Goal: Task Accomplishment & Management: Use online tool/utility

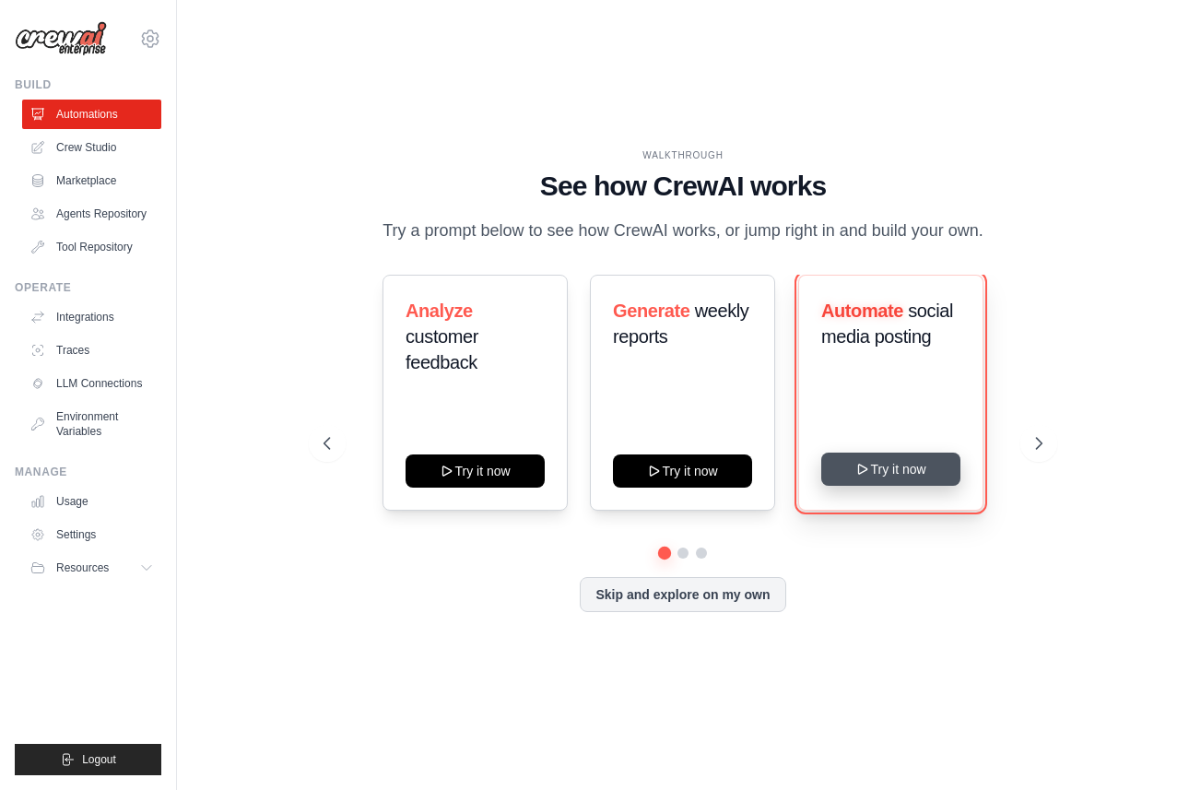
click at [902, 475] on button "Try it now" at bounding box center [890, 468] width 139 height 33
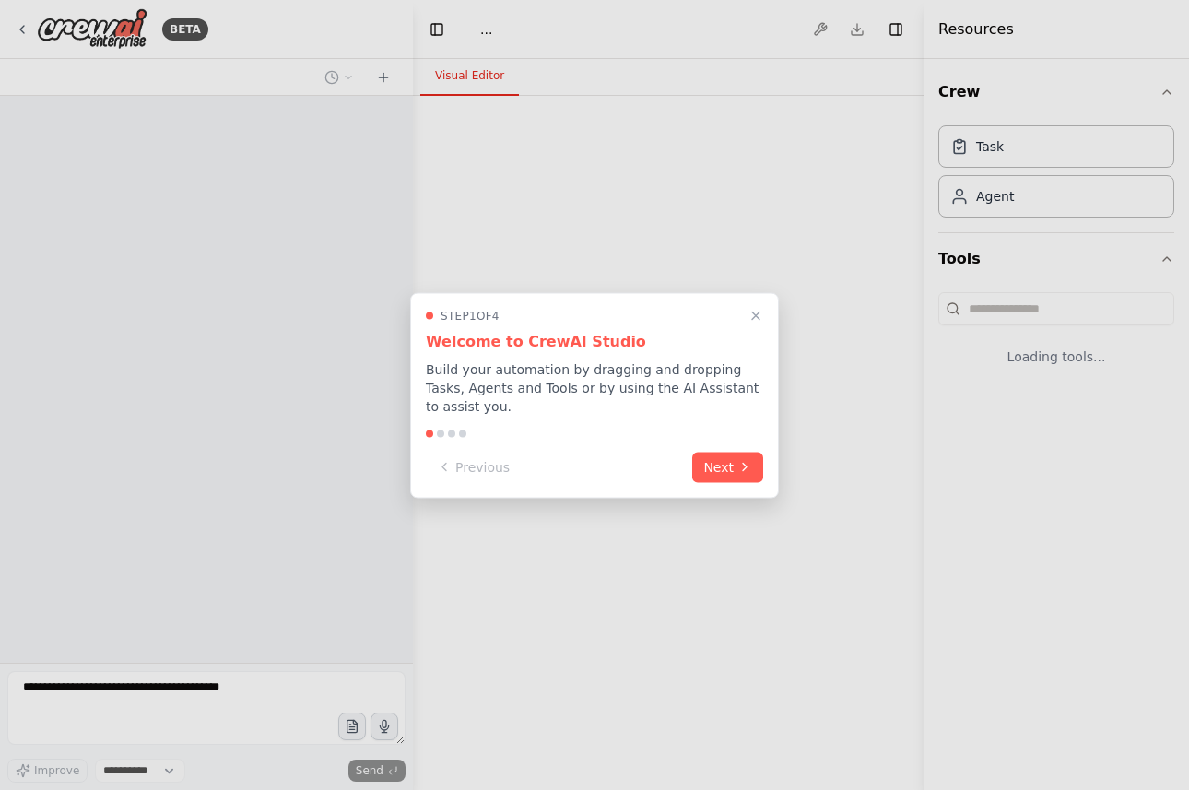
select select "****"
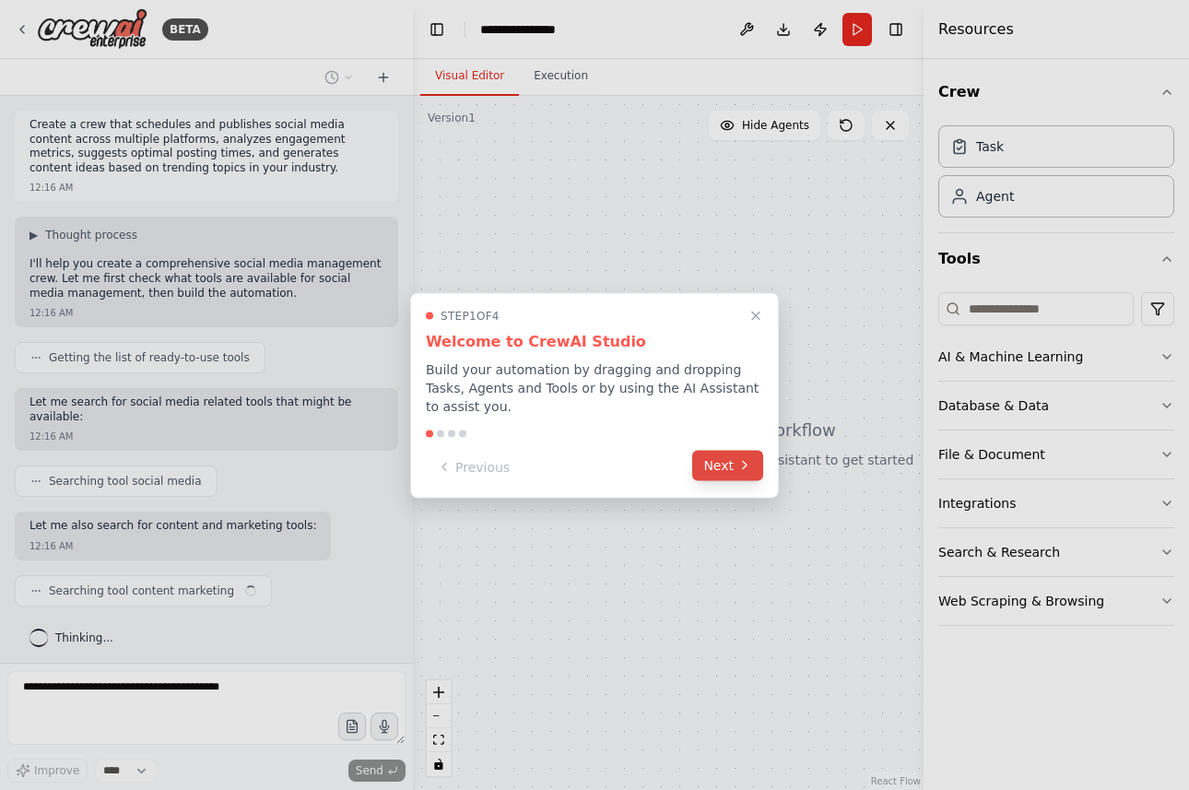
click at [729, 463] on button "Next" at bounding box center [727, 465] width 71 height 30
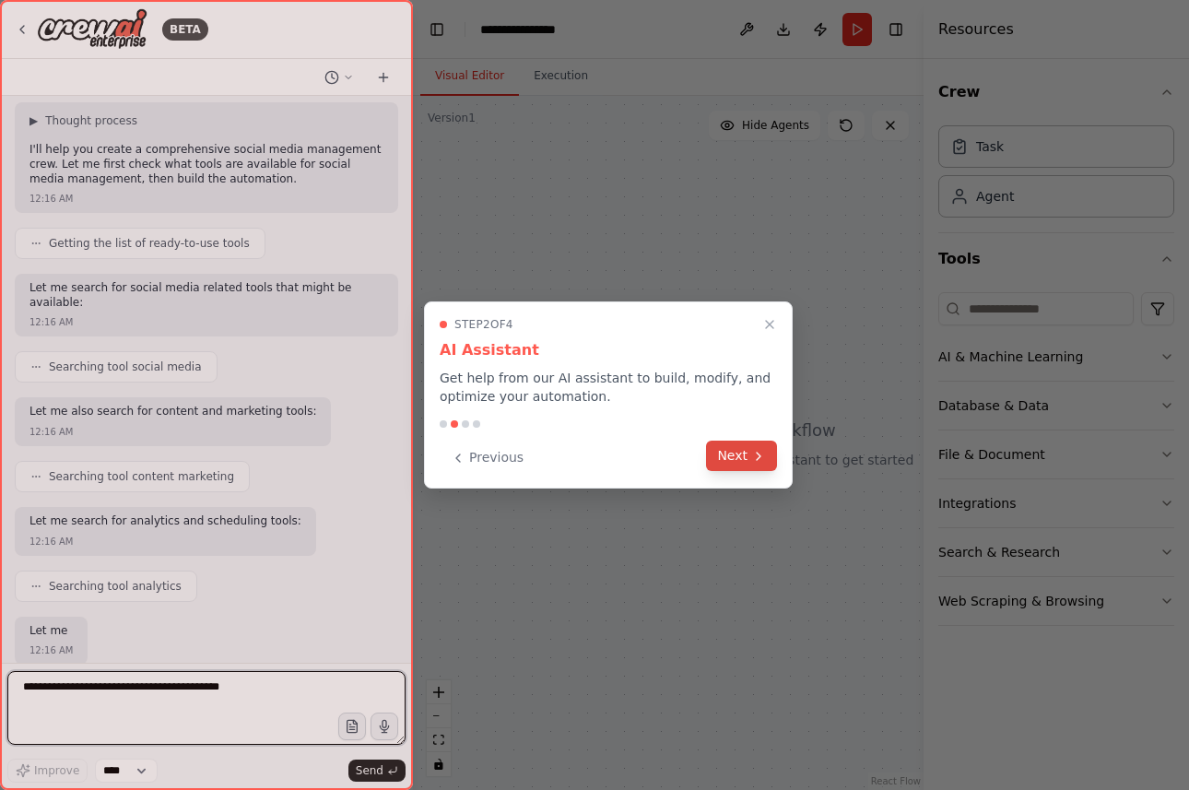
scroll to position [224, 0]
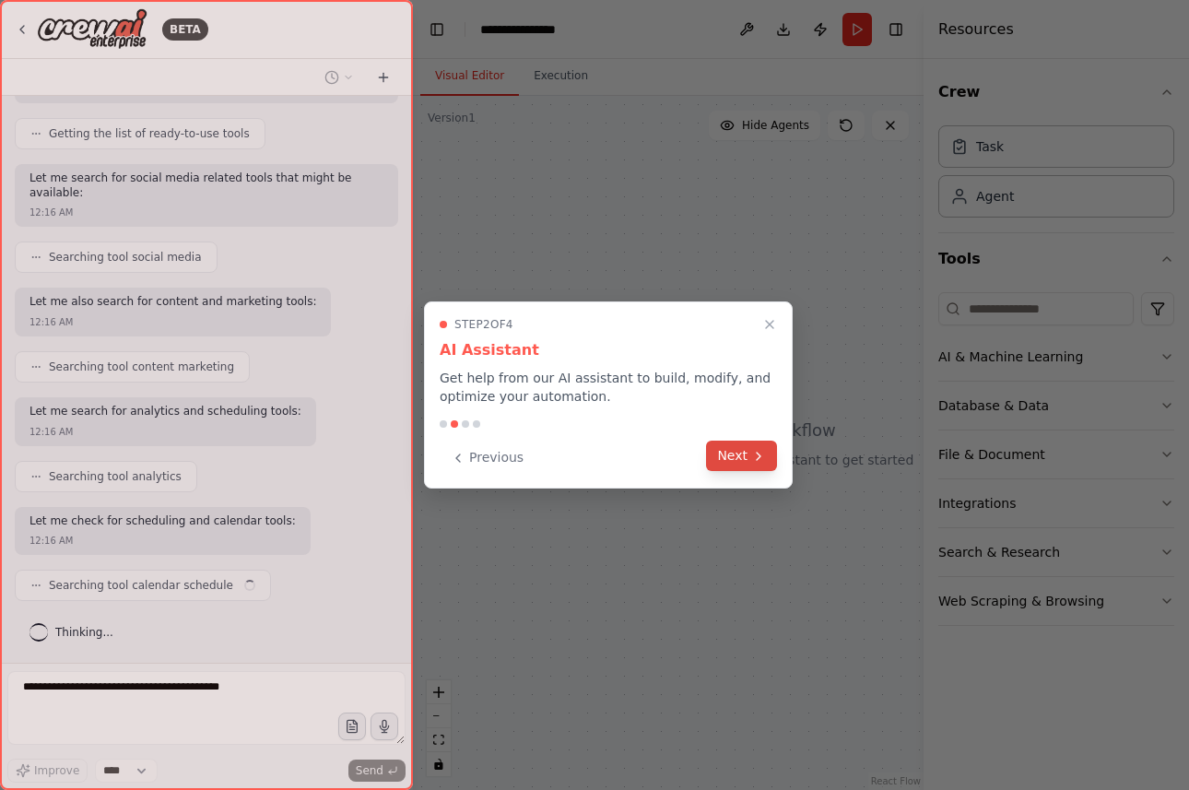
click at [745, 460] on button "Next" at bounding box center [741, 455] width 71 height 30
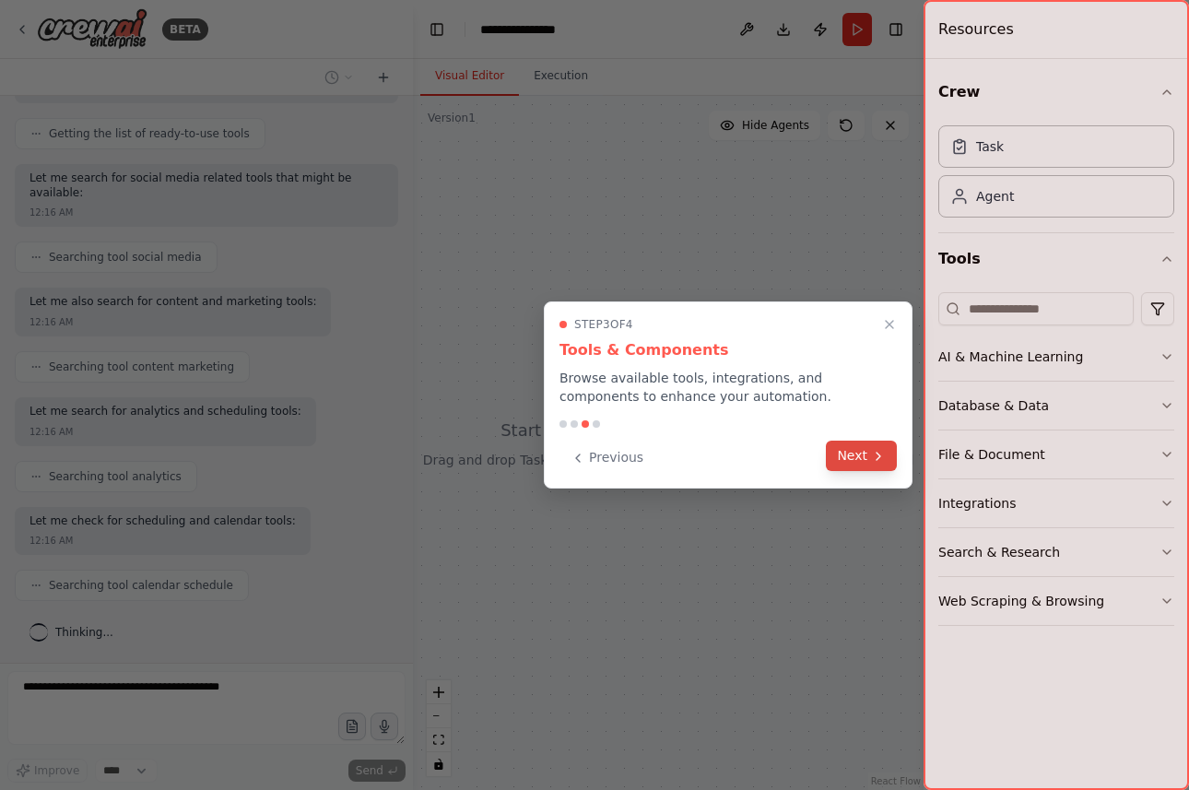
click at [871, 460] on icon at bounding box center [878, 456] width 15 height 15
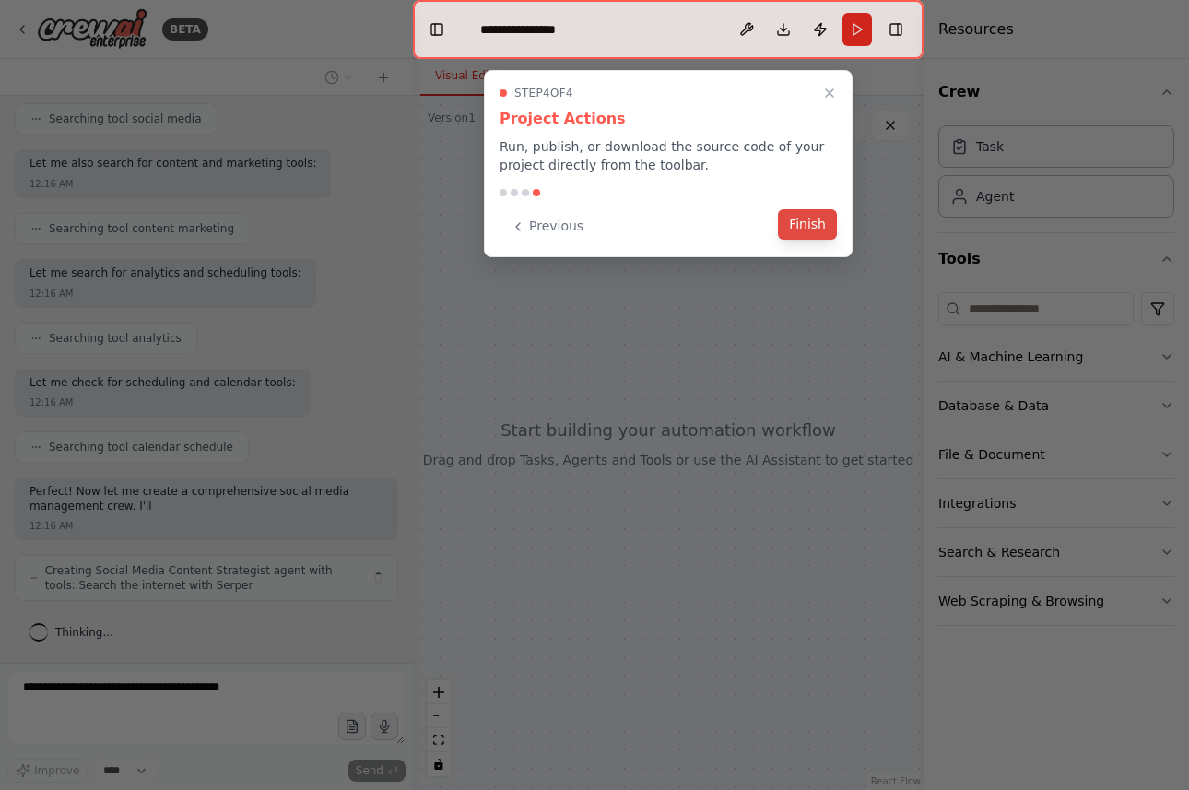
scroll to position [377, 0]
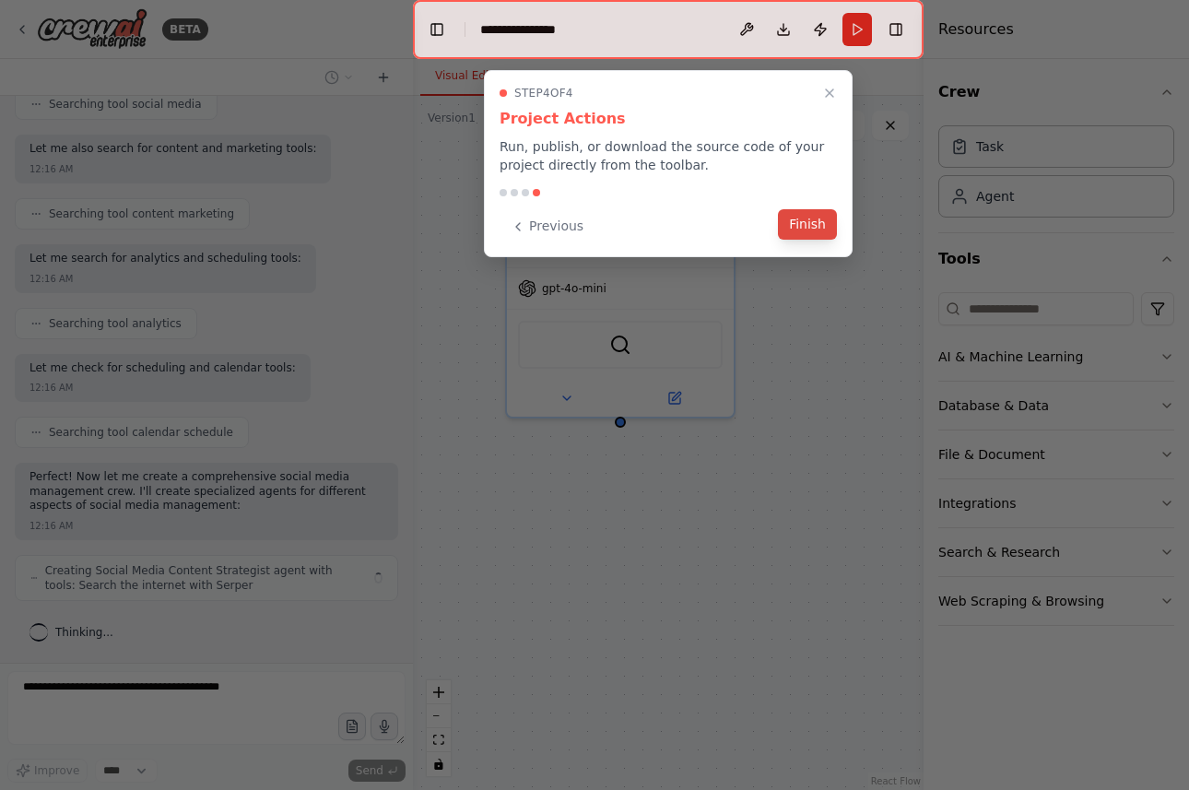
click at [814, 227] on button "Finish" at bounding box center [807, 224] width 59 height 30
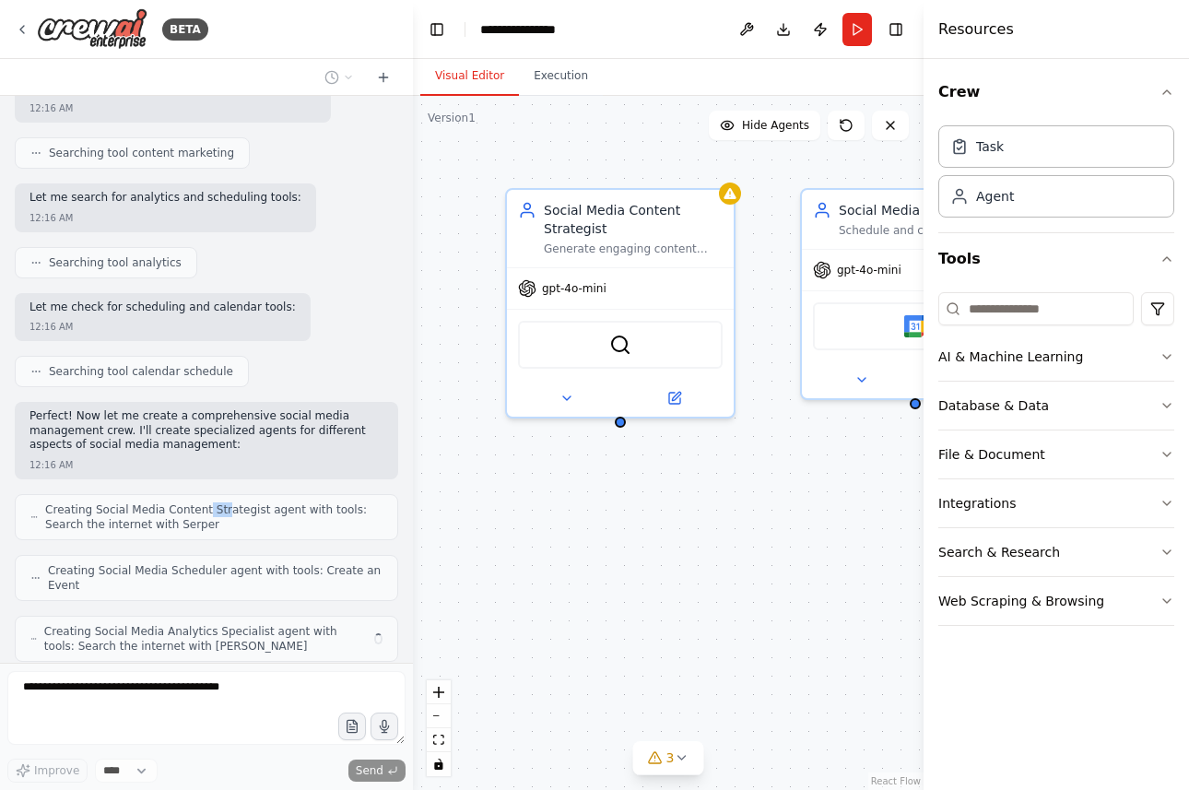
scroll to position [498, 0]
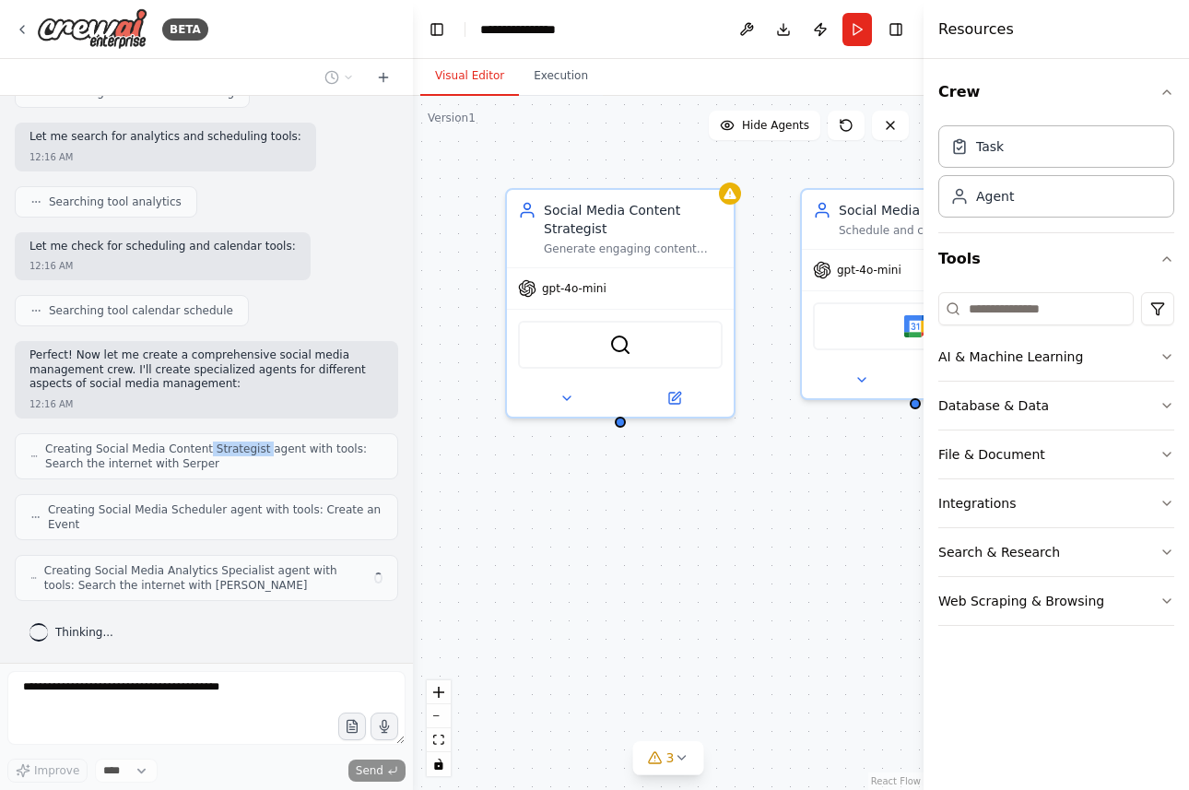
drag, startPoint x: 203, startPoint y: 443, endPoint x: 260, endPoint y: 443, distance: 57.1
click at [260, 443] on div "Create a crew that schedules and publishes social media content across multiple…" at bounding box center [206, 379] width 413 height 567
click at [339, 307] on div "Searching tool calendar schedule" at bounding box center [206, 310] width 383 height 31
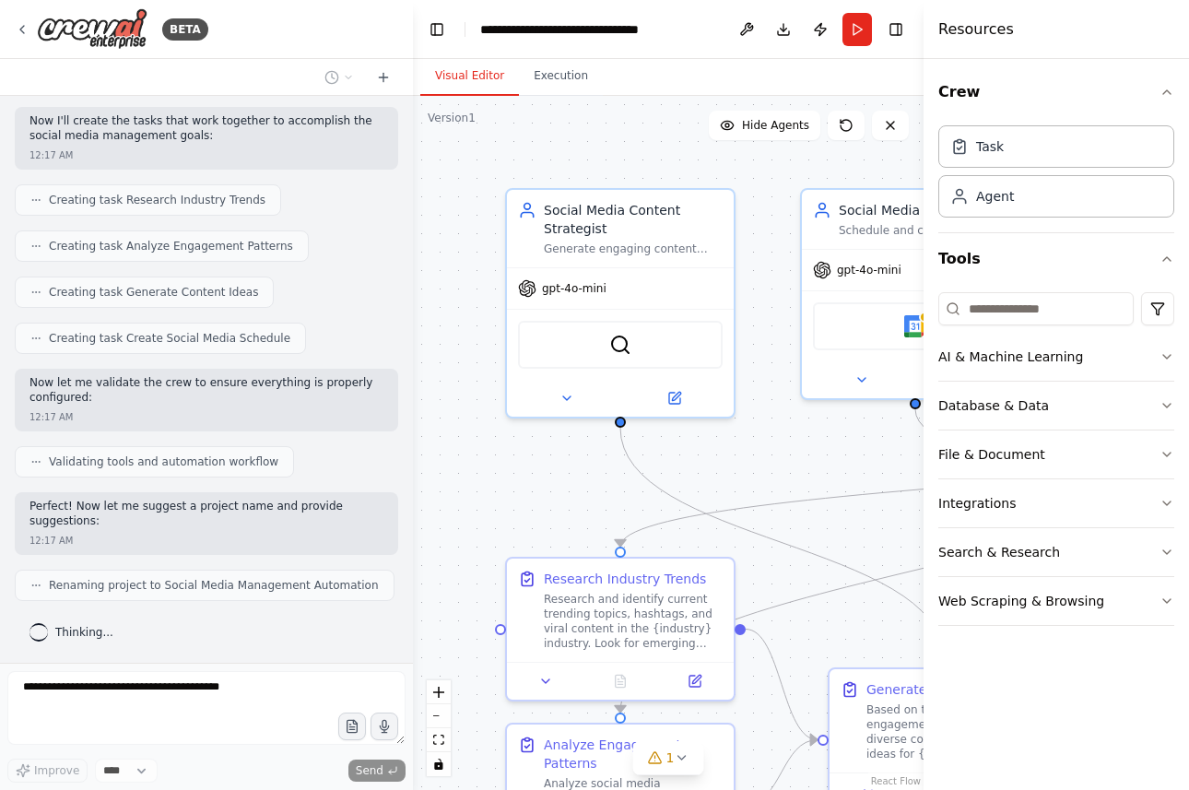
scroll to position [1083, 0]
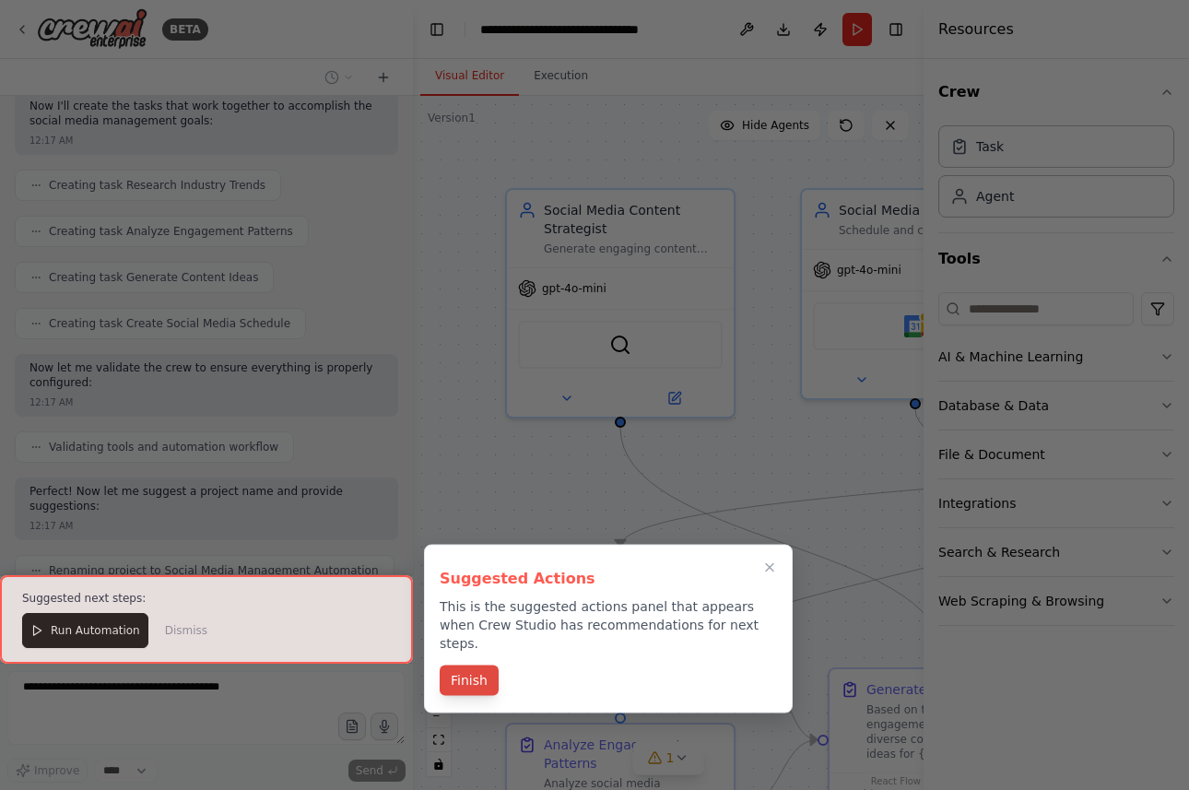
click at [472, 665] on button "Finish" at bounding box center [469, 680] width 59 height 30
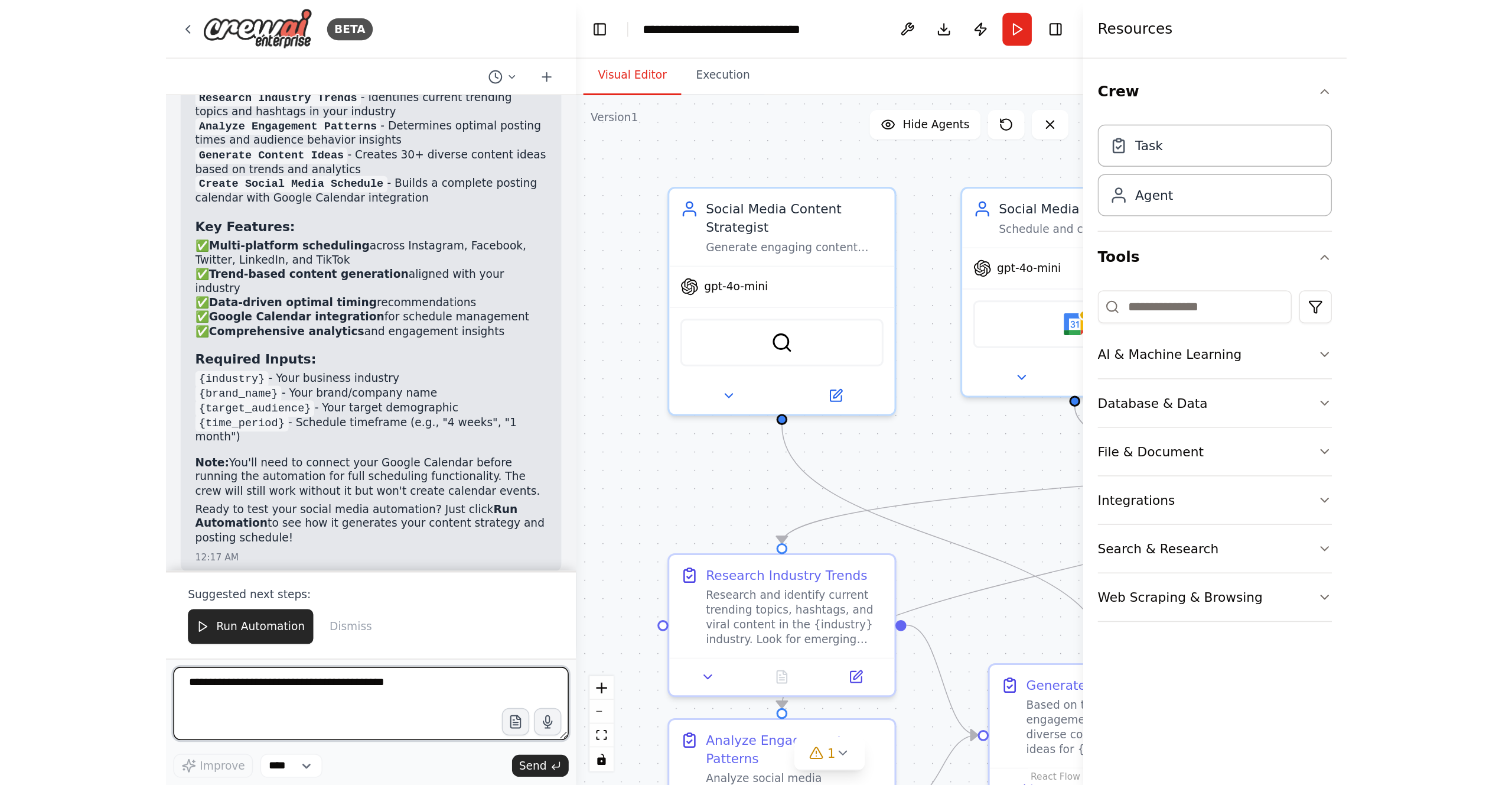
scroll to position [665, 0]
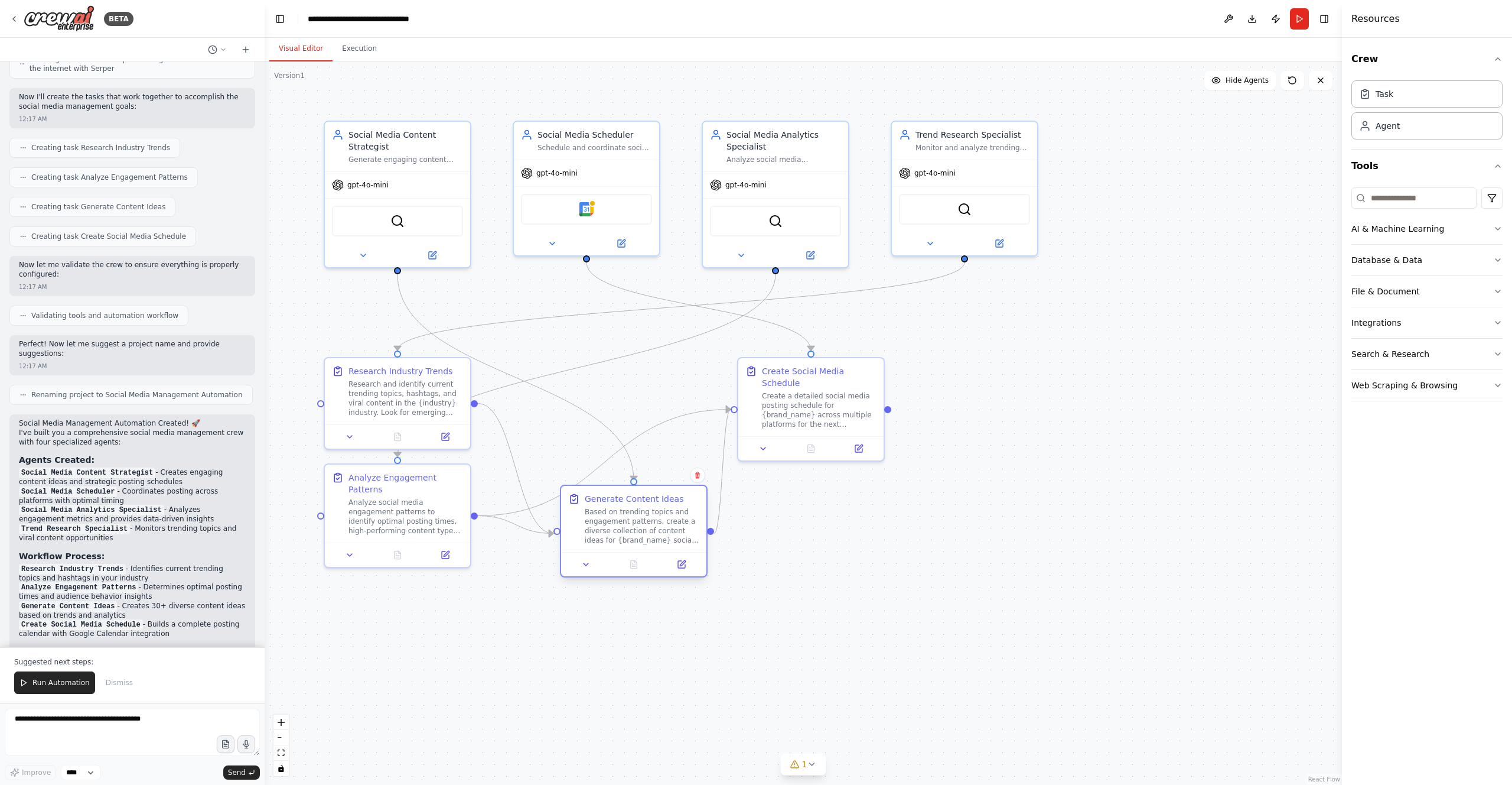
drag, startPoint x: 604, startPoint y: 454, endPoint x: 632, endPoint y: 507, distance: 59.9
click at [632, 506] on div "Based on trending topics and engagement patterns, create a diverse collection o…" at bounding box center [642, 526] width 115 height 38
drag, startPoint x: 808, startPoint y: 380, endPoint x: 952, endPoint y: 457, distance: 163.3
click at [761, 457] on div "Create Social Media Schedule Create a detailed social media posting schedule fo…" at bounding box center [949, 466] width 115 height 64
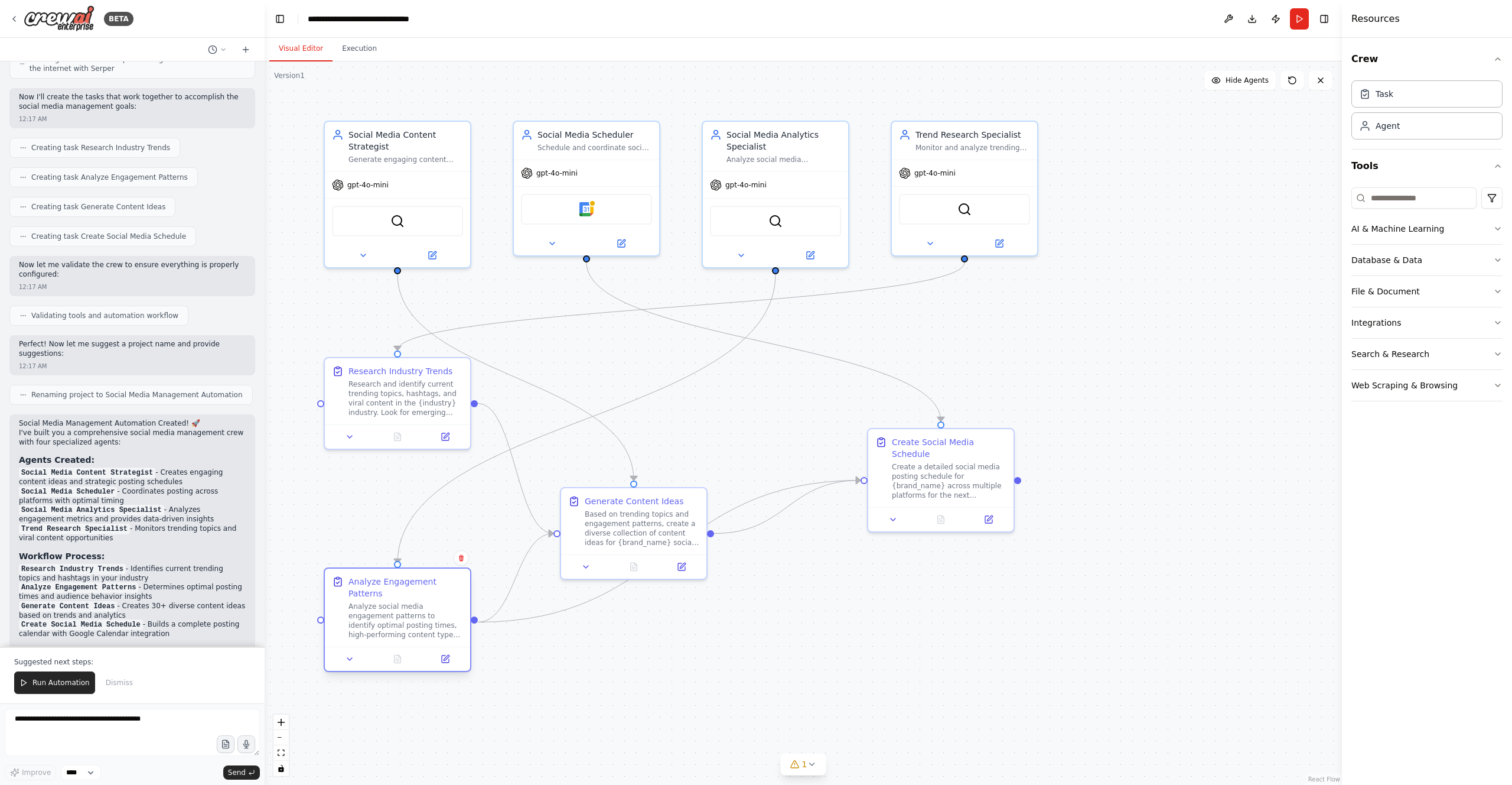
drag, startPoint x: 381, startPoint y: 493, endPoint x: 386, endPoint y: 584, distance: 91.1
click at [386, 506] on div "Analyze Engagement Patterns" at bounding box center [406, 587] width 115 height 24
drag, startPoint x: 378, startPoint y: 385, endPoint x: 351, endPoint y: 385, distance: 27.0
click at [351, 385] on div "Research and identify current trending topics, hashtags, and viral content in t…" at bounding box center [382, 396] width 115 height 38
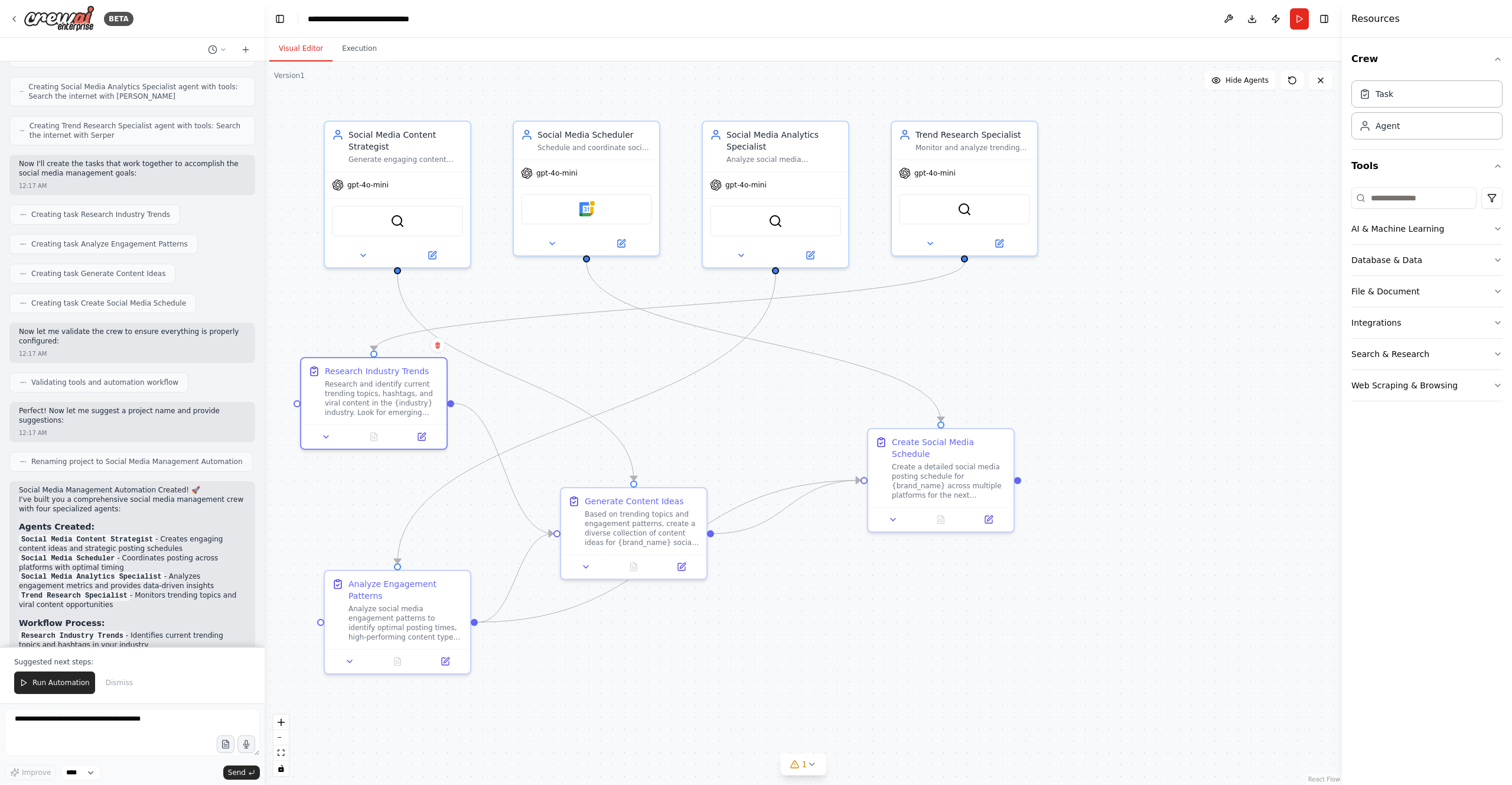
scroll to position [893, 0]
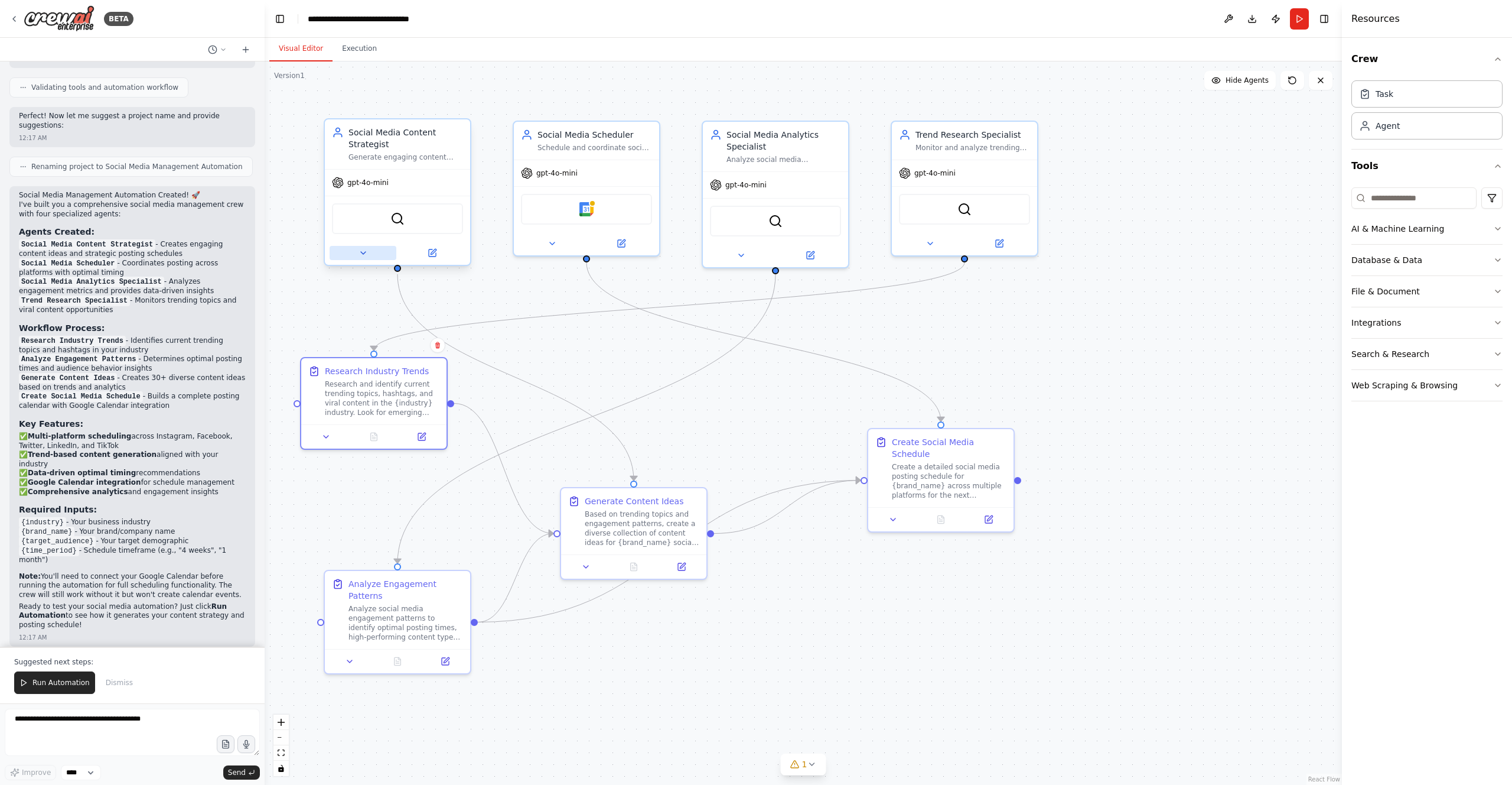
click at [367, 253] on button at bounding box center [363, 253] width 67 height 14
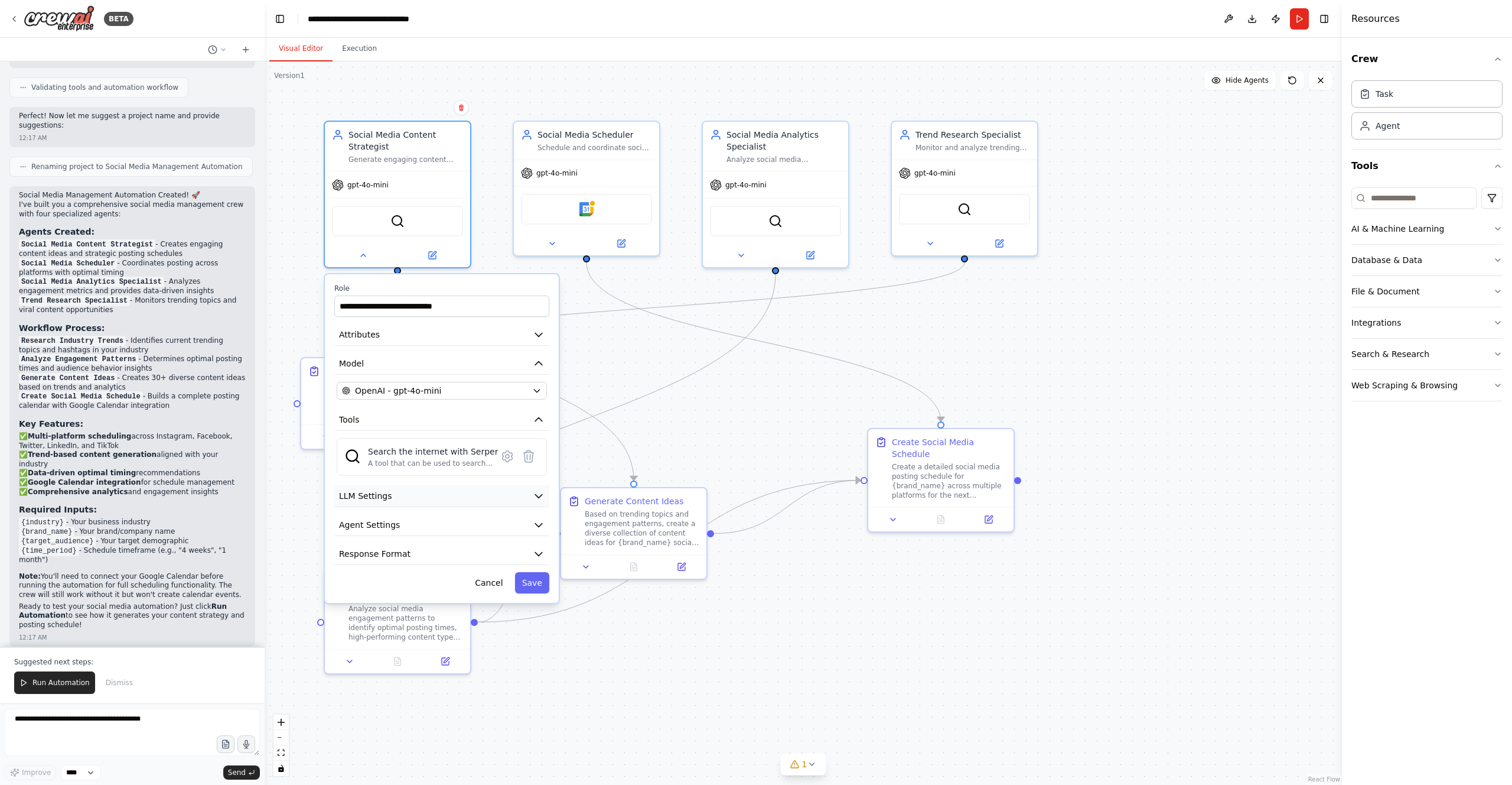
click at [540, 496] on icon "button" at bounding box center [538, 496] width 12 height 12
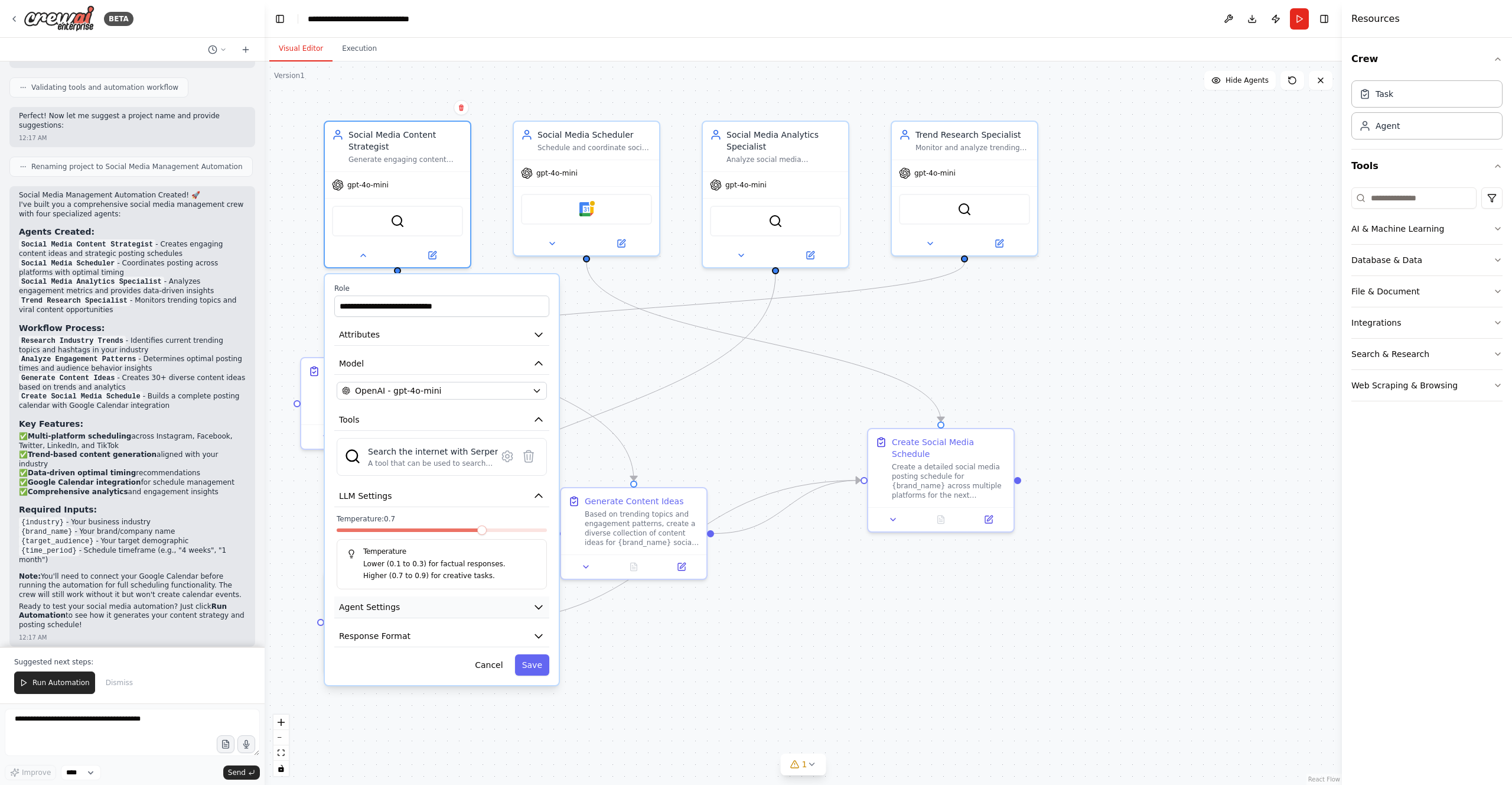
click at [539, 506] on icon "button" at bounding box center [538, 607] width 12 height 12
click at [540, 506] on icon "button" at bounding box center [538, 607] width 12 height 12
click at [533, 506] on icon "button" at bounding box center [538, 636] width 12 height 12
click at [538, 506] on icon "button" at bounding box center [538, 636] width 12 height 12
click at [538, 502] on button "LLM Settings" at bounding box center [442, 496] width 215 height 22
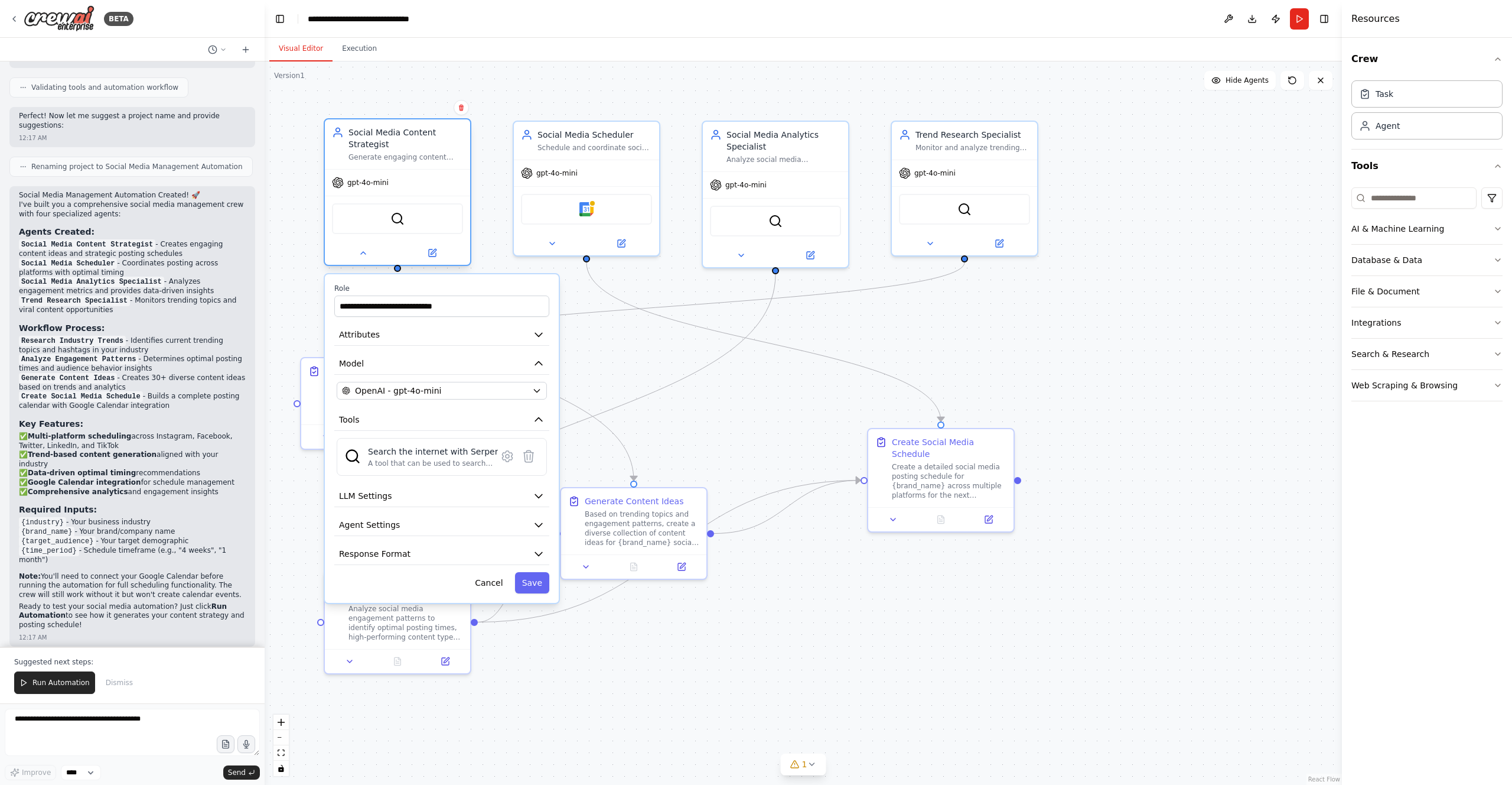
click at [417, 142] on div "Social Media Content Strategist" at bounding box center [406, 138] width 115 height 24
click at [539, 332] on icon "button" at bounding box center [538, 334] width 12 height 12
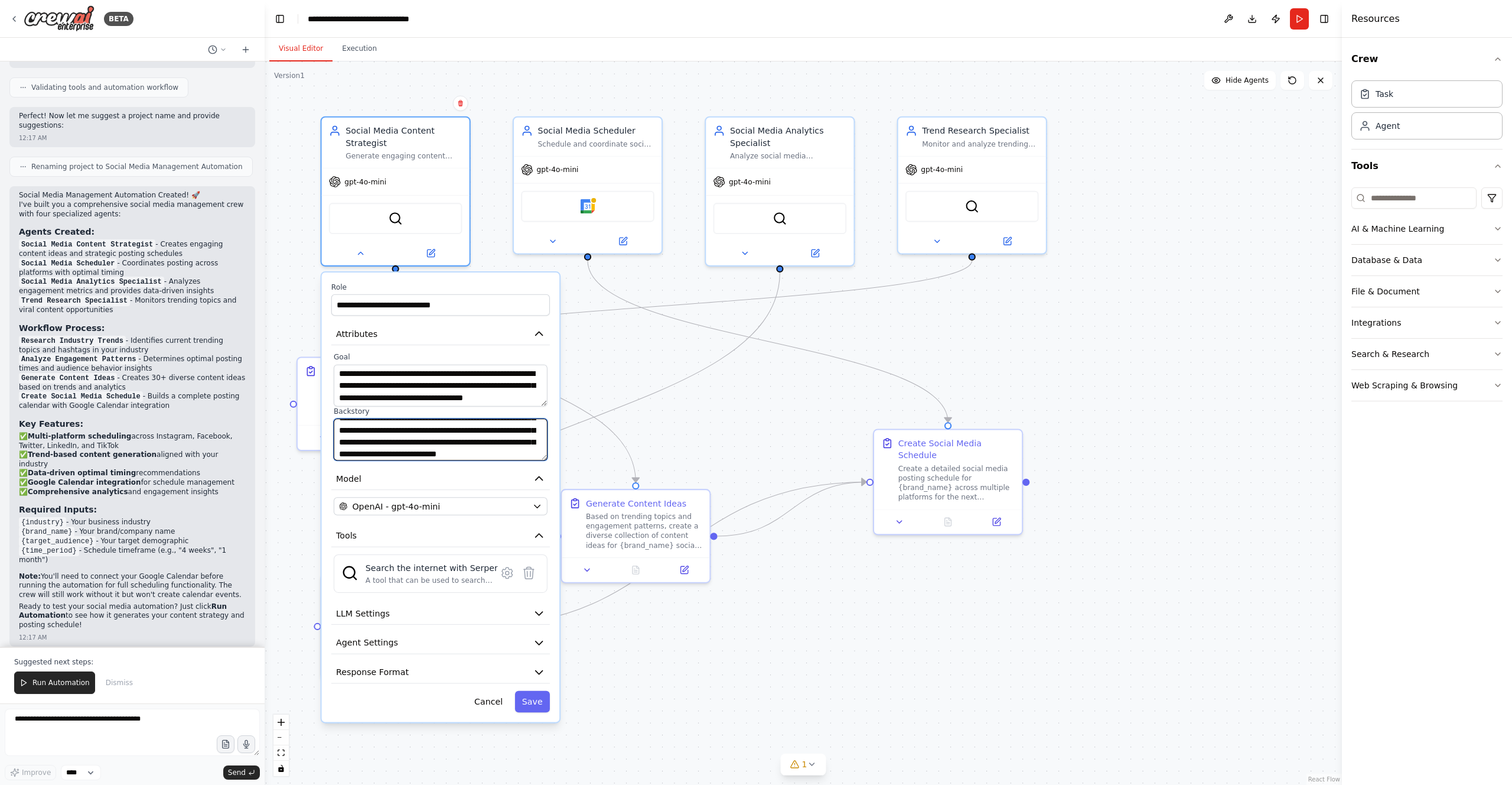
scroll to position [0, 0]
click at [456, 506] on div "A tool that can be used to search the internet with a search_query. Supports di…" at bounding box center [431, 580] width 132 height 10
click at [513, 506] on icon at bounding box center [507, 573] width 14 height 14
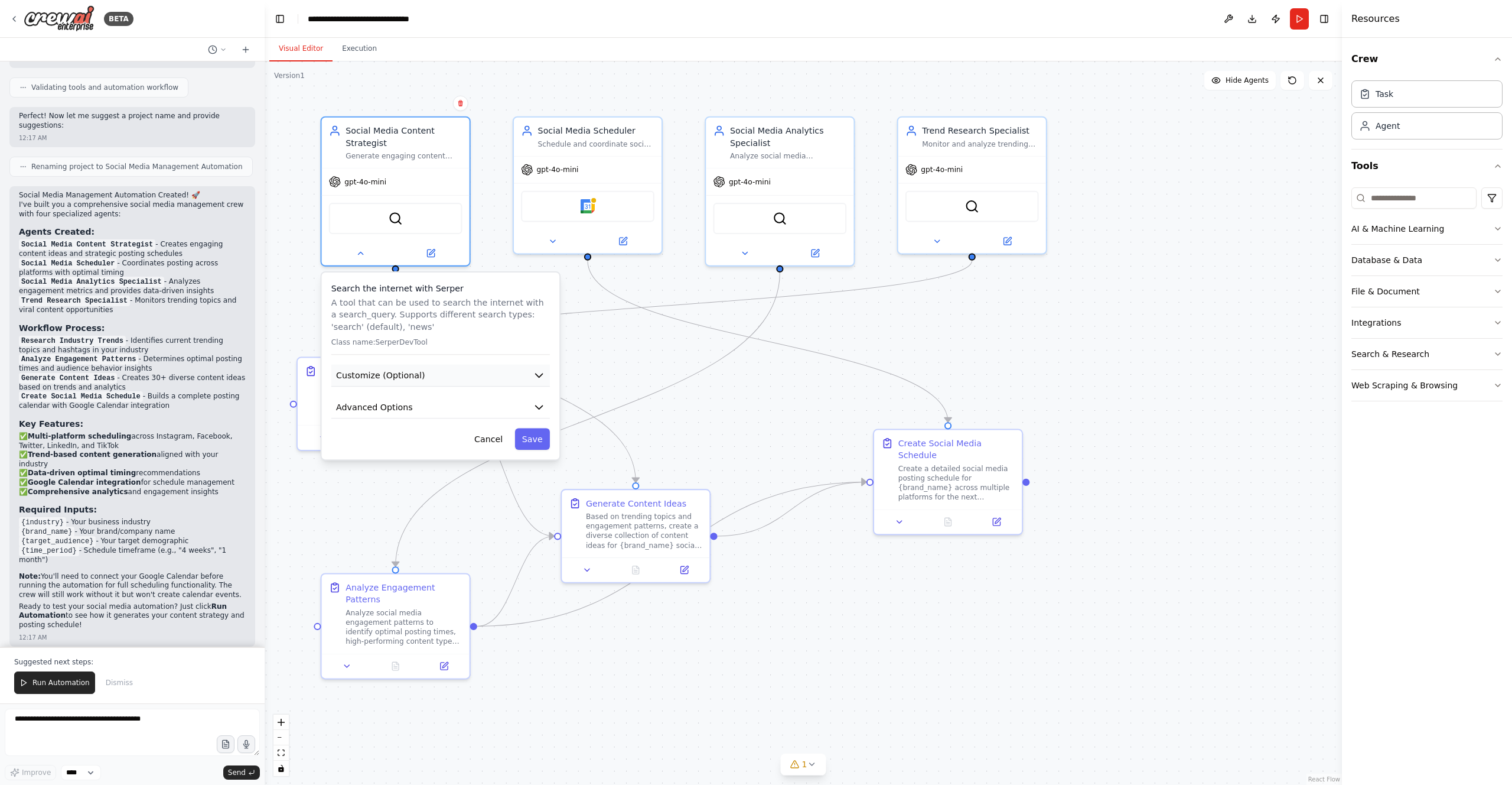
click at [535, 376] on icon "button" at bounding box center [538, 375] width 12 height 12
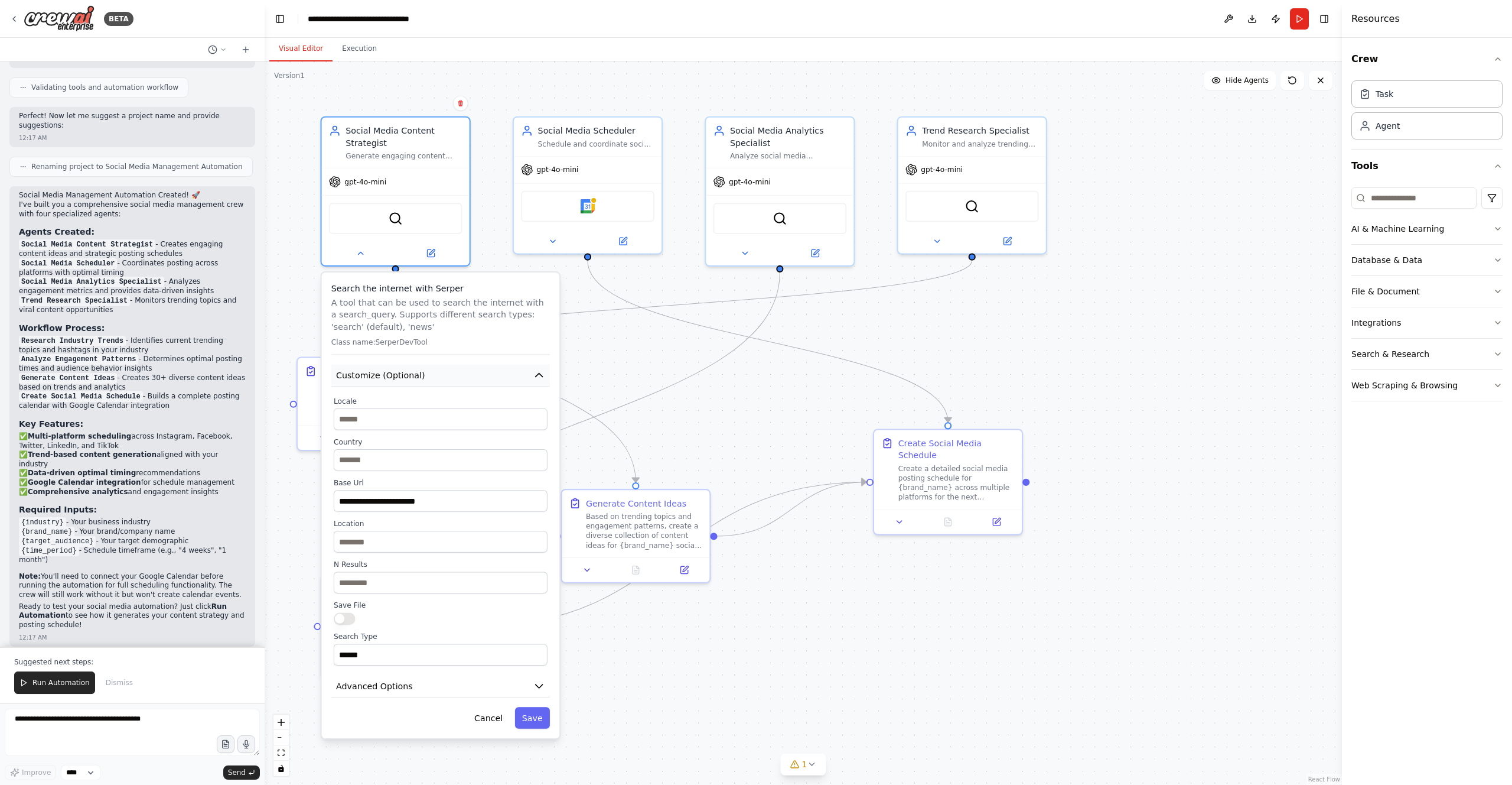
click at [538, 374] on icon "button" at bounding box center [539, 375] width 7 height 4
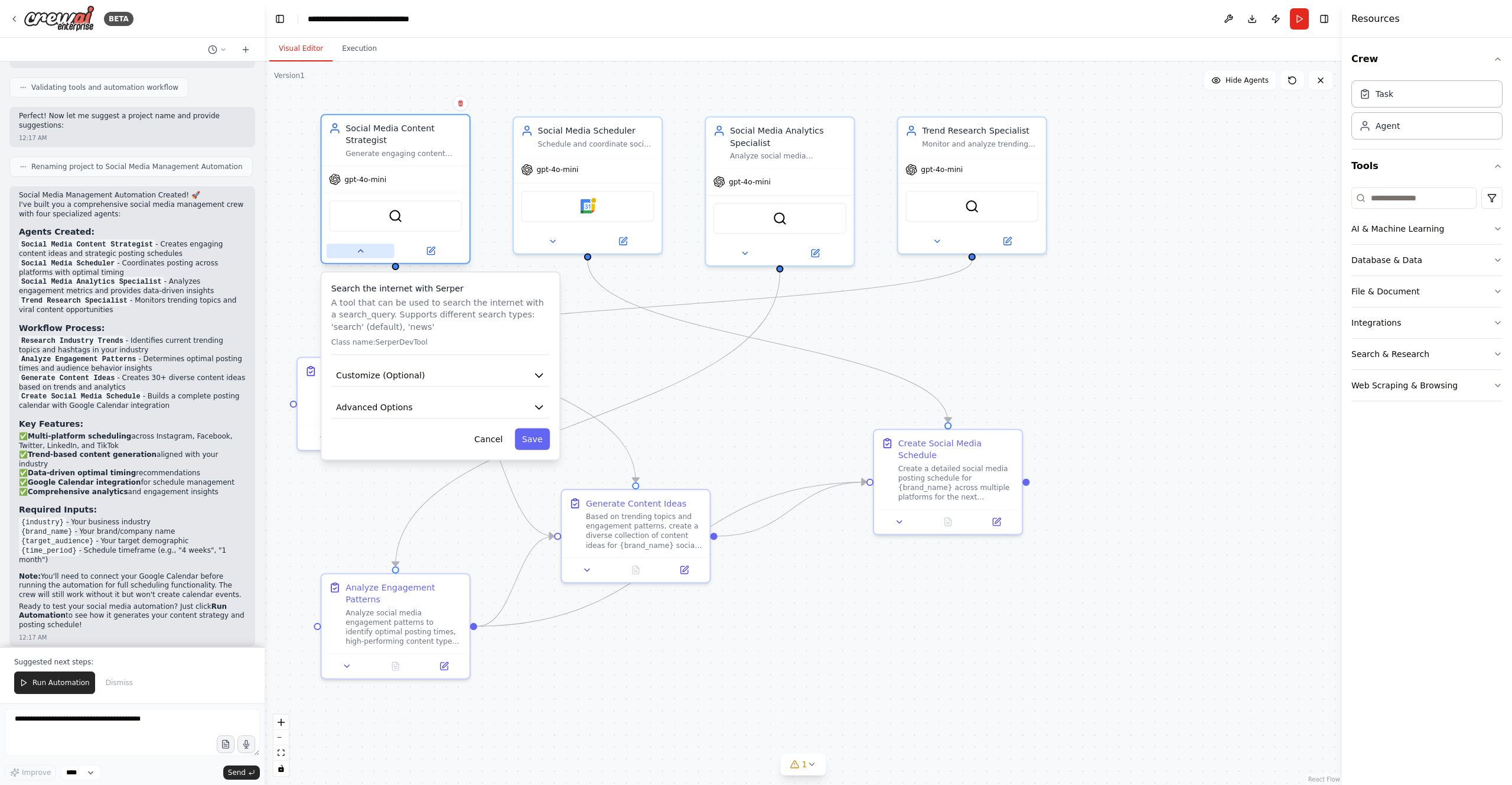
click at [367, 254] on button at bounding box center [361, 251] width 68 height 14
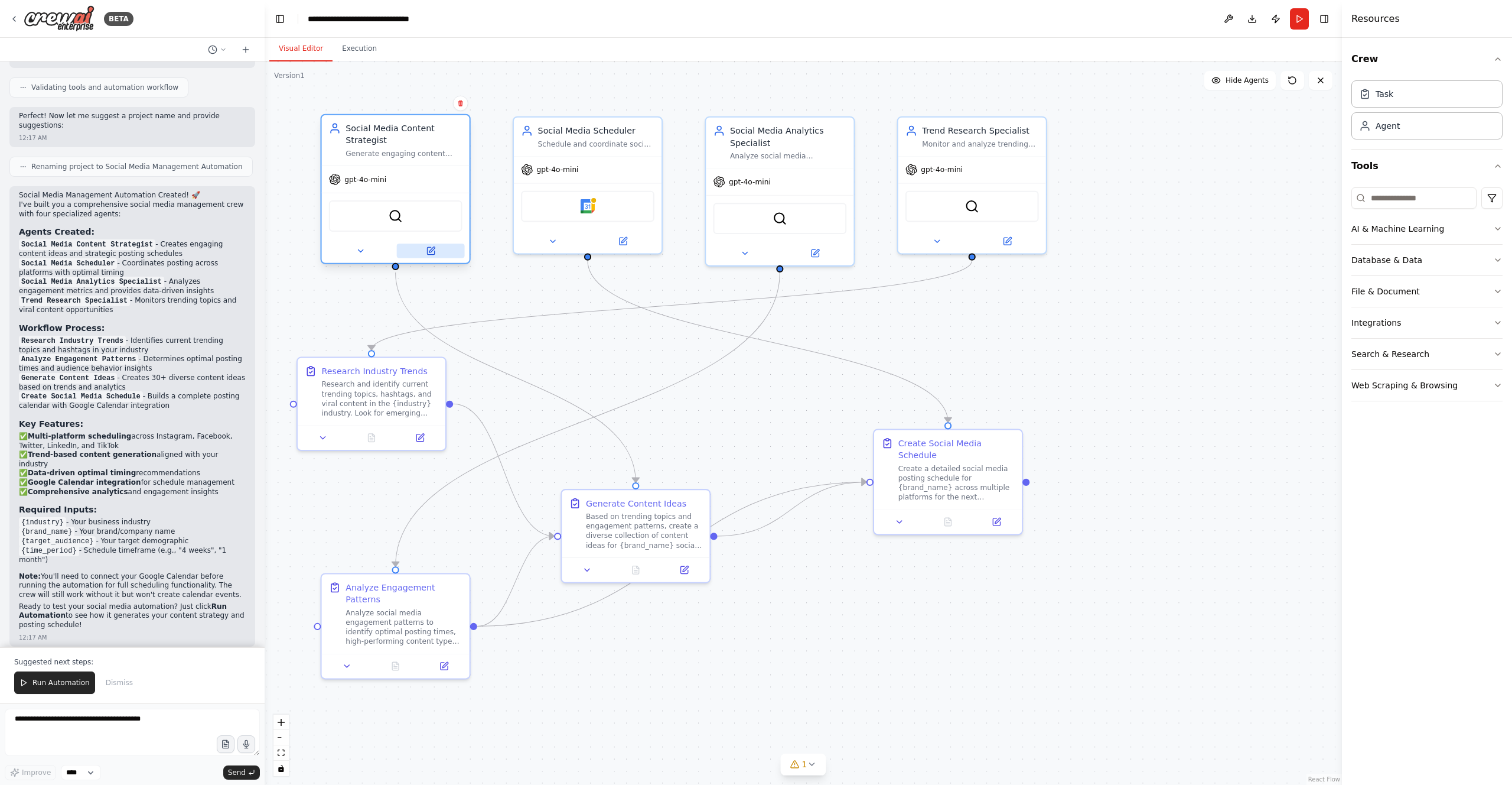
click at [434, 252] on icon at bounding box center [430, 250] width 7 height 7
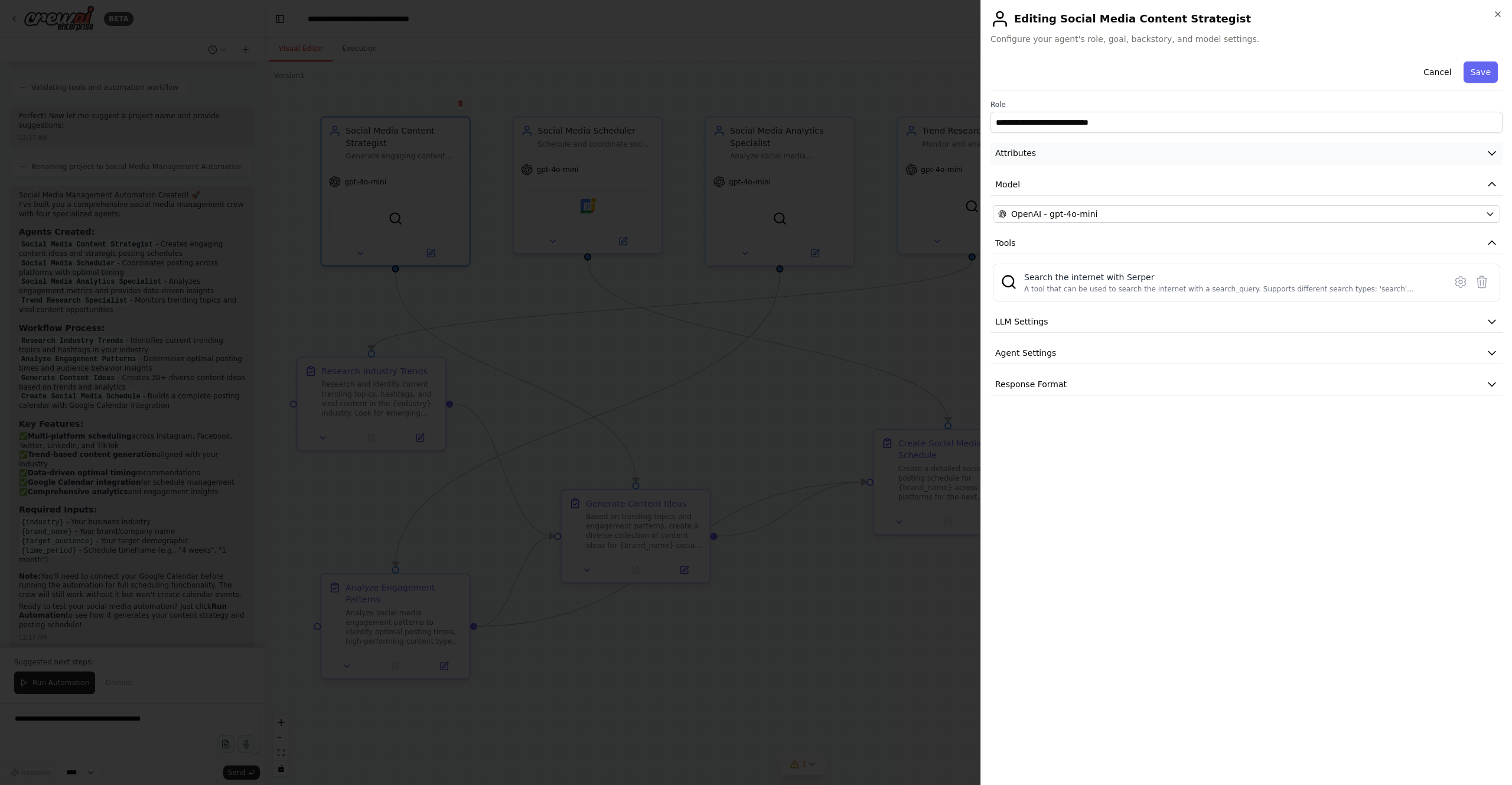
click at [761, 153] on icon "button" at bounding box center [1491, 153] width 12 height 12
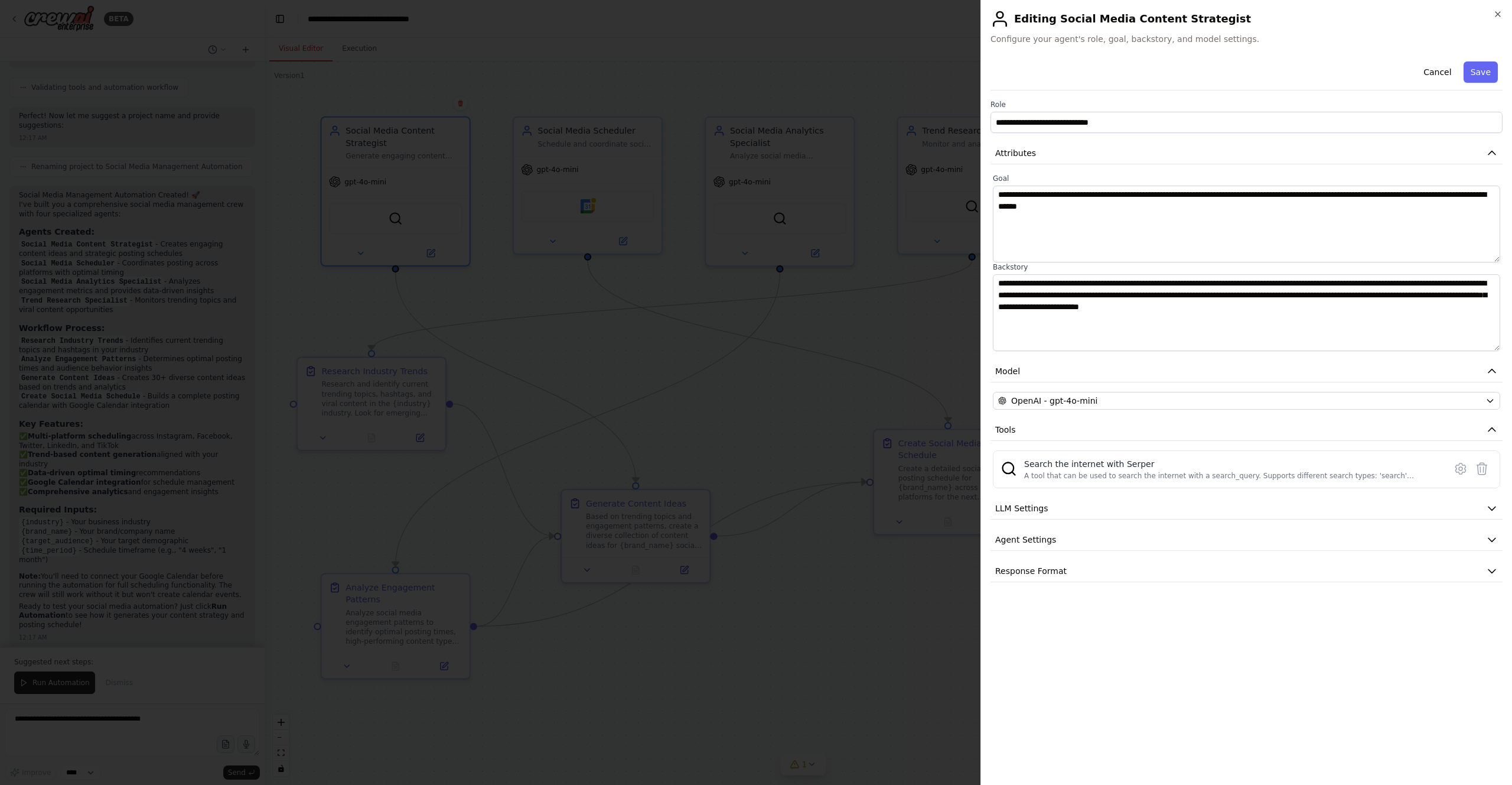
click at [440, 76] on div at bounding box center [756, 393] width 1512 height 785
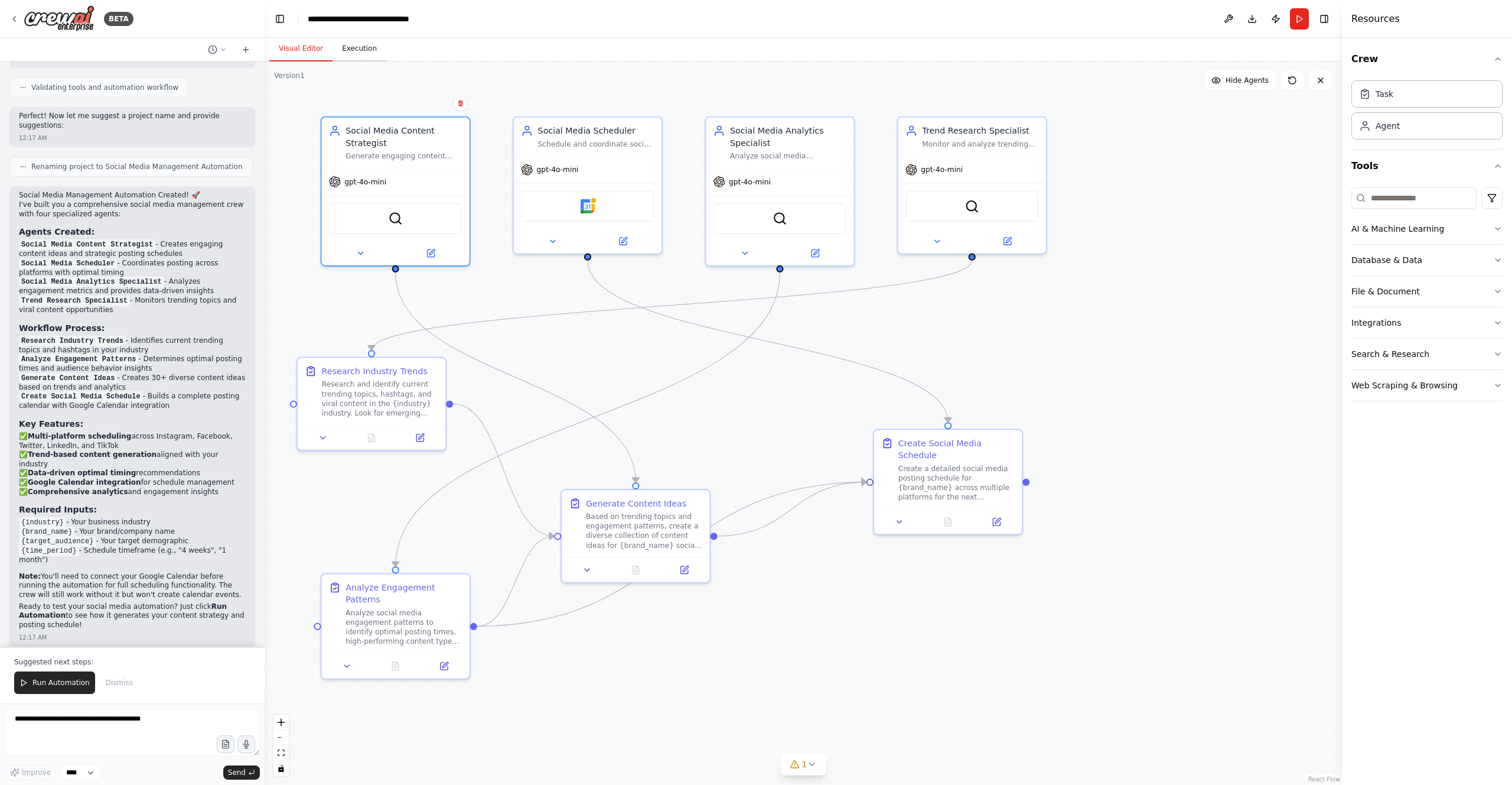
click at [358, 47] on button "Execution" at bounding box center [360, 49] width 54 height 25
click at [297, 46] on button "Visual Editor" at bounding box center [301, 49] width 63 height 25
click at [761, 95] on div "Task" at bounding box center [1384, 93] width 18 height 12
click at [761, 135] on div "Agent" at bounding box center [1427, 125] width 151 height 27
click at [761, 119] on div "Agent" at bounding box center [1388, 125] width 24 height 12
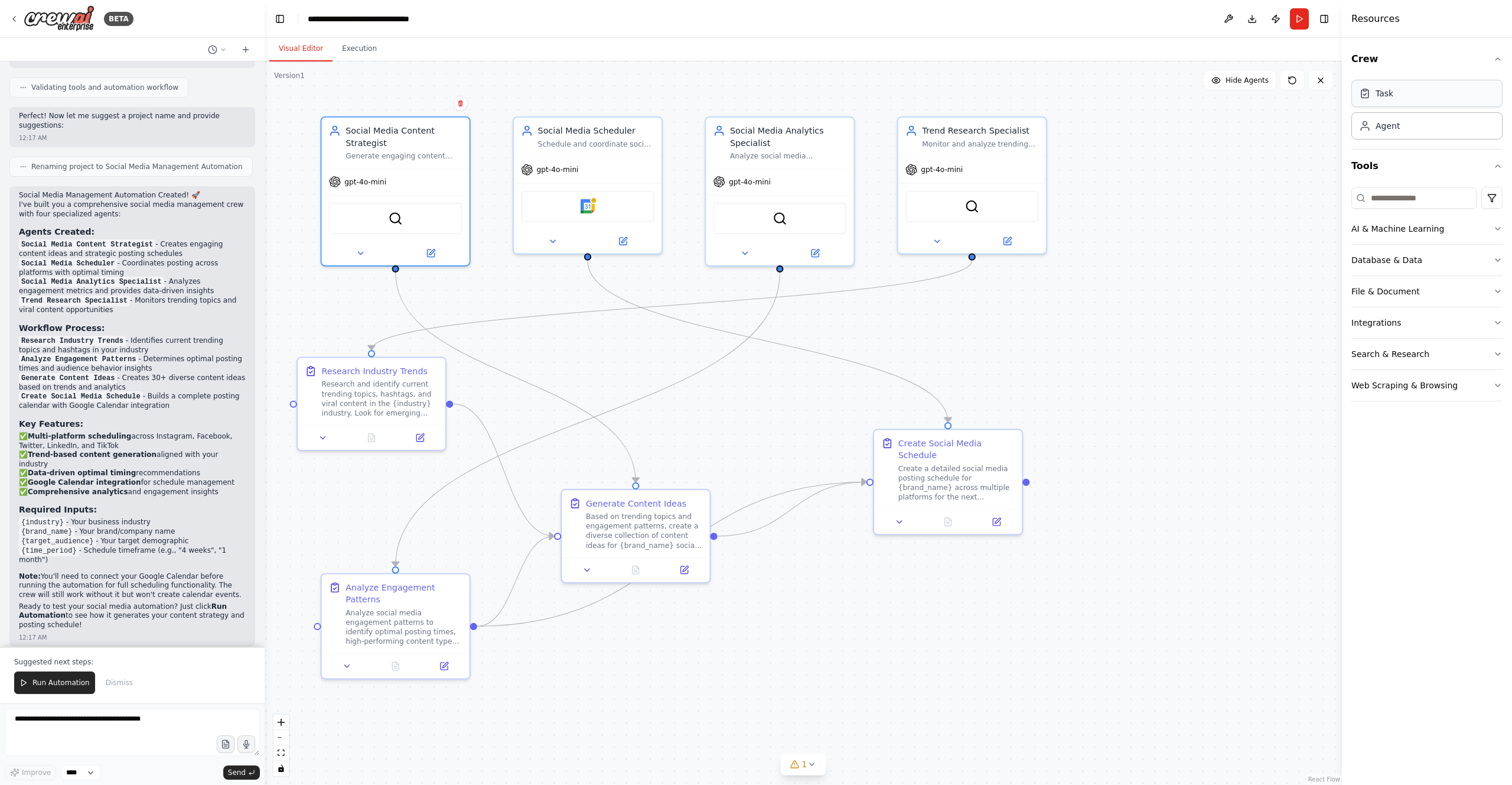
click at [761, 94] on div "Task" at bounding box center [1384, 93] width 18 height 12
click at [761, 231] on button "AI & Machine Learning" at bounding box center [1427, 229] width 151 height 31
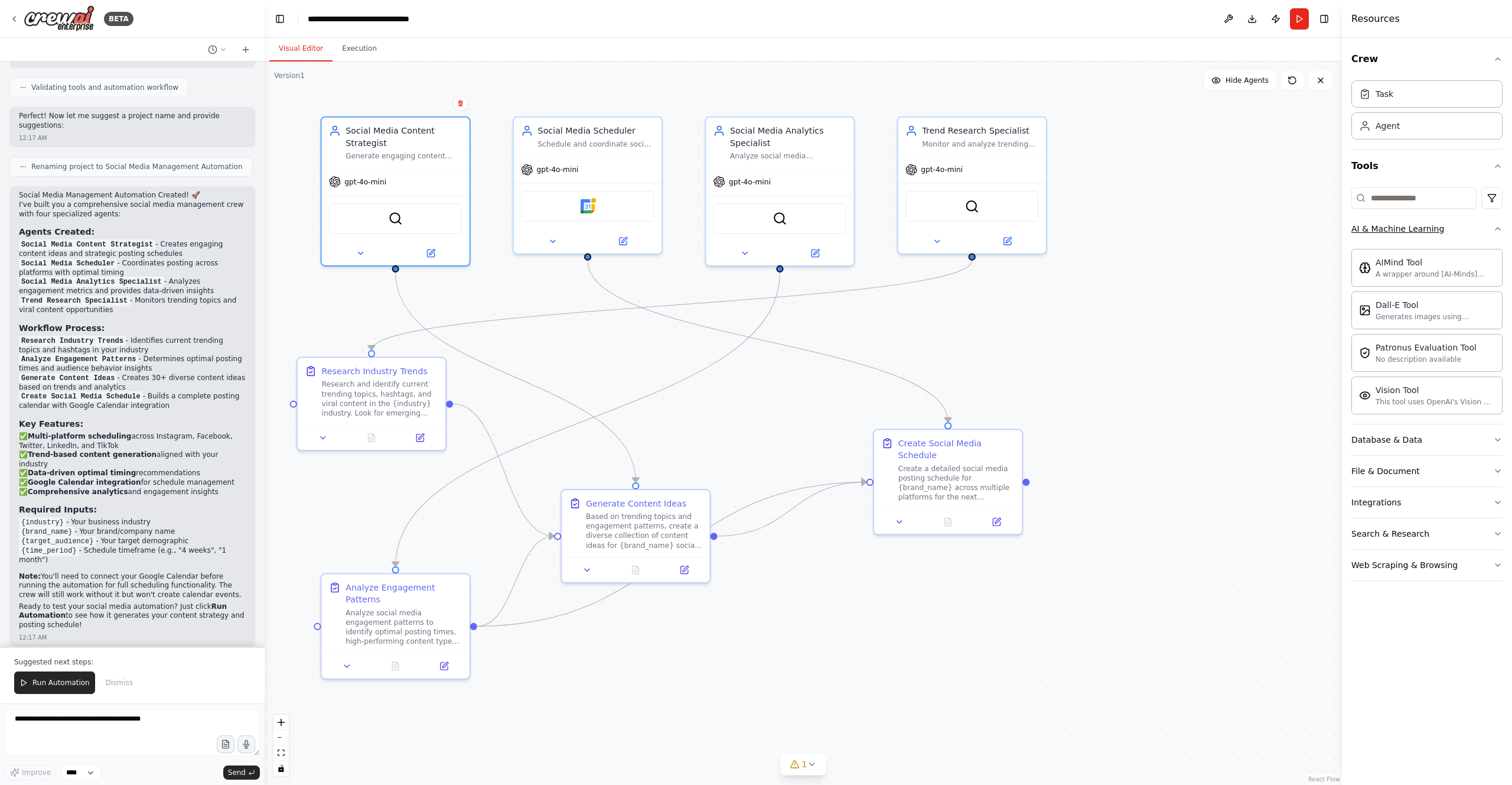
click at [761, 230] on button "AI & Machine Learning" at bounding box center [1427, 229] width 151 height 31
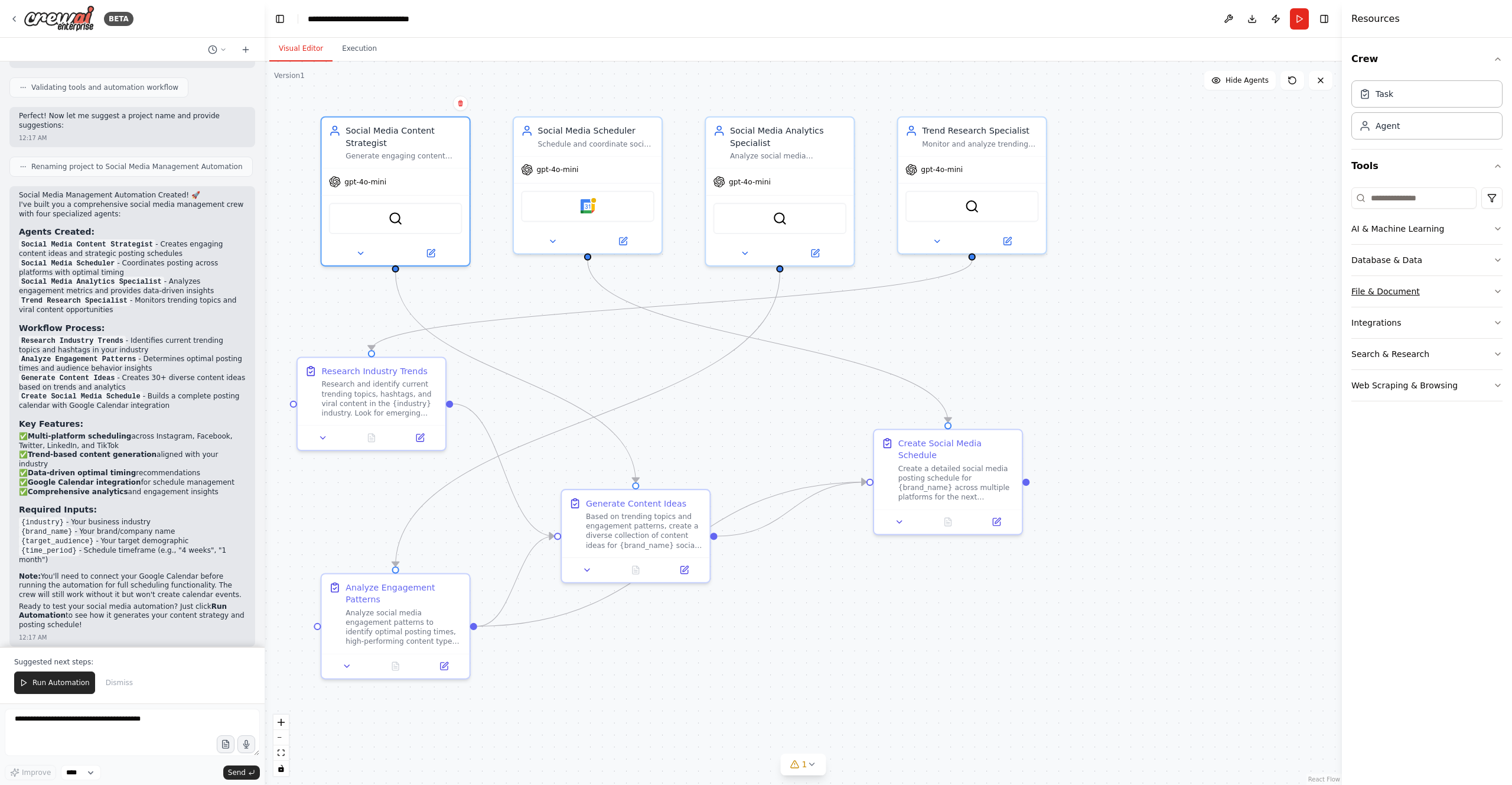
click at [761, 288] on button "File & Document" at bounding box center [1427, 291] width 151 height 31
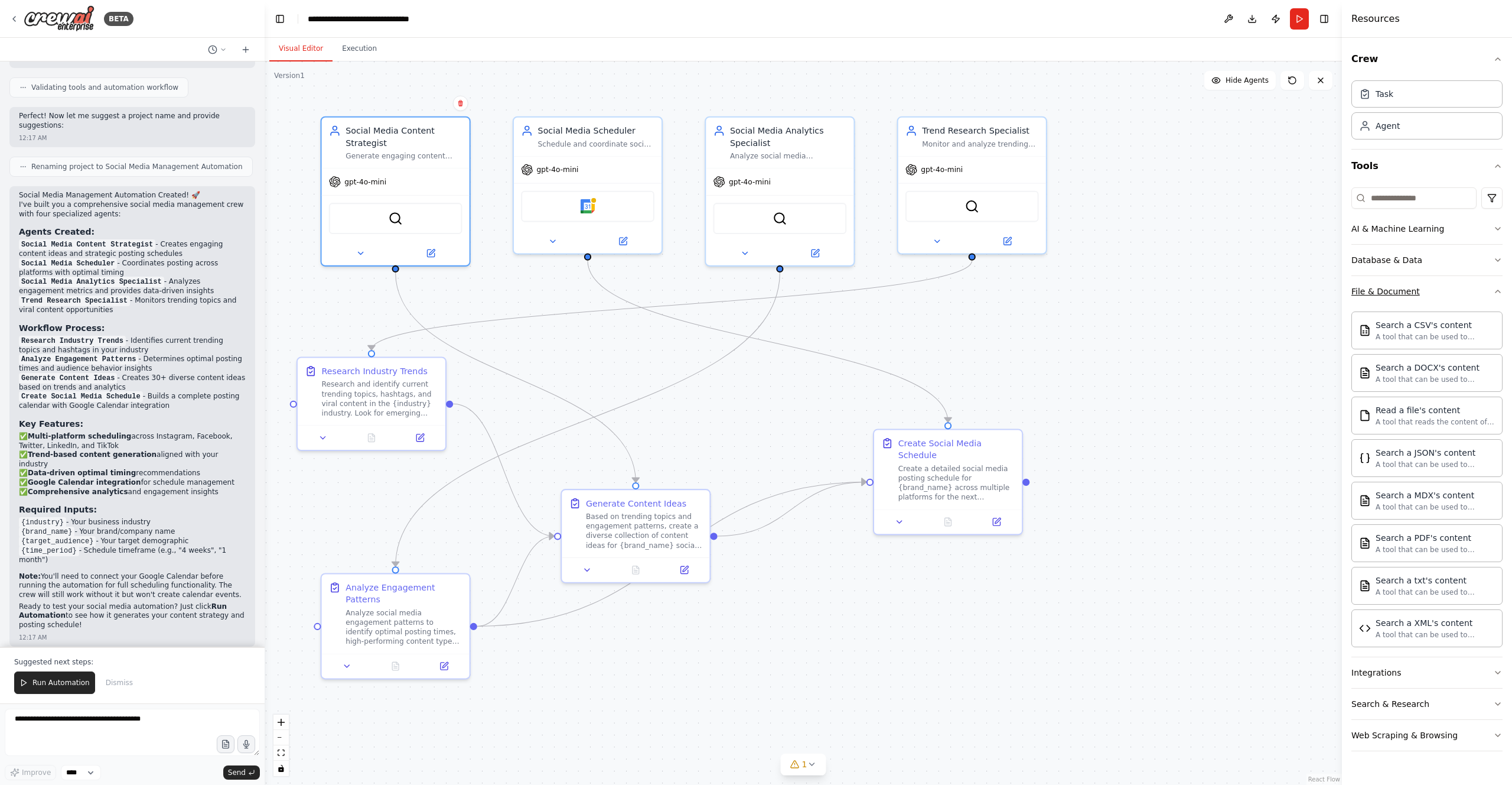
click at [761, 288] on button "File & Document" at bounding box center [1427, 291] width 151 height 31
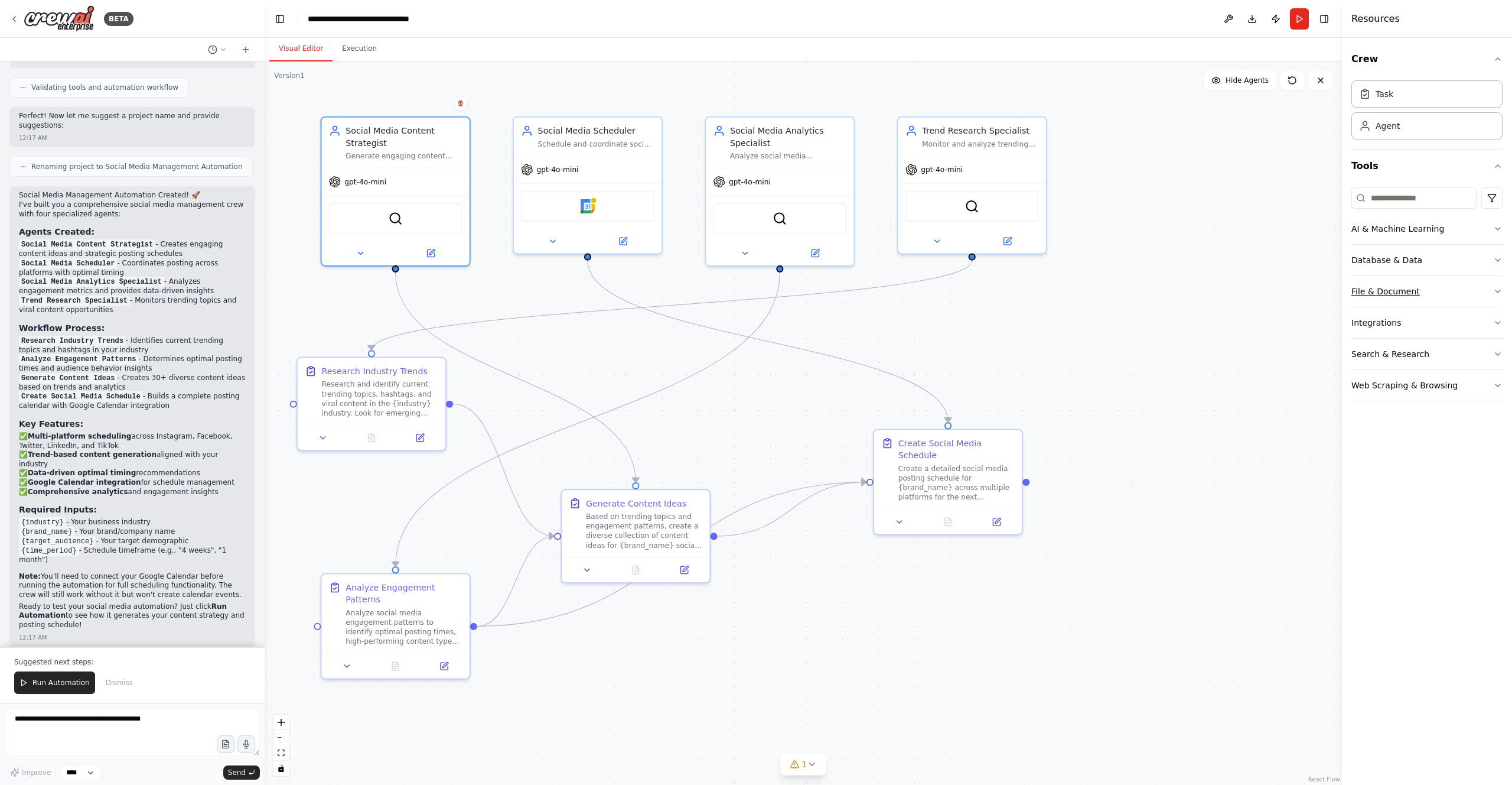
click at [761, 288] on button "File & Document" at bounding box center [1427, 291] width 151 height 31
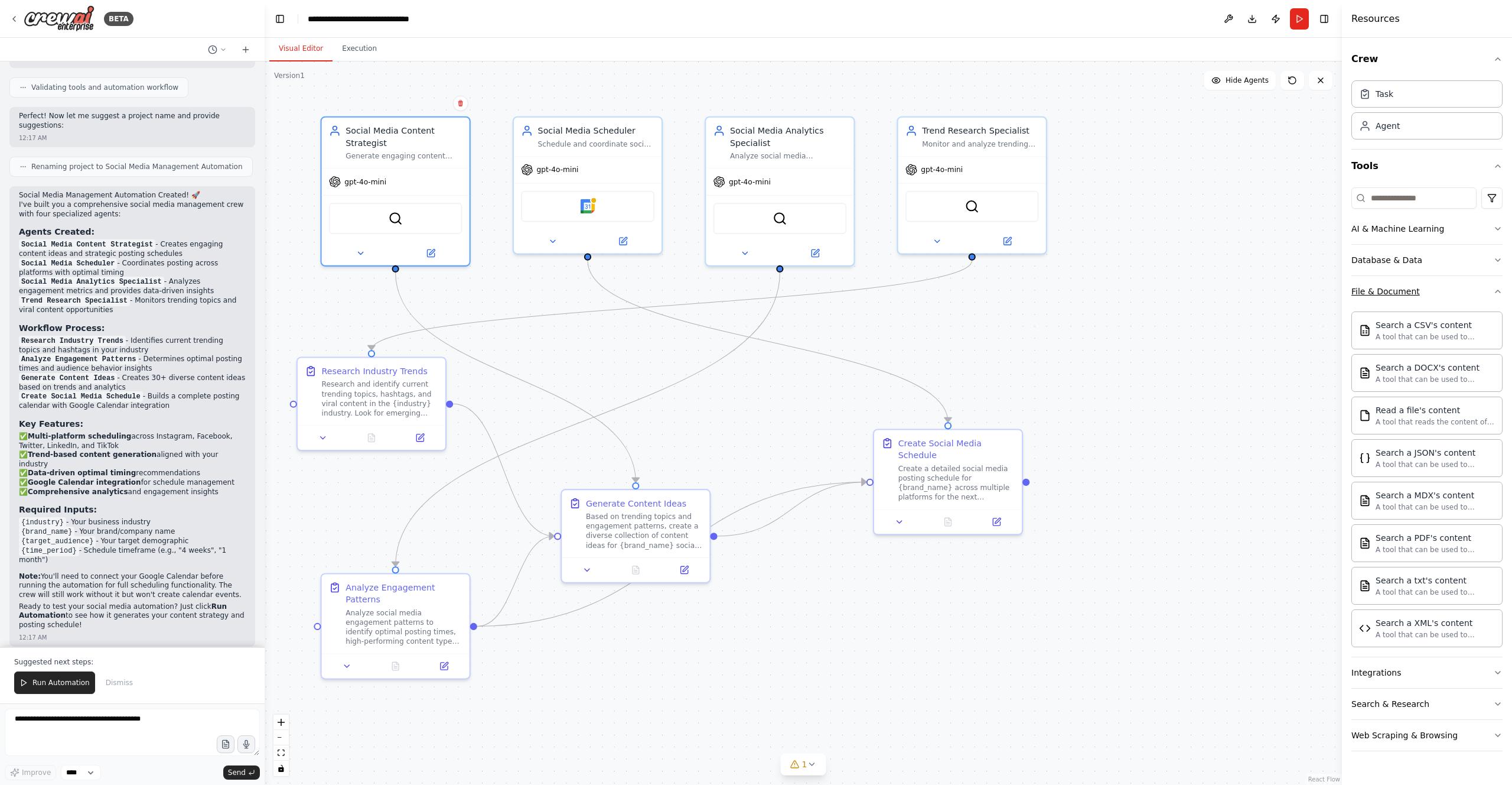
click at [761, 288] on button "File & Document" at bounding box center [1427, 291] width 151 height 31
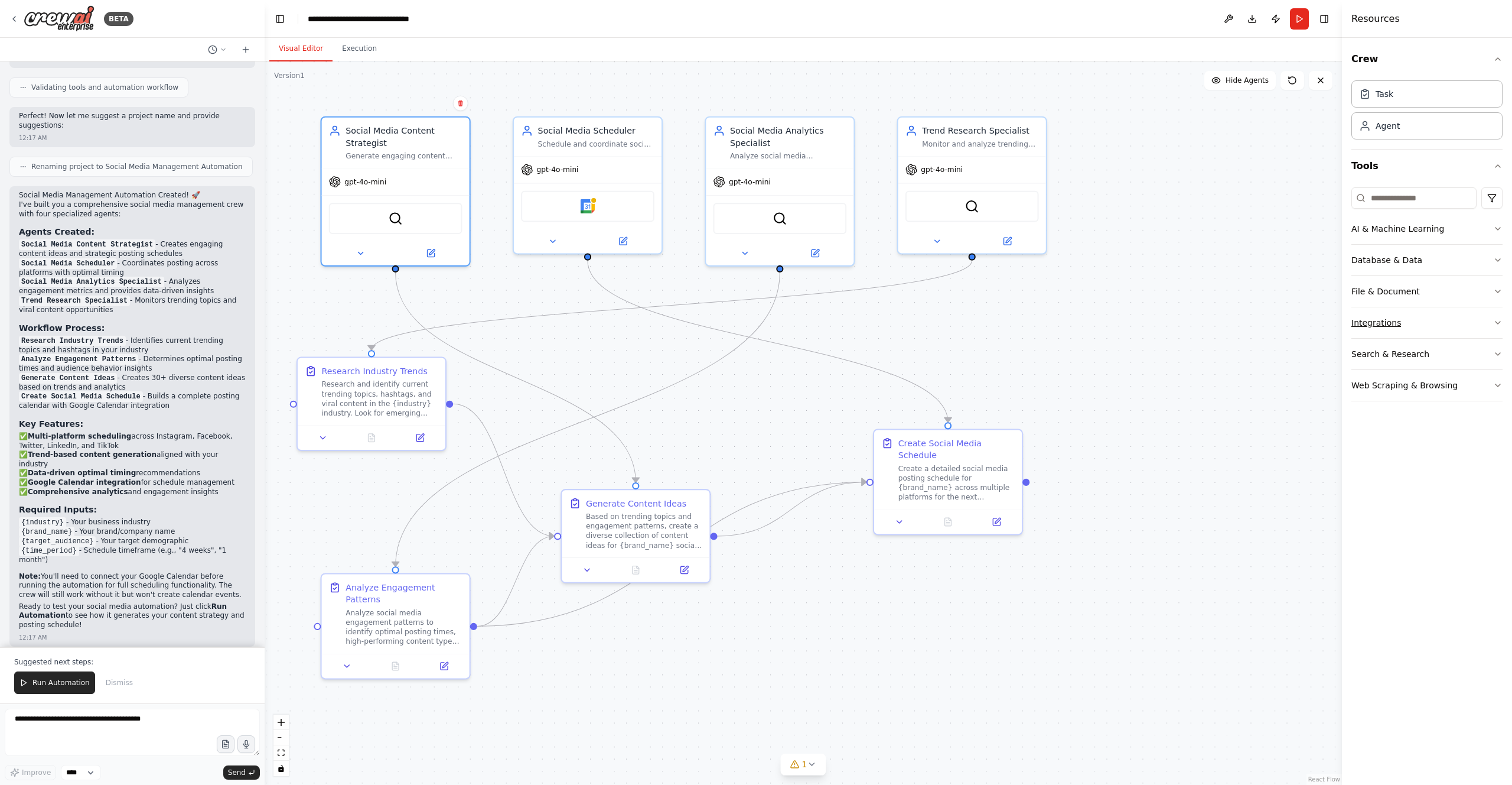
click at [761, 319] on button "Integrations" at bounding box center [1427, 323] width 151 height 31
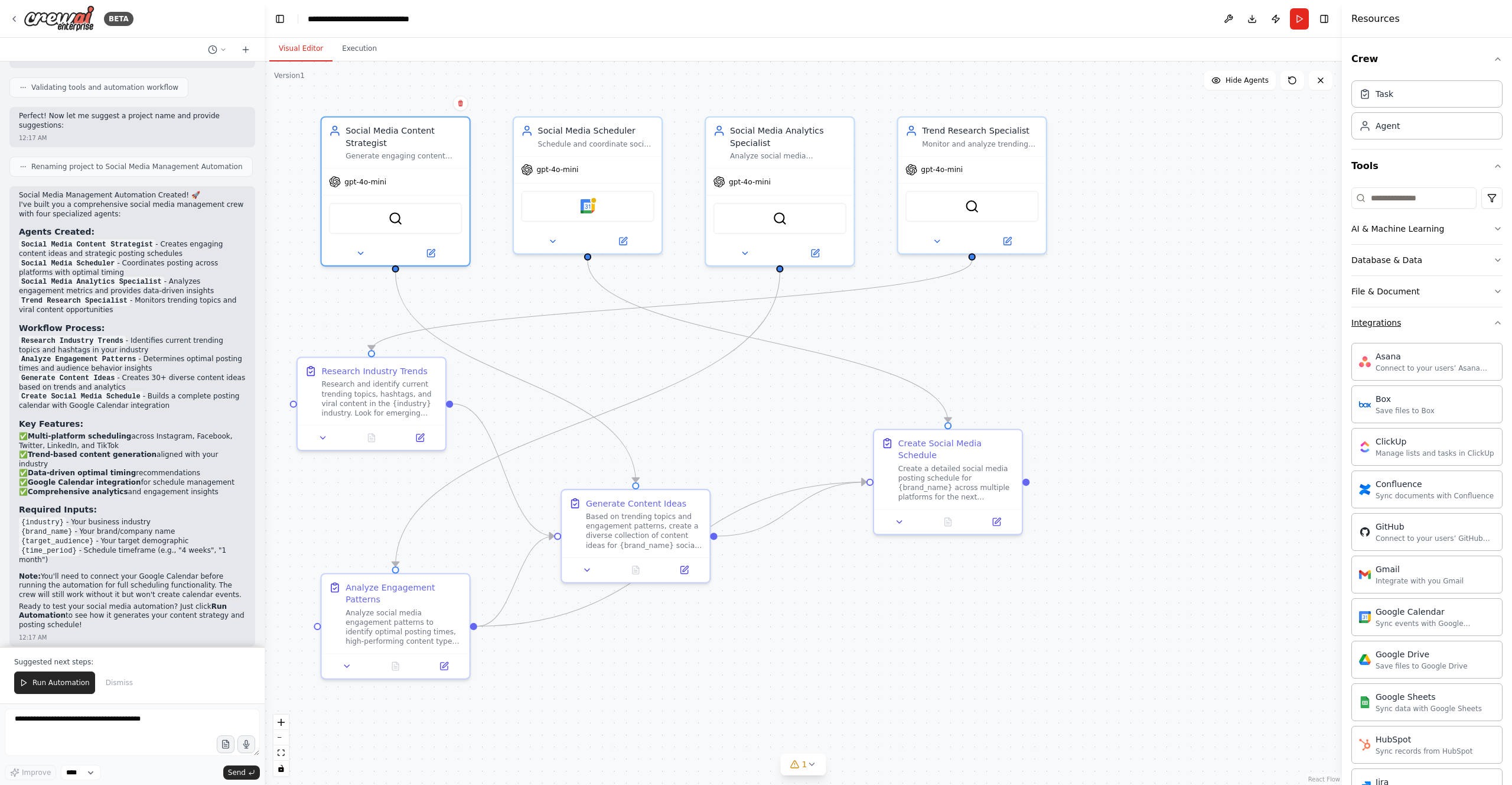
click at [761, 319] on button "Integrations" at bounding box center [1427, 323] width 151 height 31
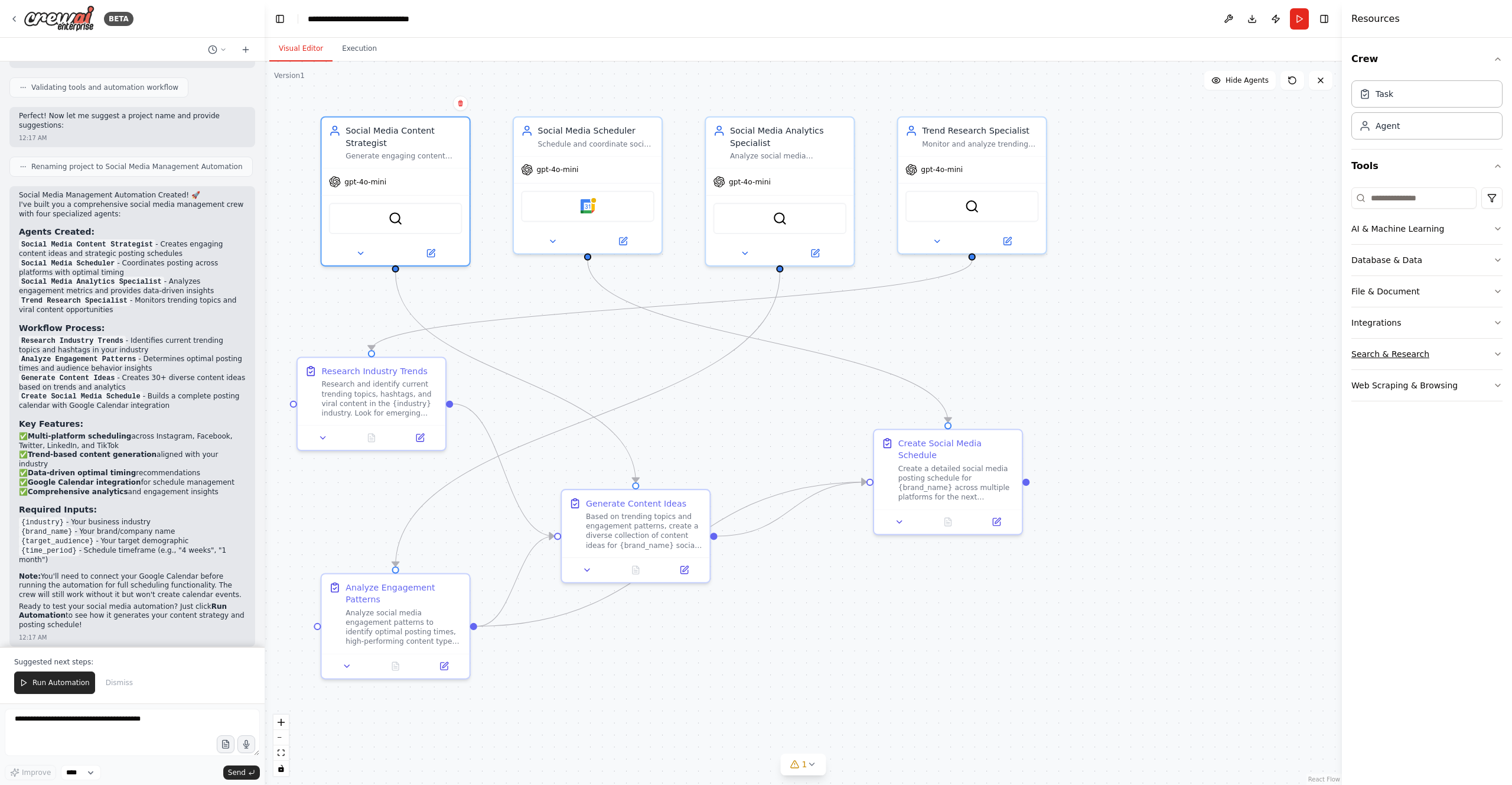
click at [761, 355] on button "Search & Research" at bounding box center [1427, 354] width 151 height 31
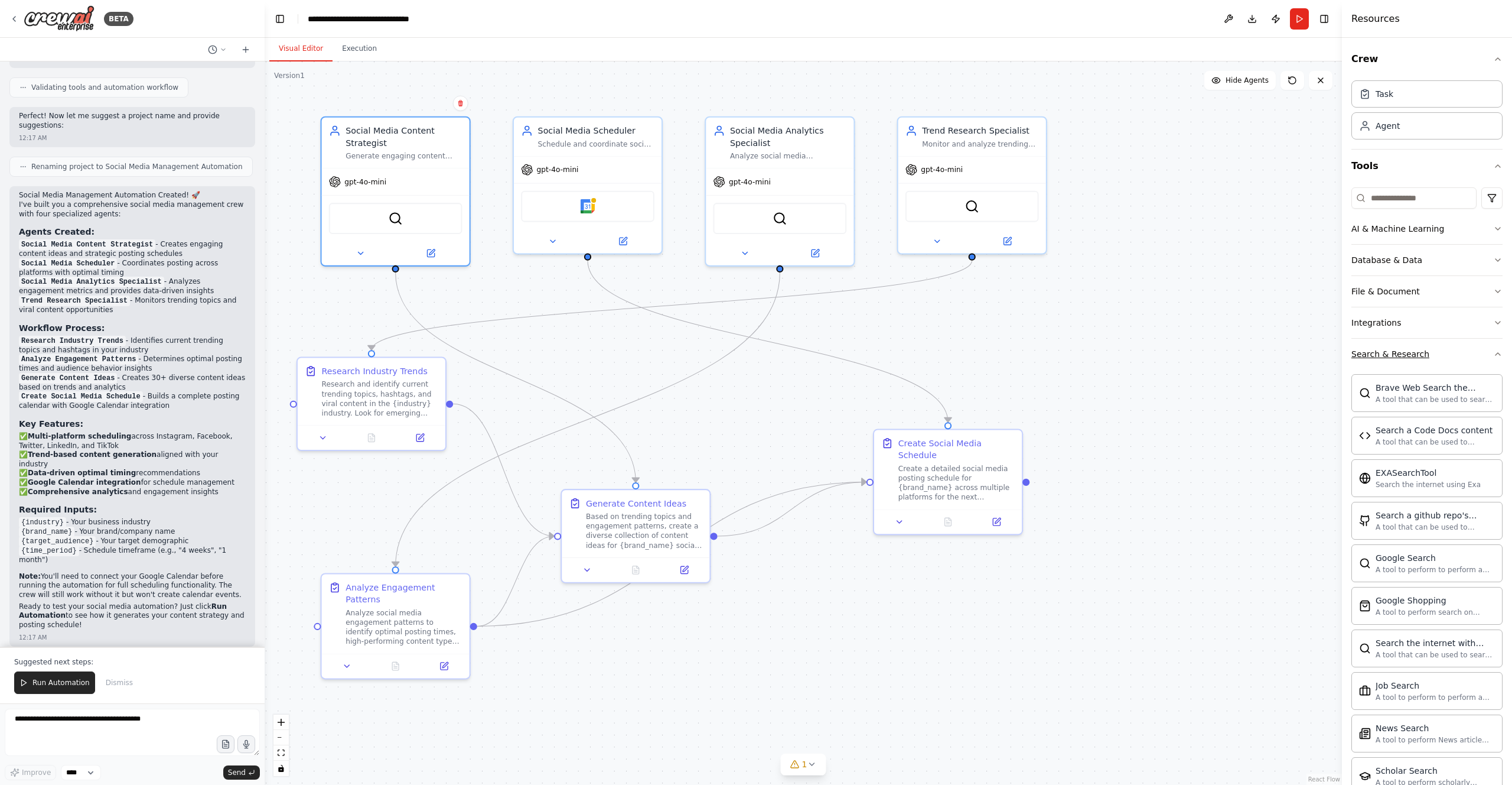
click at [761, 355] on button "Search & Research" at bounding box center [1427, 354] width 151 height 31
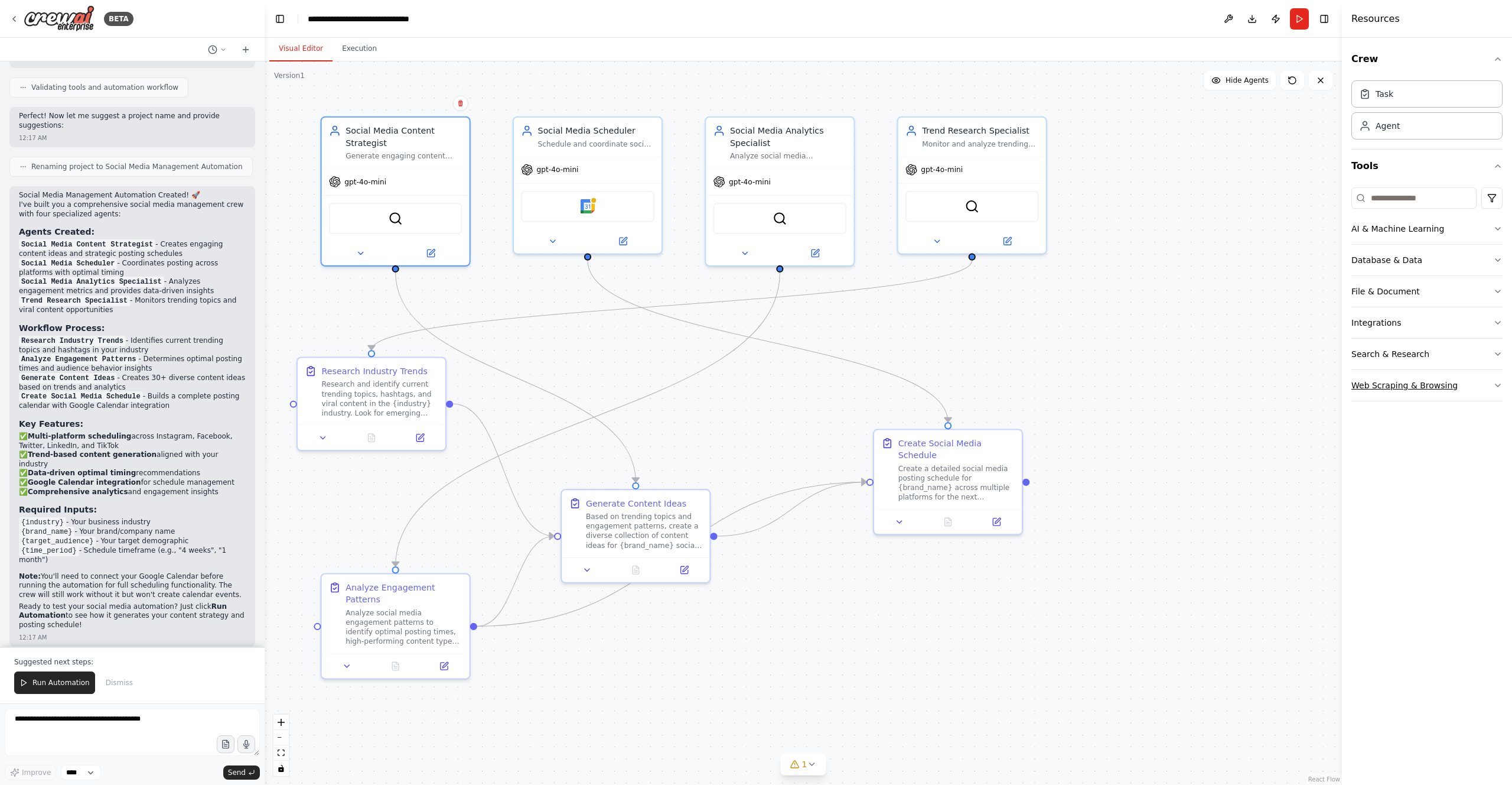
click at [761, 385] on button "Web Scraping & Browsing" at bounding box center [1427, 385] width 151 height 31
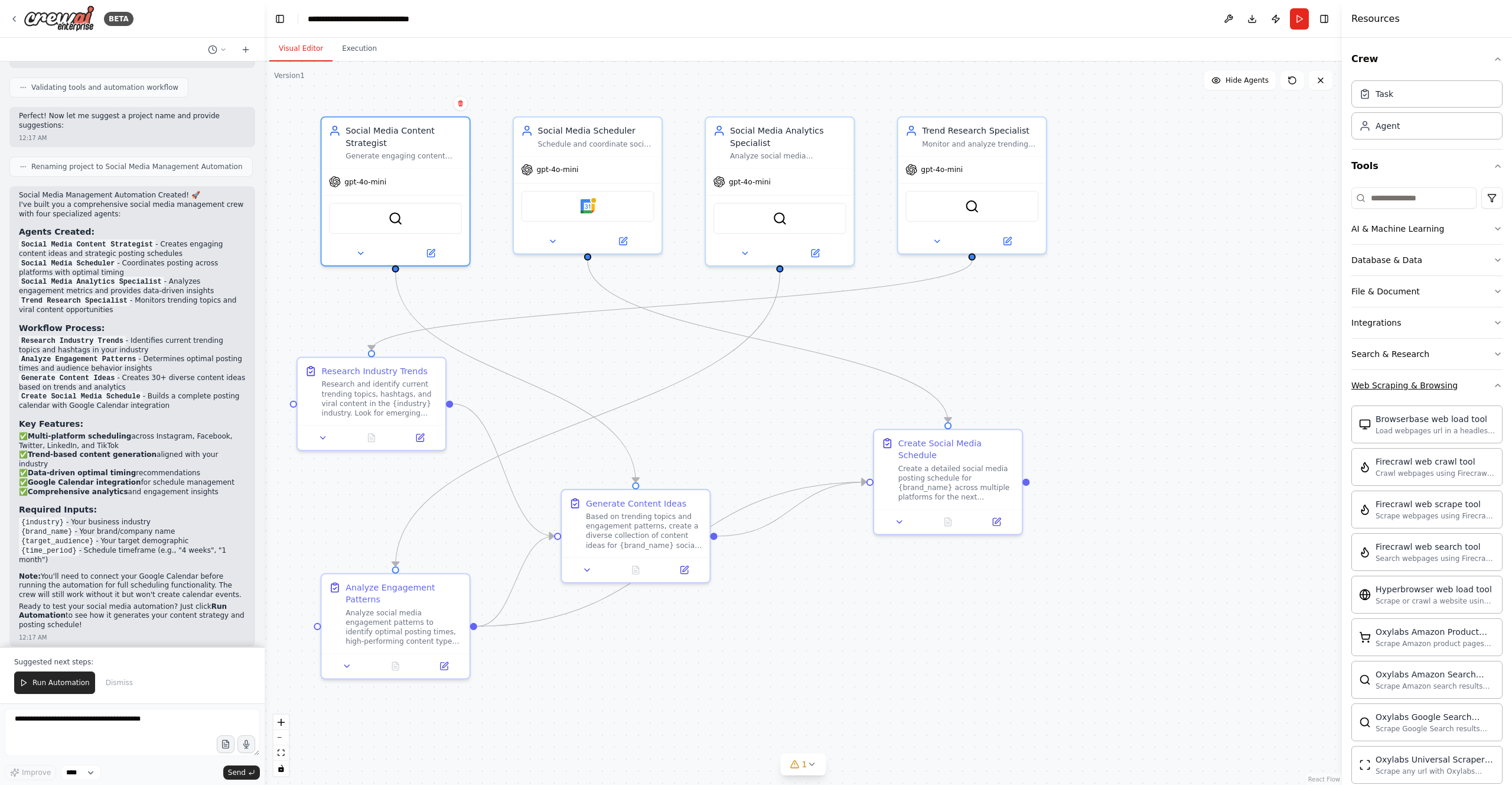
click at [761, 385] on button "Web Scraping & Browsing" at bounding box center [1427, 385] width 151 height 31
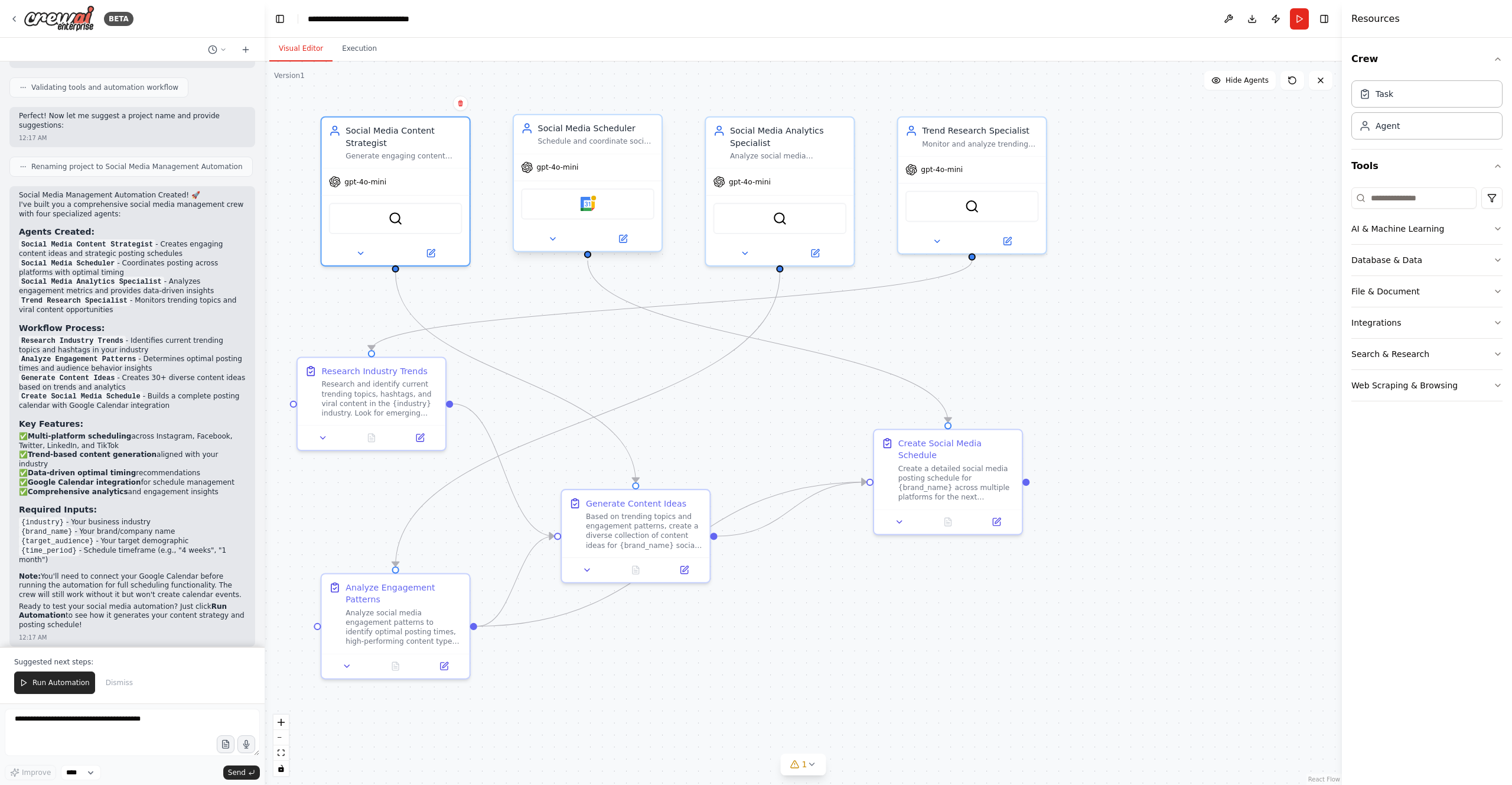
click at [608, 130] on div "Social Media Scheduler" at bounding box center [596, 128] width 117 height 12
click at [603, 150] on div "Social Media Scheduler Schedule and coordinate social media posts across multip…" at bounding box center [588, 135] width 147 height 38
click at [561, 243] on button at bounding box center [552, 239] width 68 height 14
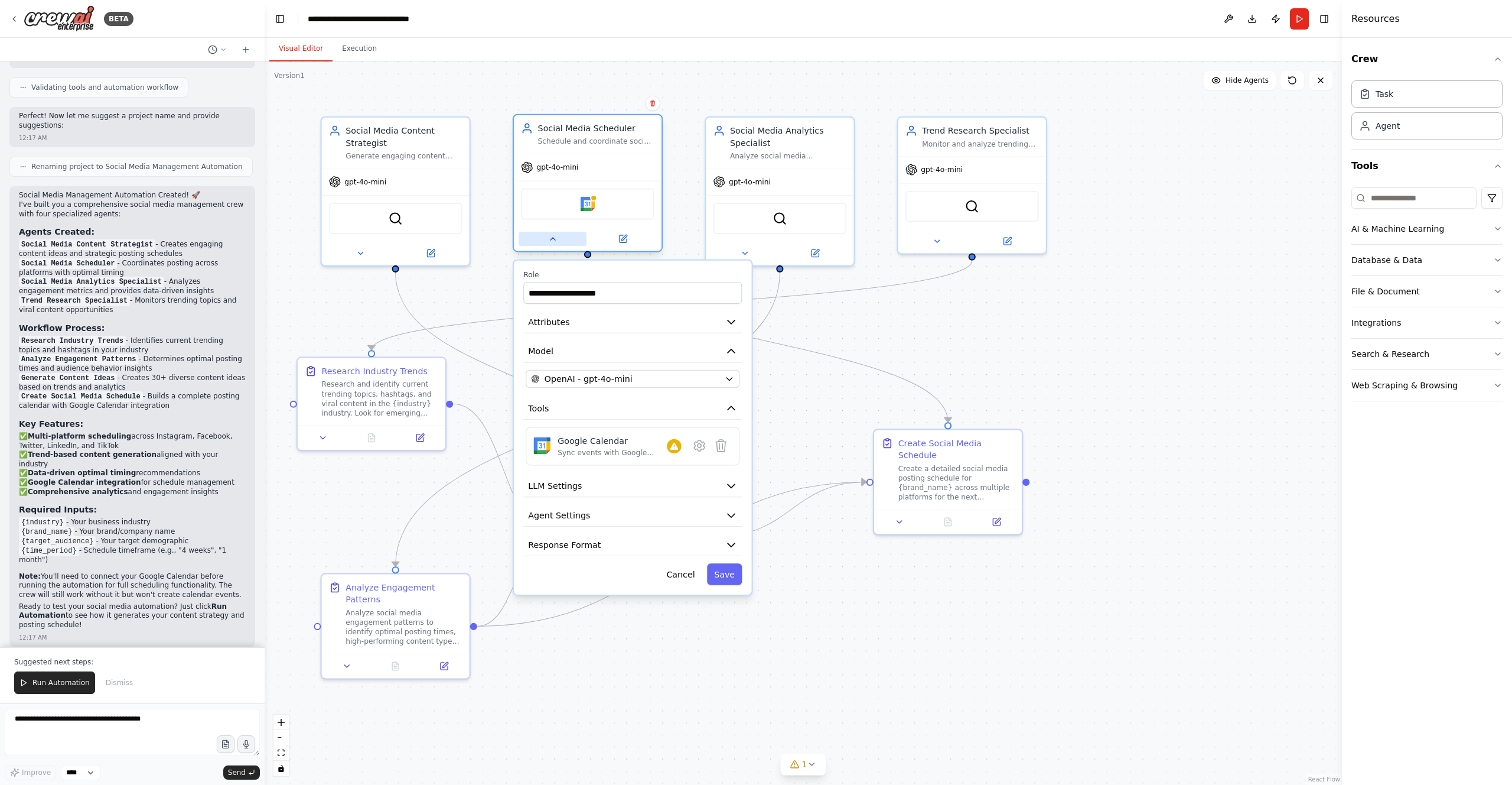
click at [561, 243] on button at bounding box center [552, 239] width 68 height 14
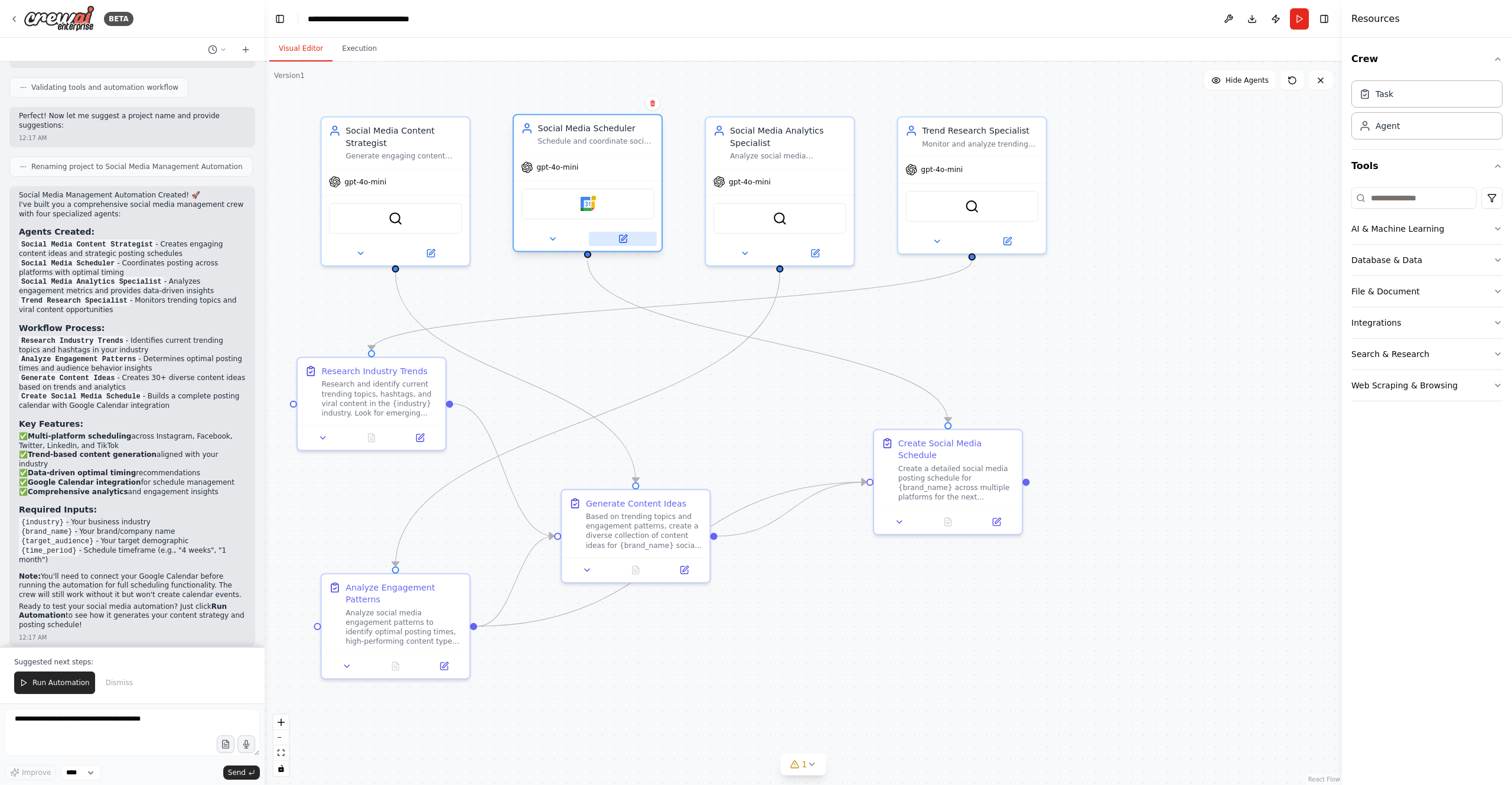
click at [629, 244] on button at bounding box center [623, 239] width 68 height 14
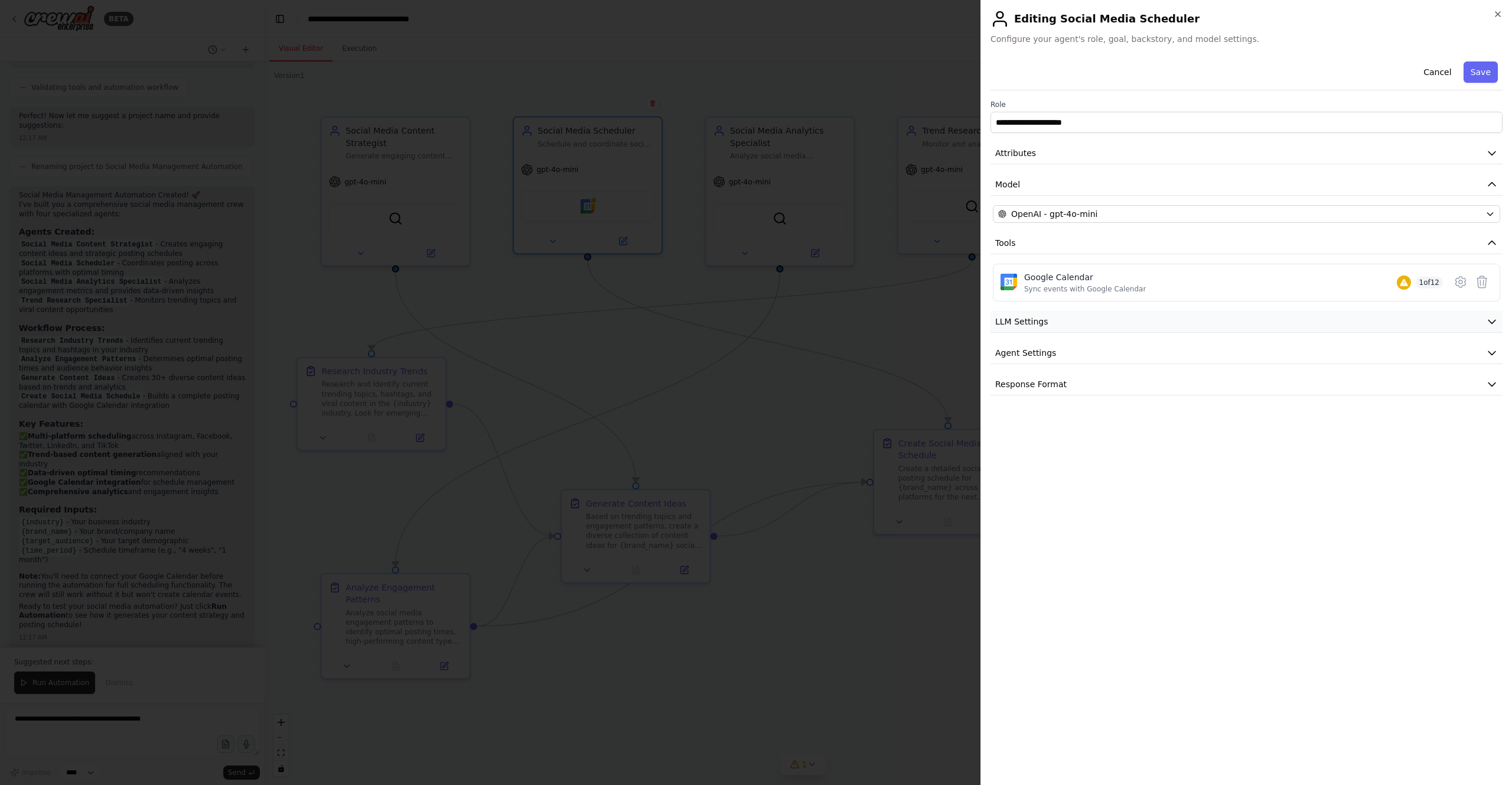
click at [761, 329] on button "LLM Settings" at bounding box center [1246, 322] width 512 height 22
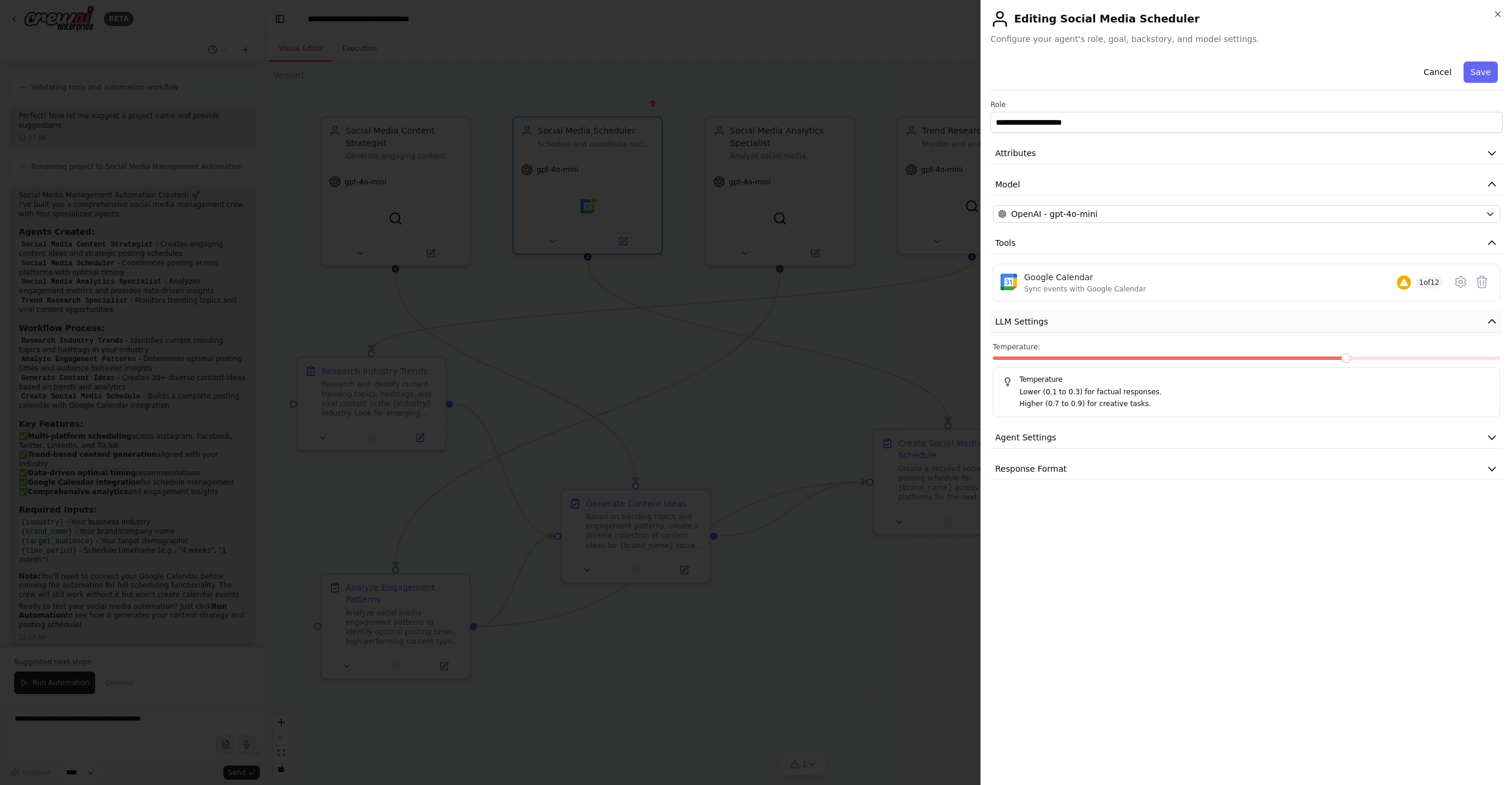
click at [761, 328] on button "LLM Settings" at bounding box center [1246, 322] width 512 height 22
click at [761, 351] on button "Agent Settings" at bounding box center [1246, 353] width 512 height 22
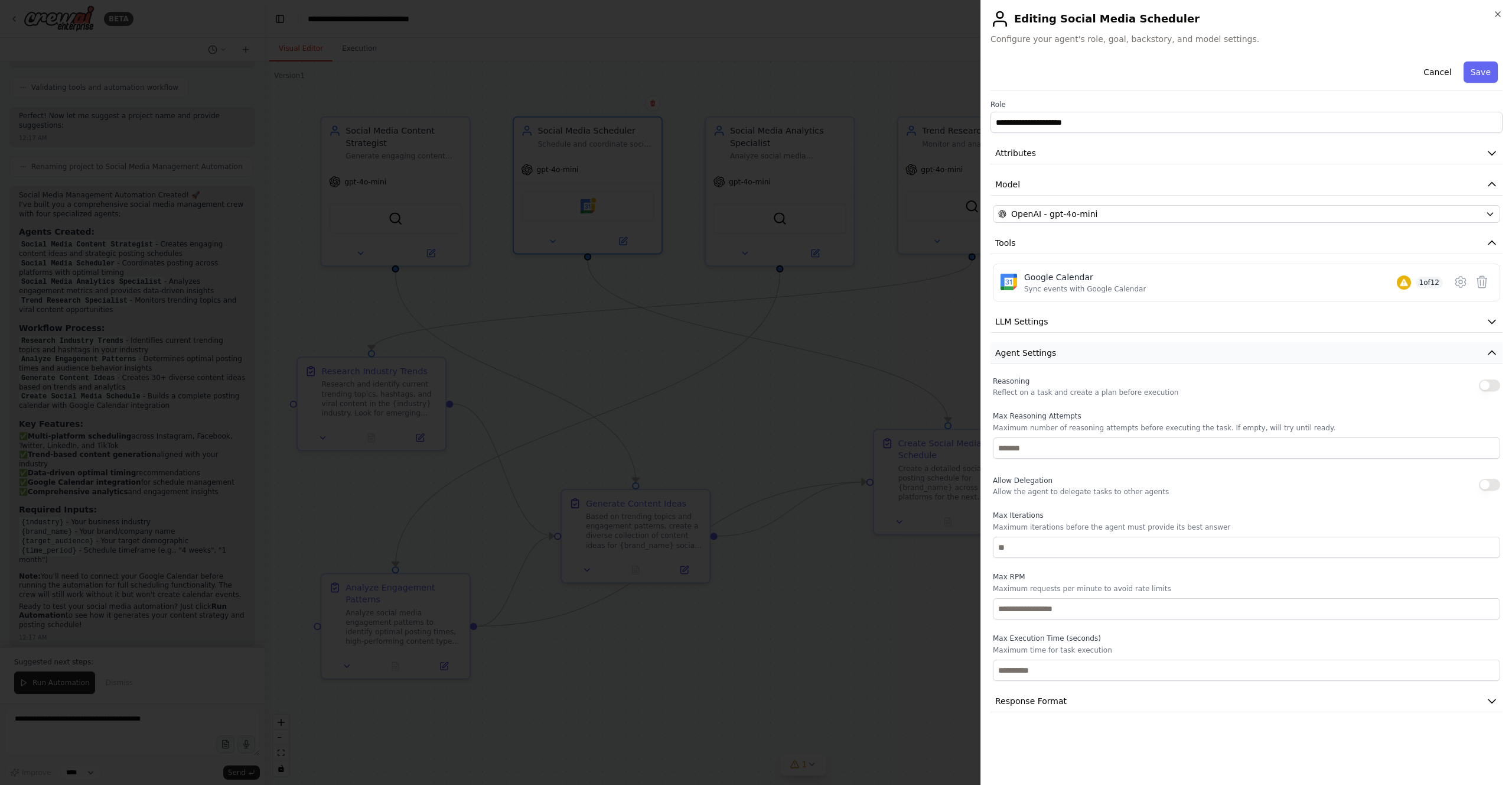
click at [761, 351] on button "Agent Settings" at bounding box center [1246, 353] width 512 height 22
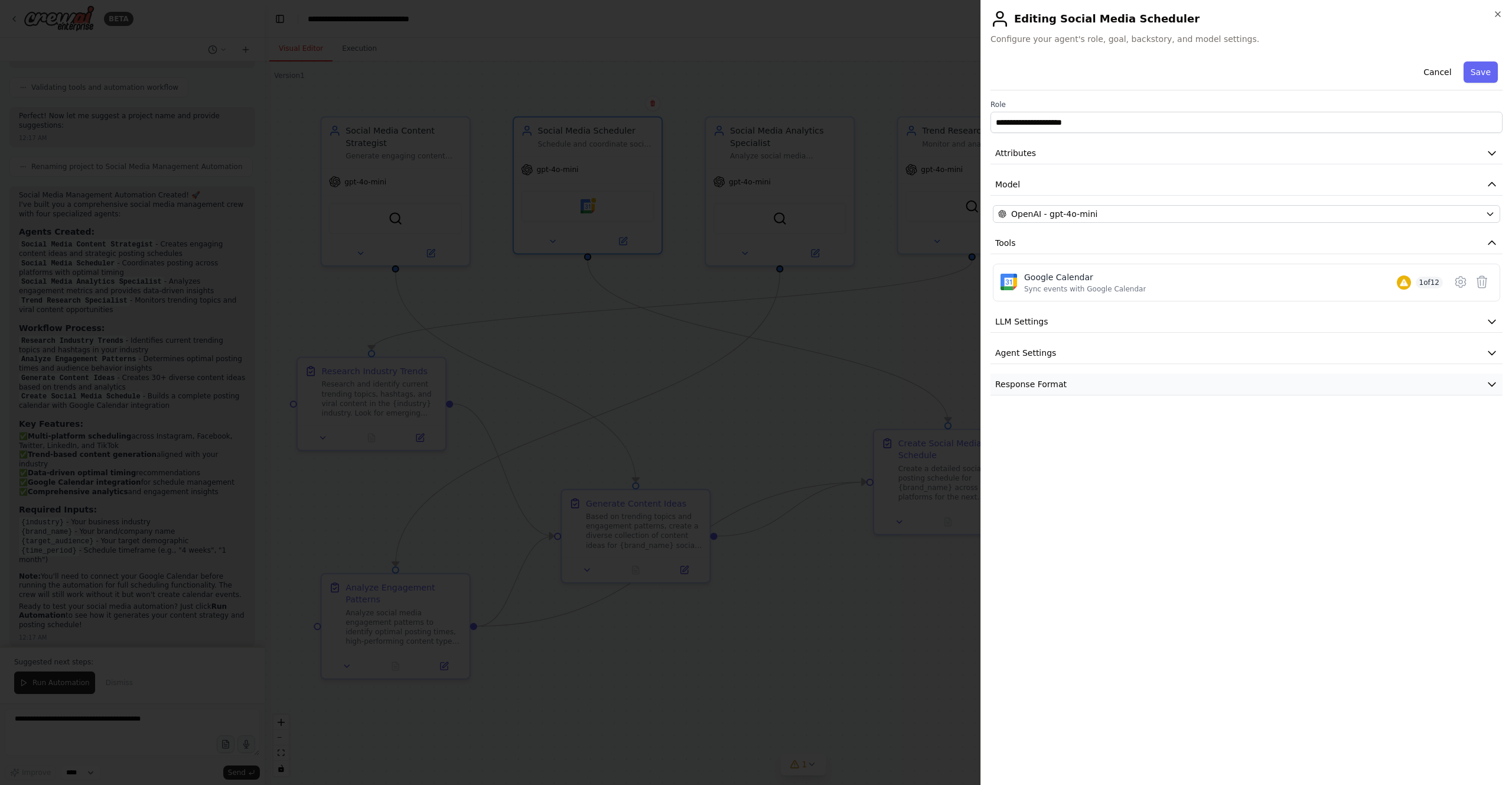
click at [761, 378] on button "Response Format" at bounding box center [1246, 384] width 512 height 22
click at [761, 217] on icon "button" at bounding box center [1490, 214] width 10 height 10
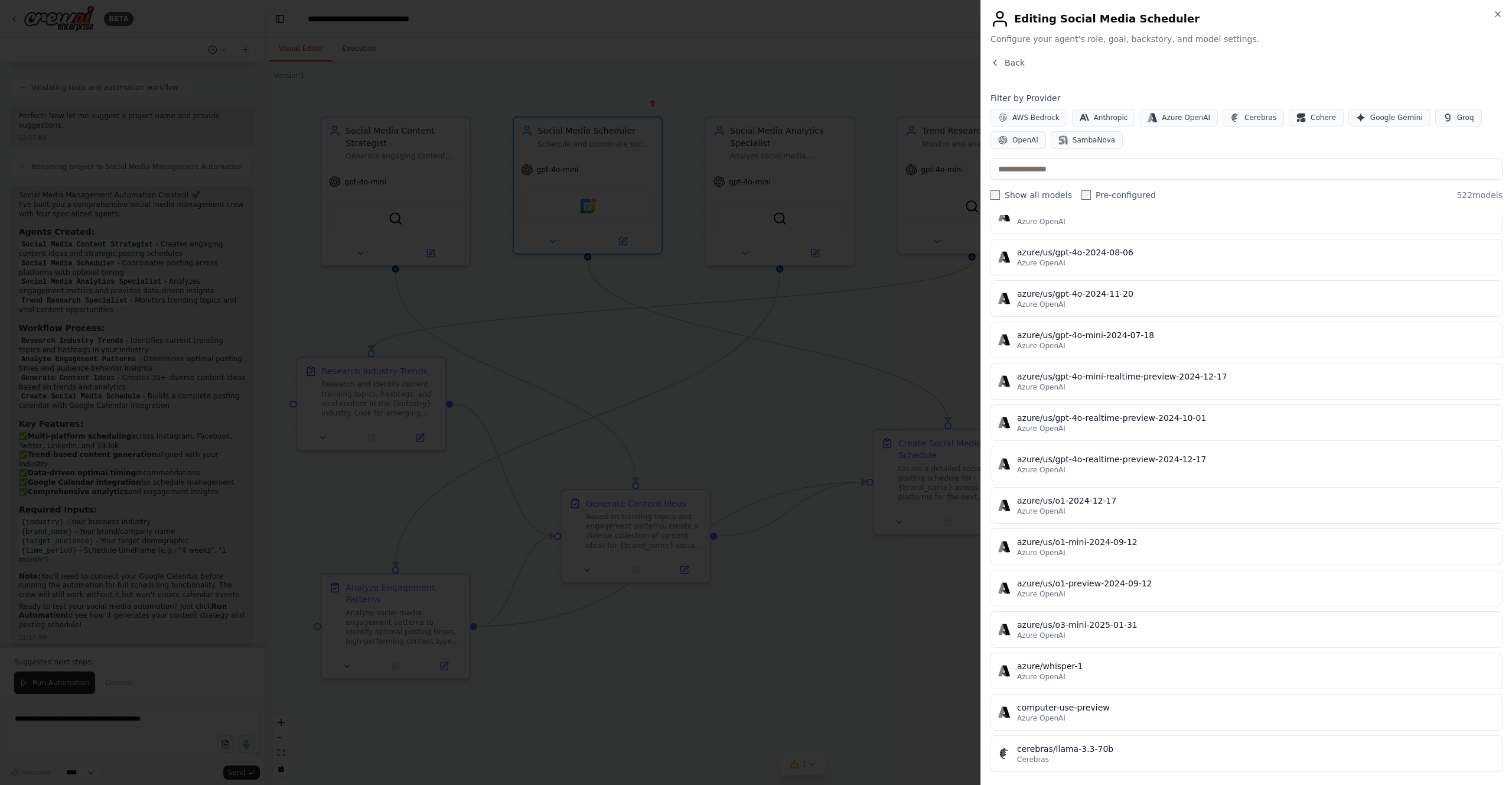
scroll to position [11654, 0]
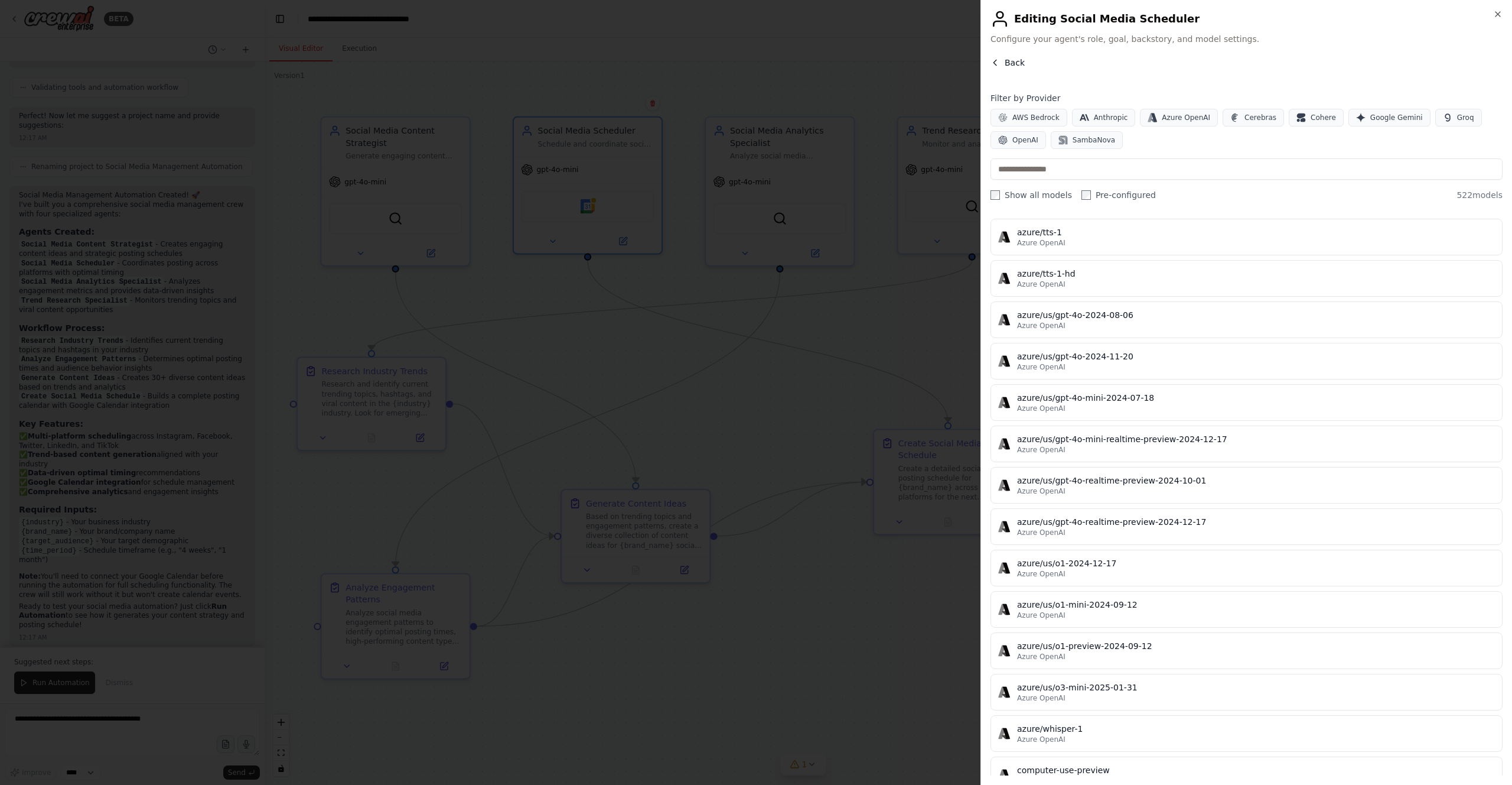
click at [761, 62] on icon "button" at bounding box center [995, 62] width 10 height 10
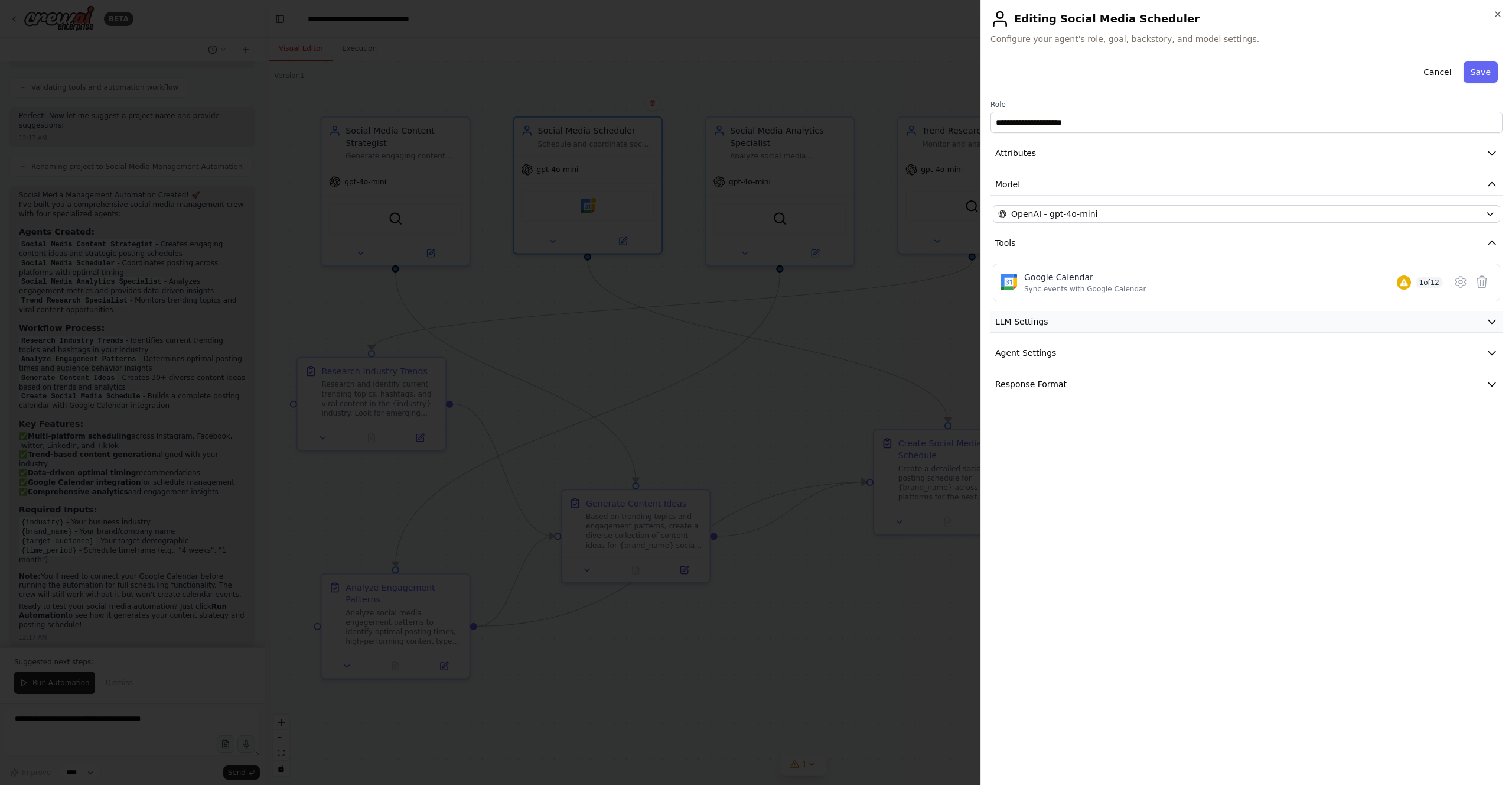
click at [761, 319] on button "LLM Settings" at bounding box center [1246, 322] width 512 height 22
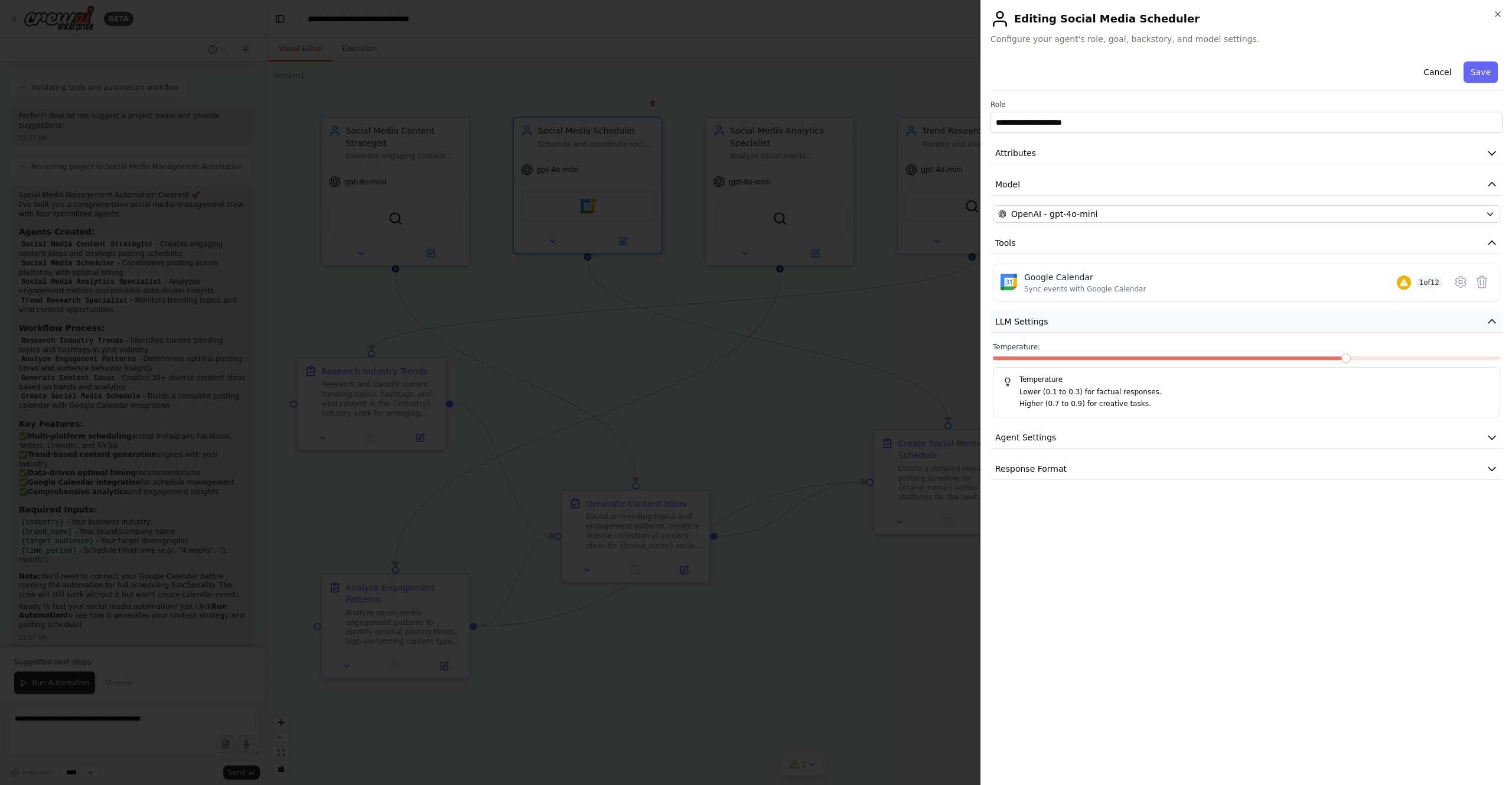
click at [761, 319] on button "LLM Settings" at bounding box center [1246, 322] width 512 height 22
click at [761, 363] on button "Agent Settings" at bounding box center [1246, 353] width 512 height 22
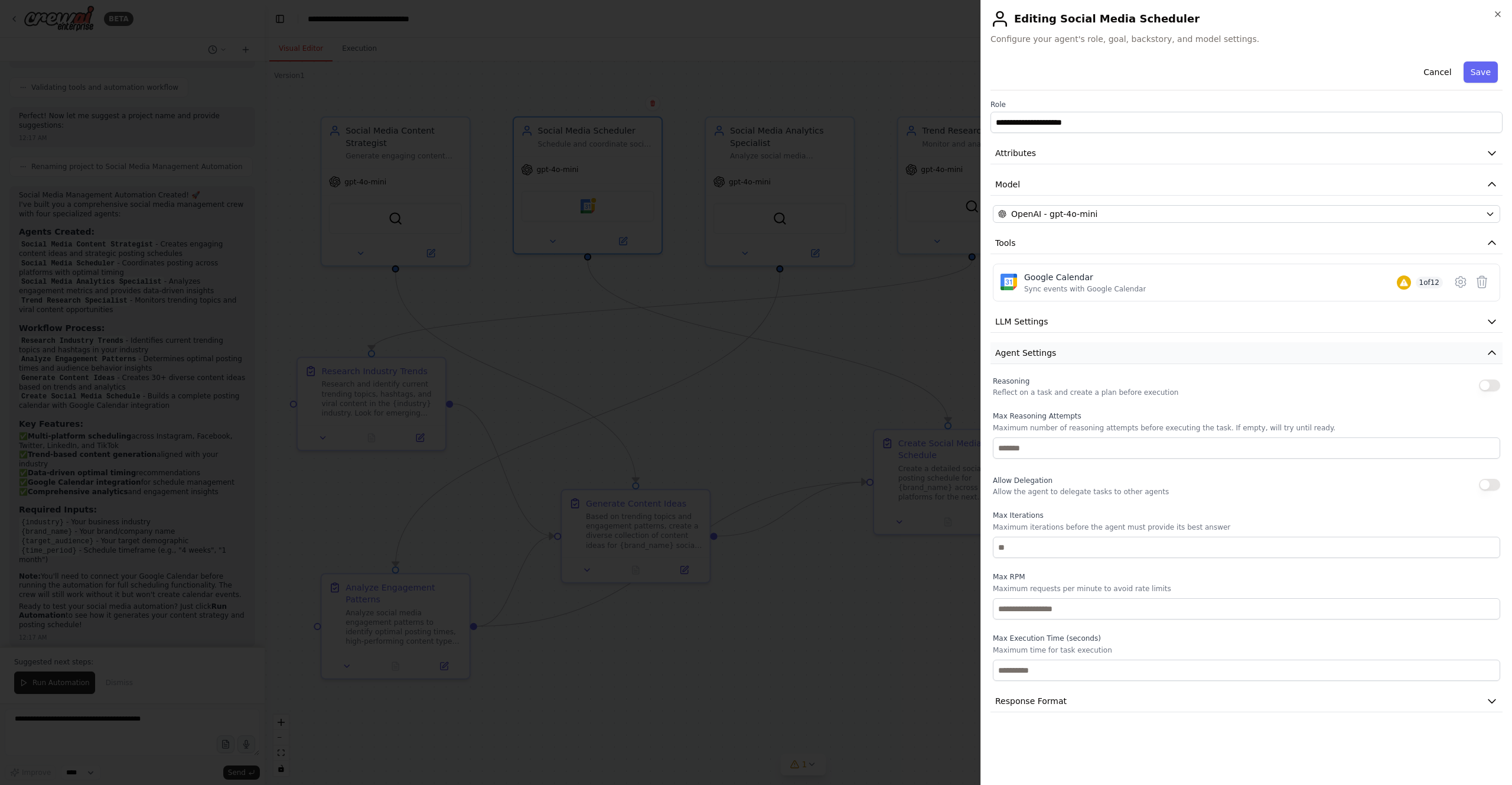
click at [761, 360] on button "Agent Settings" at bounding box center [1246, 353] width 512 height 22
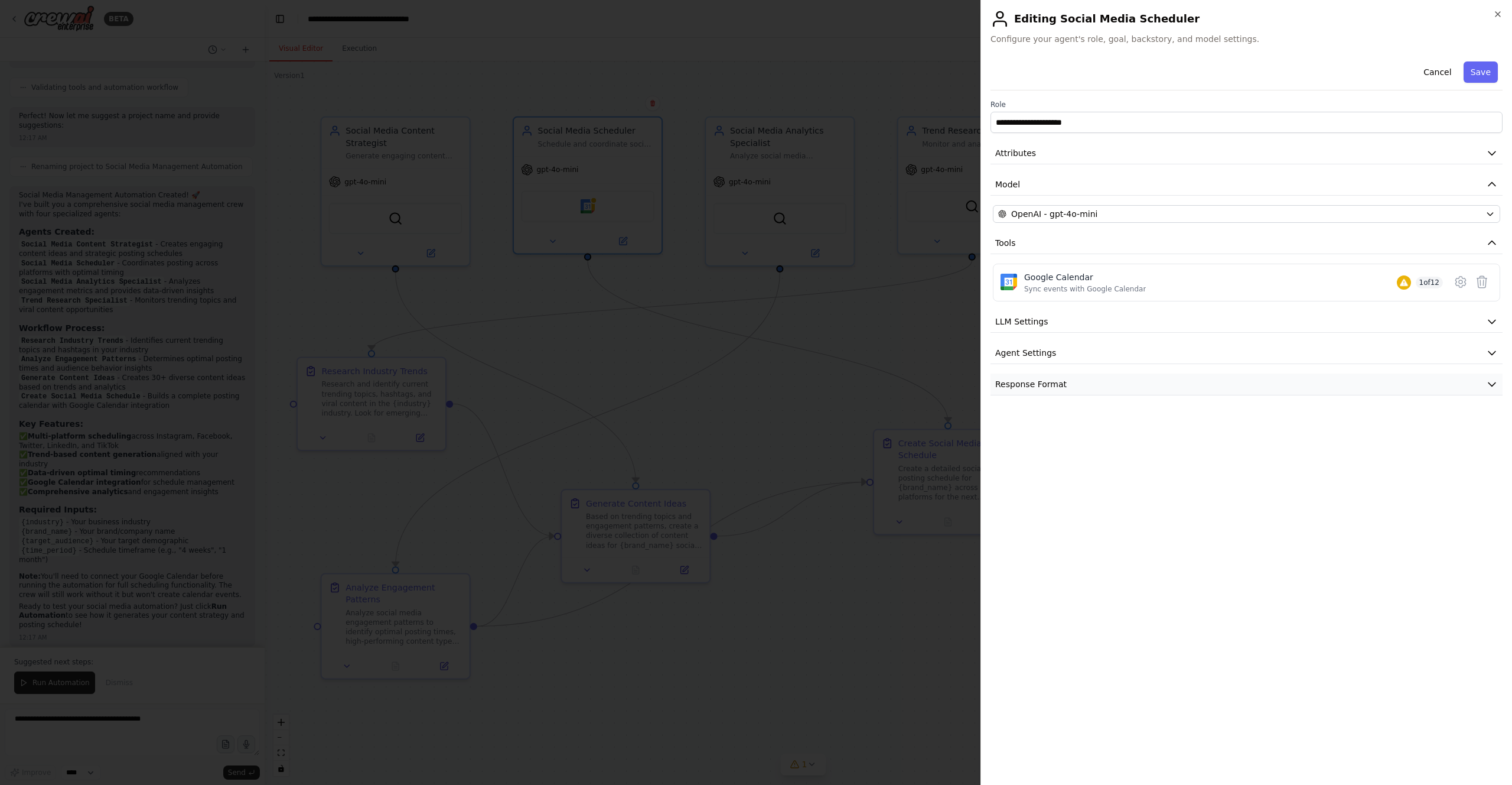
click at [761, 385] on button "Response Format" at bounding box center [1246, 384] width 512 height 22
click at [761, 160] on button "Attributes" at bounding box center [1246, 153] width 512 height 22
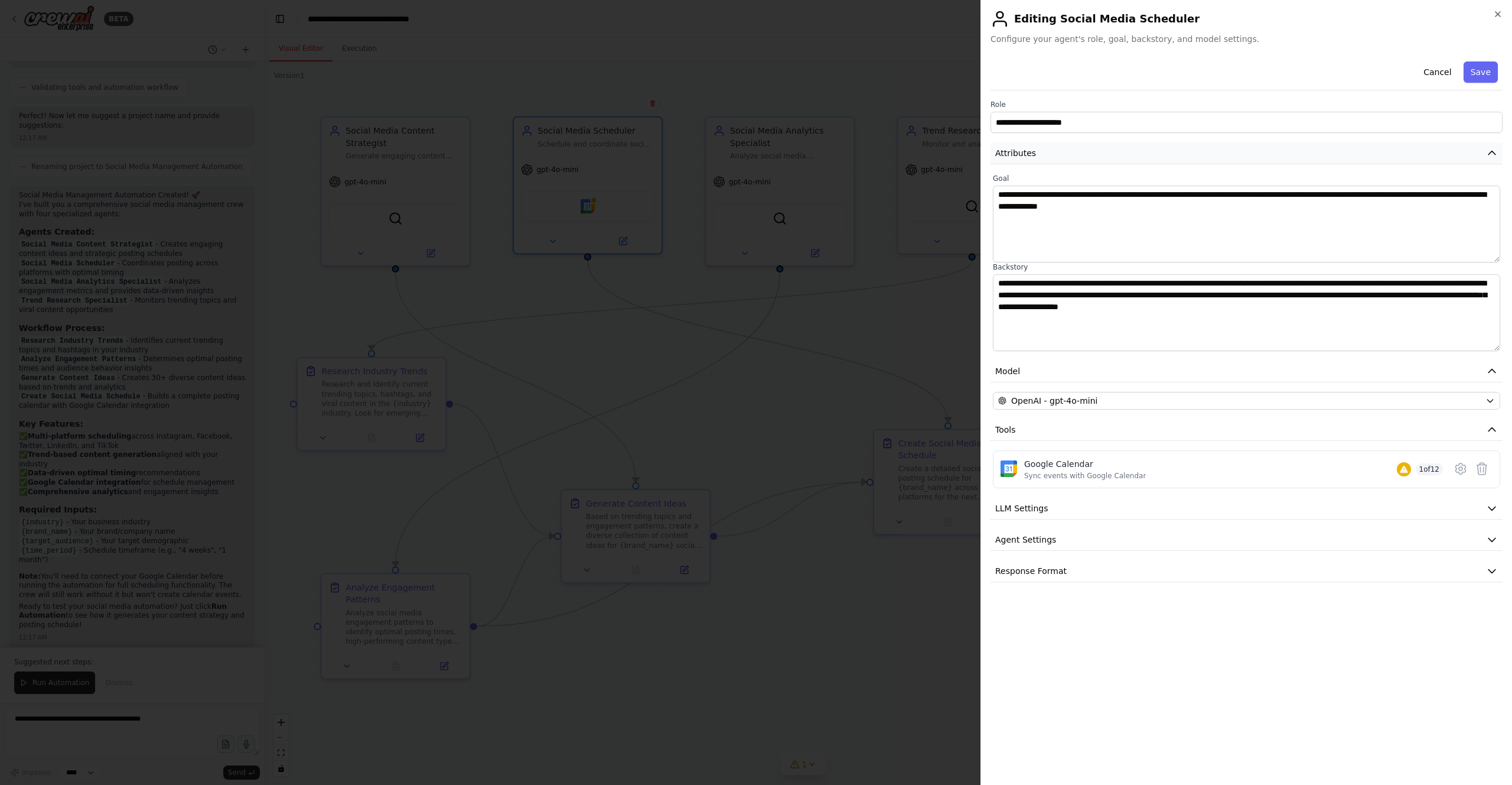
click at [761, 160] on button "Attributes" at bounding box center [1246, 153] width 512 height 22
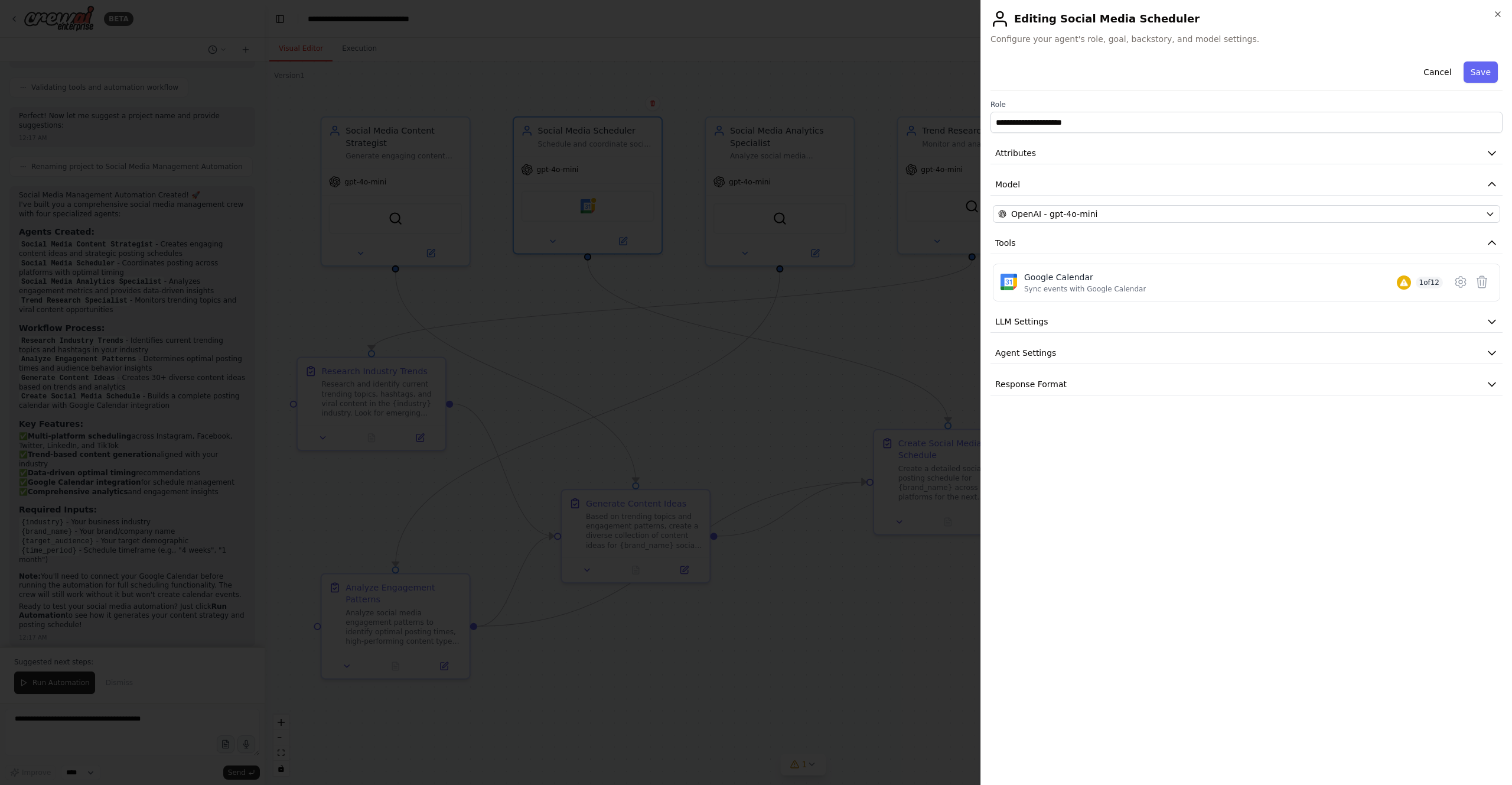
click at [761, 348] on div at bounding box center [756, 393] width 1512 height 785
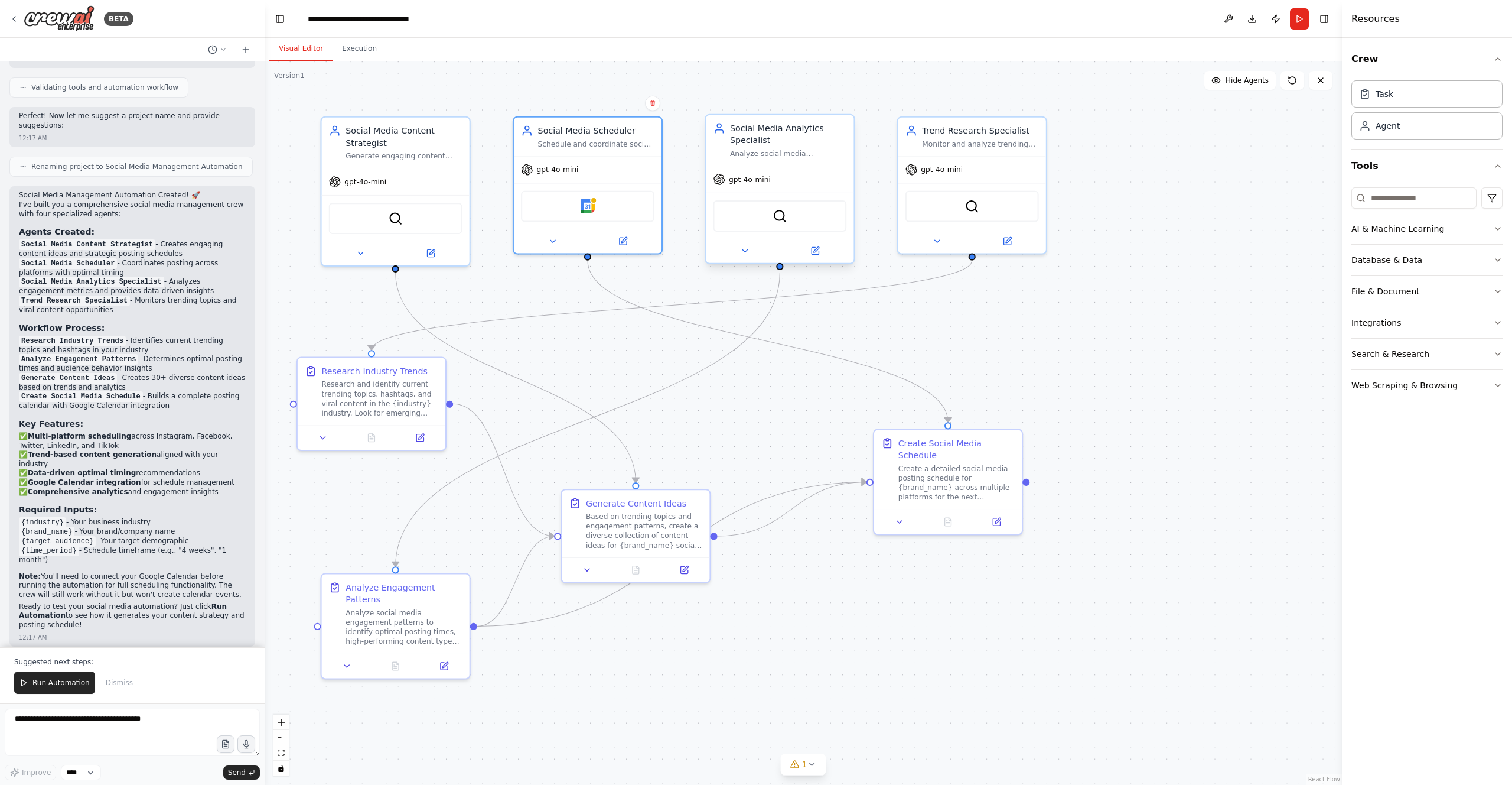
click at [761, 145] on div "Social Media Analytics Specialist" at bounding box center [788, 135] width 117 height 24
click at [761, 255] on button at bounding box center [815, 251] width 68 height 14
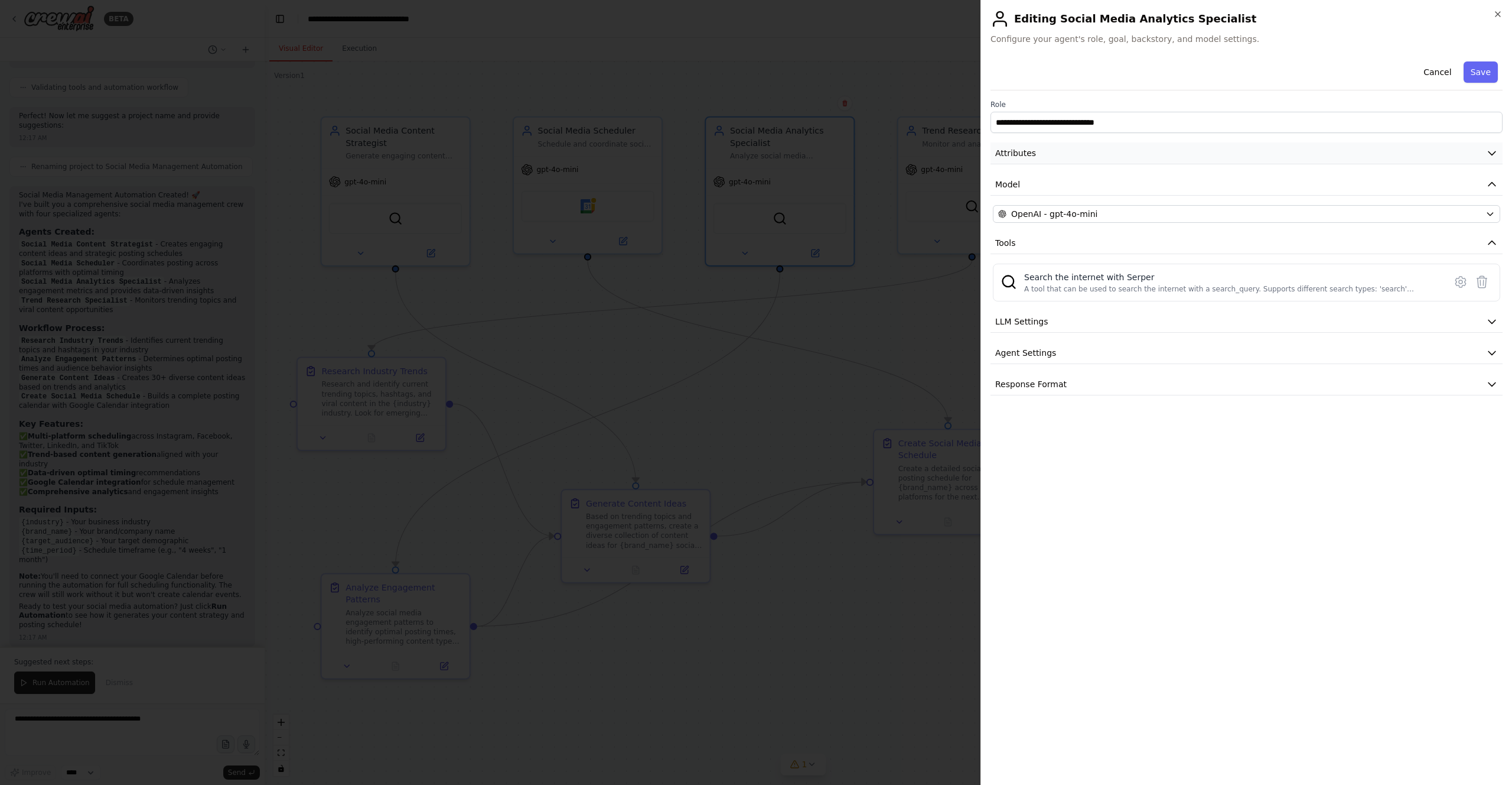
click at [761, 151] on icon "button" at bounding box center [1491, 153] width 12 height 12
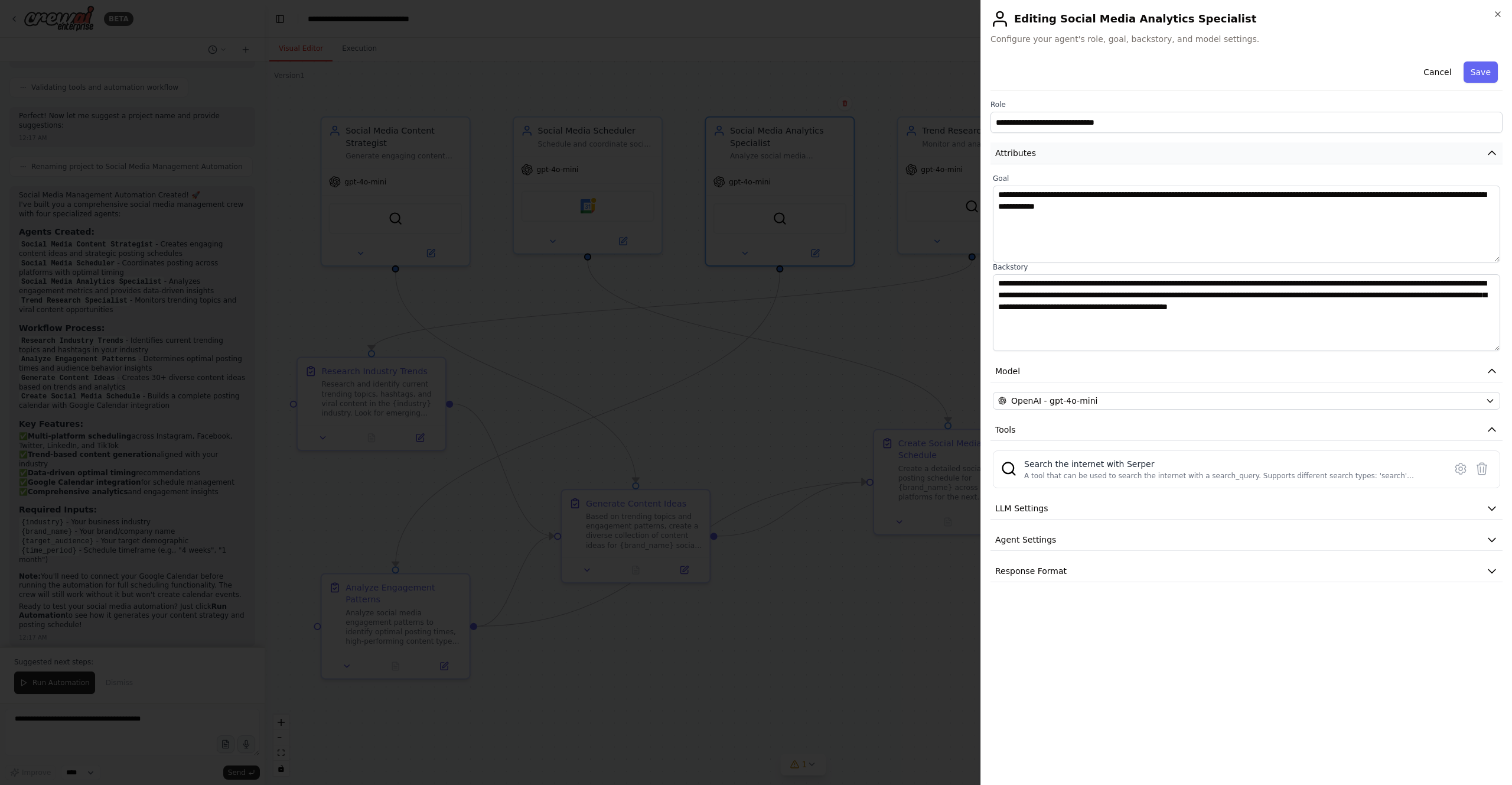
click at [761, 151] on icon "button" at bounding box center [1491, 153] width 12 height 12
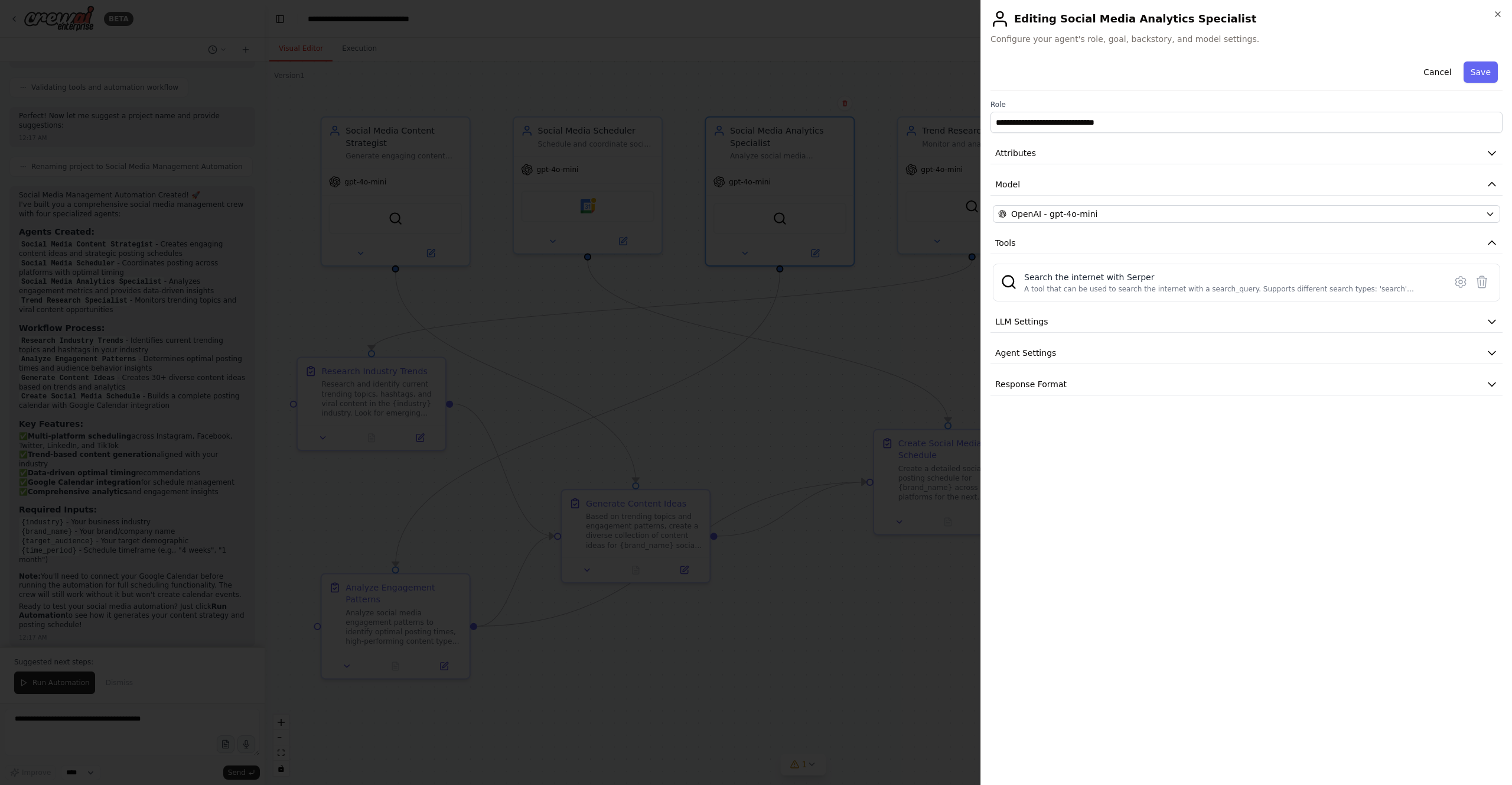
click at [643, 164] on div at bounding box center [756, 393] width 1512 height 785
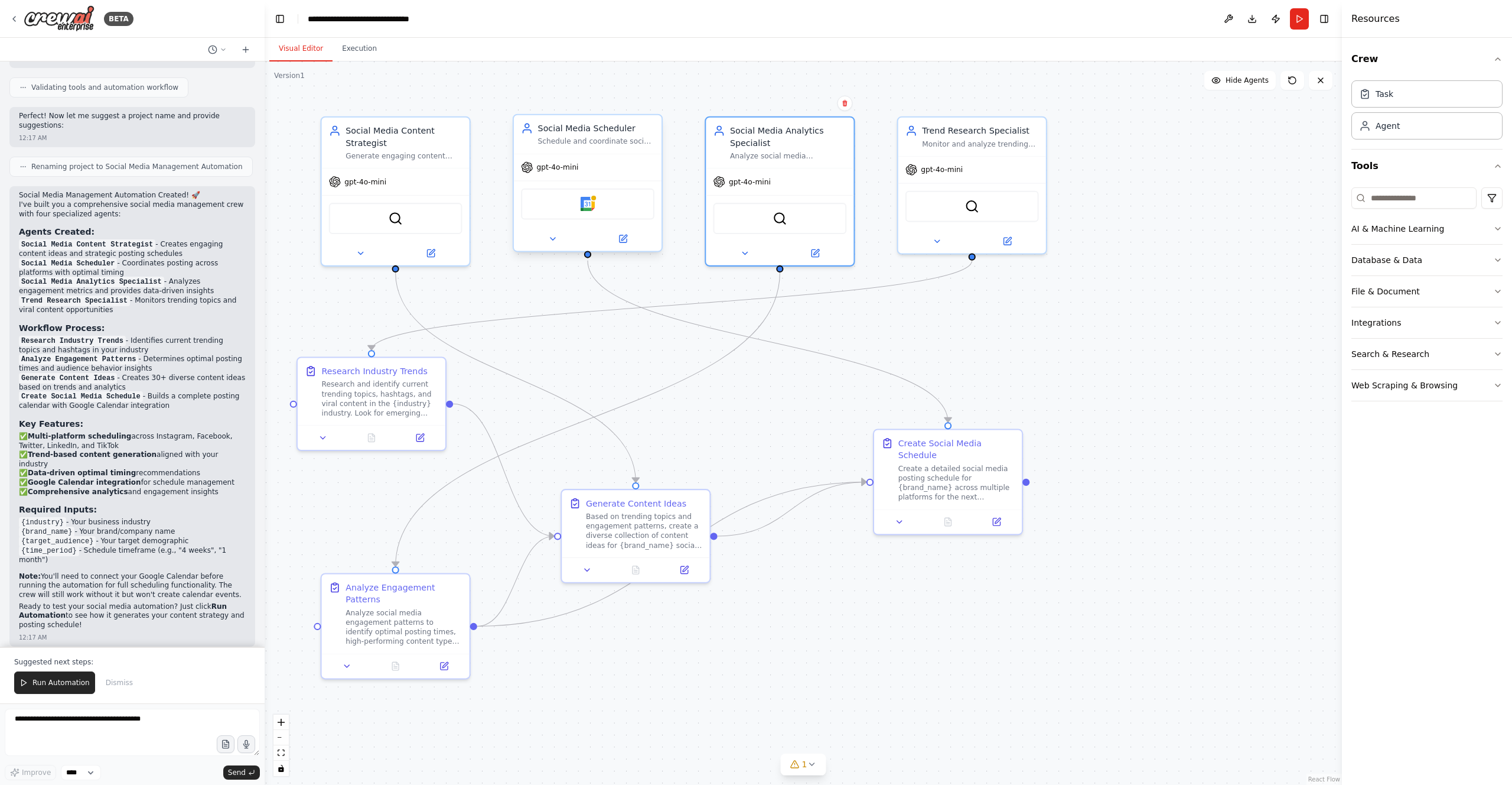
click at [633, 158] on div "gpt-4o-mini" at bounding box center [588, 167] width 147 height 26
click at [628, 239] on button at bounding box center [623, 239] width 68 height 14
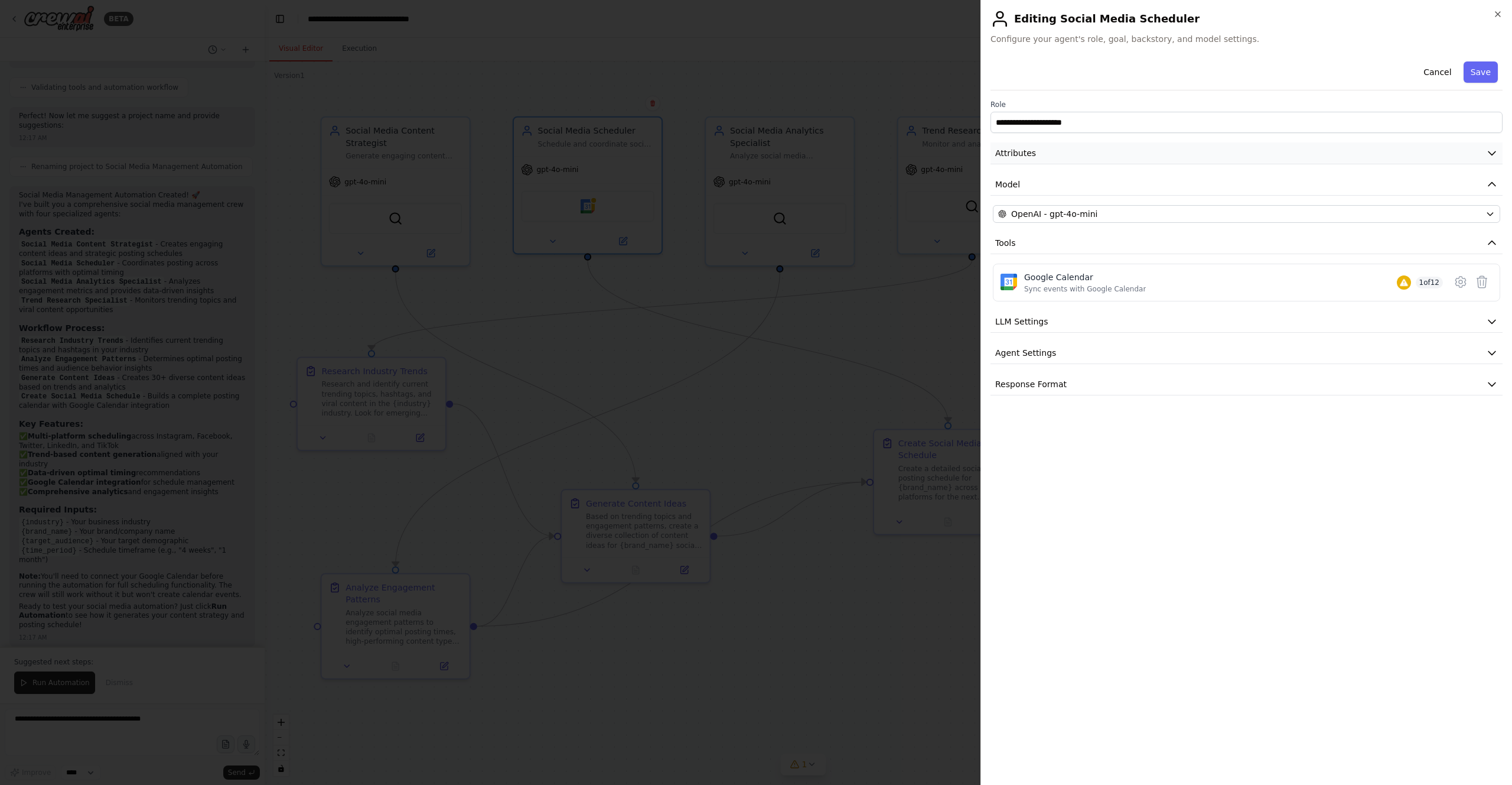
click at [761, 151] on icon "button" at bounding box center [1491, 153] width 12 height 12
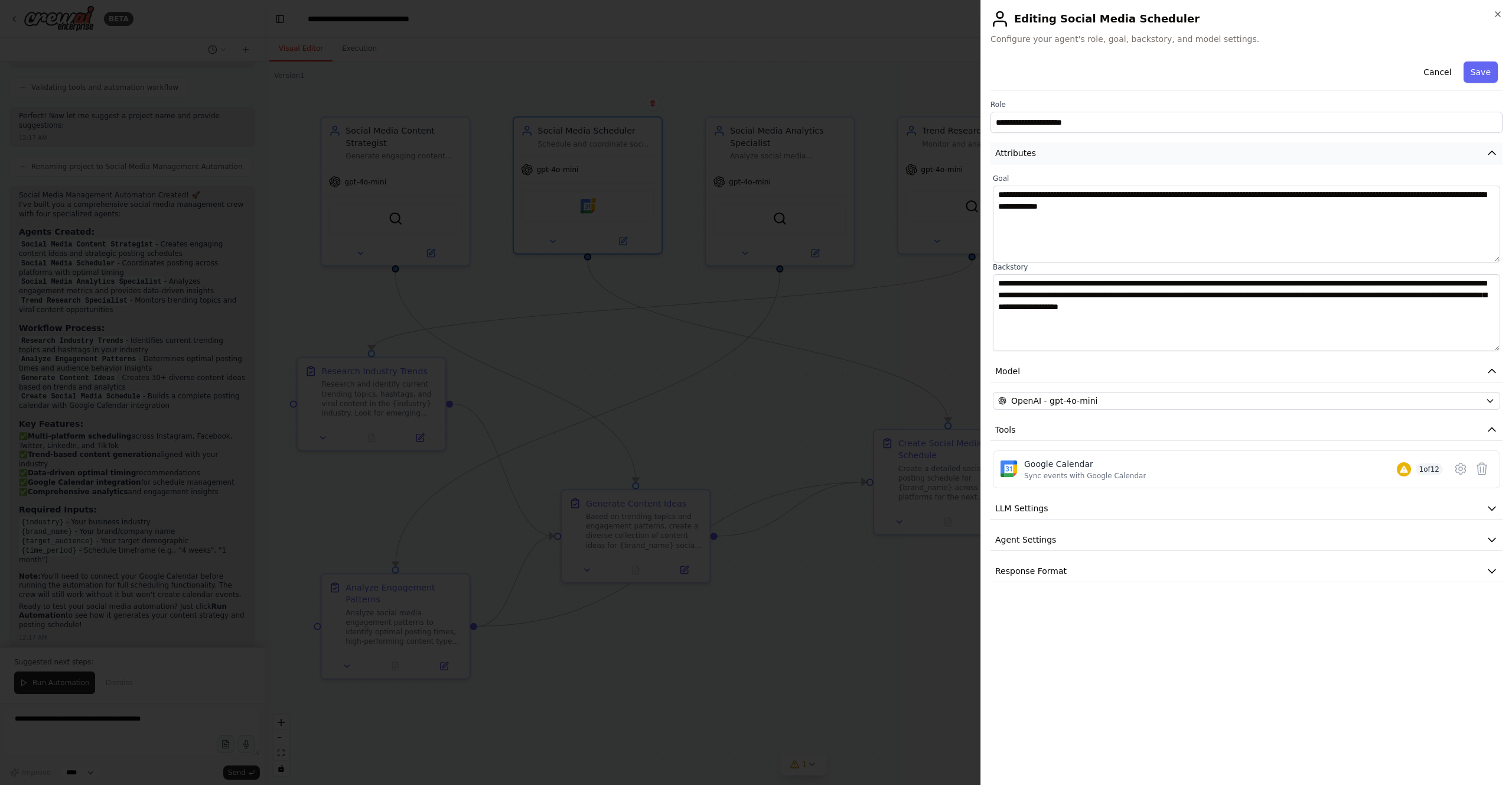
click at [761, 151] on icon "button" at bounding box center [1491, 153] width 12 height 12
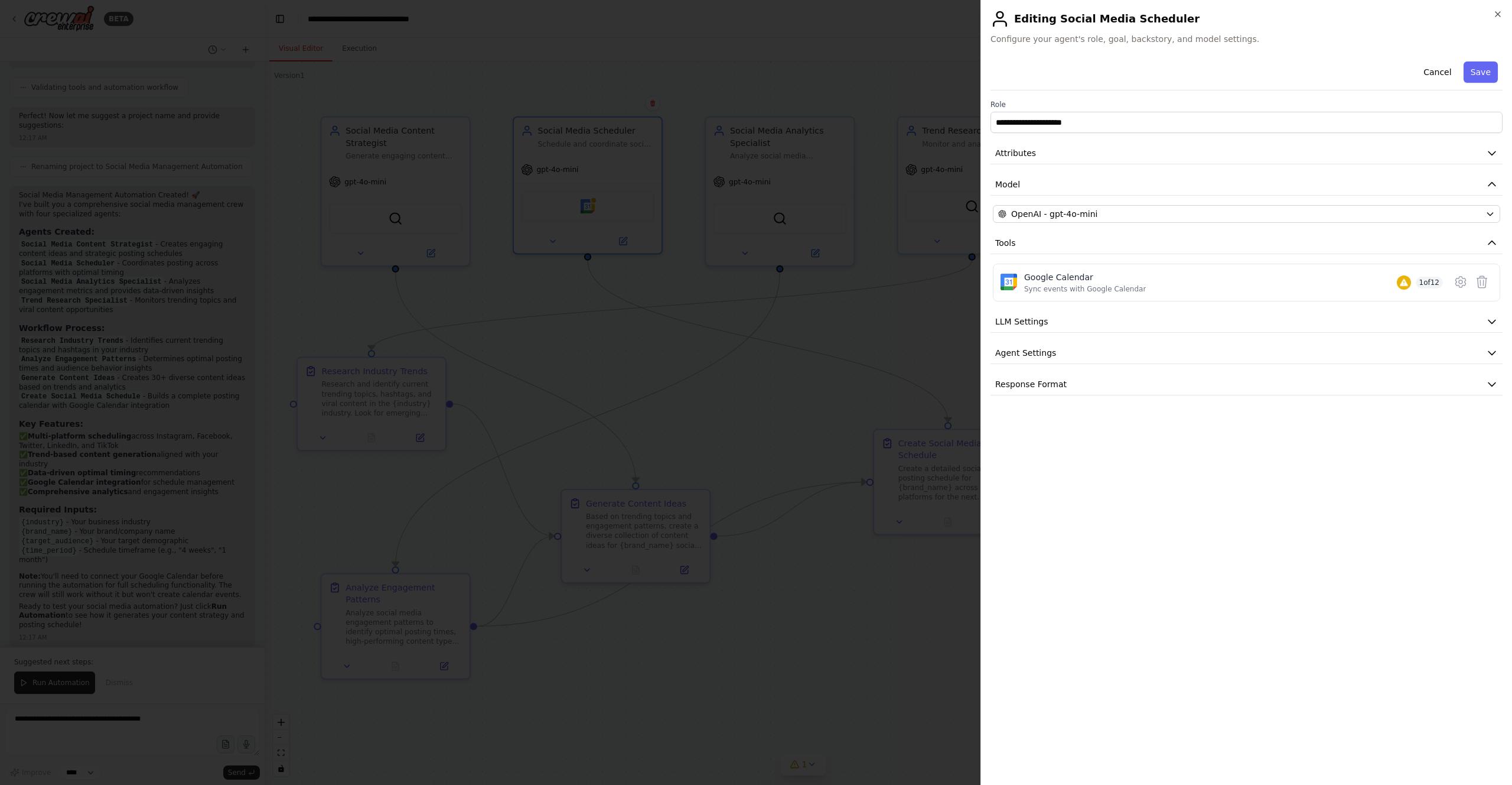
click at [748, 227] on div at bounding box center [756, 393] width 1512 height 785
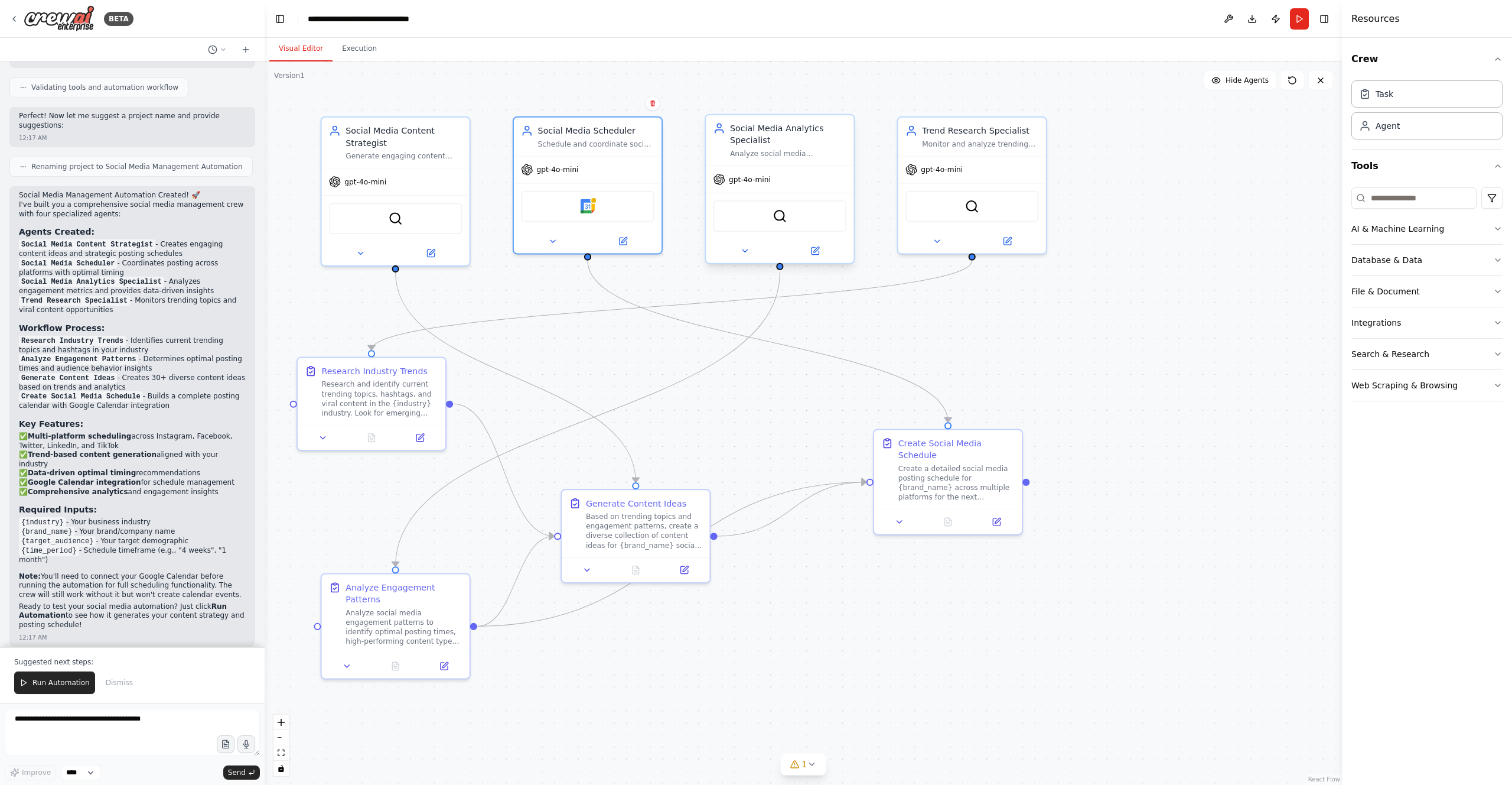
click at [761, 171] on div "gpt-4o-mini" at bounding box center [779, 179] width 147 height 26
click at [761, 167] on div "gpt-4o-mini" at bounding box center [972, 167] width 147 height 26
click at [761, 246] on div at bounding box center [972, 239] width 147 height 24
click at [761, 232] on button at bounding box center [1007, 239] width 68 height 14
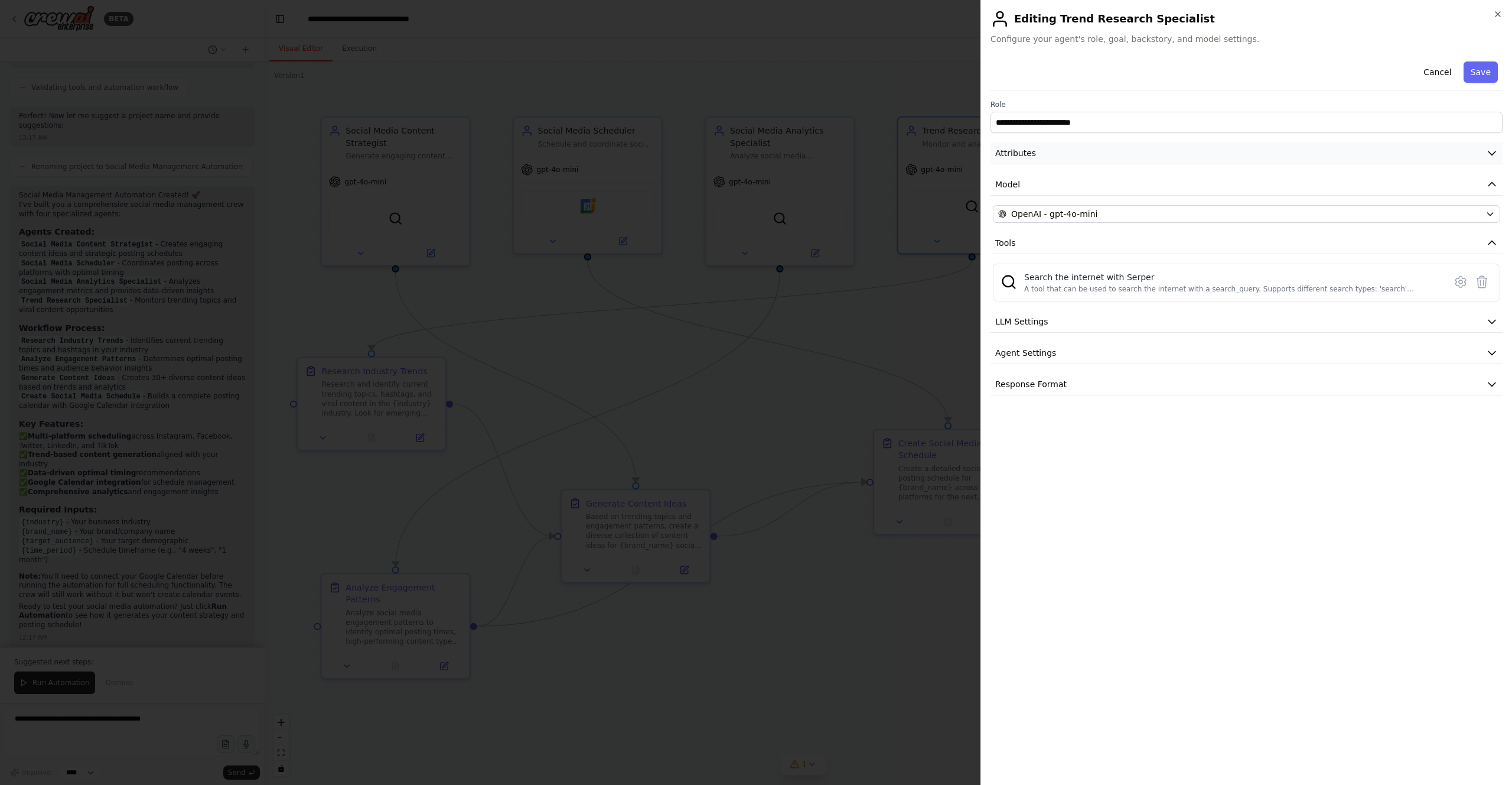
click at [761, 152] on icon "button" at bounding box center [1491, 154] width 7 height 4
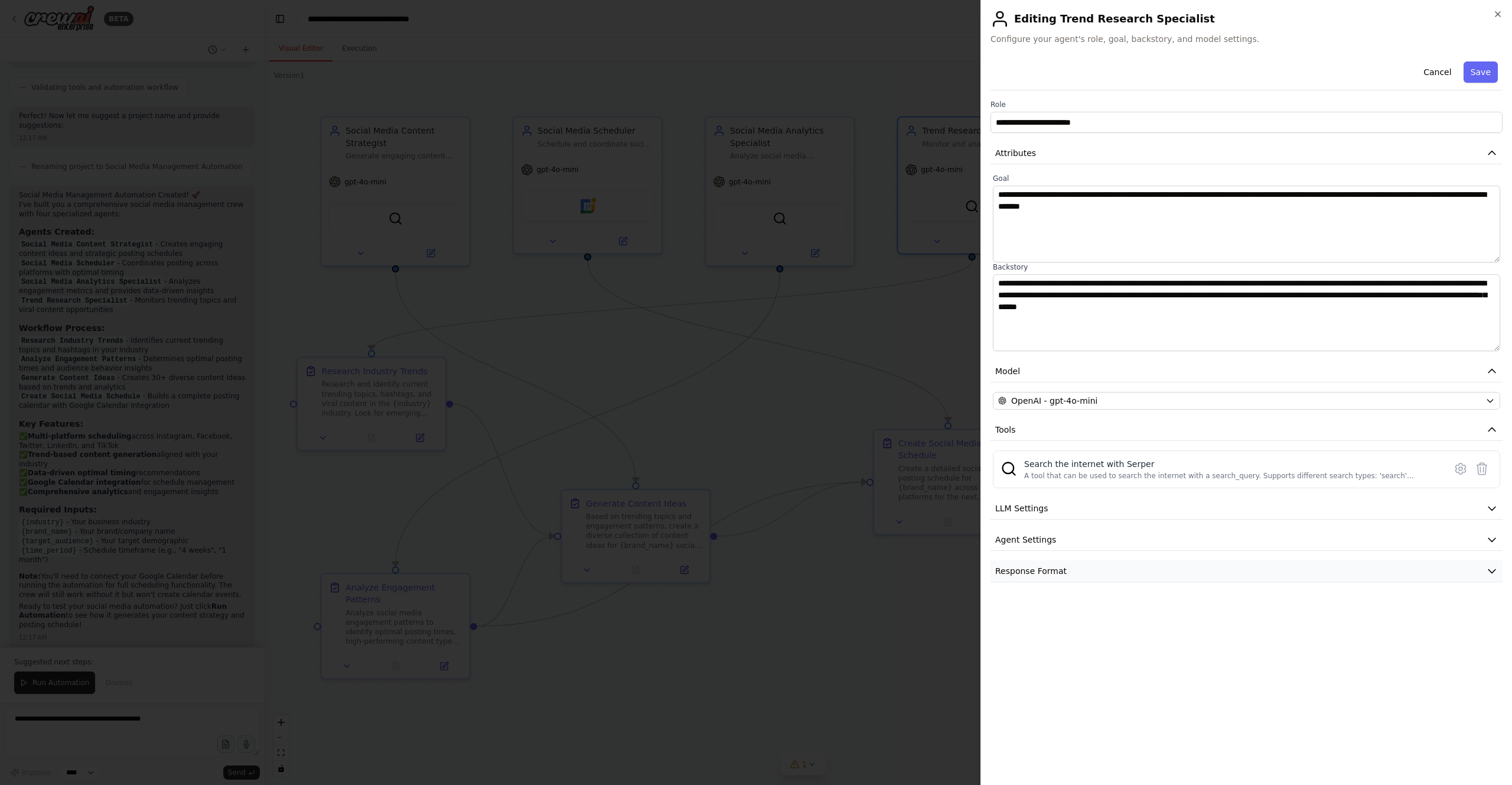
click at [761, 506] on span "Response Format" at bounding box center [1031, 571] width 71 height 12
click at [761, 506] on div at bounding box center [756, 393] width 1512 height 785
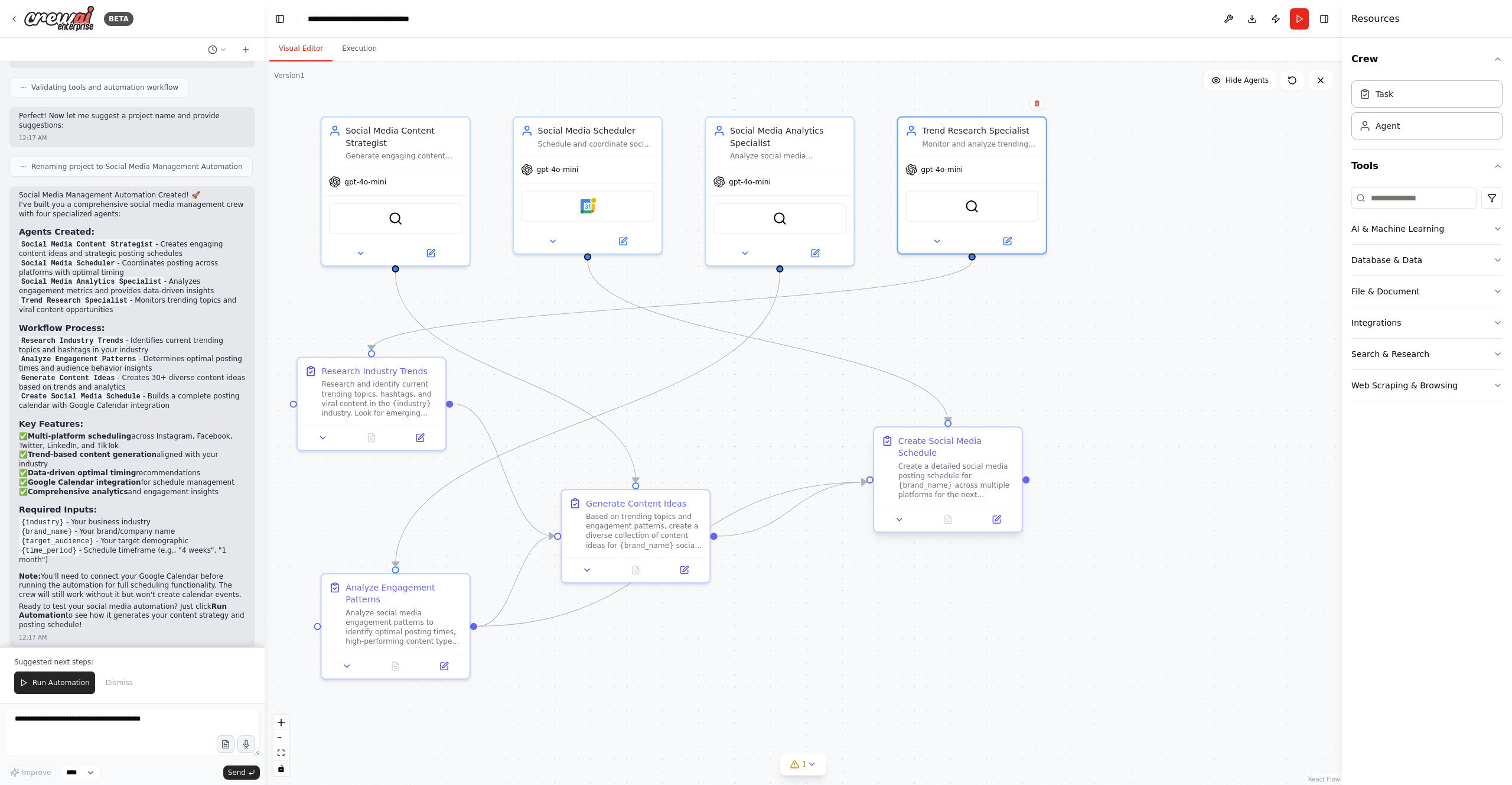
click at [761, 477] on div "Create a detailed social media posting schedule for {brand_name} across multipl…" at bounding box center [956, 480] width 117 height 38
click at [761, 506] on button at bounding box center [996, 519] width 41 height 14
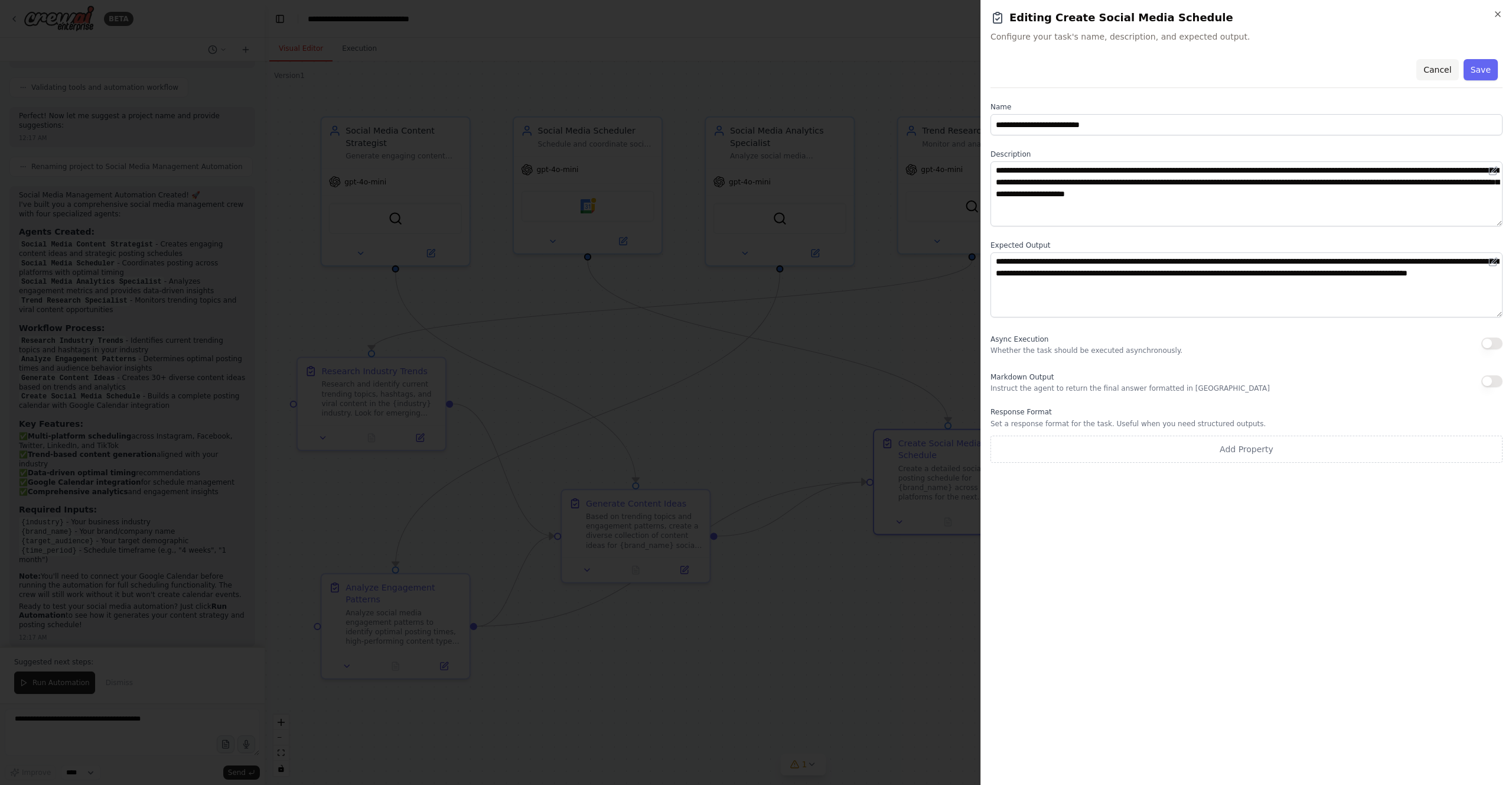
click at [761, 71] on button "Cancel" at bounding box center [1436, 69] width 42 height 21
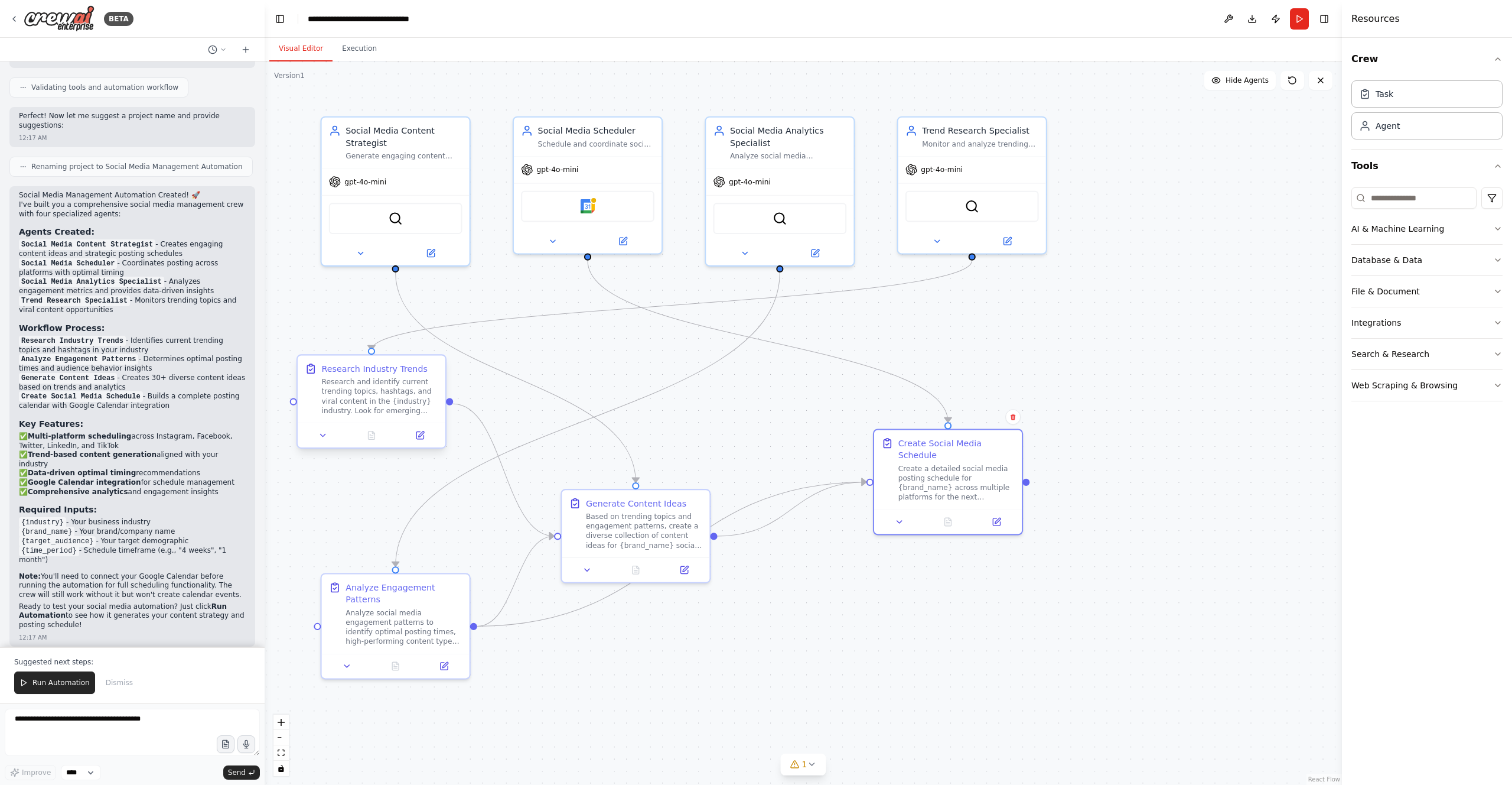
click at [367, 383] on div "Research and identify current trending topics, hashtags, and viral content in t…" at bounding box center [380, 396] width 117 height 38
click at [410, 435] on button at bounding box center [420, 435] width 41 height 14
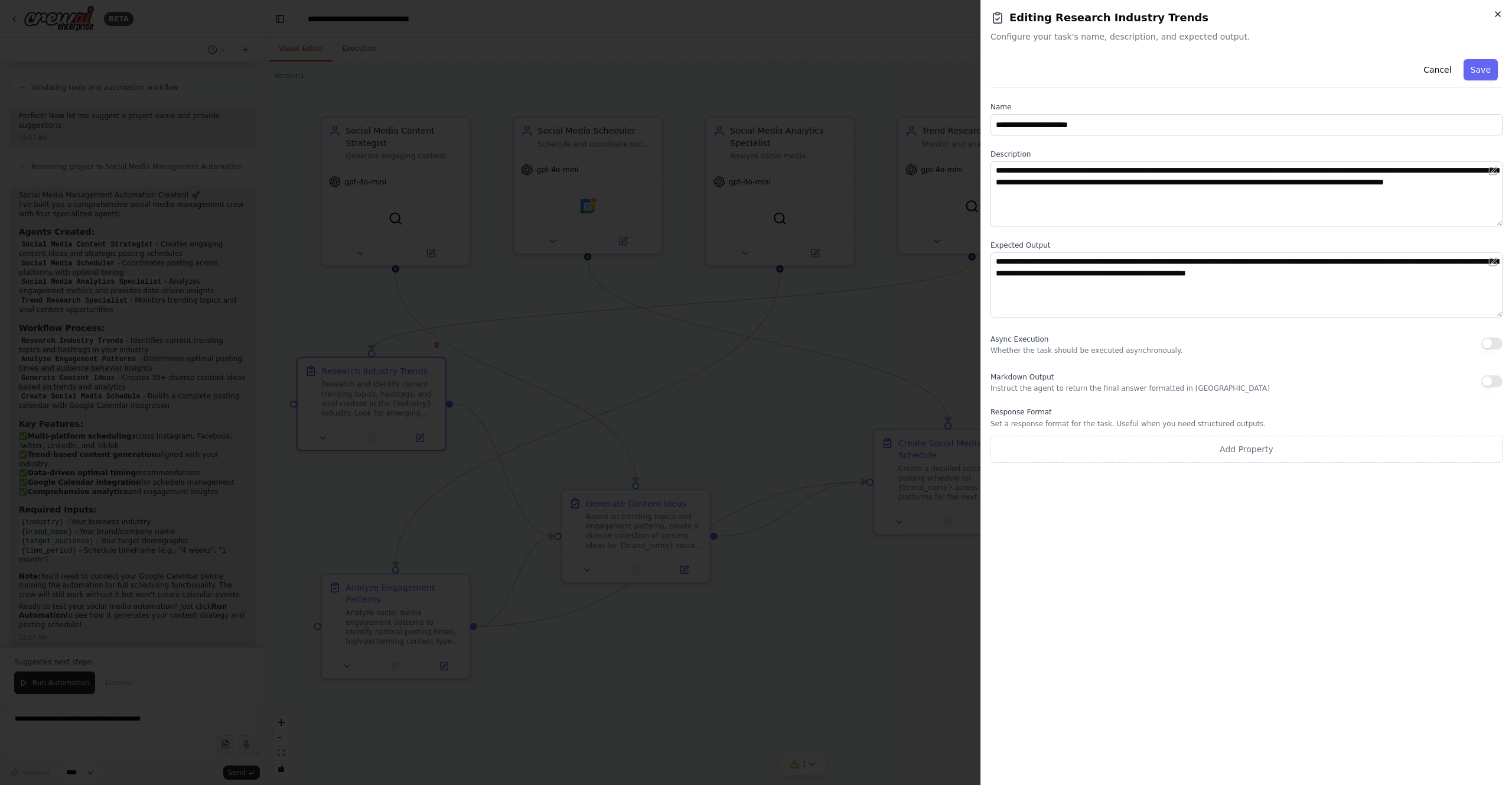
click at [761, 13] on icon "button" at bounding box center [1497, 13] width 4 height 4
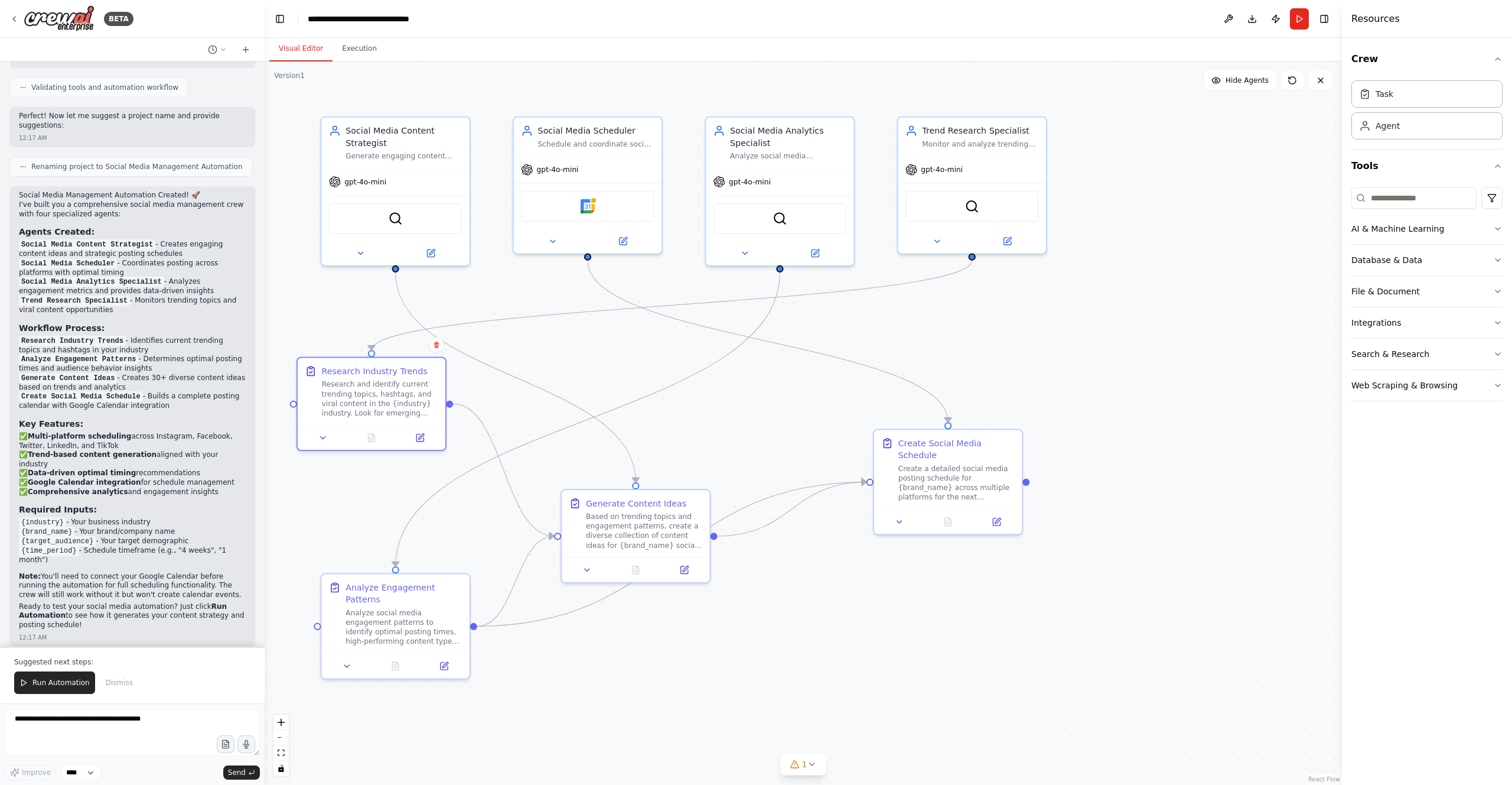
click at [451, 405] on div ".deletable-edge-delete-btn { width: 20px; height: 20px; border: 0px solid #ffff…" at bounding box center [803, 423] width 1077 height 723
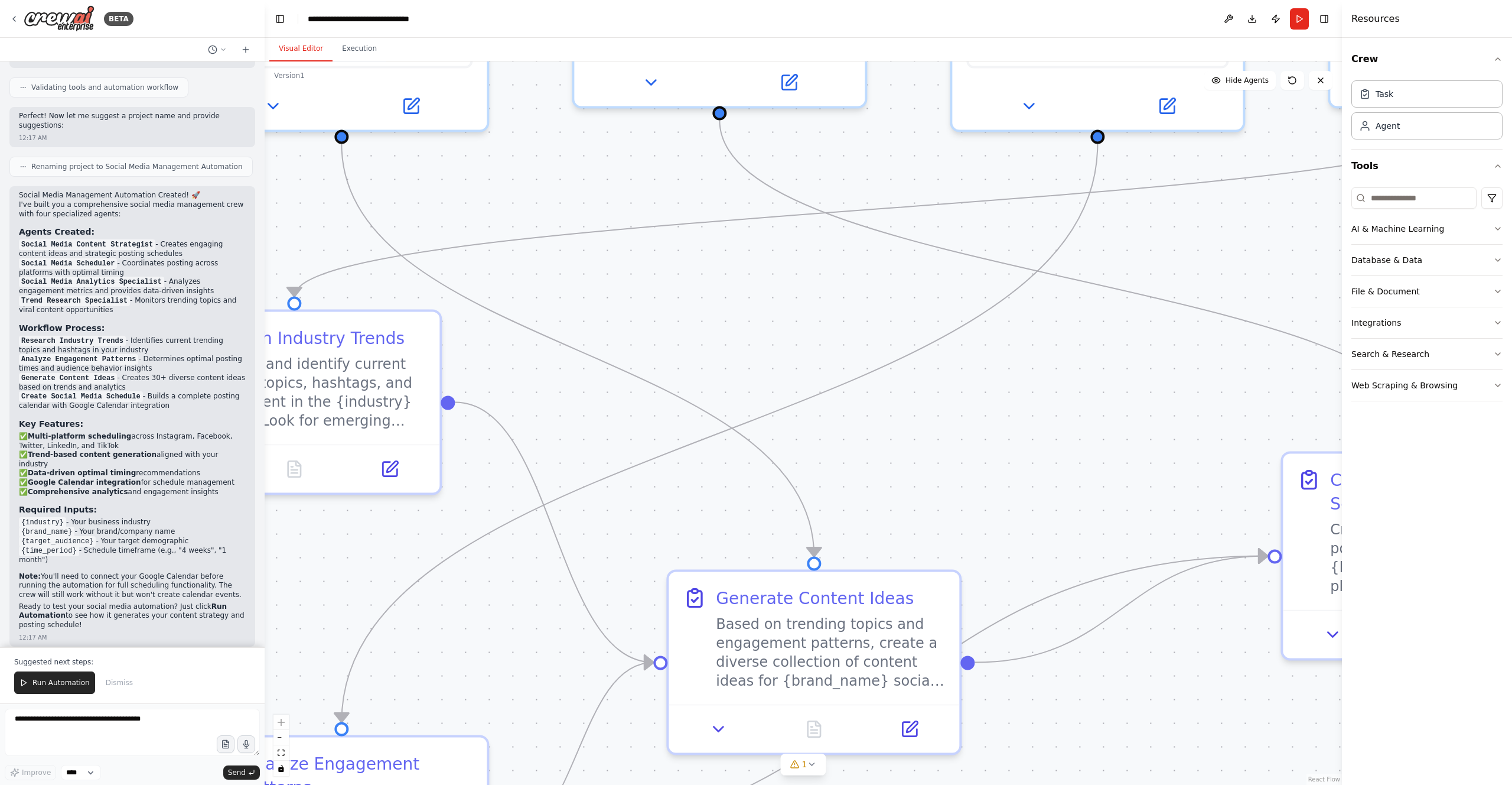
click at [451, 405] on div ".deletable-edge-delete-btn { width: 20px; height: 20px; border: 0px solid #ffff…" at bounding box center [803, 423] width 1077 height 723
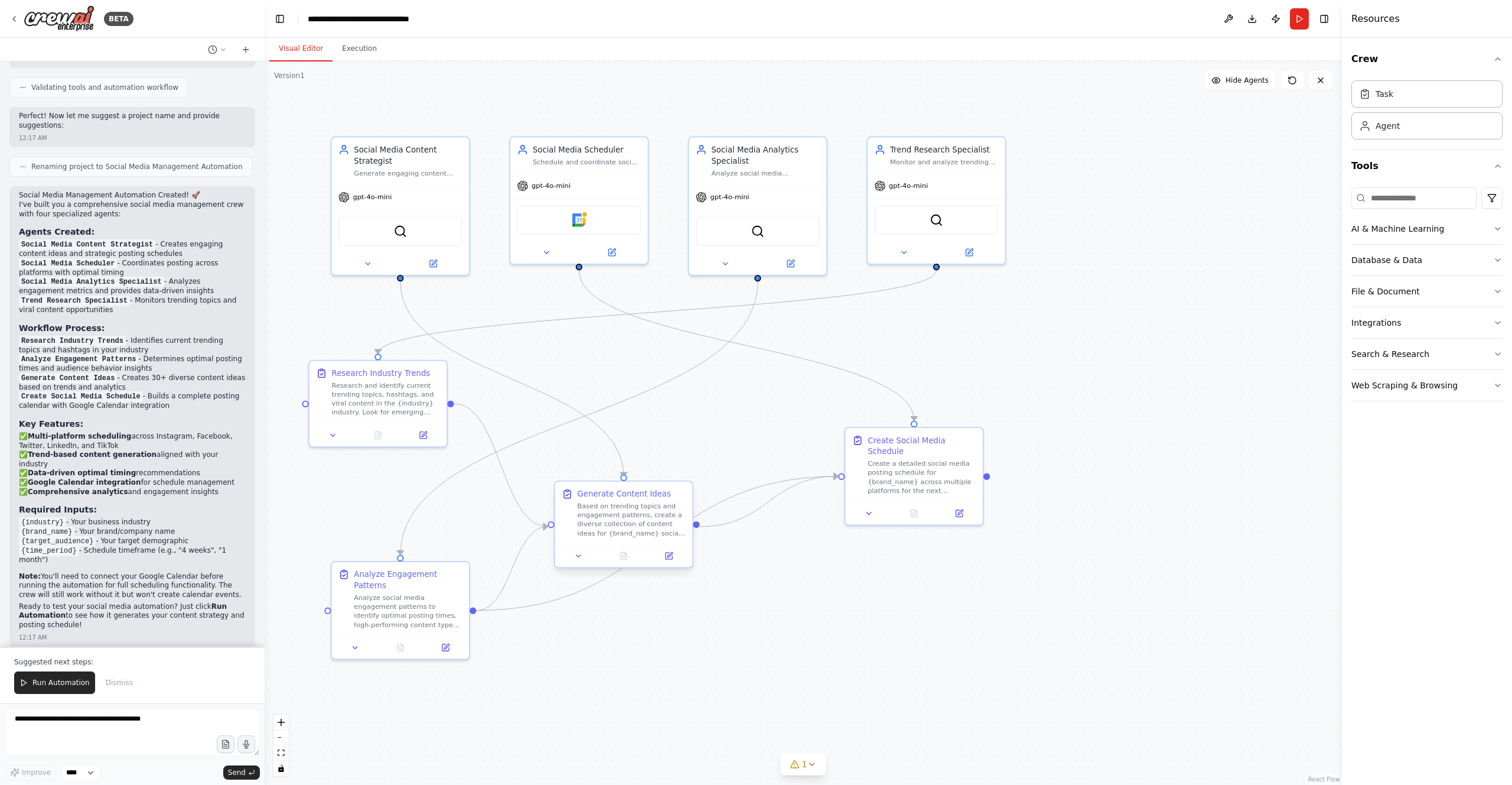
click at [625, 506] on div "Based on trending topics and engagement patterns, create a diverse collection o…" at bounding box center [631, 519] width 108 height 36
click at [666, 506] on icon at bounding box center [669, 556] width 6 height 6
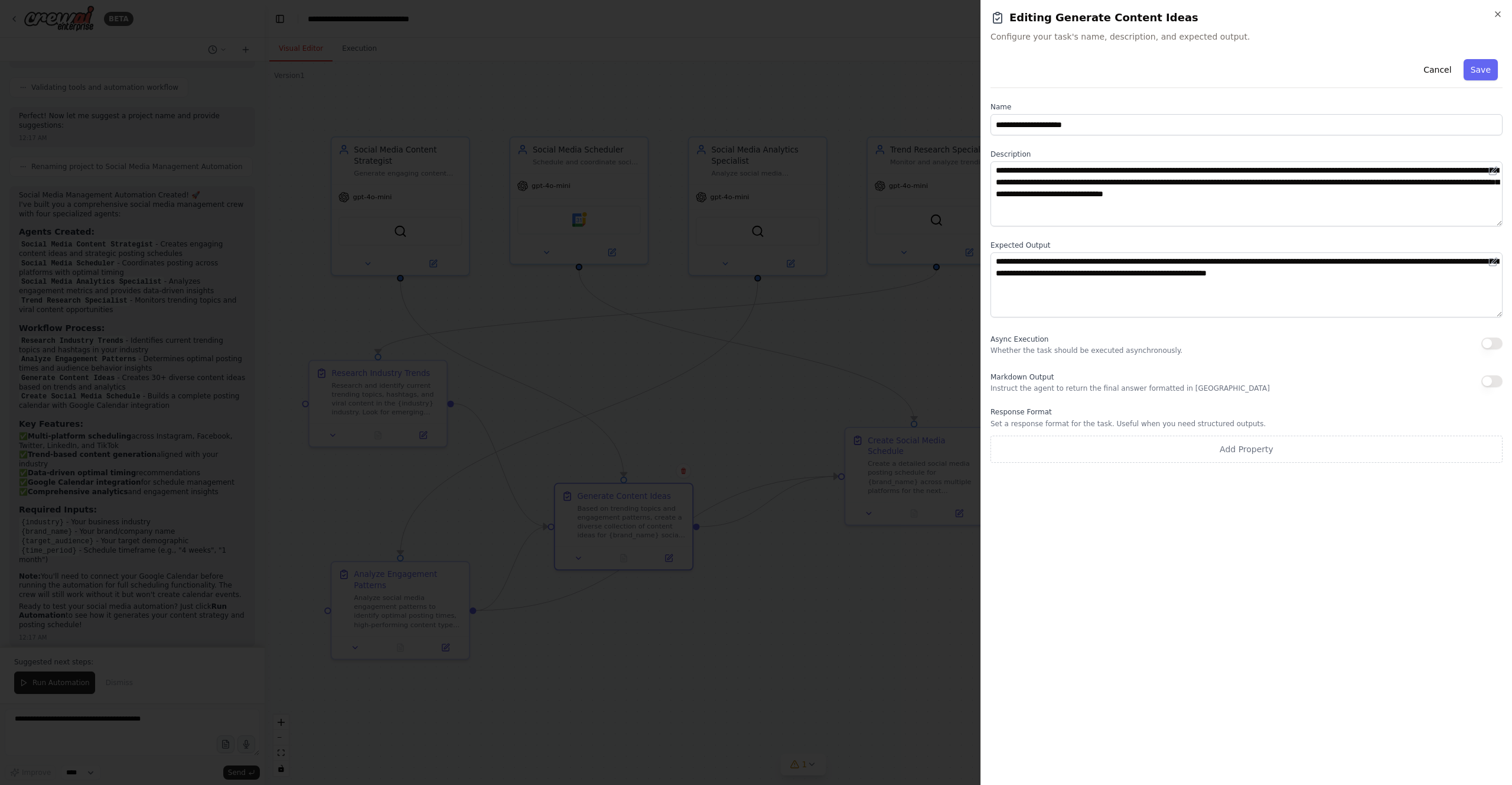
click at [530, 351] on div at bounding box center [756, 393] width 1512 height 785
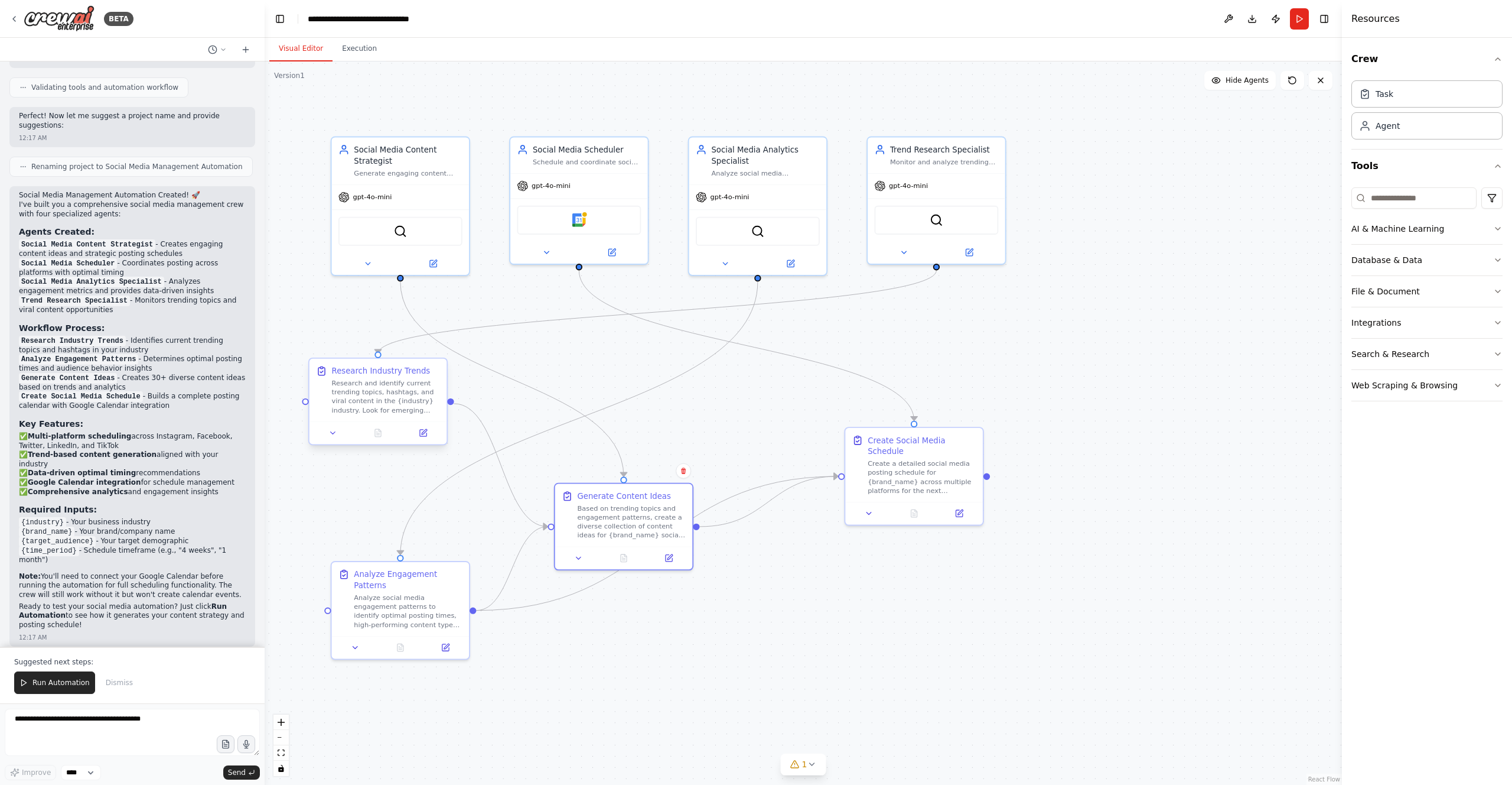
click at [403, 390] on div "Research and identify current trending topics, hashtags, and viral content in t…" at bounding box center [386, 397] width 108 height 36
click at [420, 436] on icon at bounding box center [423, 433] width 6 height 6
click at [424, 435] on icon at bounding box center [423, 433] width 6 height 6
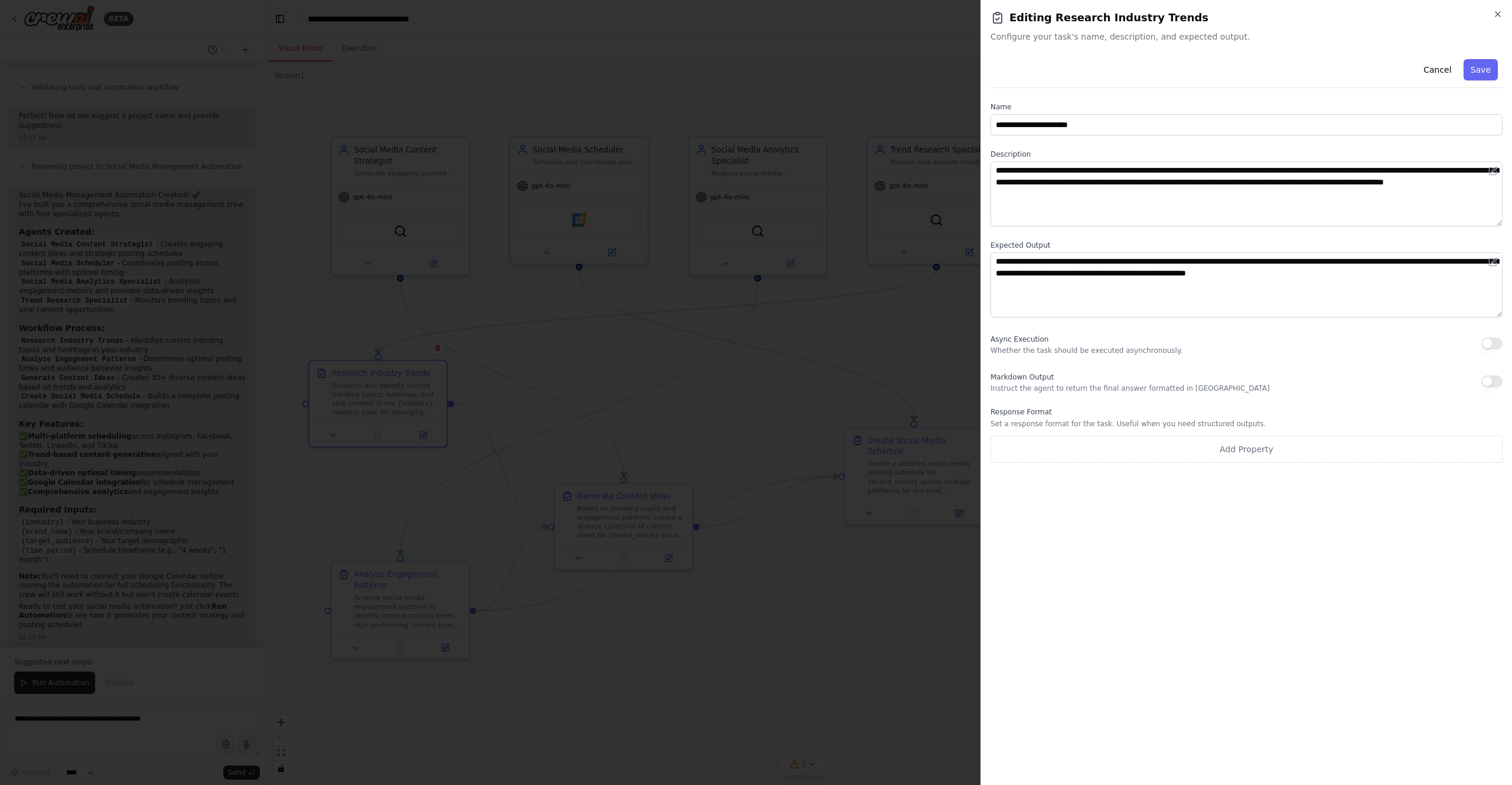
click at [499, 339] on div at bounding box center [756, 393] width 1512 height 785
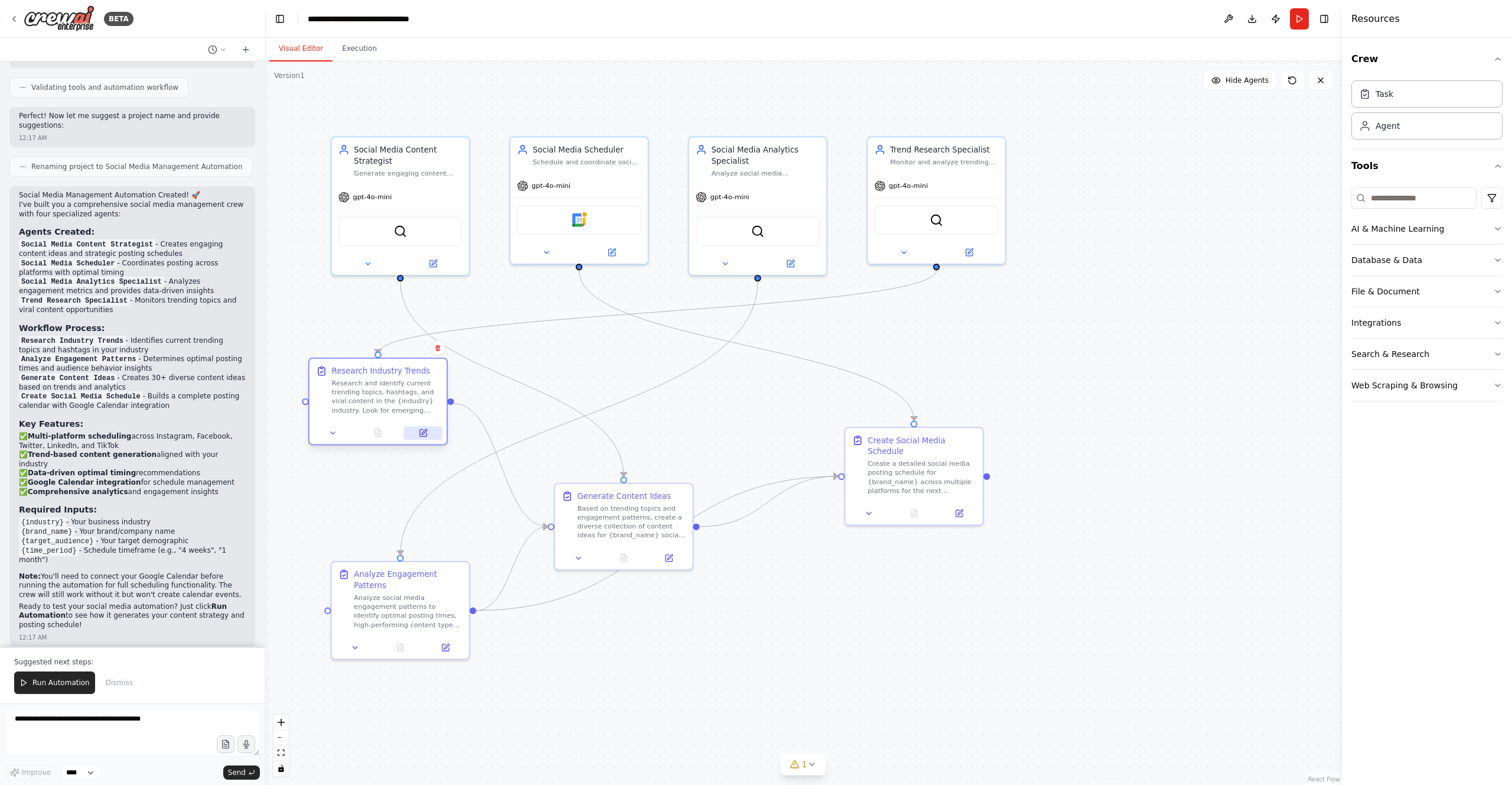
click at [422, 433] on icon at bounding box center [424, 432] width 5 height 5
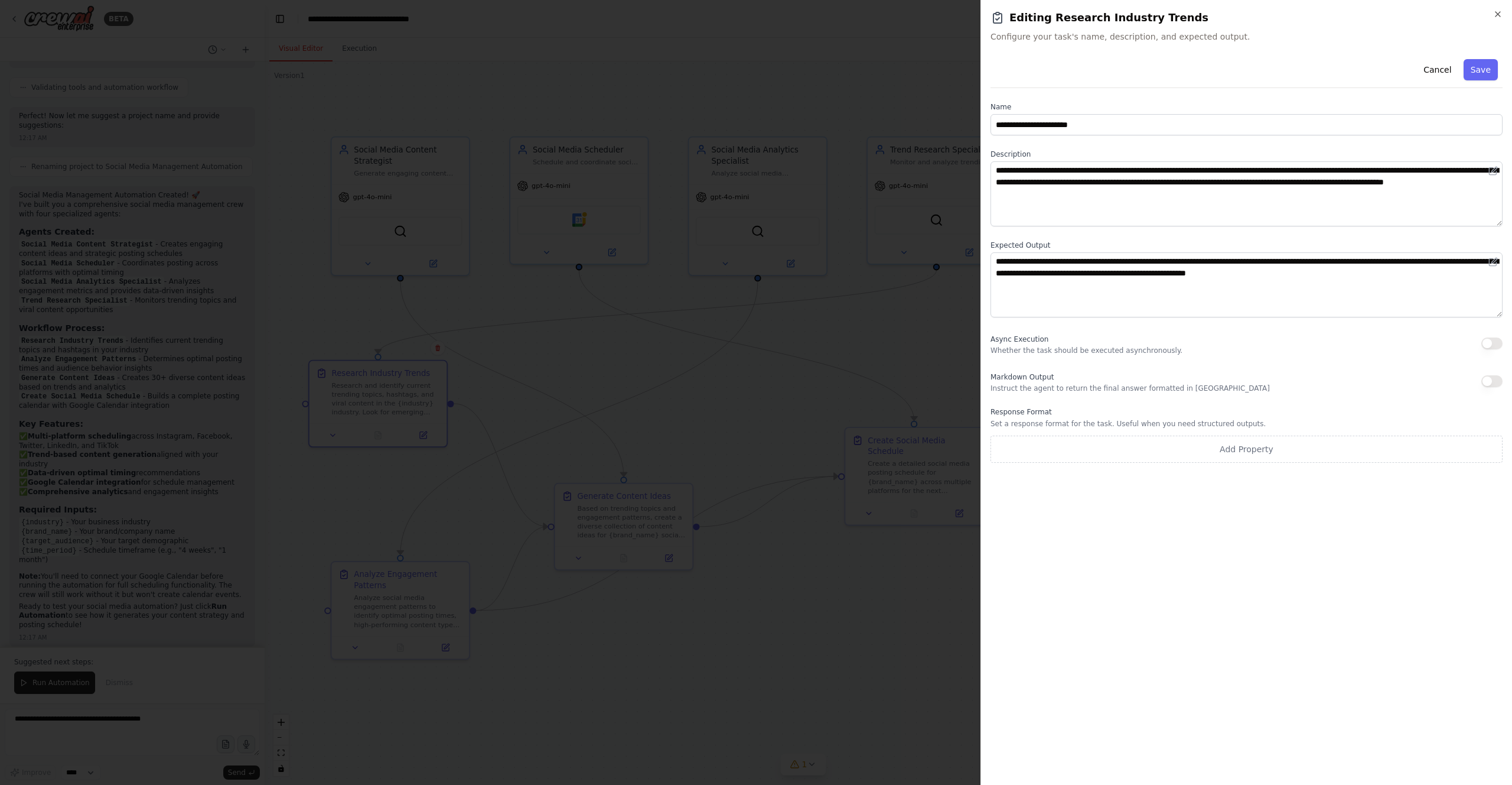
click at [426, 434] on div at bounding box center [756, 393] width 1512 height 785
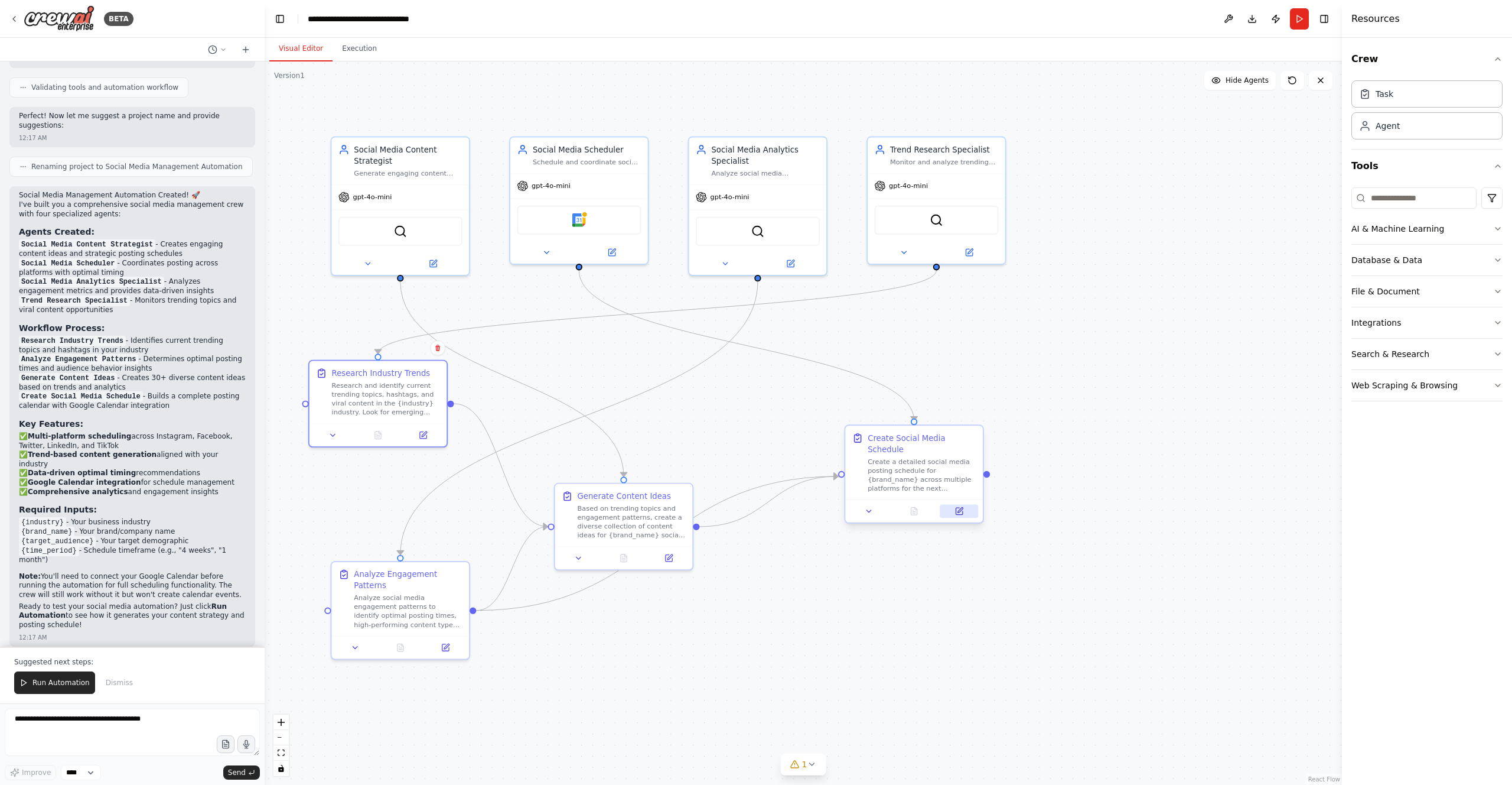
click at [761, 506] on button at bounding box center [959, 511] width 38 height 13
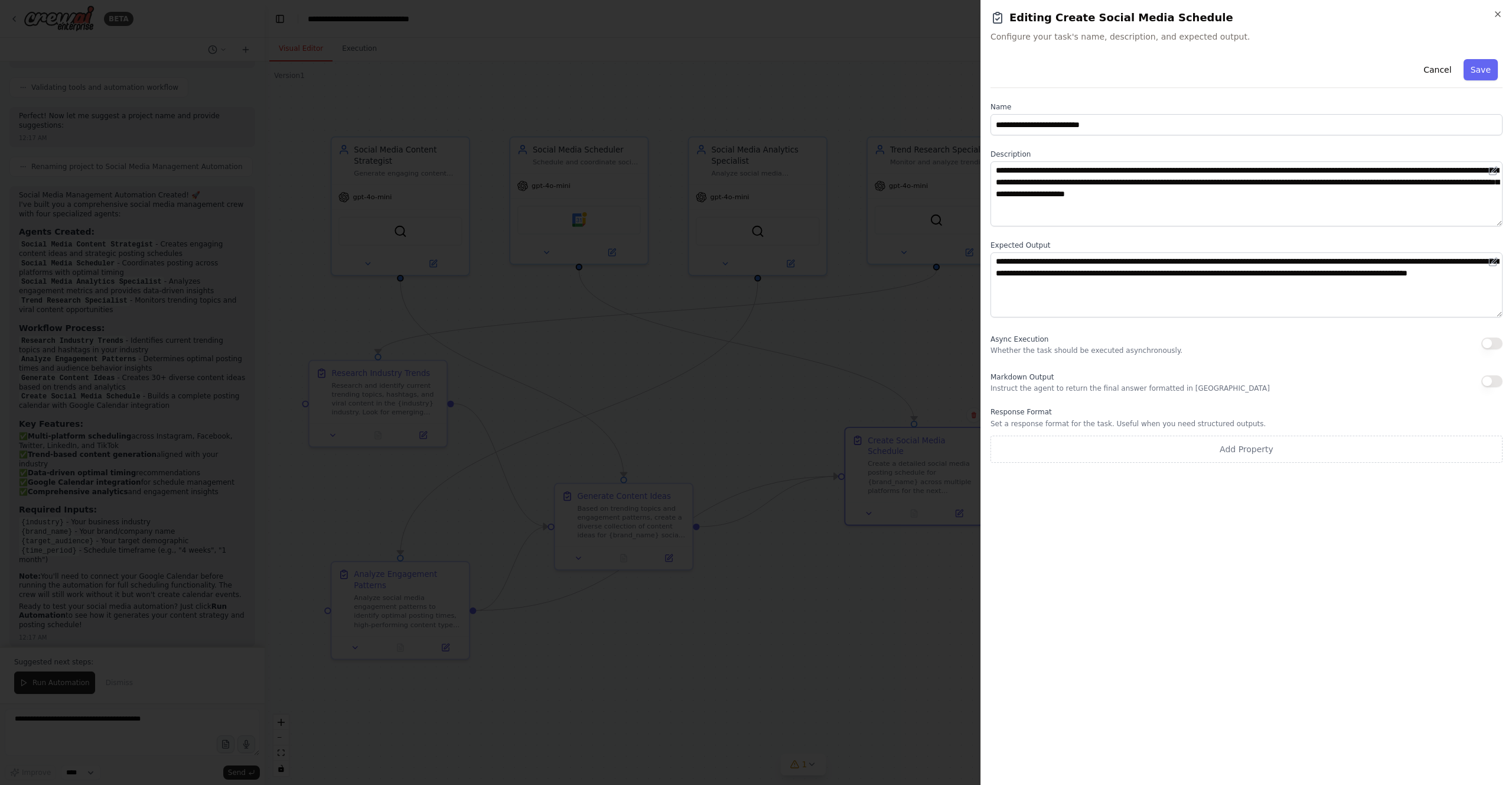
click at [761, 356] on div at bounding box center [756, 393] width 1512 height 785
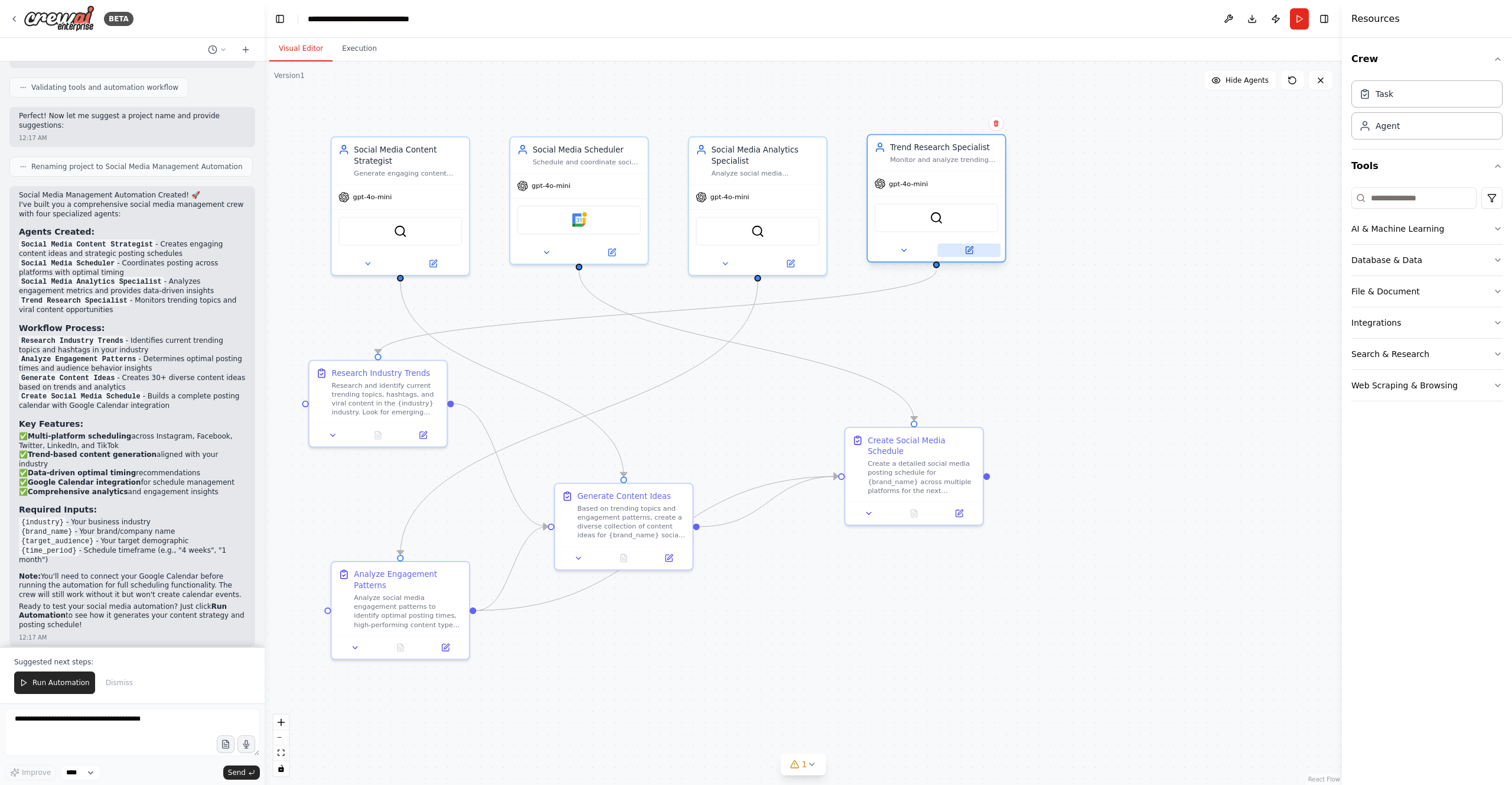
click at [761, 251] on button at bounding box center [968, 250] width 63 height 13
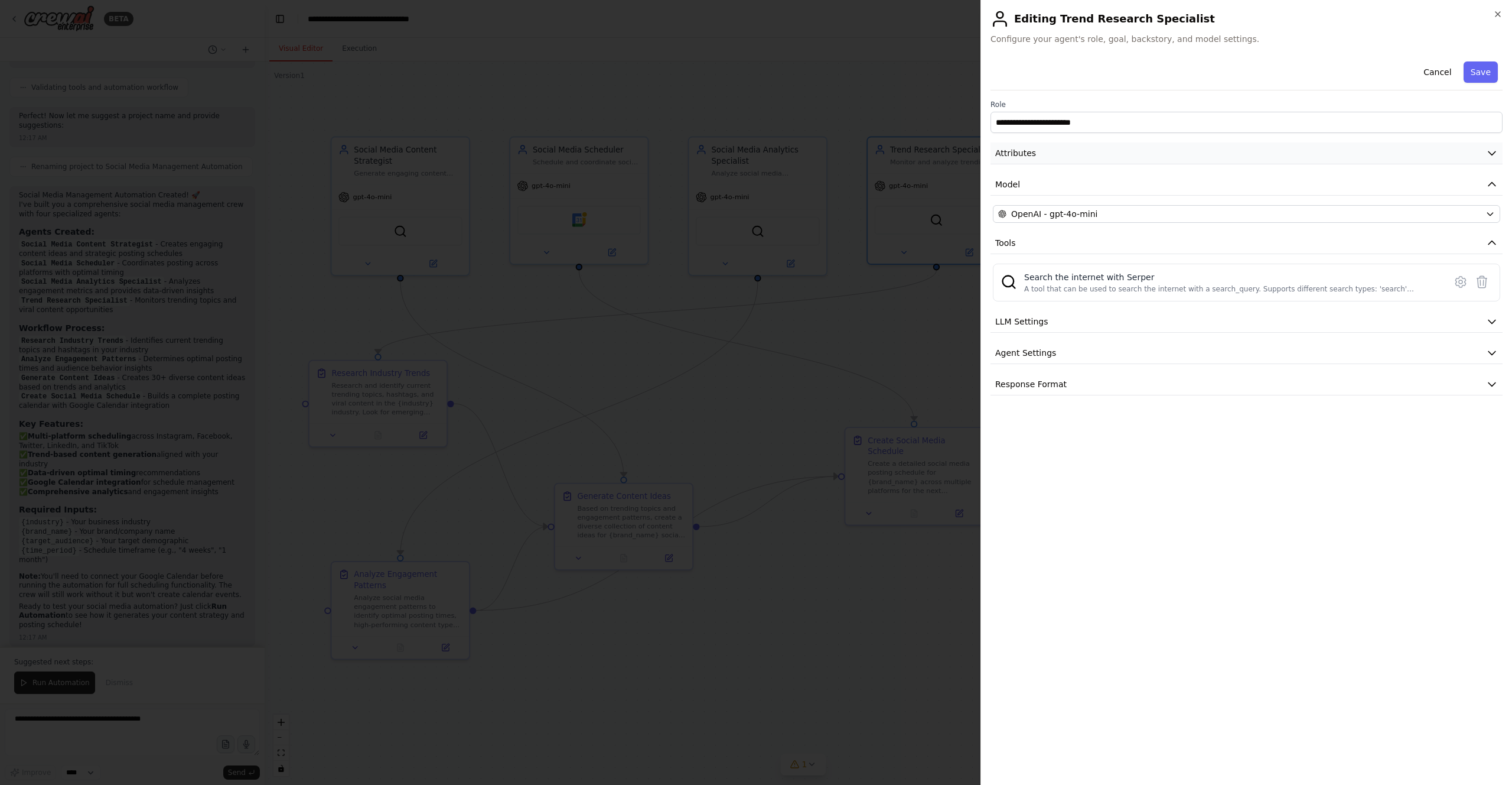
click at [761, 155] on button "Attributes" at bounding box center [1246, 153] width 512 height 22
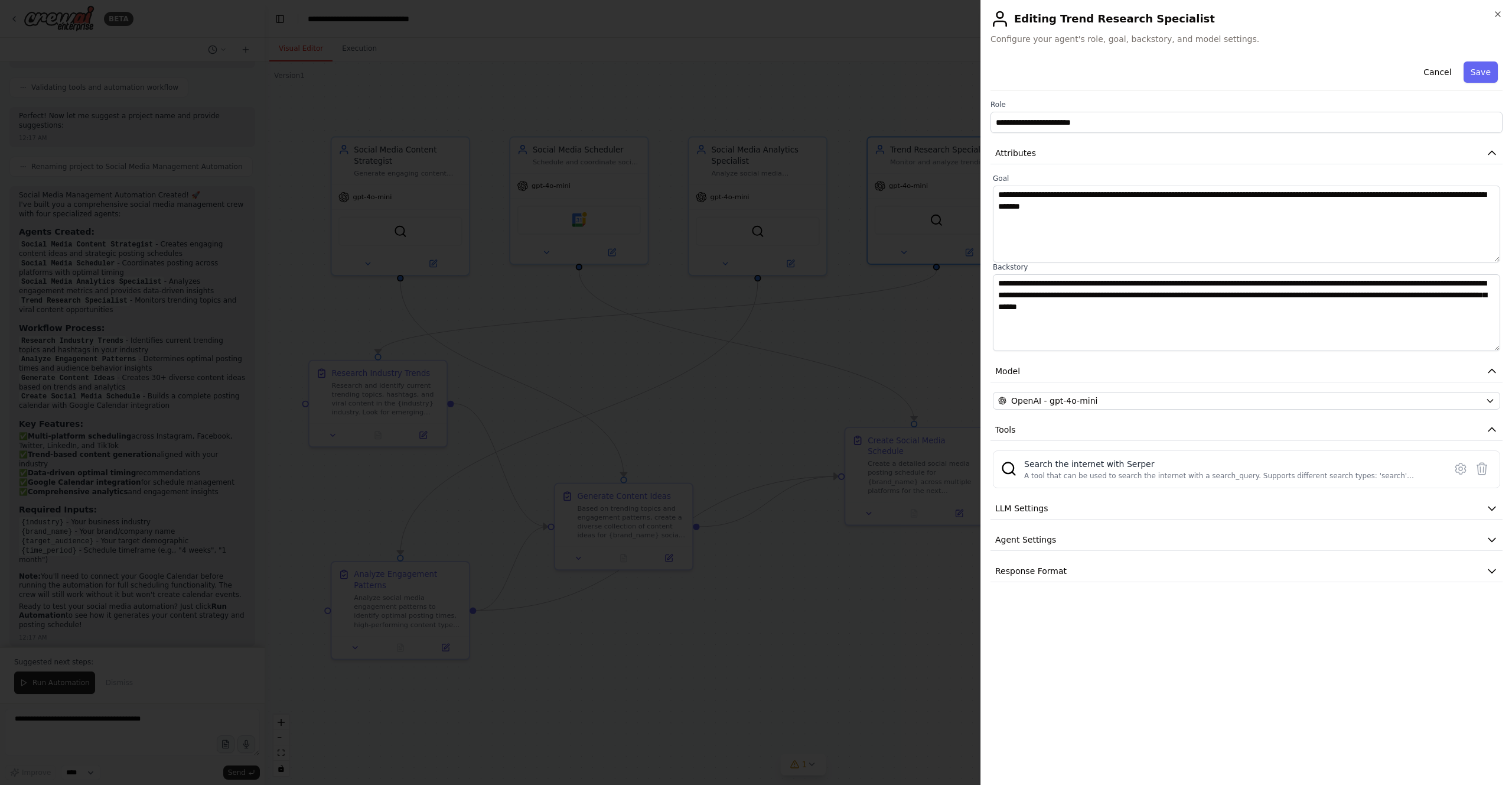
click at [761, 252] on div at bounding box center [756, 393] width 1512 height 785
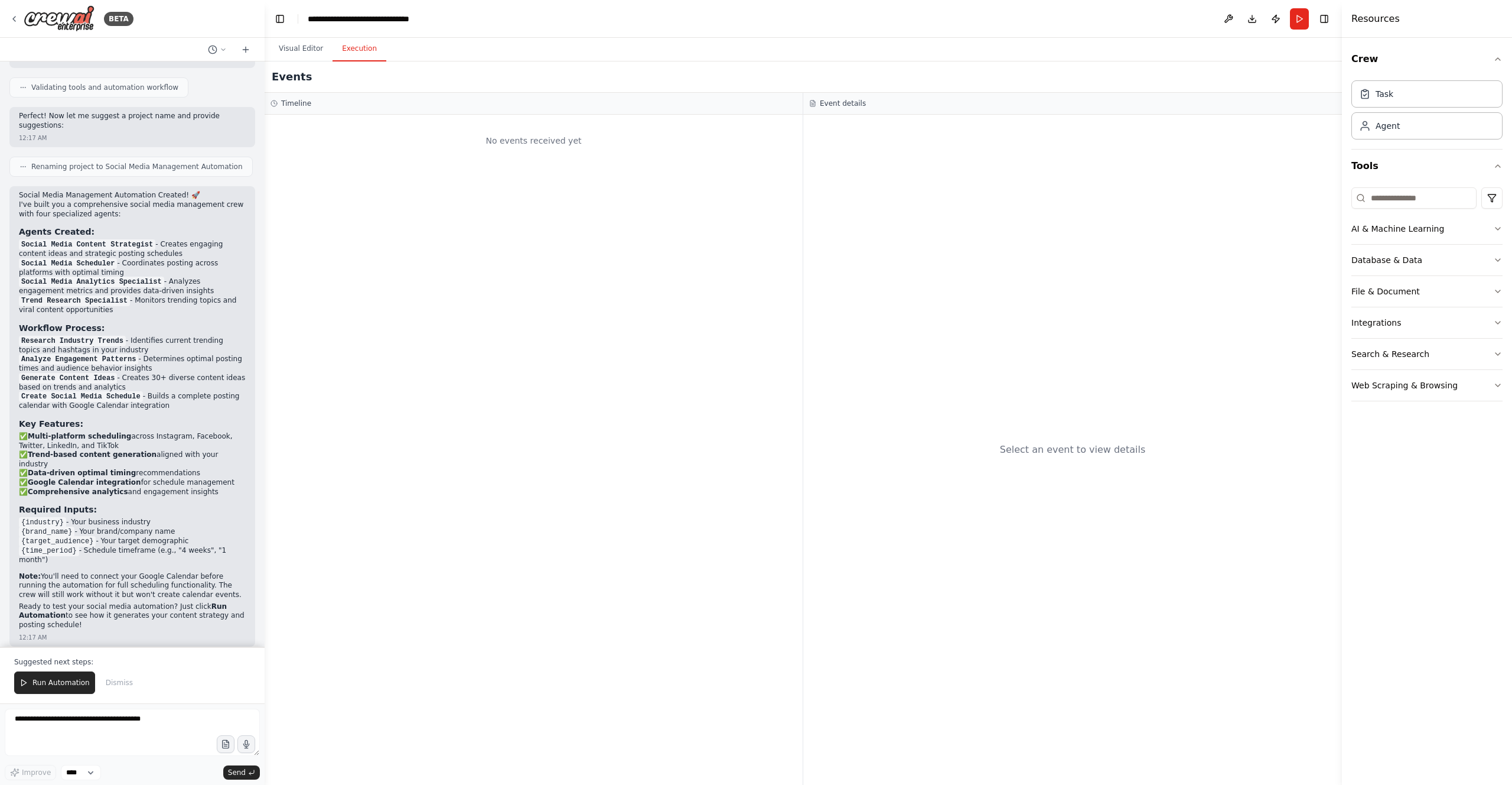
click at [356, 52] on button "Execution" at bounding box center [360, 49] width 54 height 25
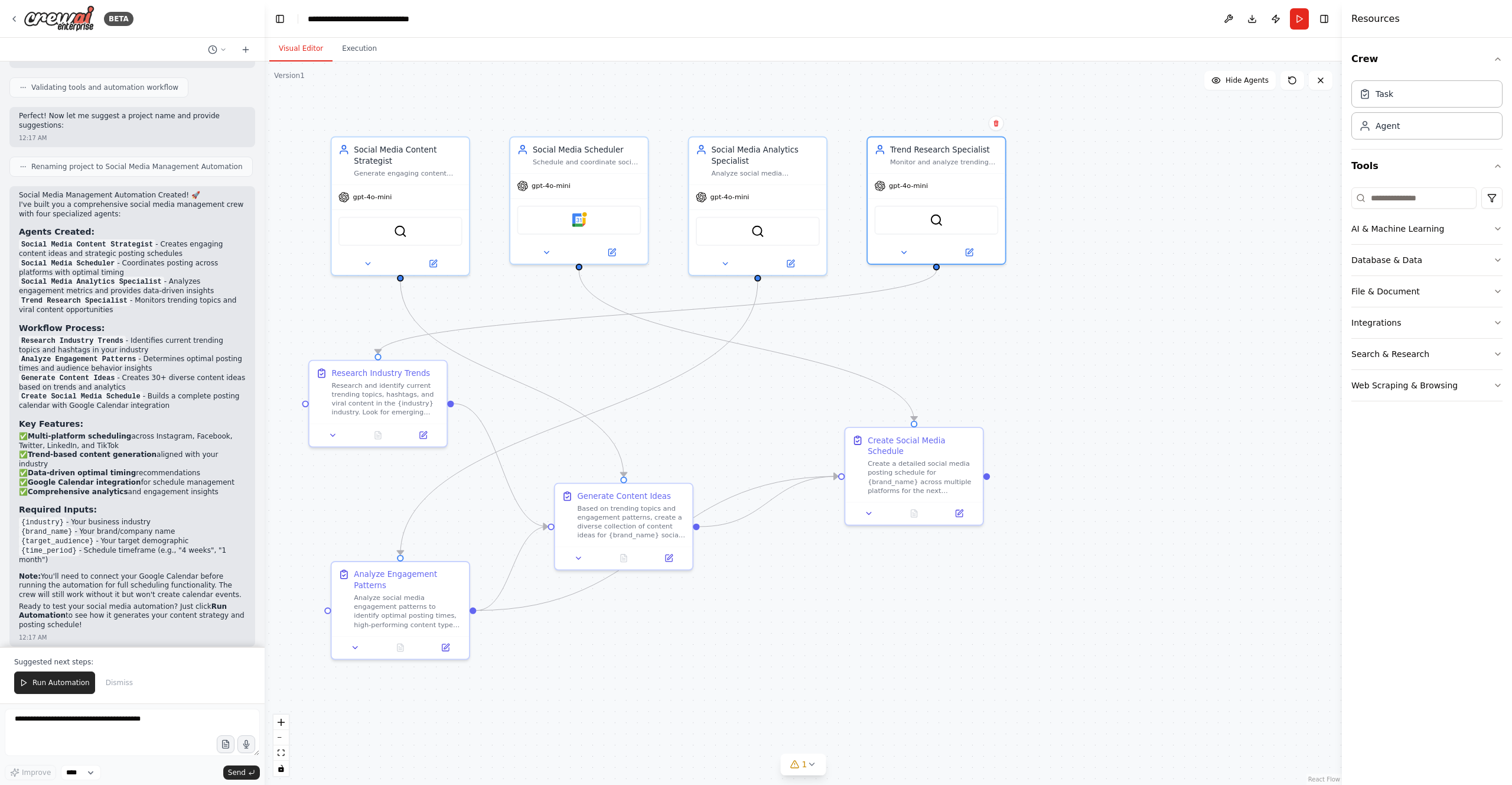
click at [308, 55] on button "Visual Editor" at bounding box center [301, 49] width 63 height 25
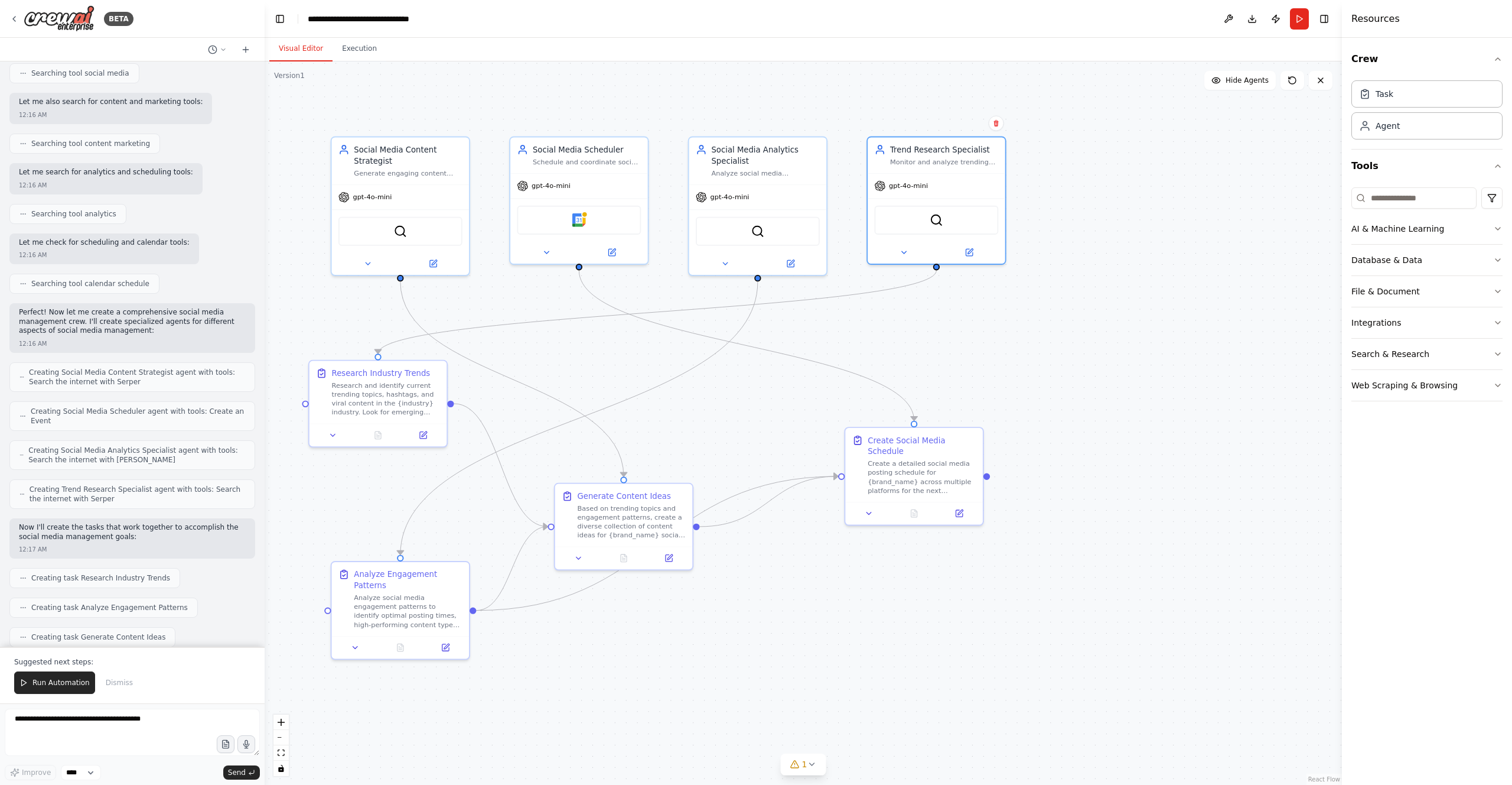
scroll to position [0, 0]
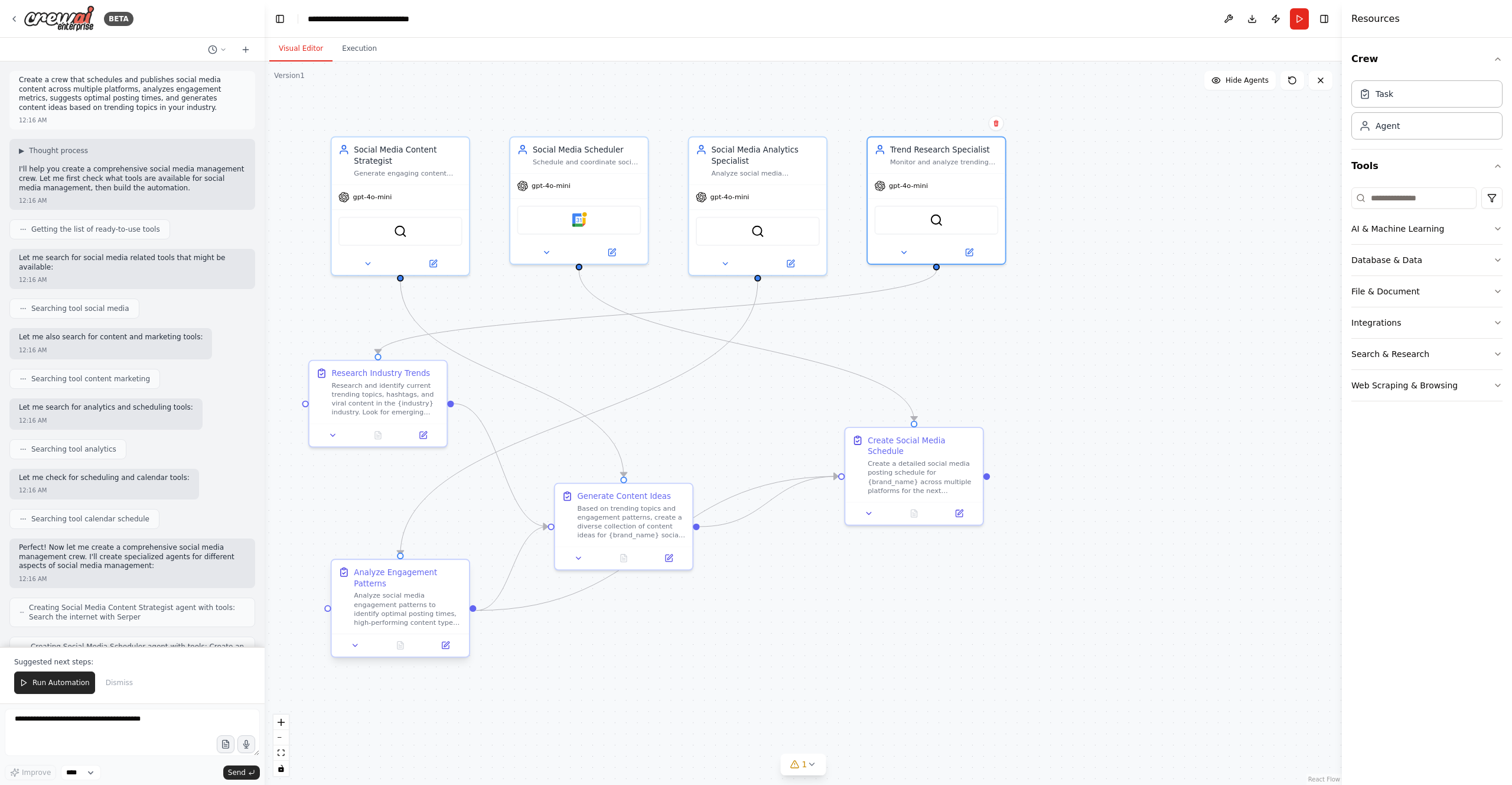
click at [392, 506] on div "Analyze social media engagement patterns to identify optimal posting times, hig…" at bounding box center [408, 609] width 108 height 36
click at [440, 506] on button at bounding box center [445, 645] width 38 height 13
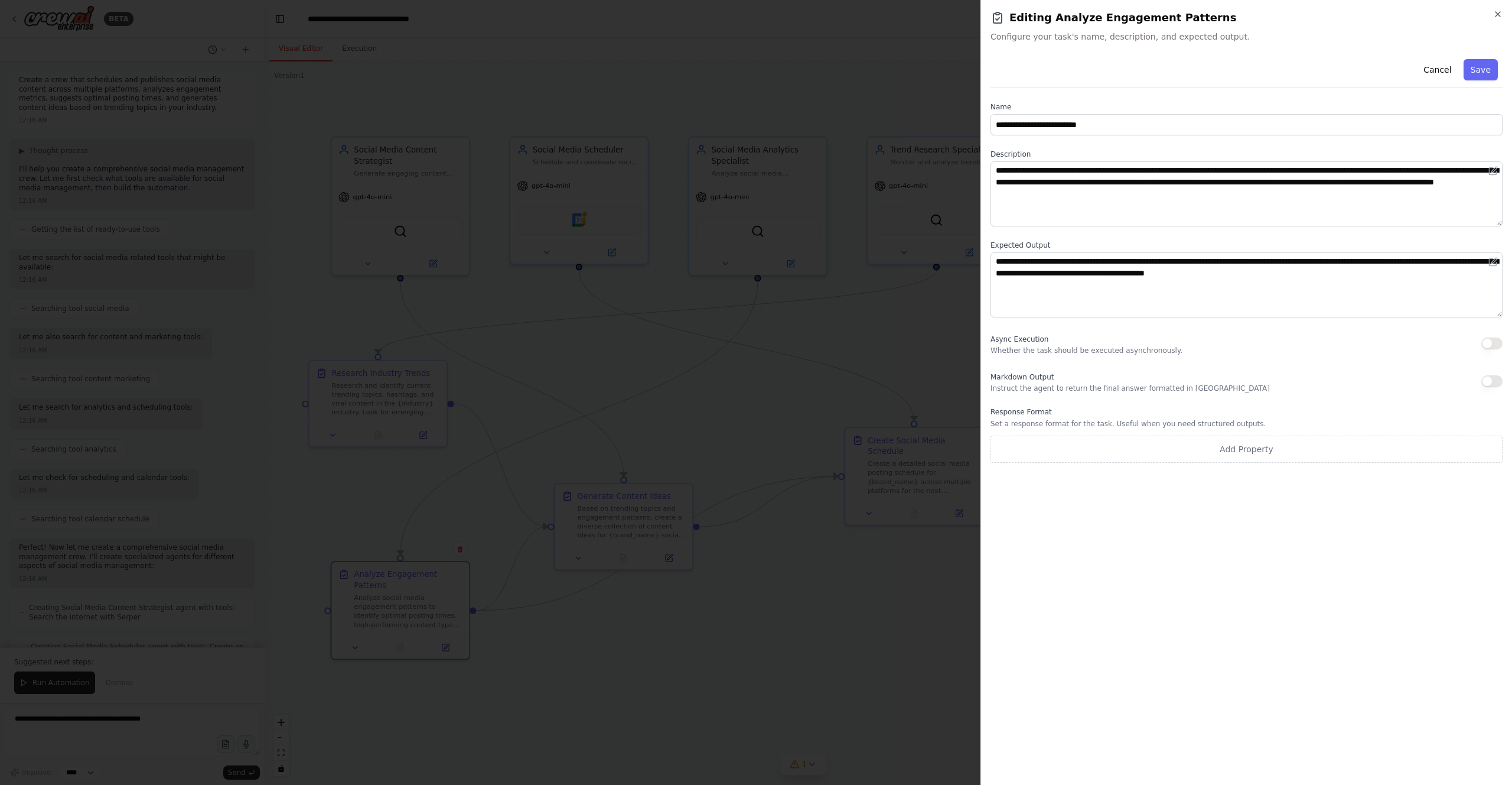
click at [526, 395] on div at bounding box center [756, 393] width 1512 height 785
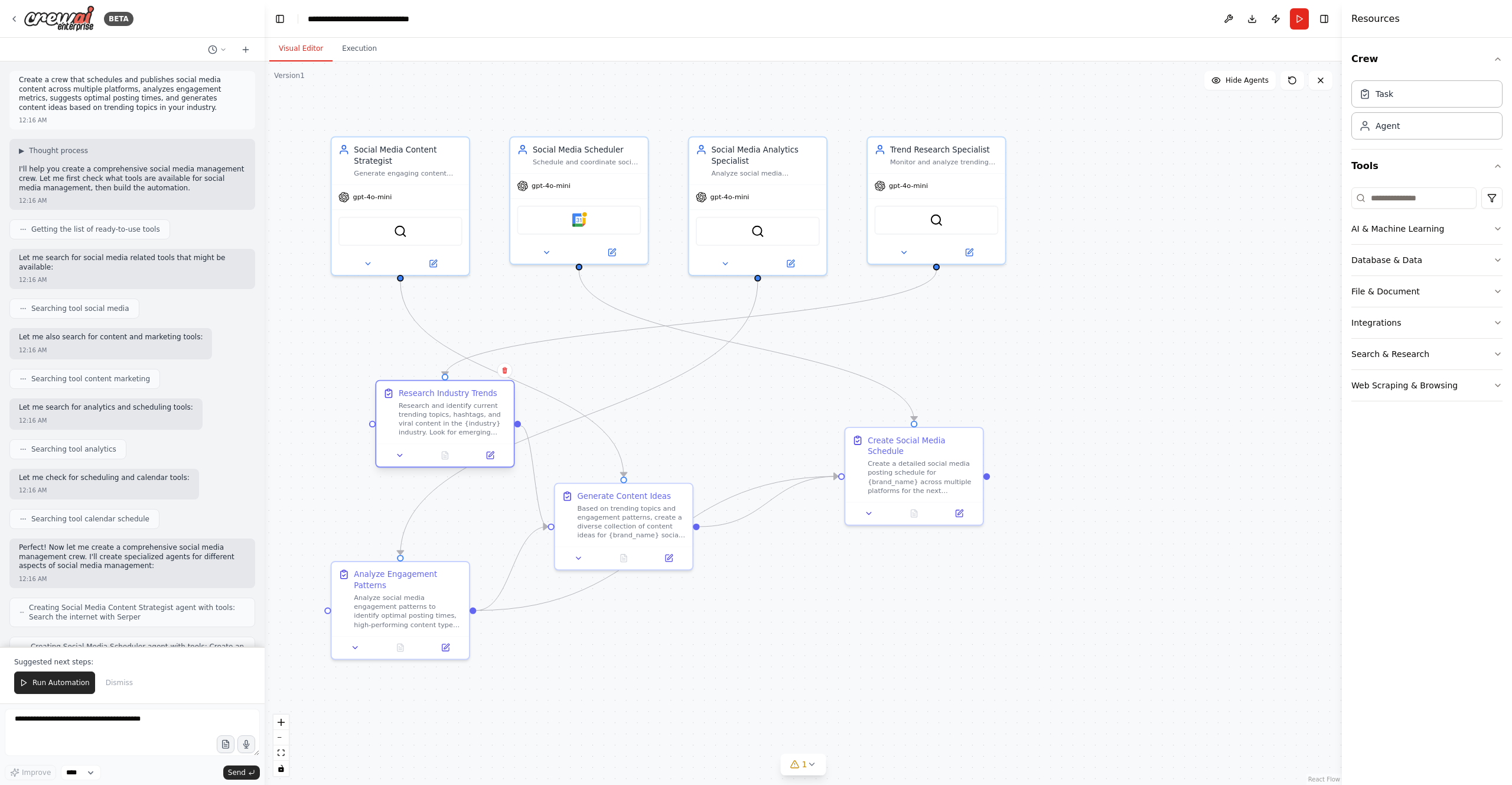
drag, startPoint x: 403, startPoint y: 405, endPoint x: 611, endPoint y: 539, distance: 247.4
click at [507, 437] on div "Research and identify current trending topics, hashtags, and viral content in t…" at bounding box center [453, 419] width 108 height 36
drag, startPoint x: 556, startPoint y: 527, endPoint x: 599, endPoint y: 519, distance: 43.7
click at [496, 418] on div "Research and identify current trending topics, hashtags, and viral content in t…" at bounding box center [519, 399] width 108 height 36
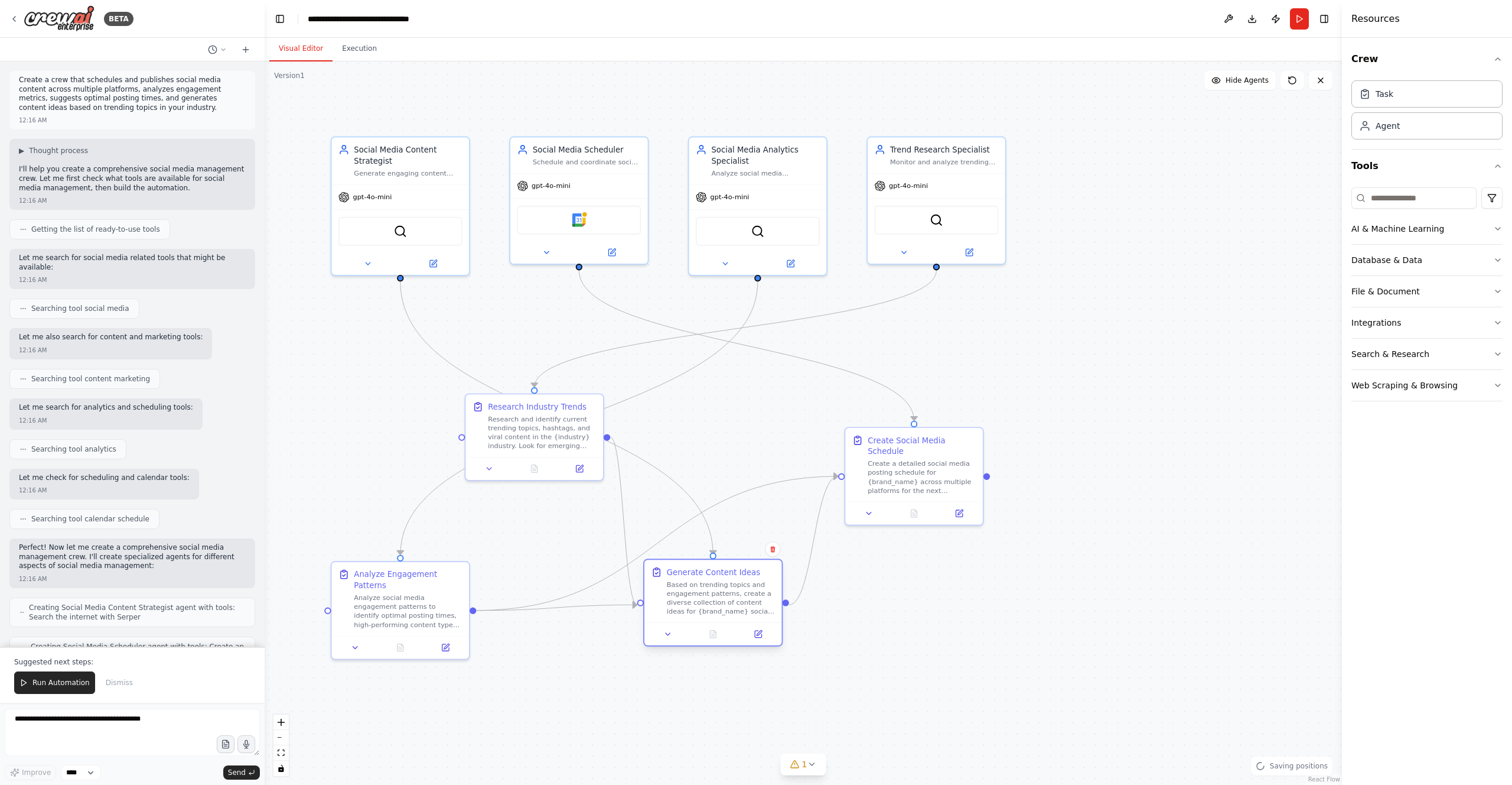
drag, startPoint x: 617, startPoint y: 537, endPoint x: 712, endPoint y: 621, distance: 126.8
click at [712, 506] on div "Generate Content Ideas Based on trending topics and engagement patterns, create…" at bounding box center [713, 591] width 138 height 63
drag, startPoint x: 490, startPoint y: 439, endPoint x: 419, endPoint y: 432, distance: 71.3
click at [419, 432] on div "Research and identify current trending topics, hashtags, and viral content in t…" at bounding box center [441, 430] width 108 height 36
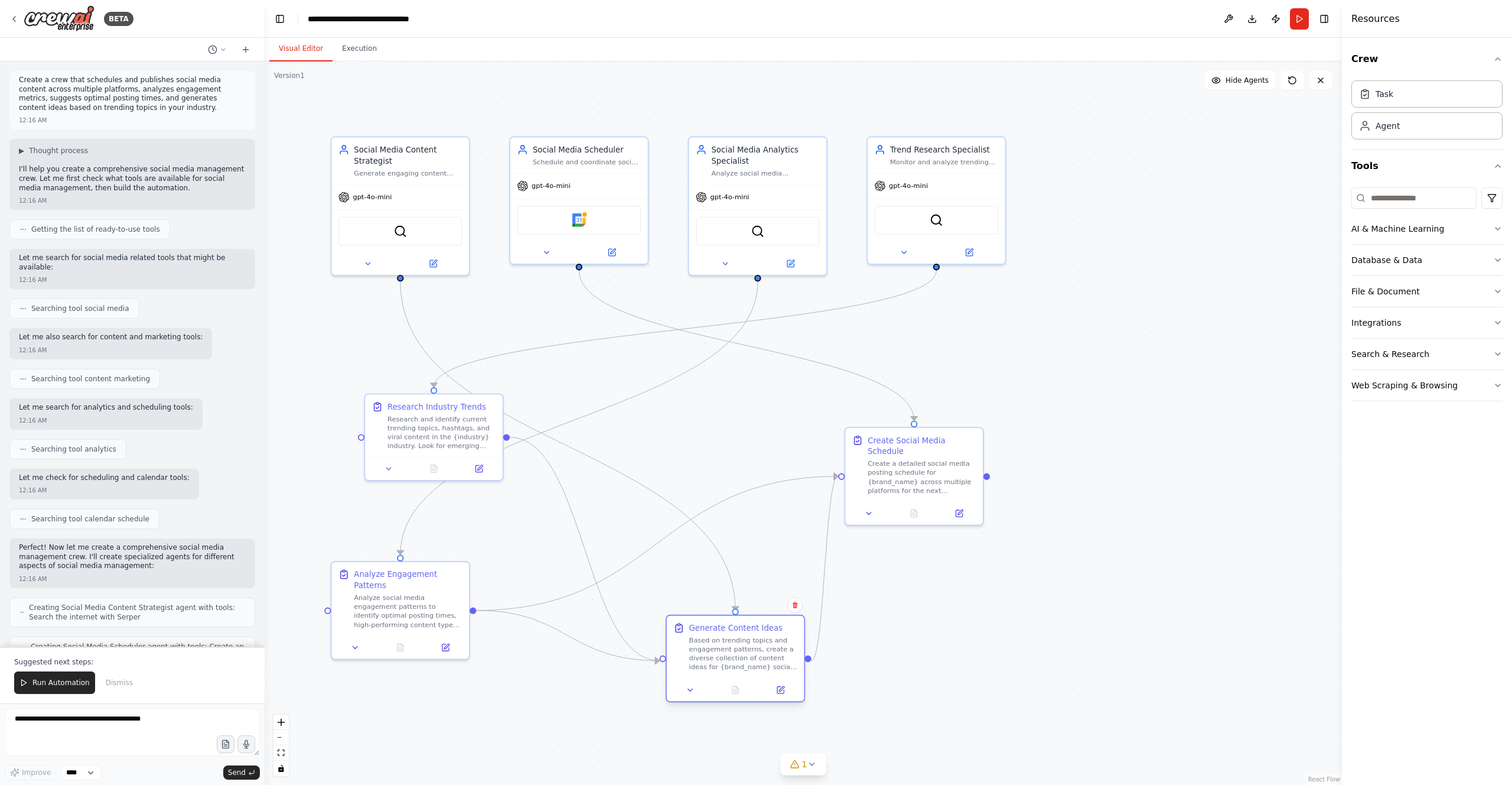
drag, startPoint x: 723, startPoint y: 609, endPoint x: 732, endPoint y: 651, distance: 43.0
click at [732, 506] on div "Based on trending topics and engagement patterns, create a diverse collection o…" at bounding box center [743, 654] width 108 height 36
click at [761, 506] on icon at bounding box center [781, 689] width 5 height 5
click at [420, 506] on div "Analyze social media engagement patterns to identify optimal posting times, hig…" at bounding box center [408, 609] width 108 height 36
click at [452, 506] on button at bounding box center [445, 645] width 38 height 13
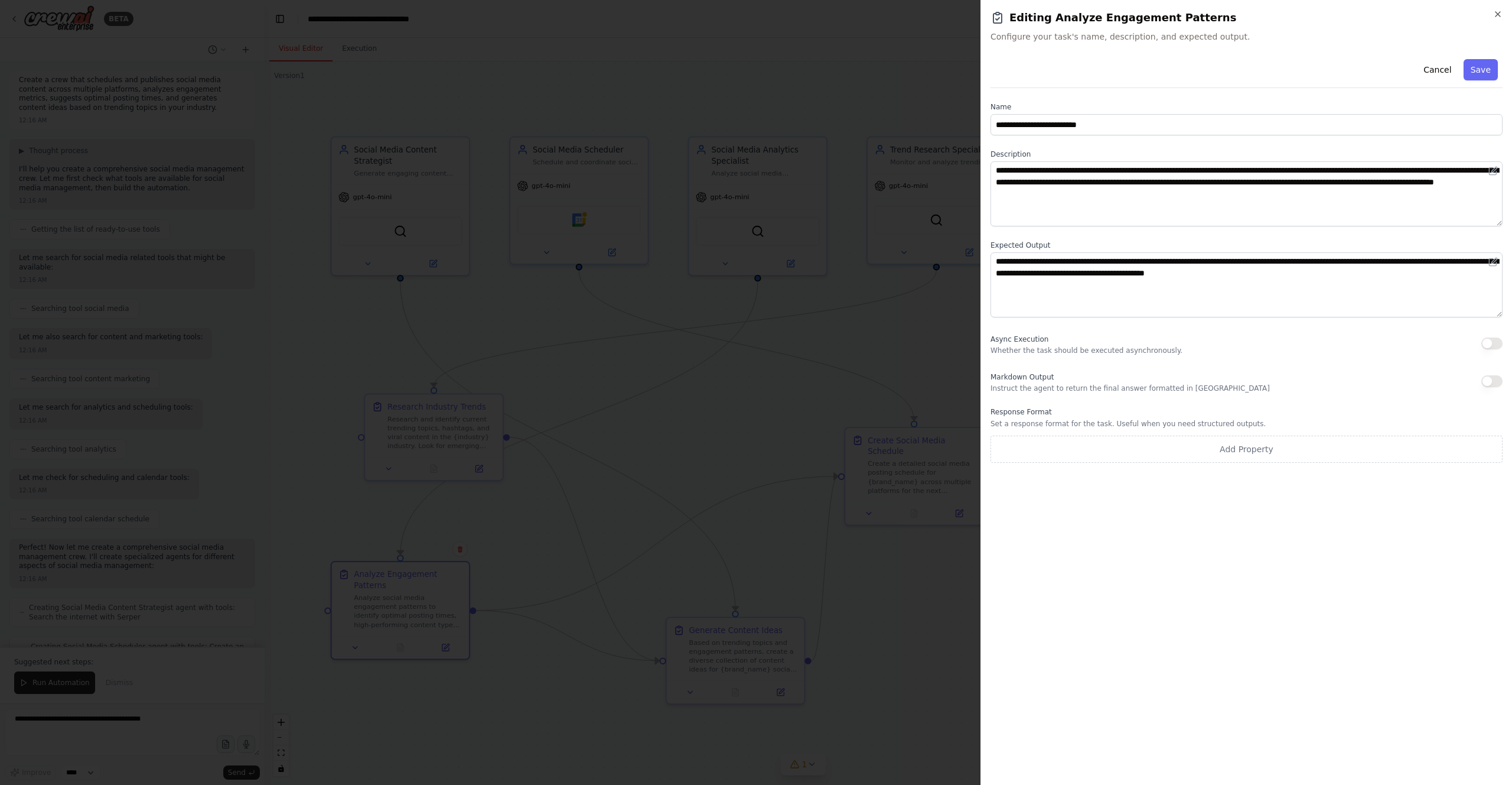
click at [660, 350] on div at bounding box center [756, 393] width 1512 height 785
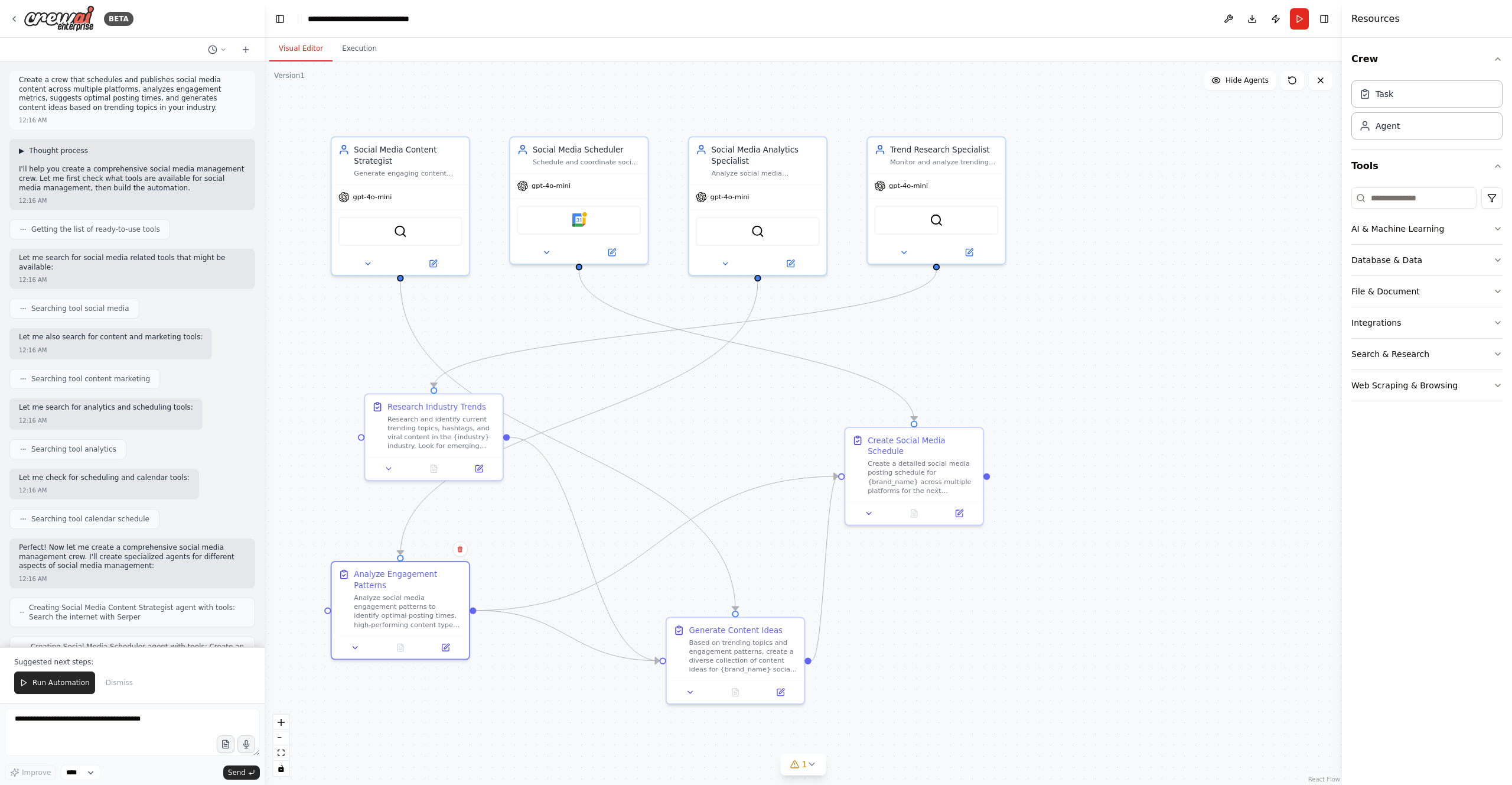
click at [21, 150] on span "▶" at bounding box center [21, 151] width 5 height 10
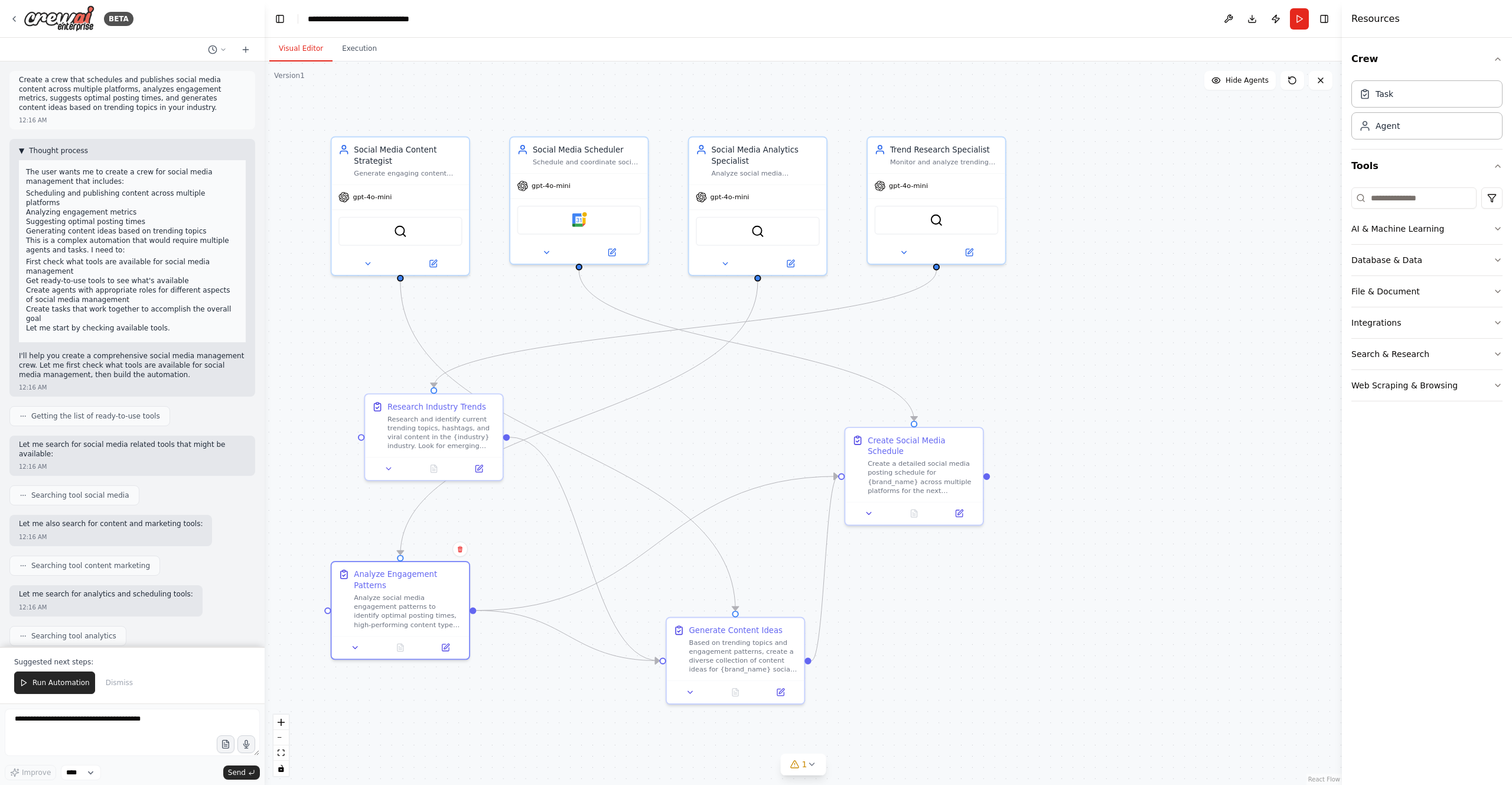
click at [21, 149] on span "▼" at bounding box center [21, 151] width 5 height 10
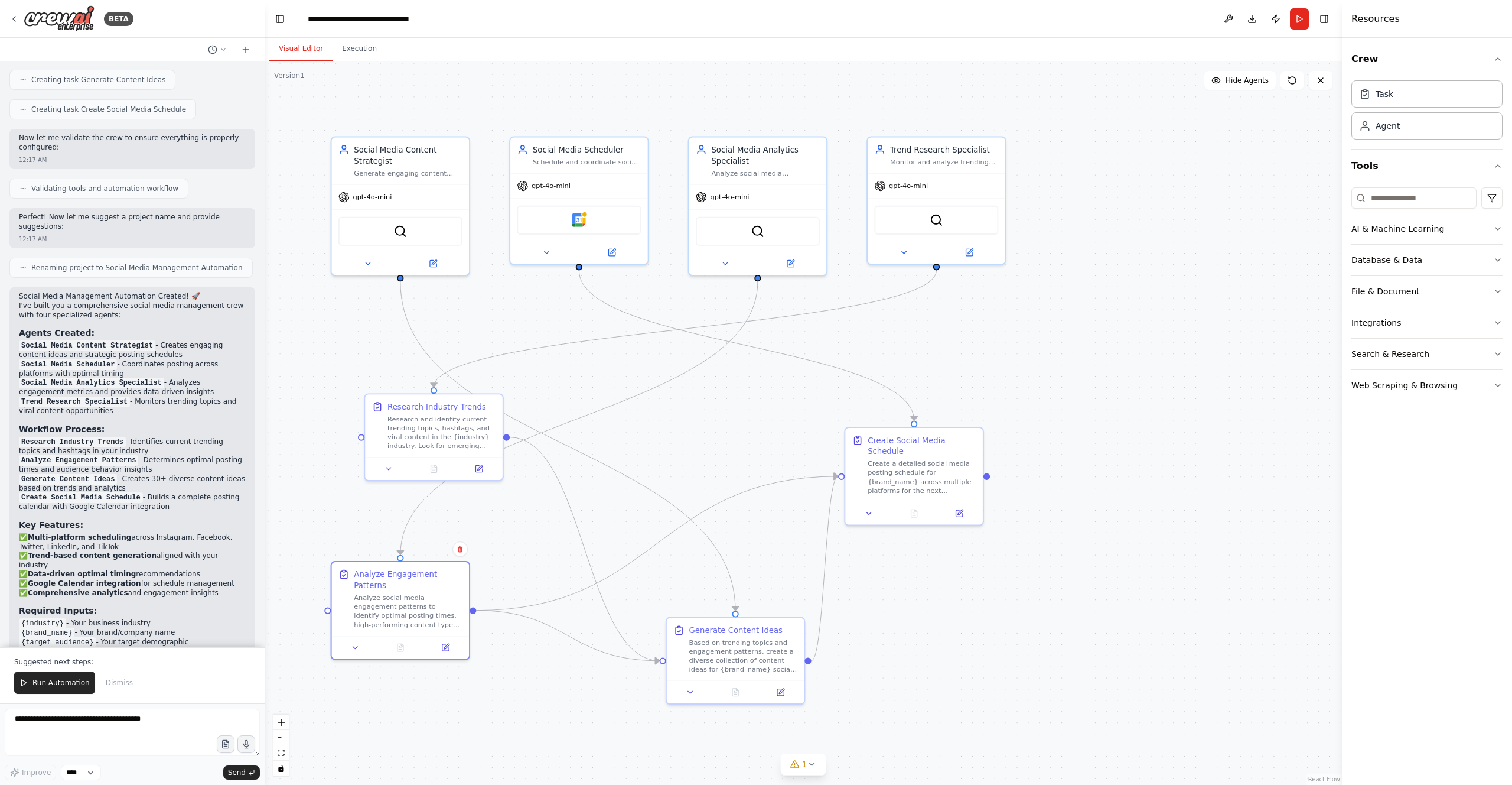
scroll to position [893, 0]
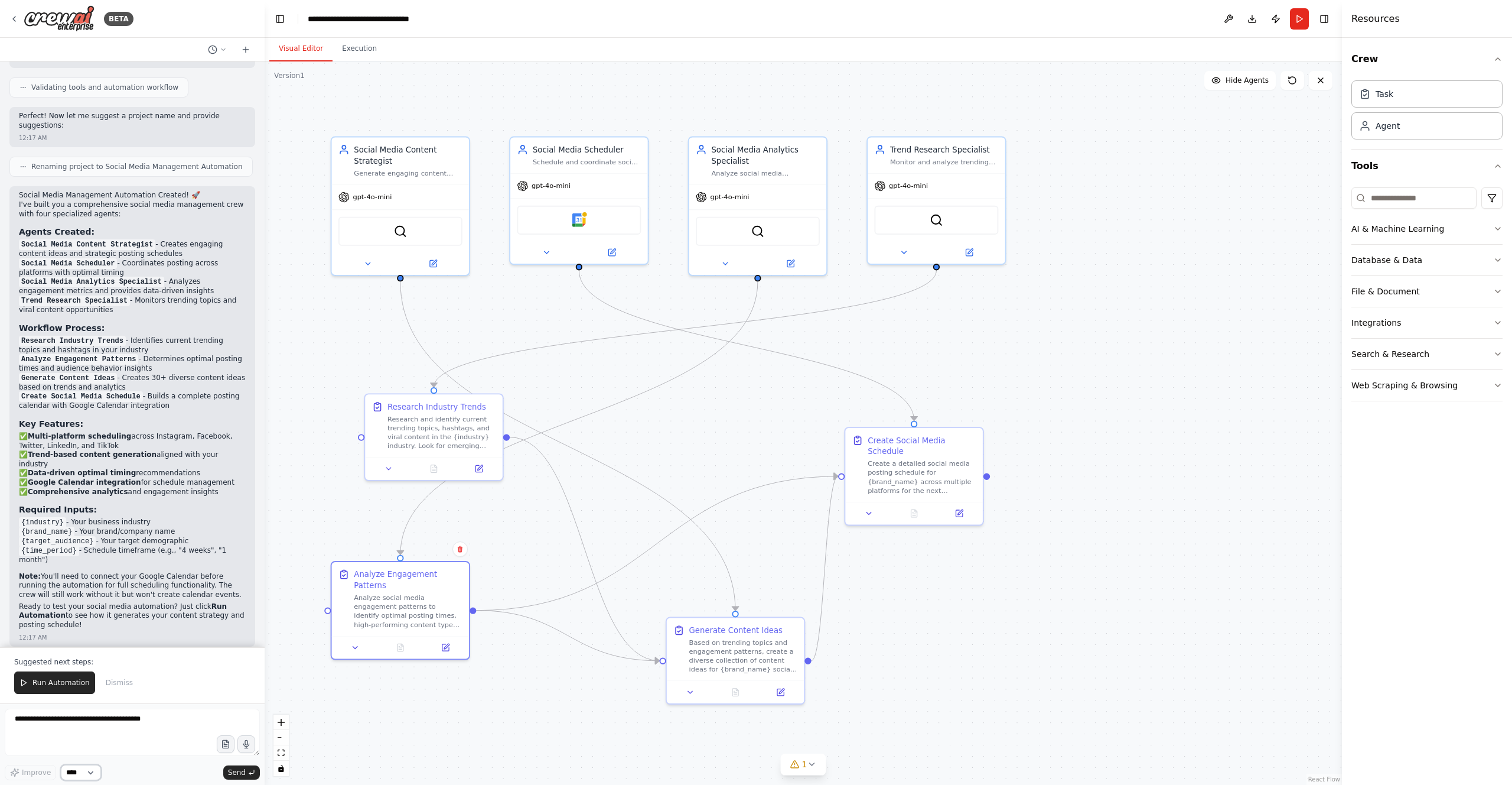
click at [92, 506] on select "****" at bounding box center [81, 772] width 40 height 15
click at [49, 506] on span "Run Automation" at bounding box center [61, 682] width 57 height 10
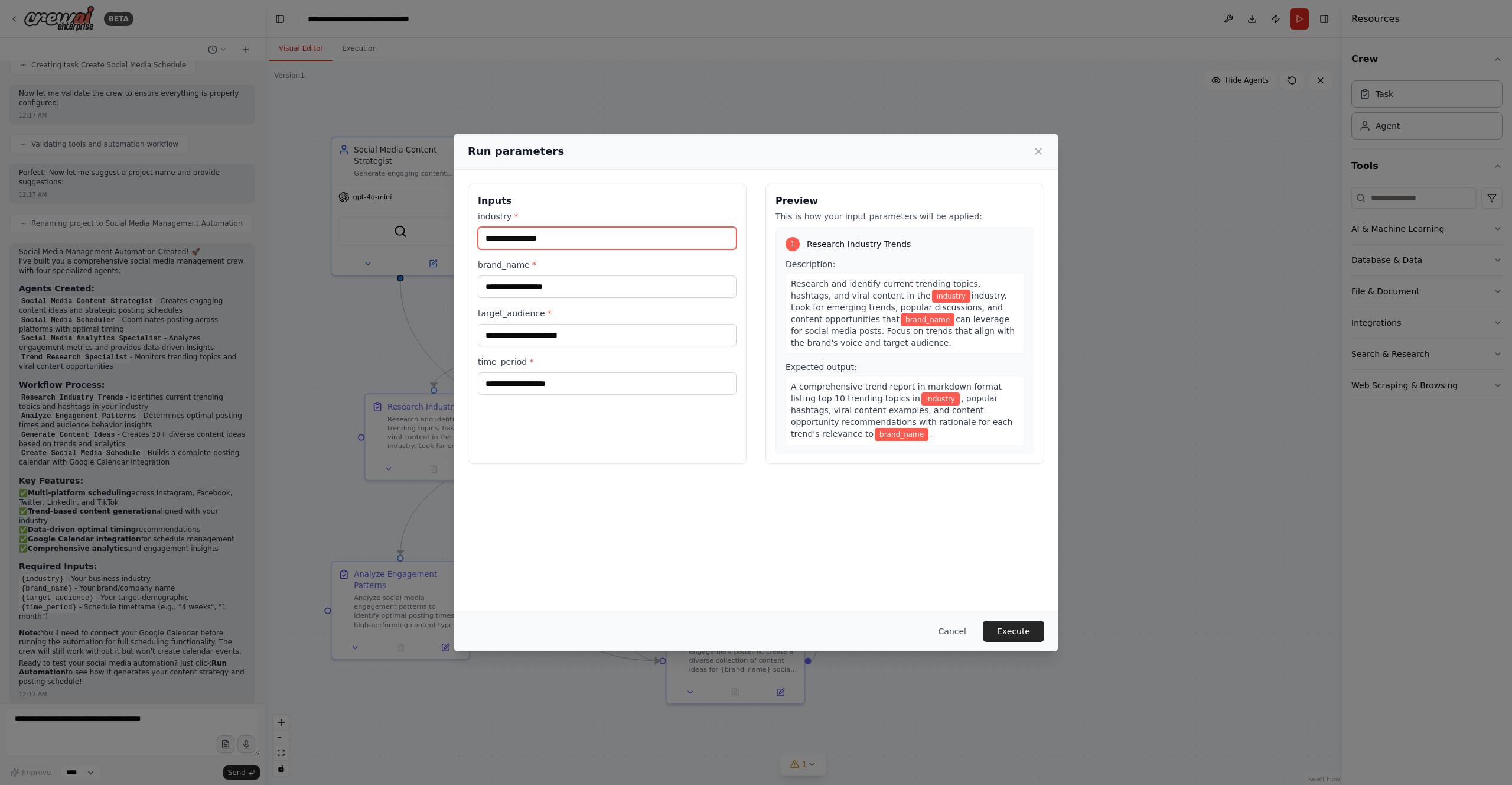
click at [555, 236] on input "industry *" at bounding box center [607, 238] width 259 height 22
type input "*********"
click at [564, 287] on input "brand_name *" at bounding box center [607, 286] width 259 height 22
type input "**********"
click at [485, 239] on input "*********" at bounding box center [607, 238] width 259 height 22
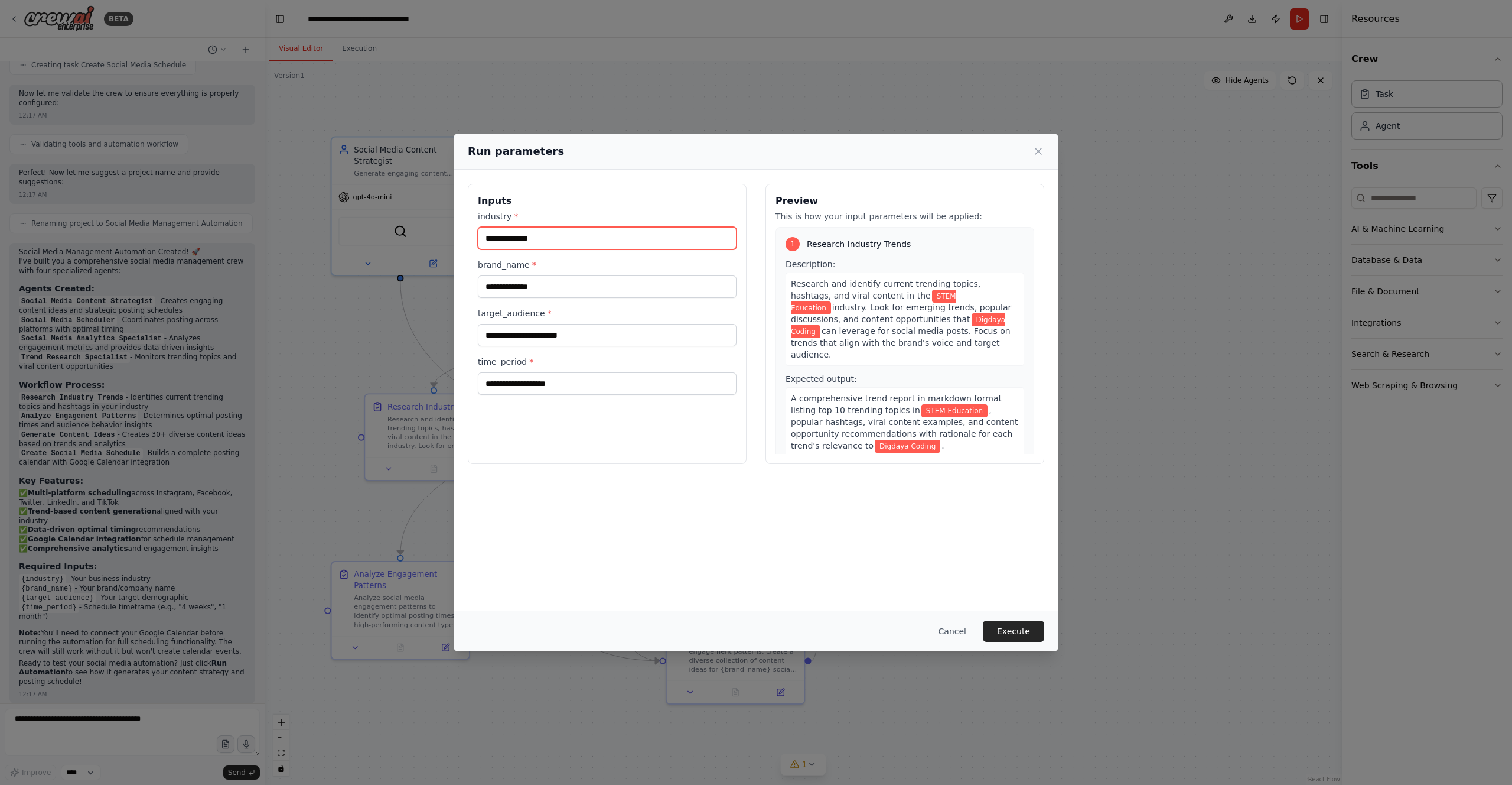
type input "**********"
click at [535, 339] on input "target_audience *" at bounding box center [607, 335] width 259 height 22
click at [584, 287] on input "**********" at bounding box center [607, 286] width 259 height 22
click at [576, 352] on div "**********" at bounding box center [607, 302] width 259 height 184
click at [578, 335] on input "target_audience *" at bounding box center [607, 335] width 259 height 22
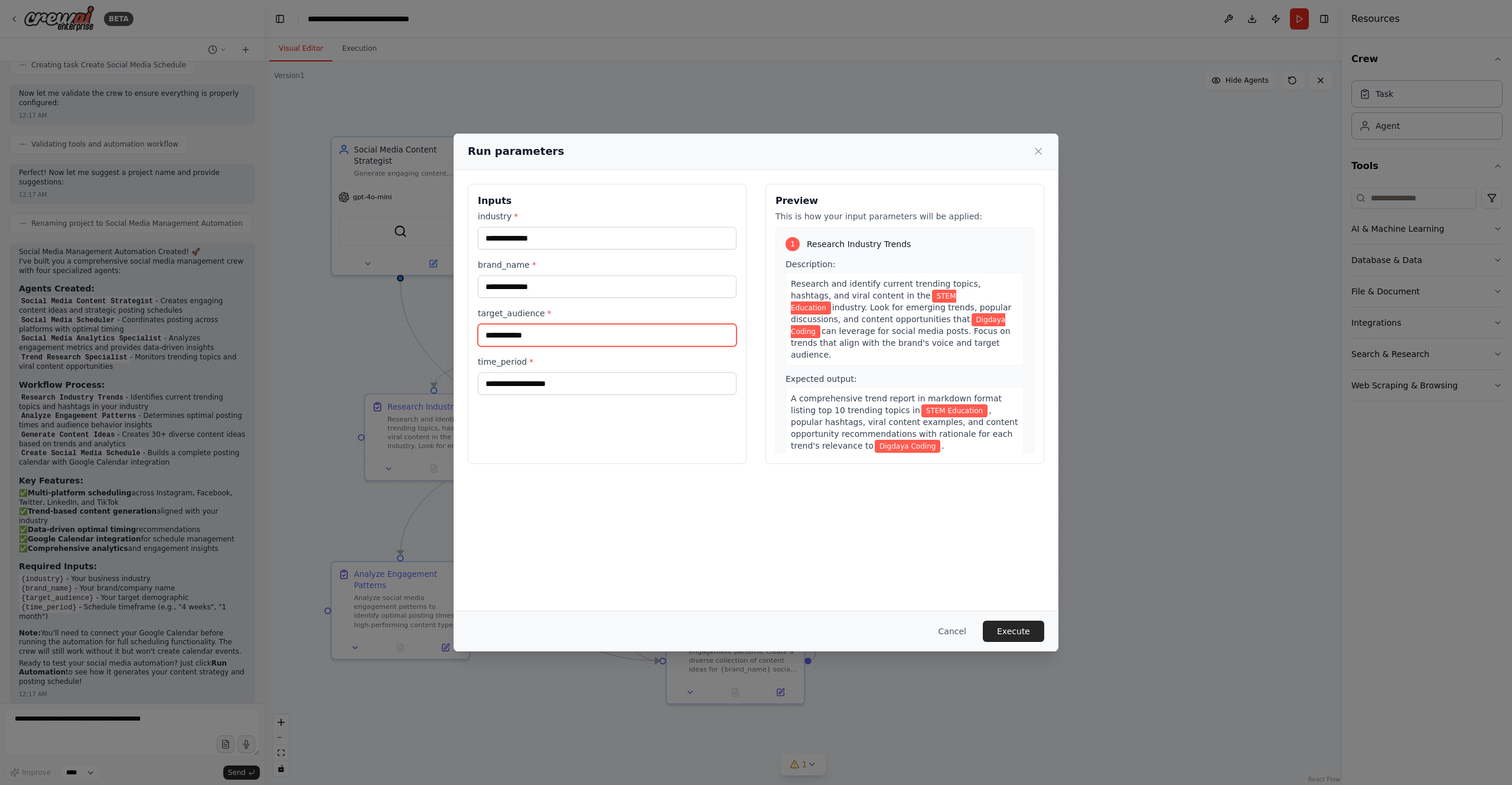
type input "**********"
click at [547, 384] on input "time_period *" at bounding box center [607, 383] width 259 height 22
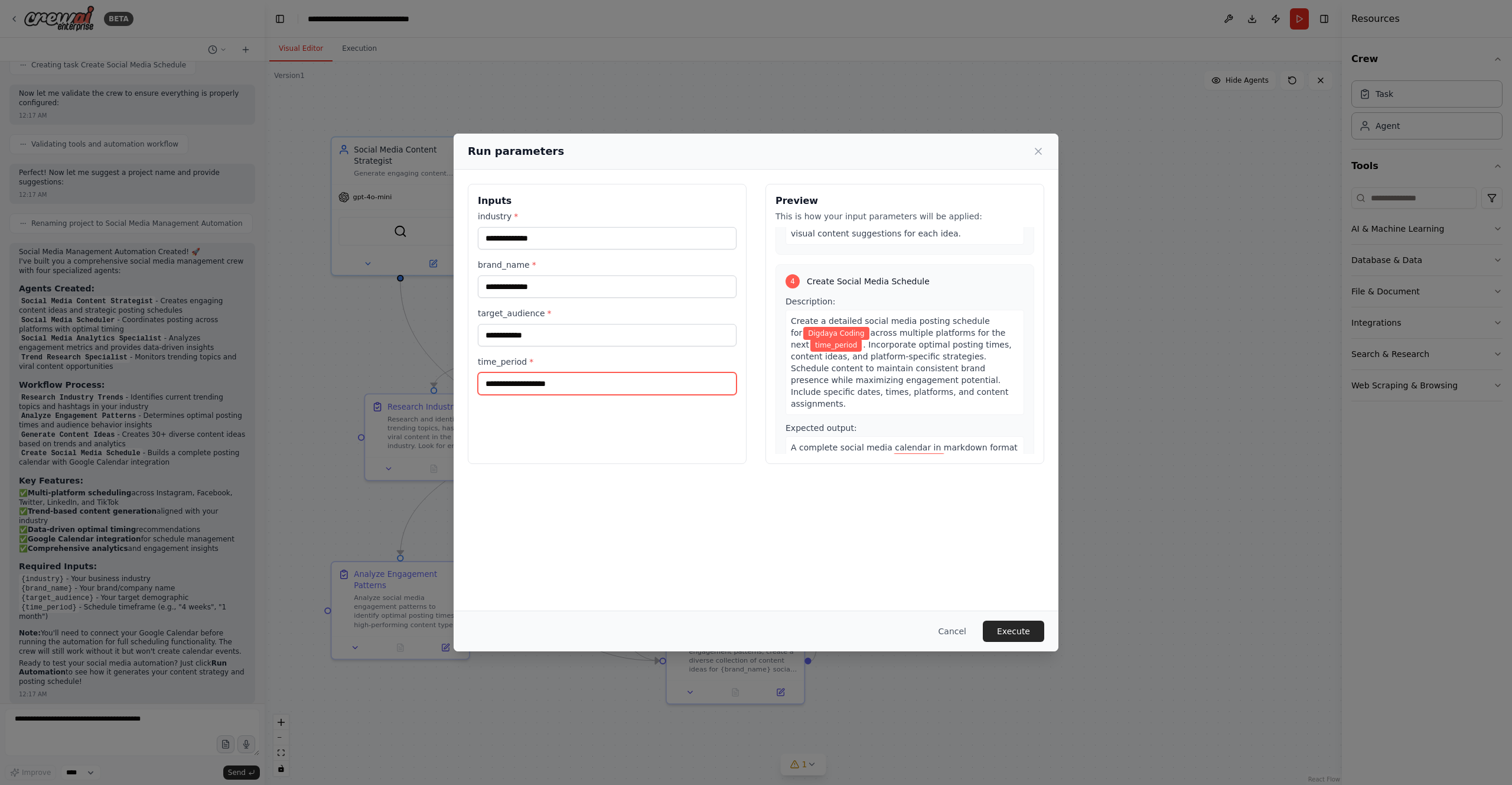
scroll to position [720, 0]
click at [620, 387] on input "time_period *" at bounding box center [607, 383] width 259 height 22
type input "*"
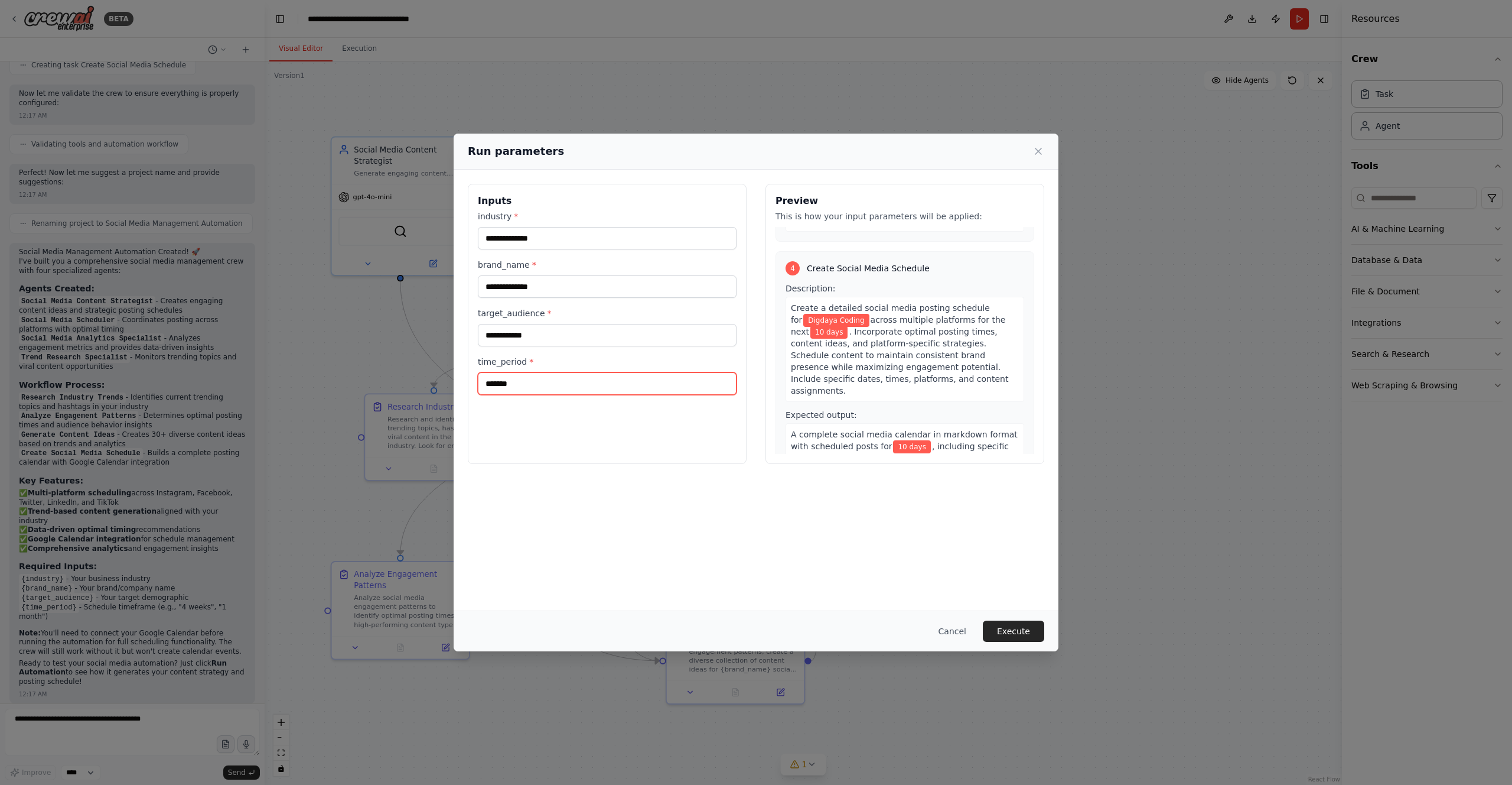
scroll to position [749, 0]
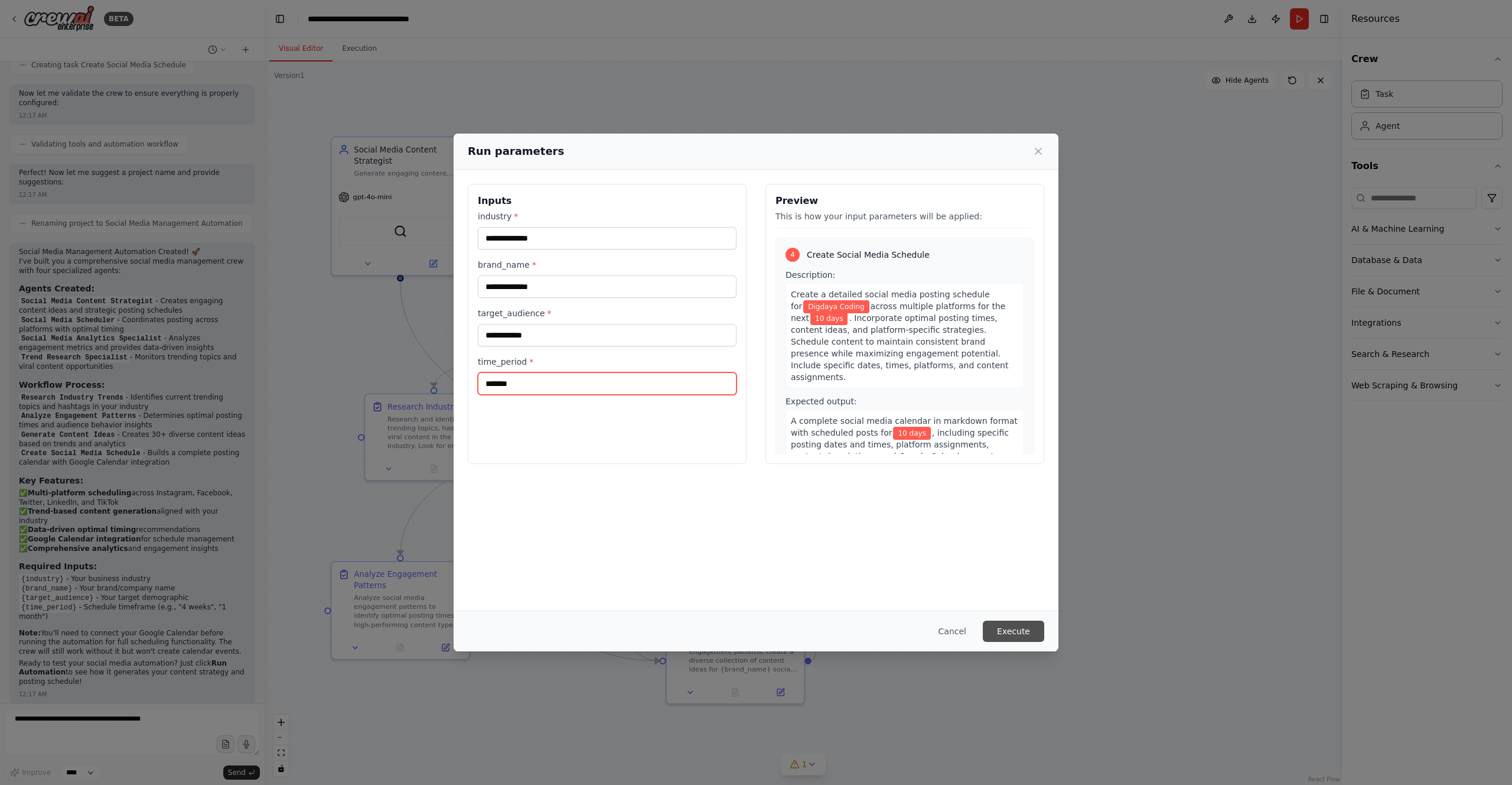
type input "*******"
click at [761, 506] on button "Execute" at bounding box center [1013, 630] width 62 height 21
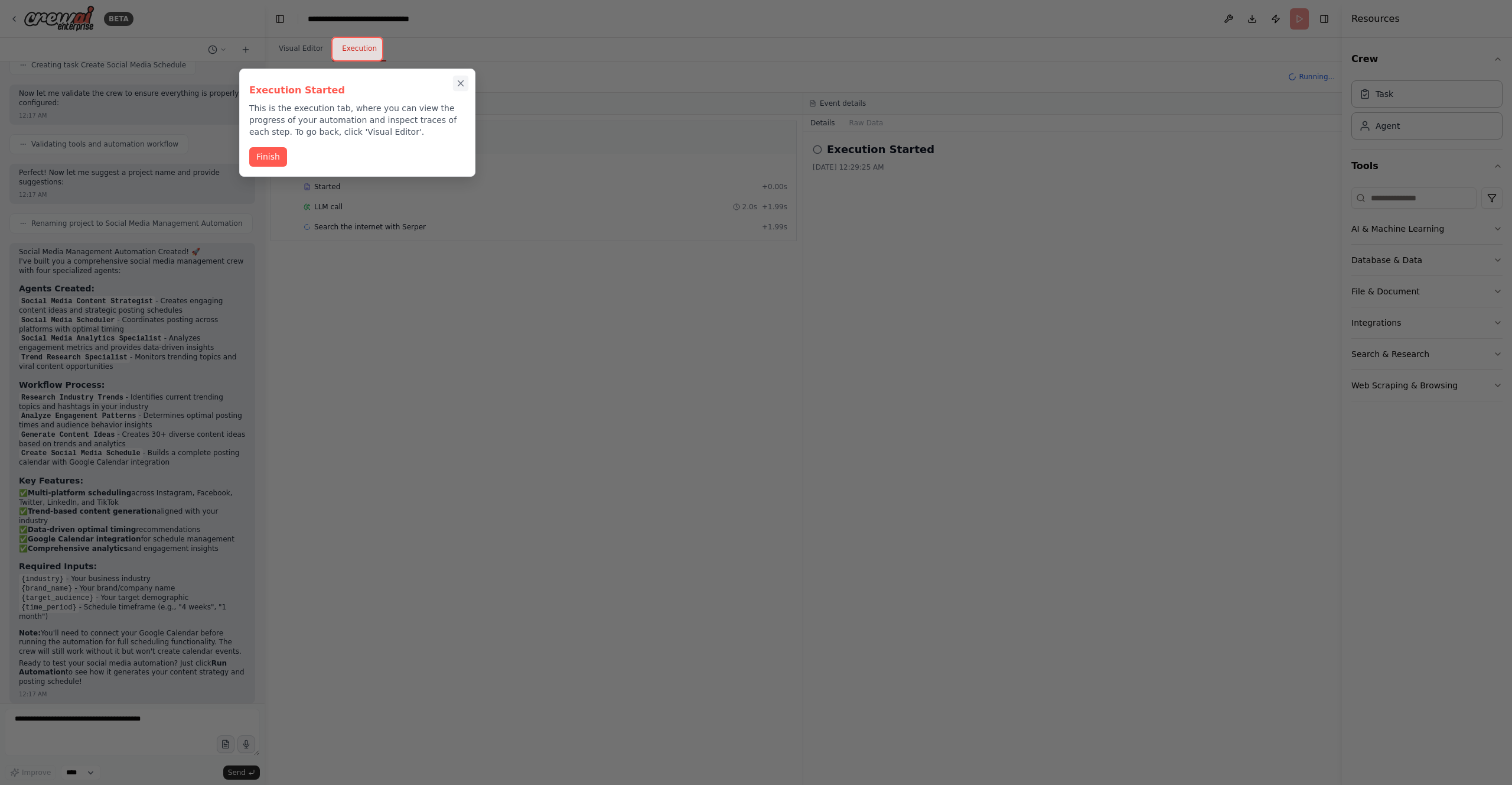
click at [463, 83] on icon "Close walkthrough" at bounding box center [460, 83] width 11 height 11
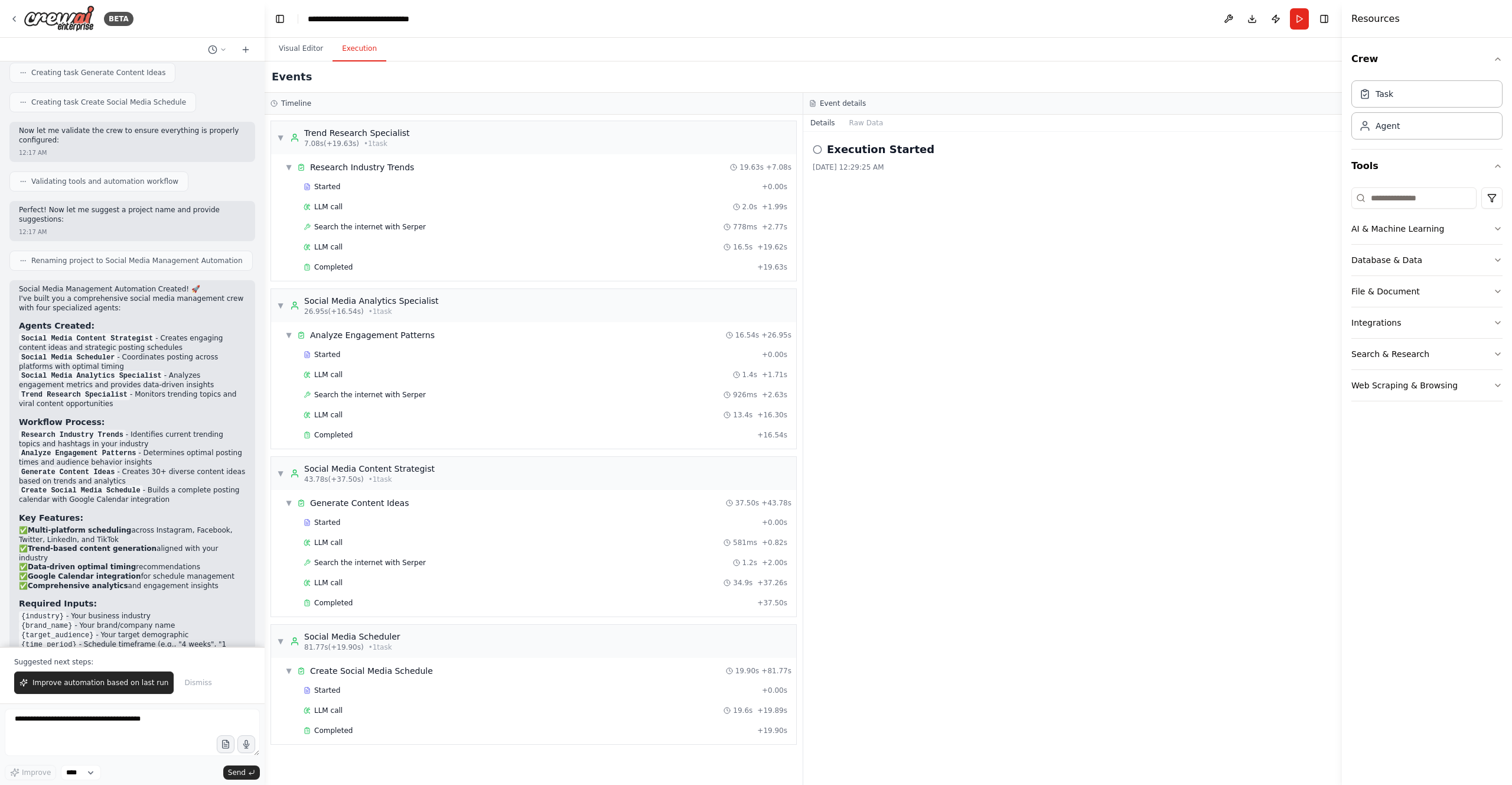
scroll to position [893, 0]
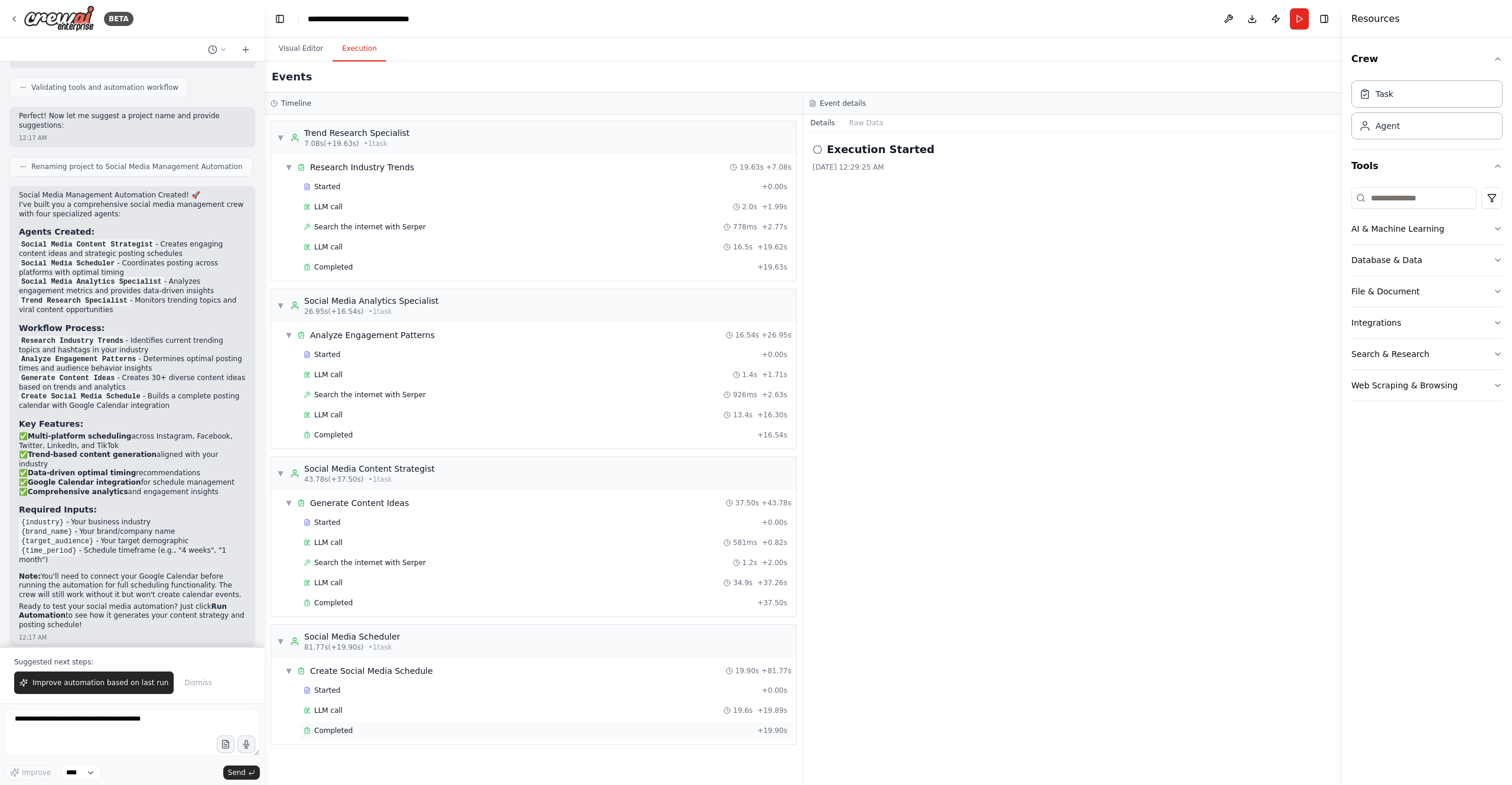
click at [344, 506] on span "Completed" at bounding box center [333, 730] width 38 height 10
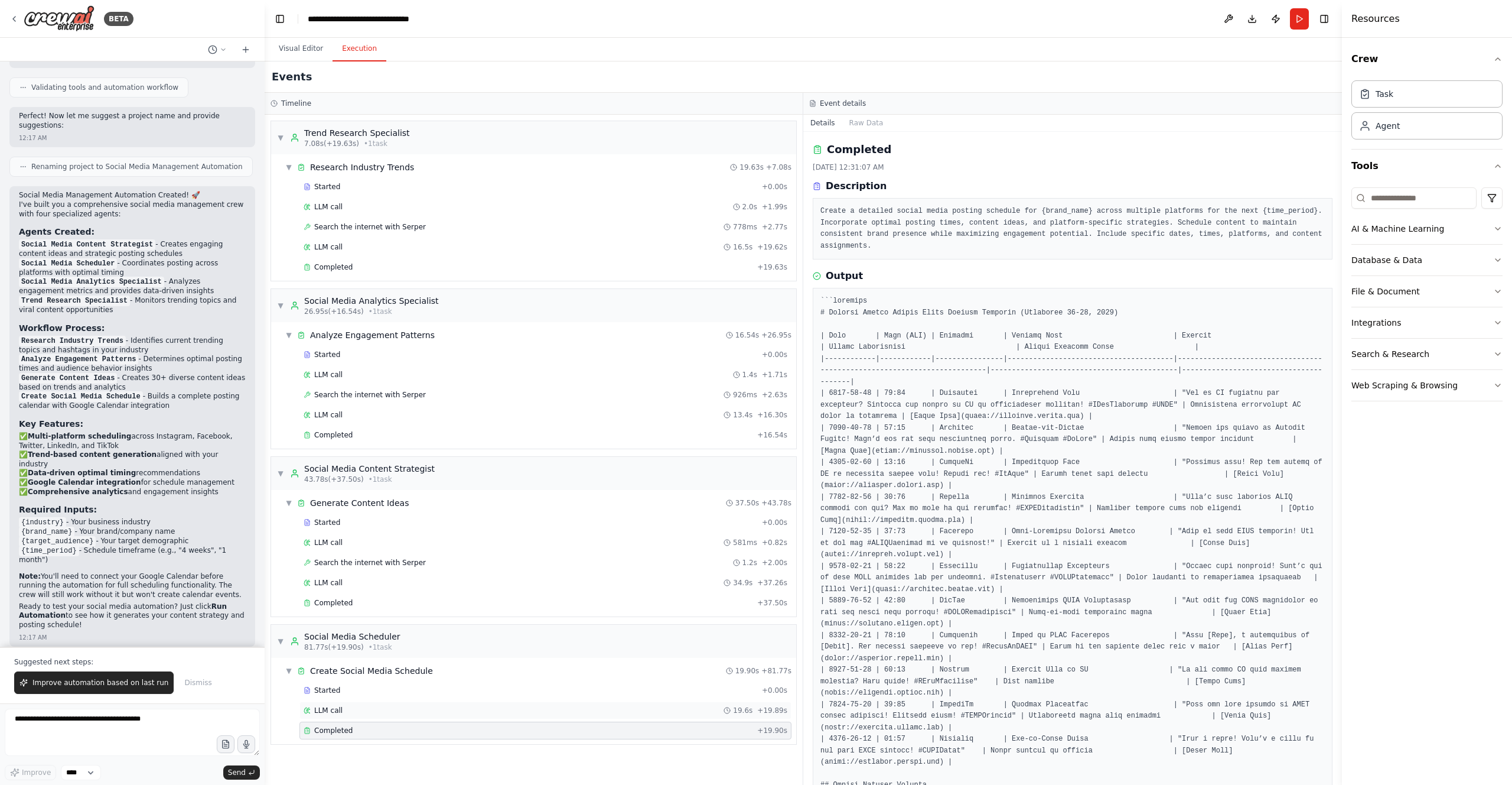
click at [345, 506] on div "LLM call 19.6s + 19.89s" at bounding box center [545, 710] width 484 height 10
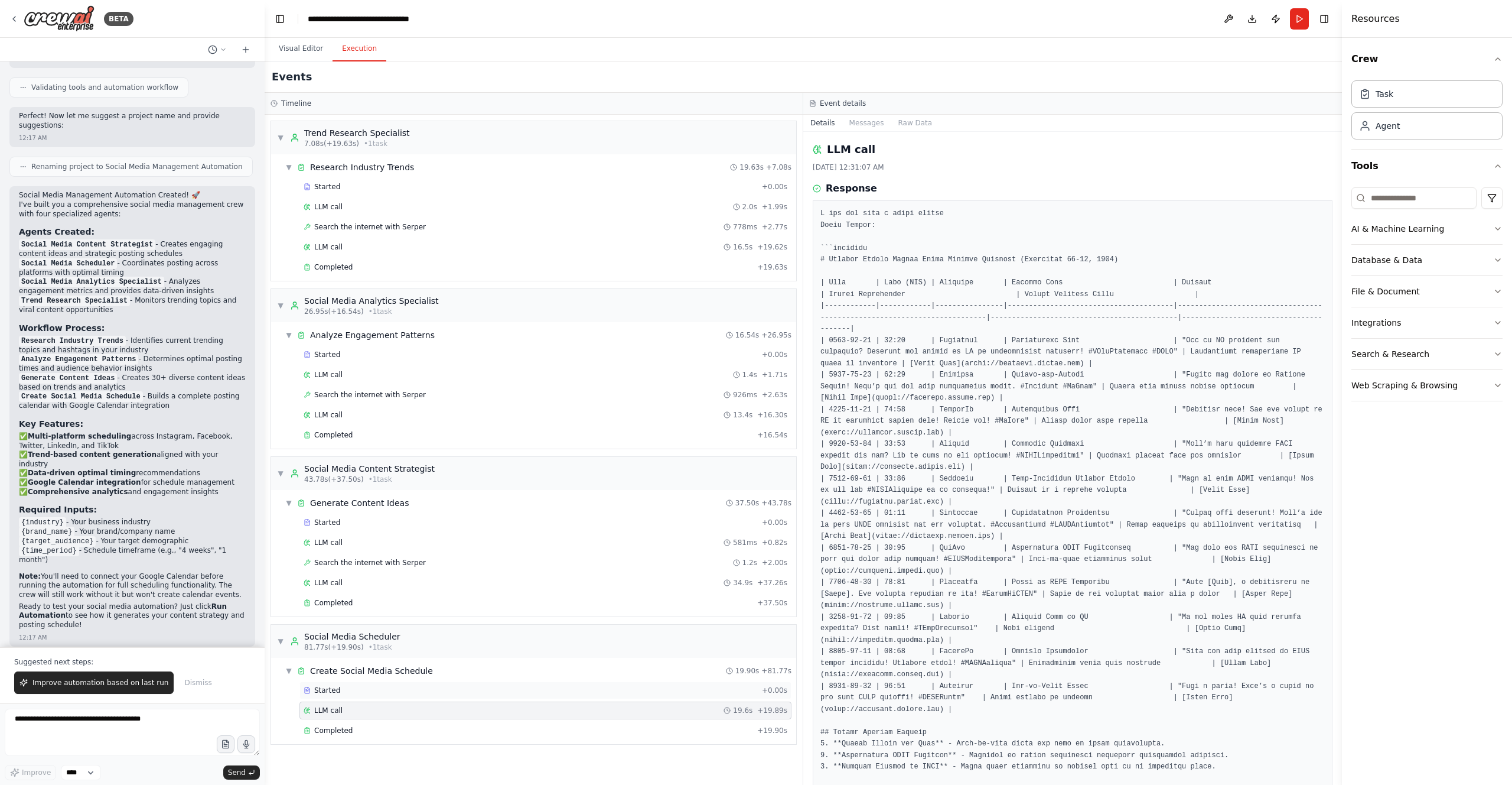
click at [342, 506] on div "Started" at bounding box center [531, 690] width 454 height 10
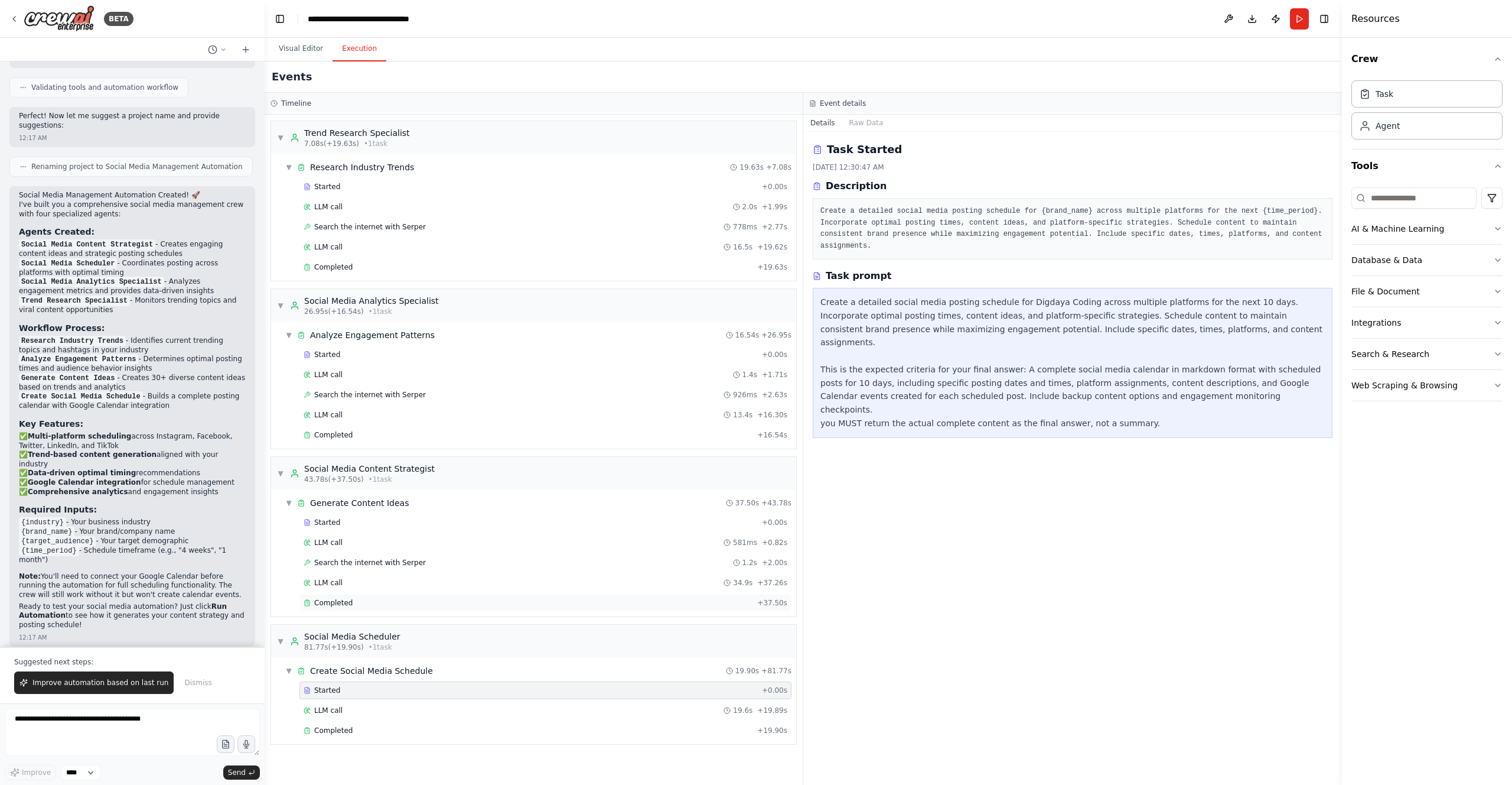
click at [370, 506] on div "Completed" at bounding box center [528, 602] width 449 height 10
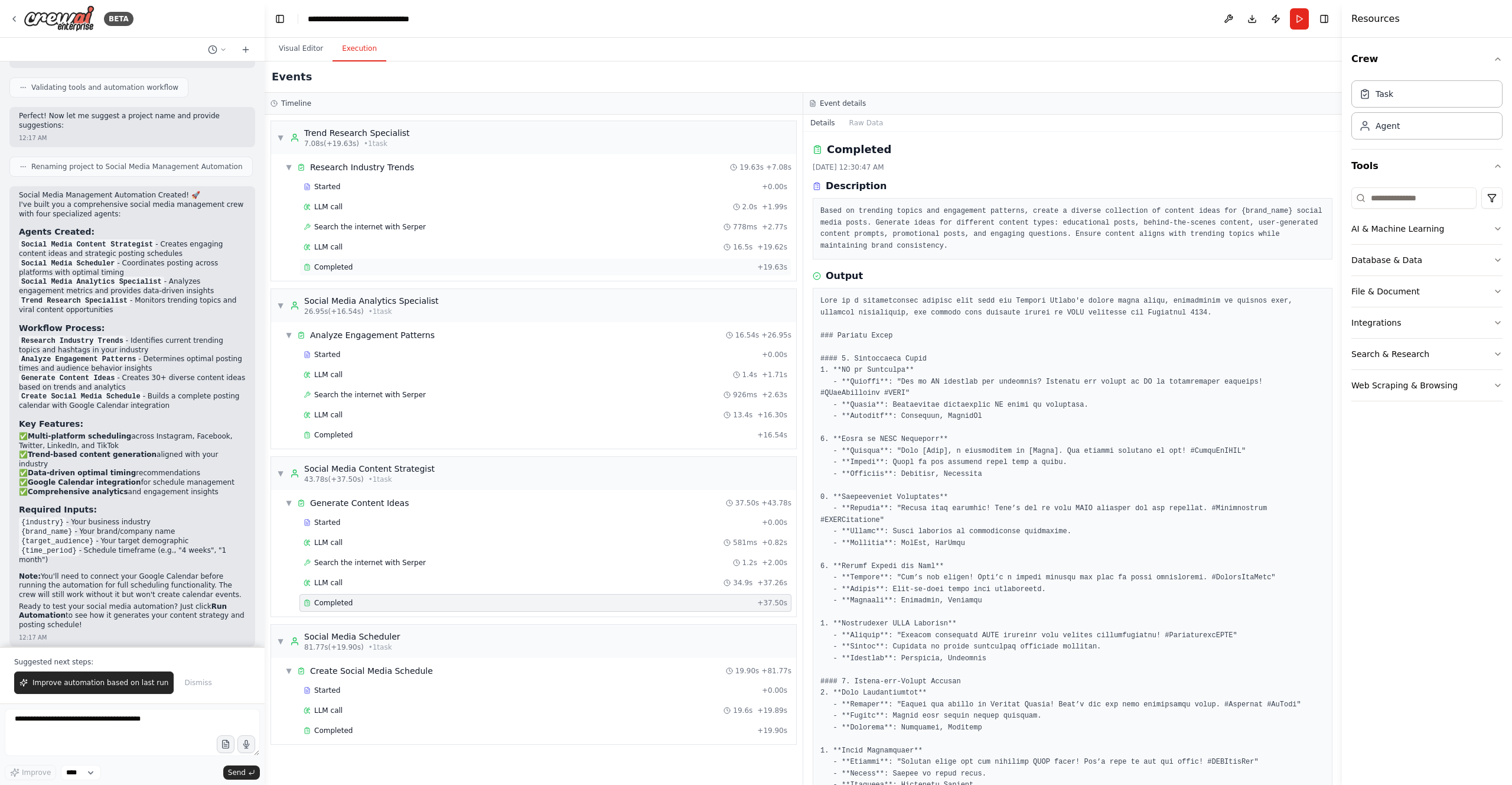
click at [336, 264] on span "Completed" at bounding box center [333, 267] width 38 height 10
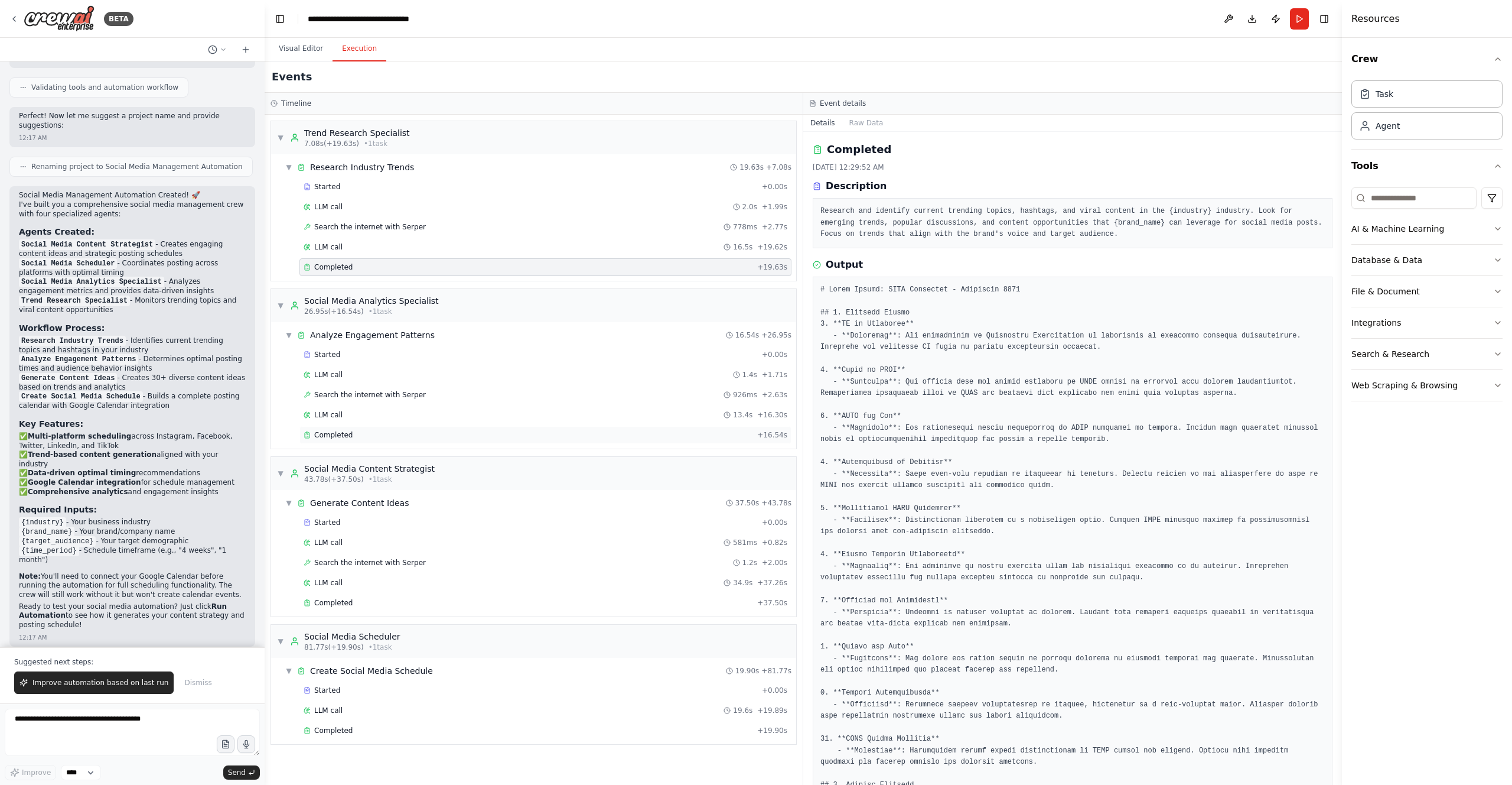
click at [347, 432] on span "Completed" at bounding box center [333, 435] width 38 height 10
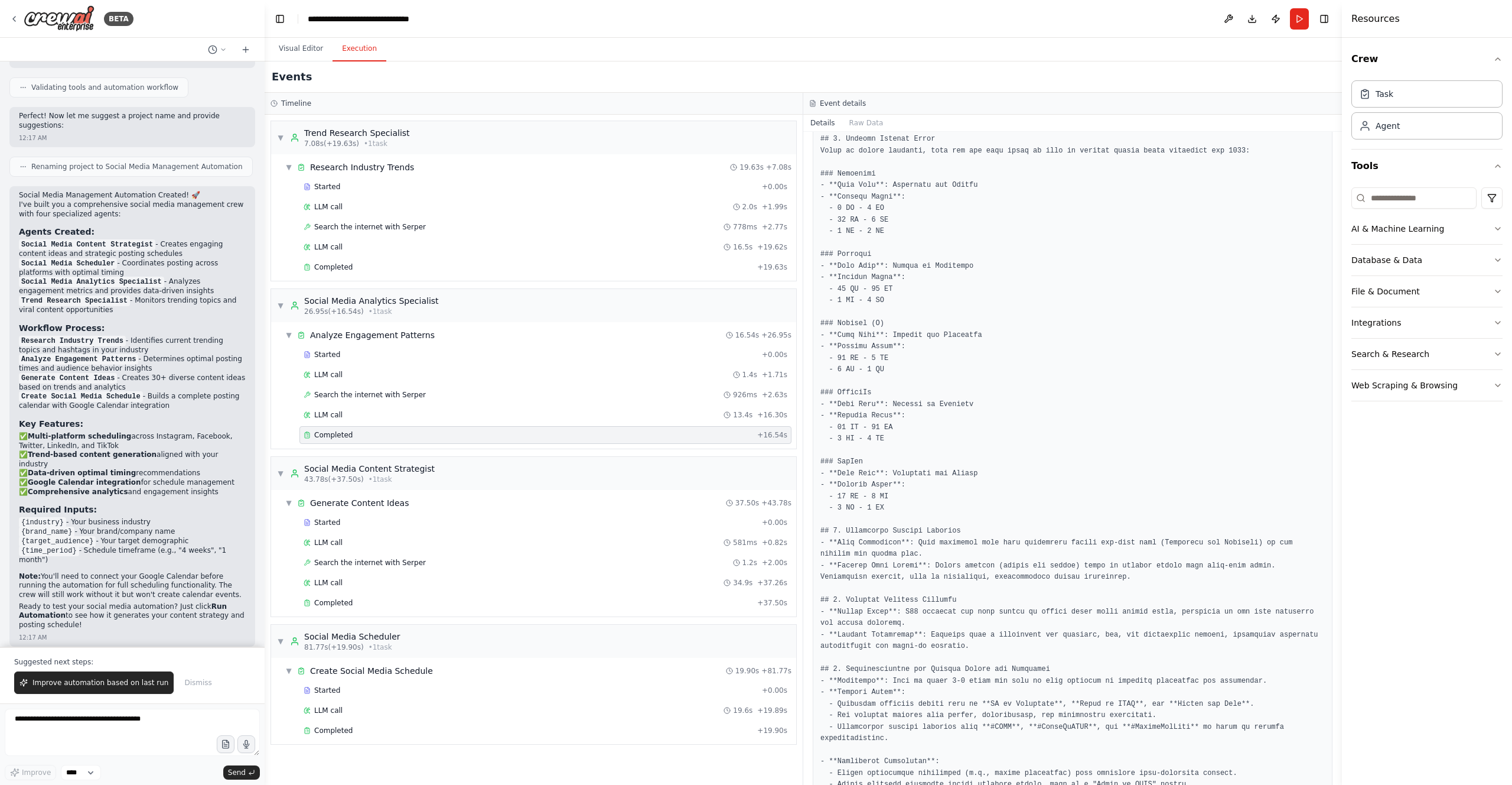
scroll to position [310, 0]
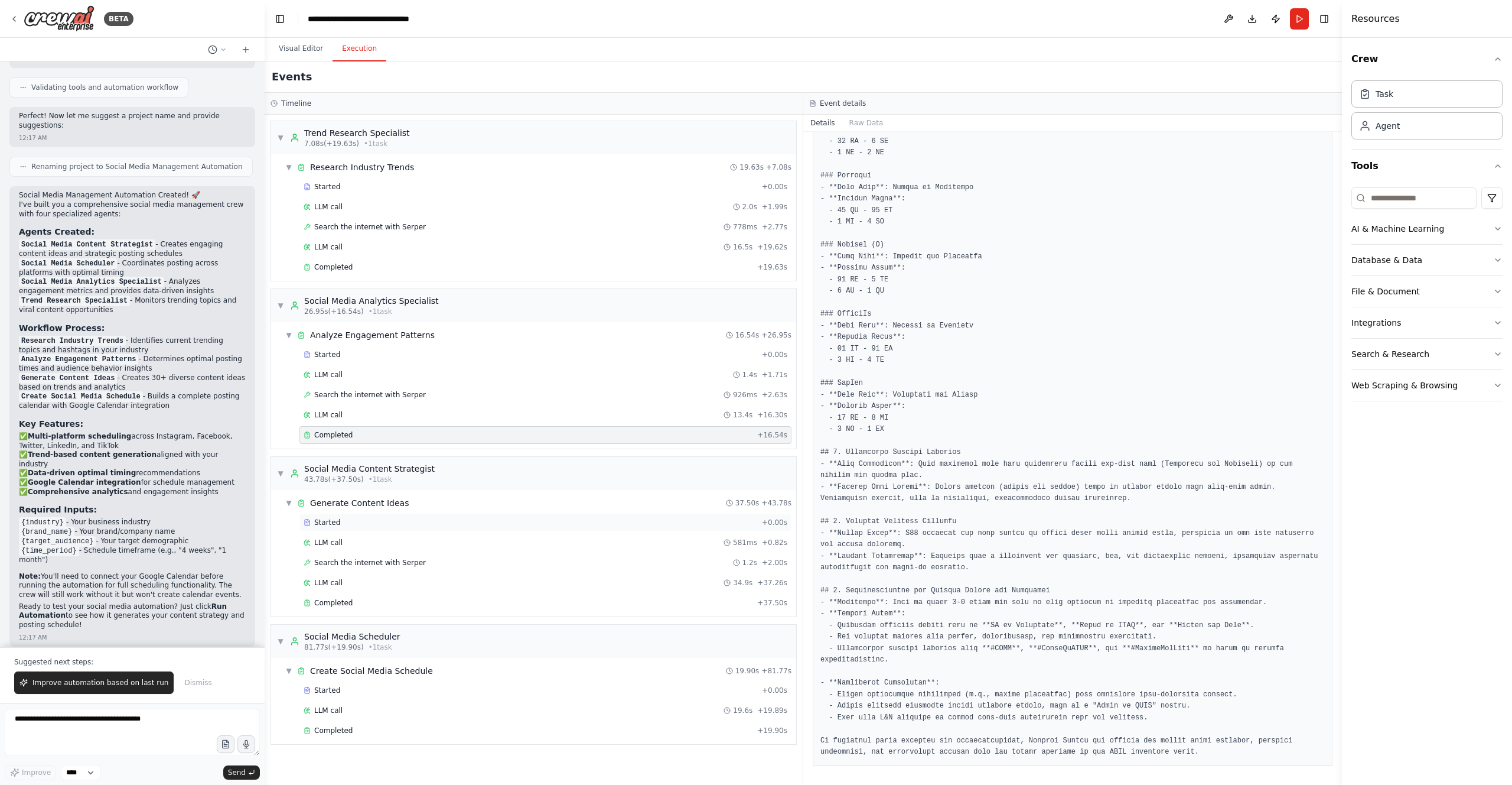
click at [337, 506] on span "Started" at bounding box center [327, 522] width 26 height 10
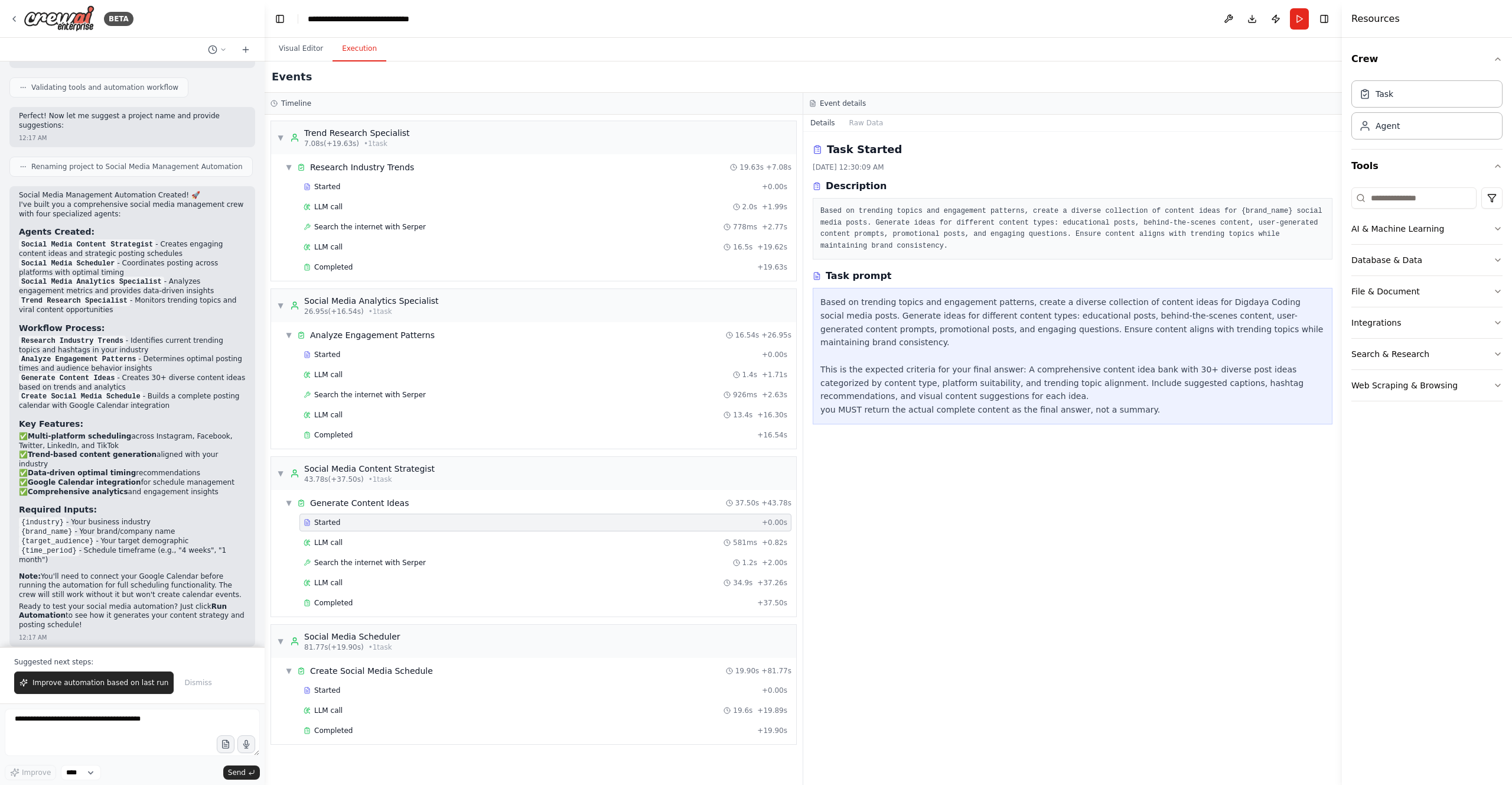
scroll to position [0, 0]
click at [341, 506] on span "LLM call" at bounding box center [328, 542] width 28 height 10
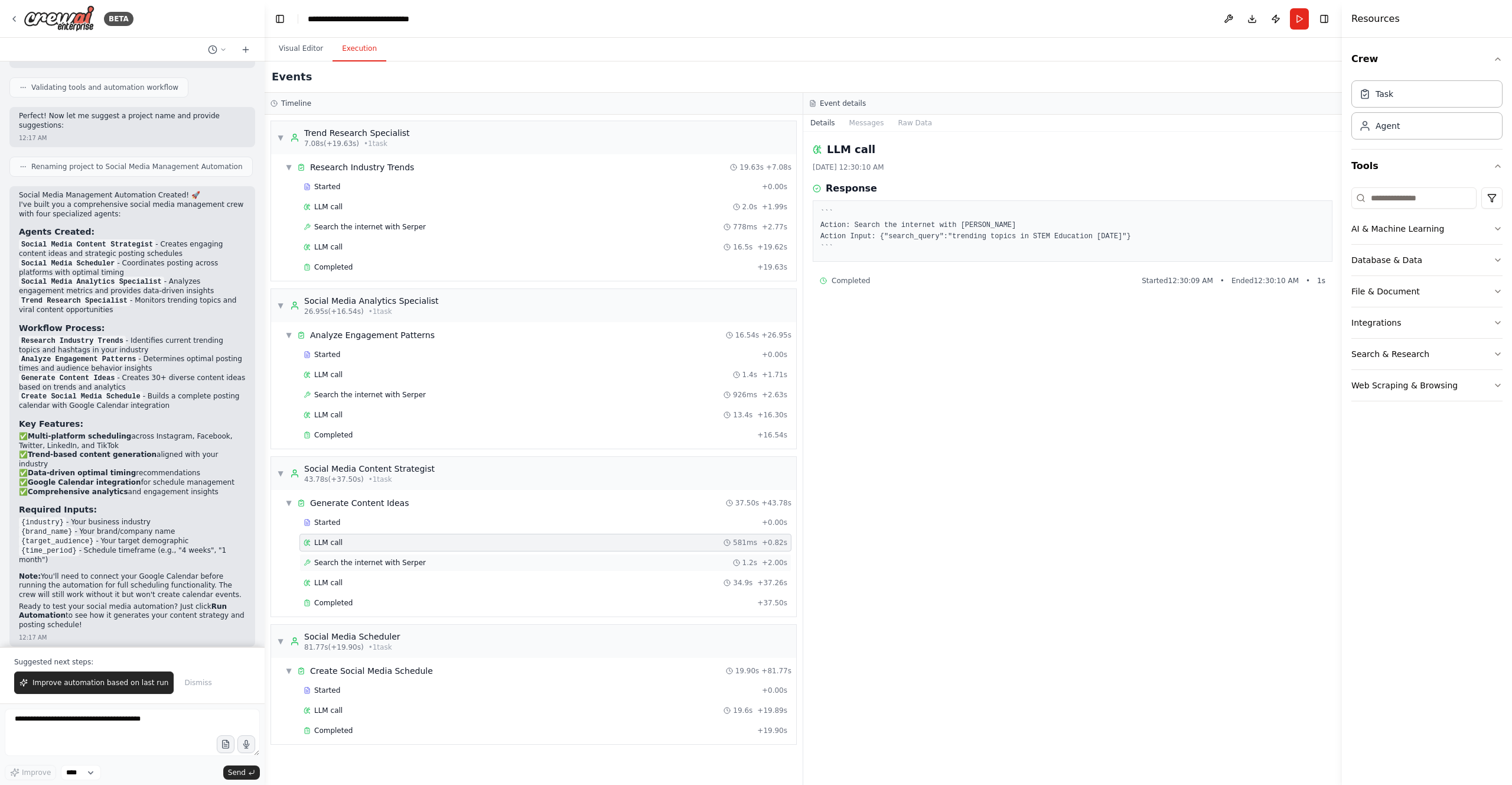
click at [348, 506] on div "Search the internet with [PERSON_NAME] 1.2s + 2.00s" at bounding box center [545, 562] width 492 height 18
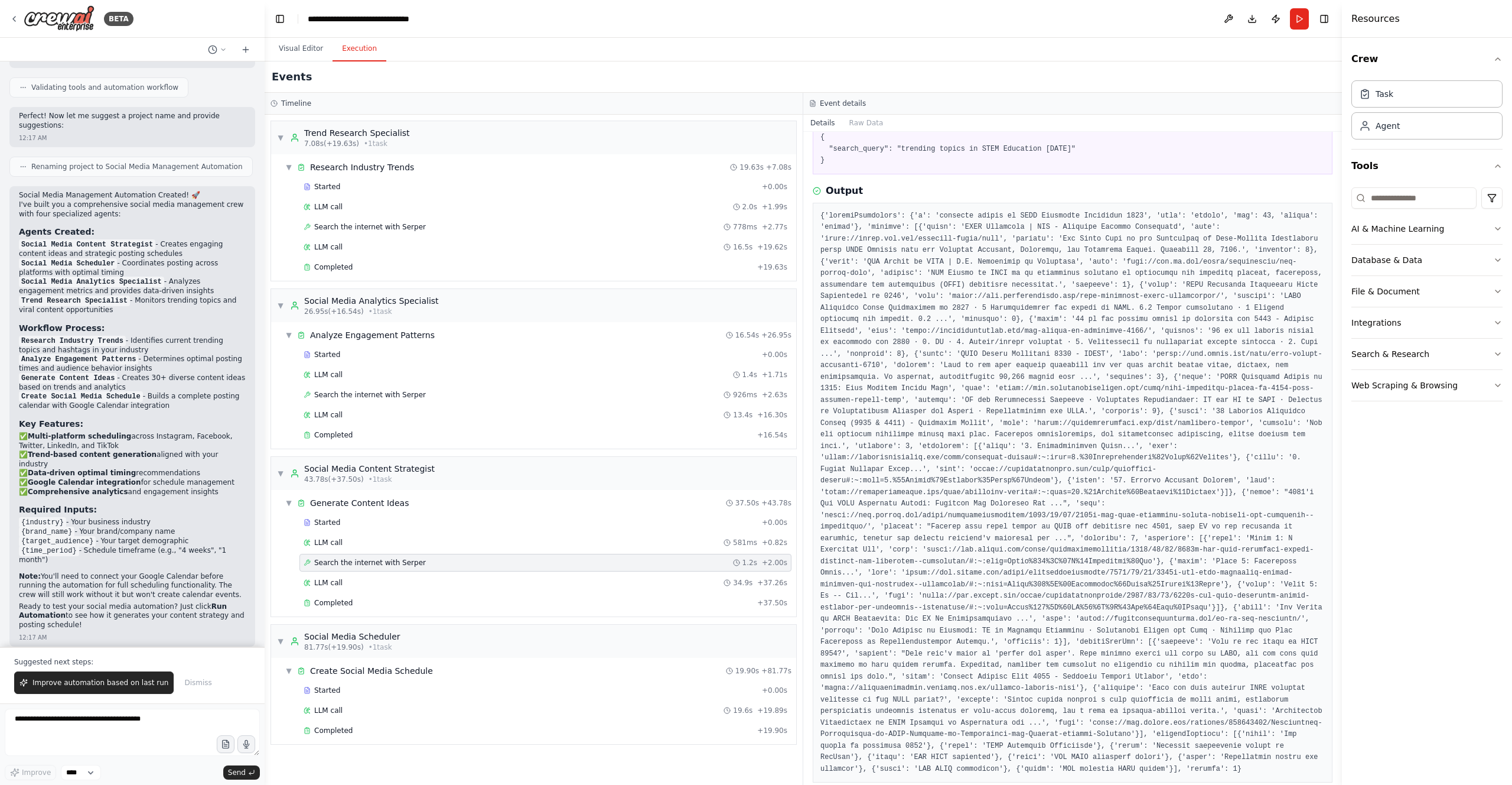
scroll to position [154, 0]
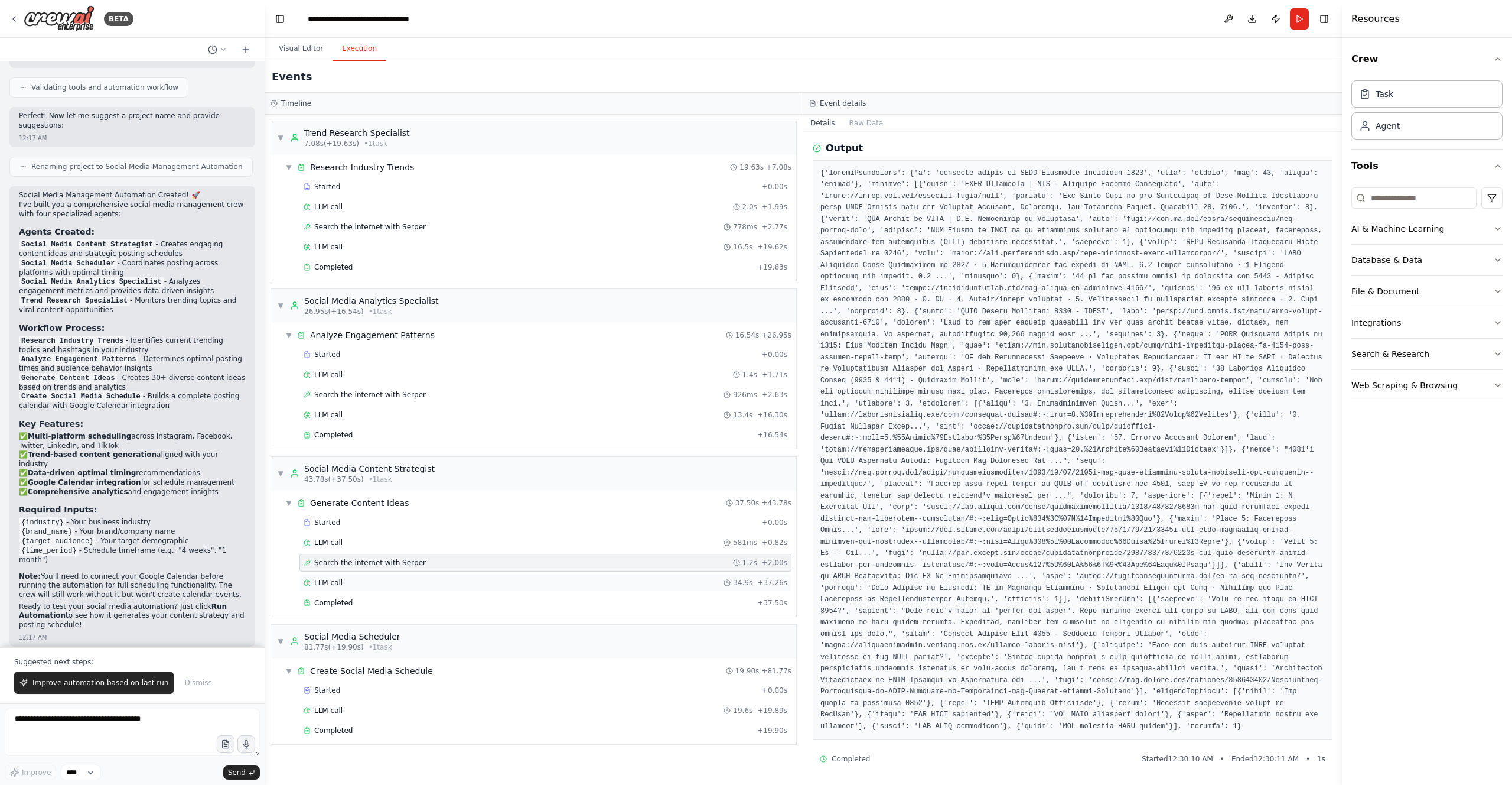
click at [333, 506] on span "LLM call" at bounding box center [328, 582] width 28 height 10
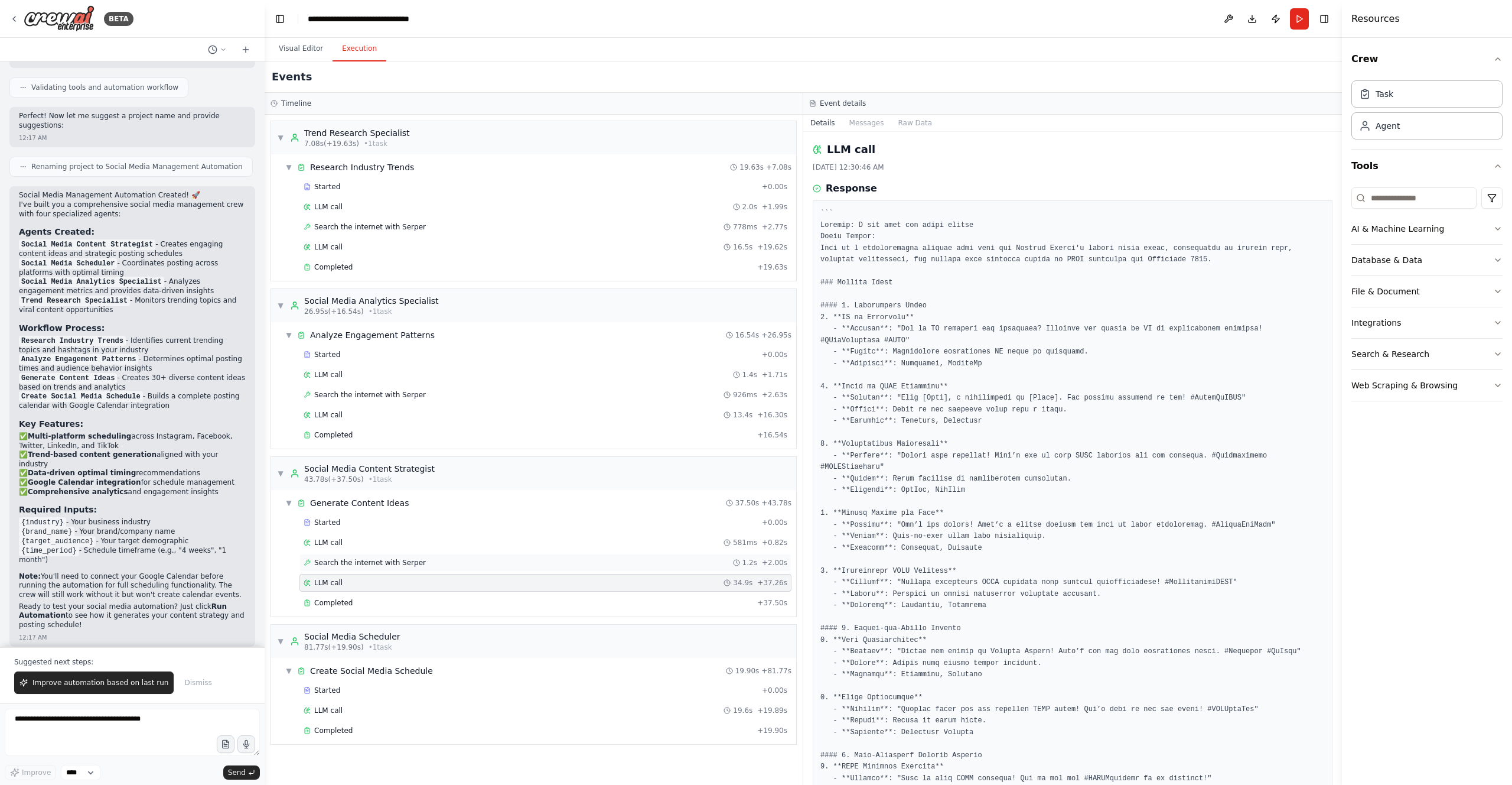
click at [334, 506] on span "Search the internet with Serper" at bounding box center [370, 562] width 112 height 10
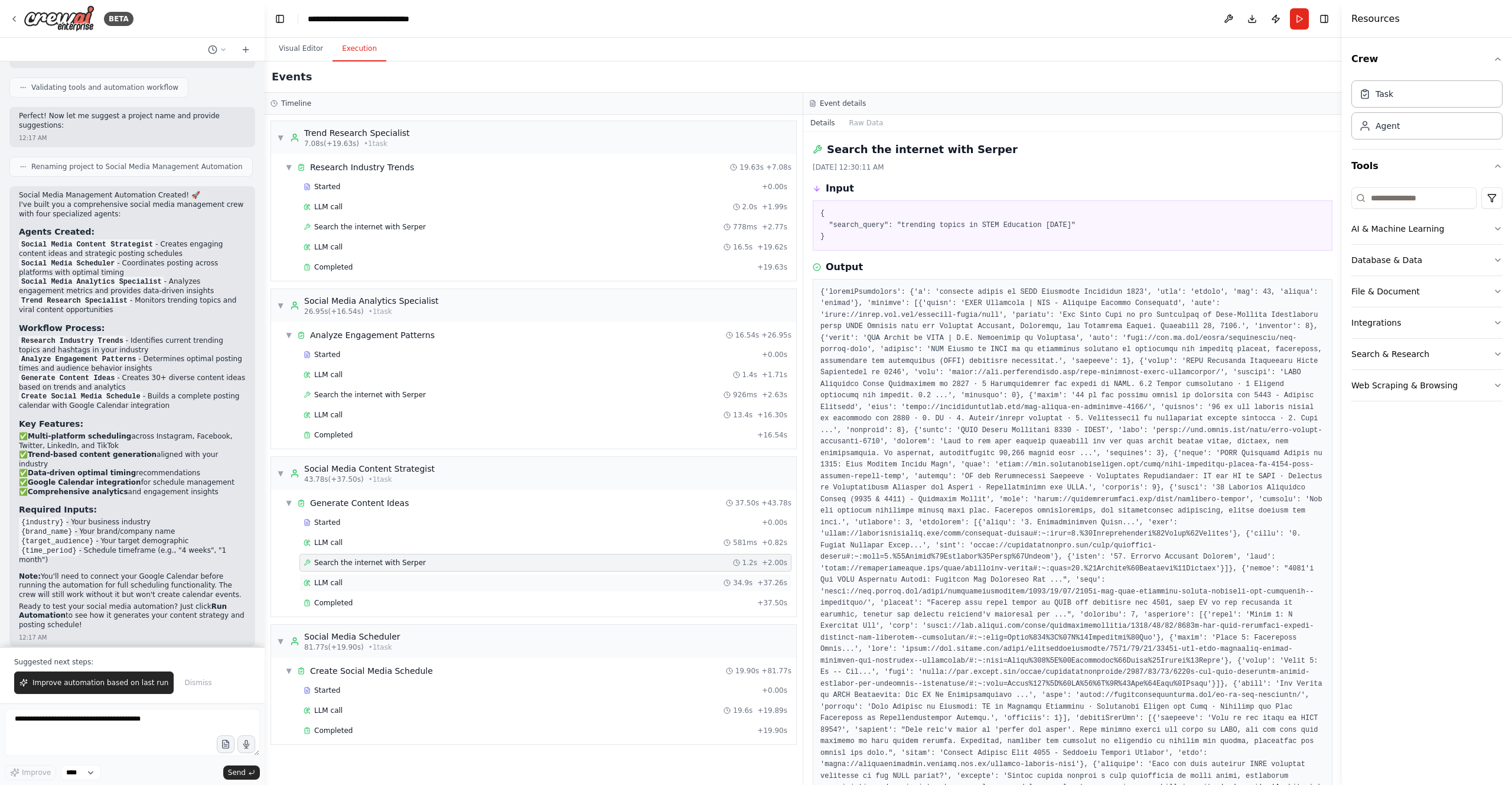
click at [342, 506] on div "LLM call 34.9s + 37.26s" at bounding box center [545, 582] width 484 height 10
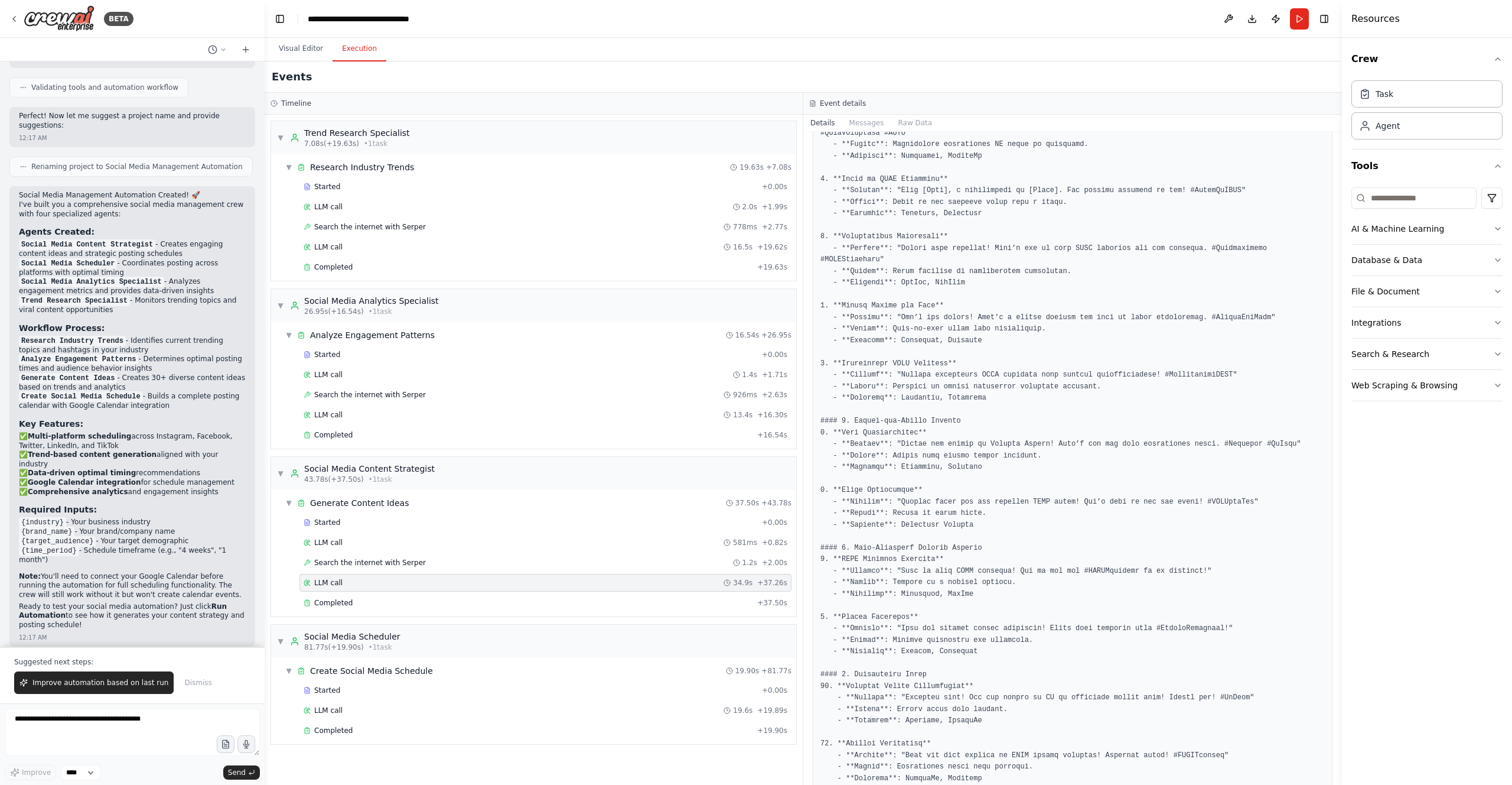
scroll to position [214, 0]
click at [333, 506] on span "Completed" at bounding box center [333, 602] width 38 height 10
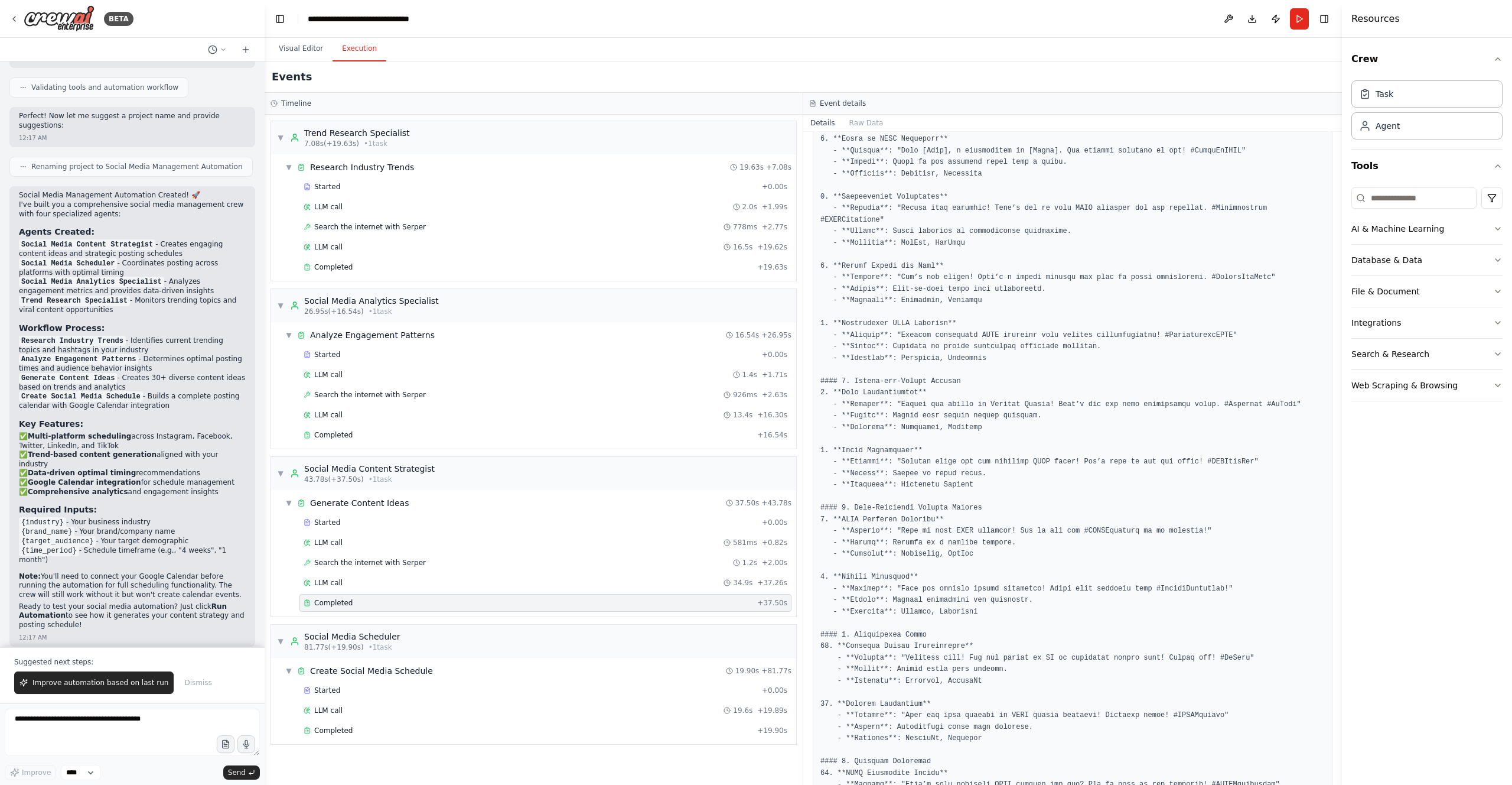
scroll to position [308, 0]
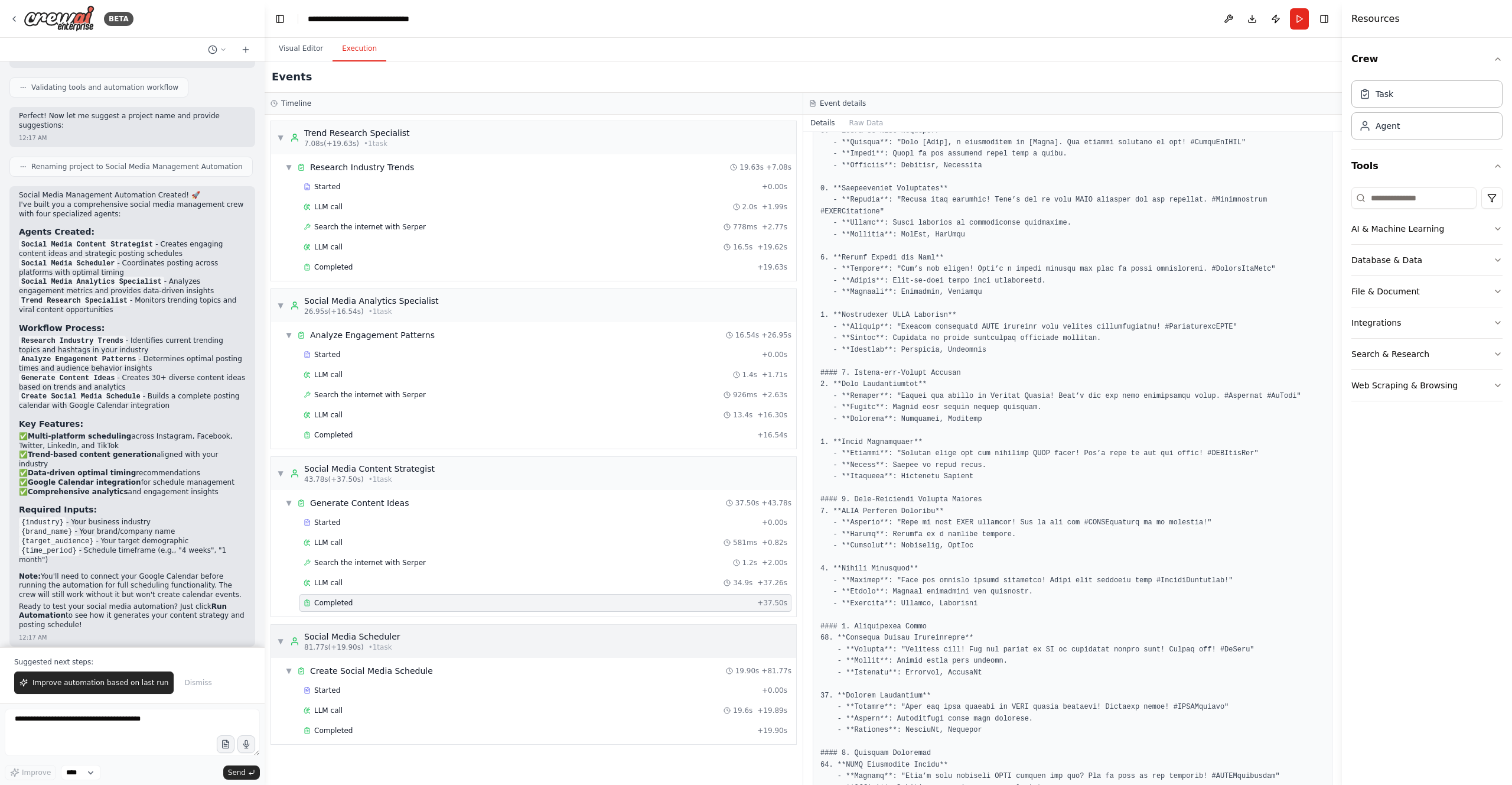
click at [369, 506] on span "• 1 task" at bounding box center [380, 647] width 24 height 10
click at [338, 506] on div "Started" at bounding box center [531, 690] width 454 height 10
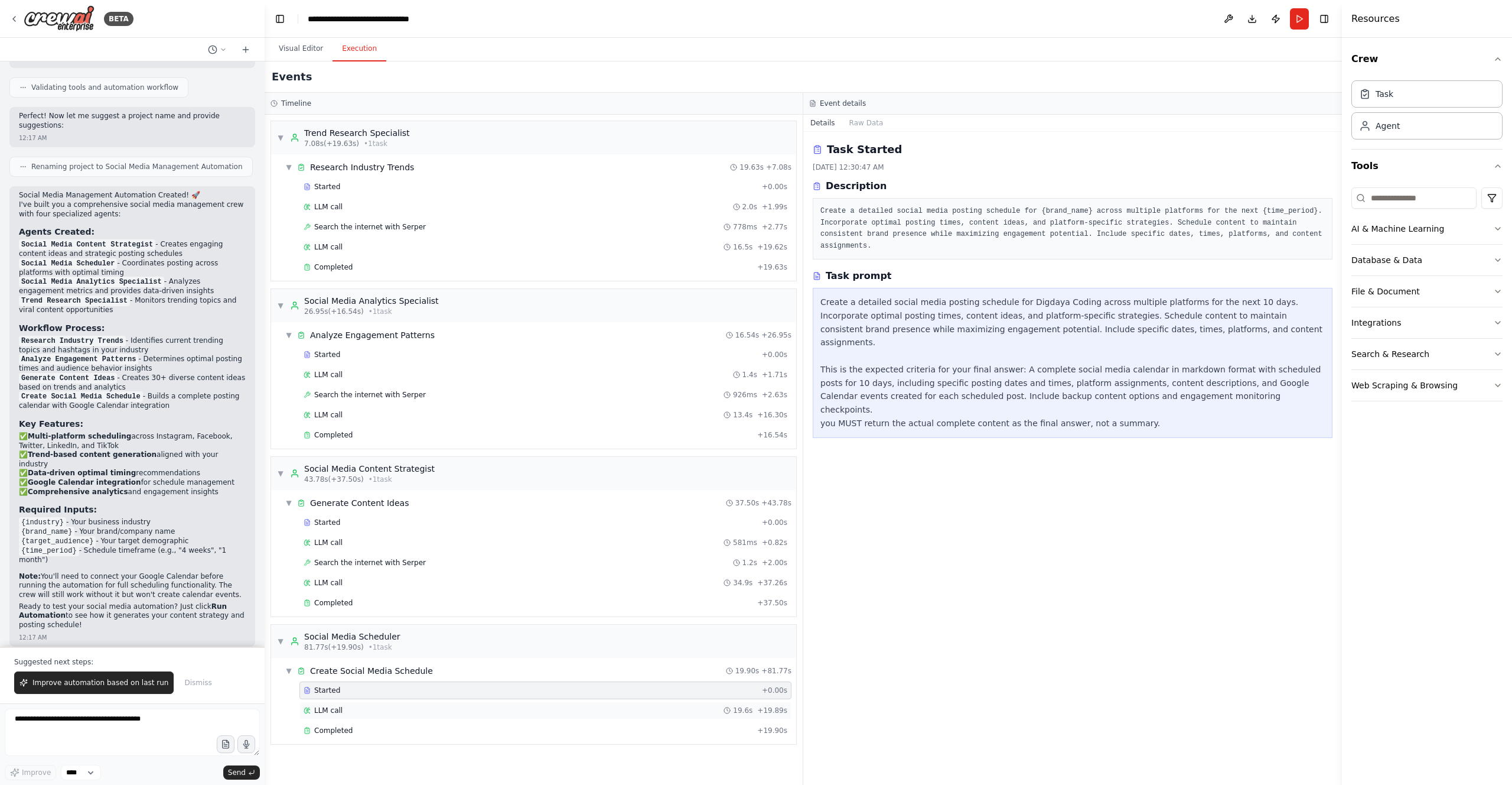
click at [341, 506] on span "LLM call" at bounding box center [328, 710] width 28 height 10
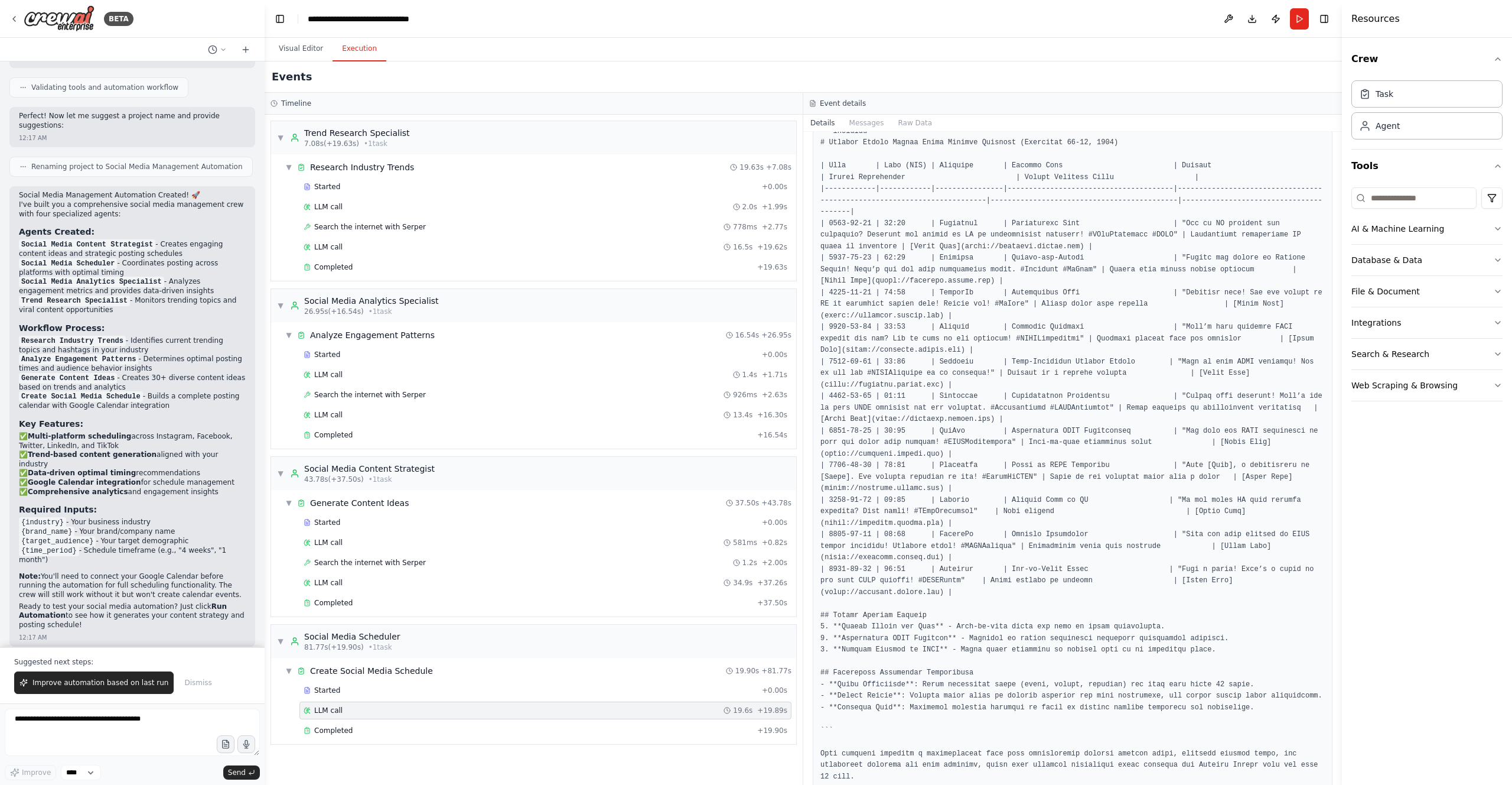
scroll to position [179, 0]
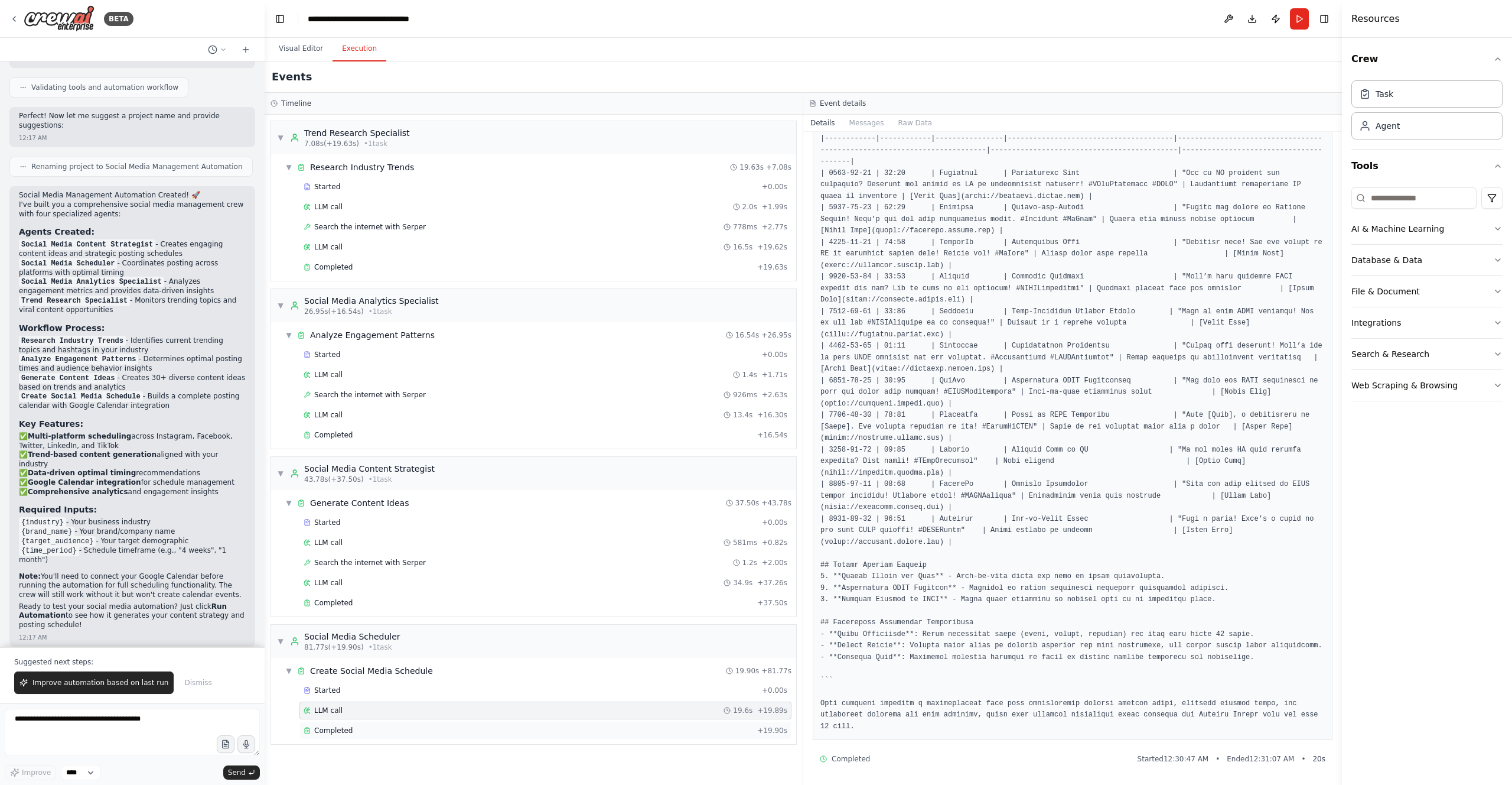
click at [334, 506] on div "Completed + 19.90s" at bounding box center [545, 730] width 492 height 18
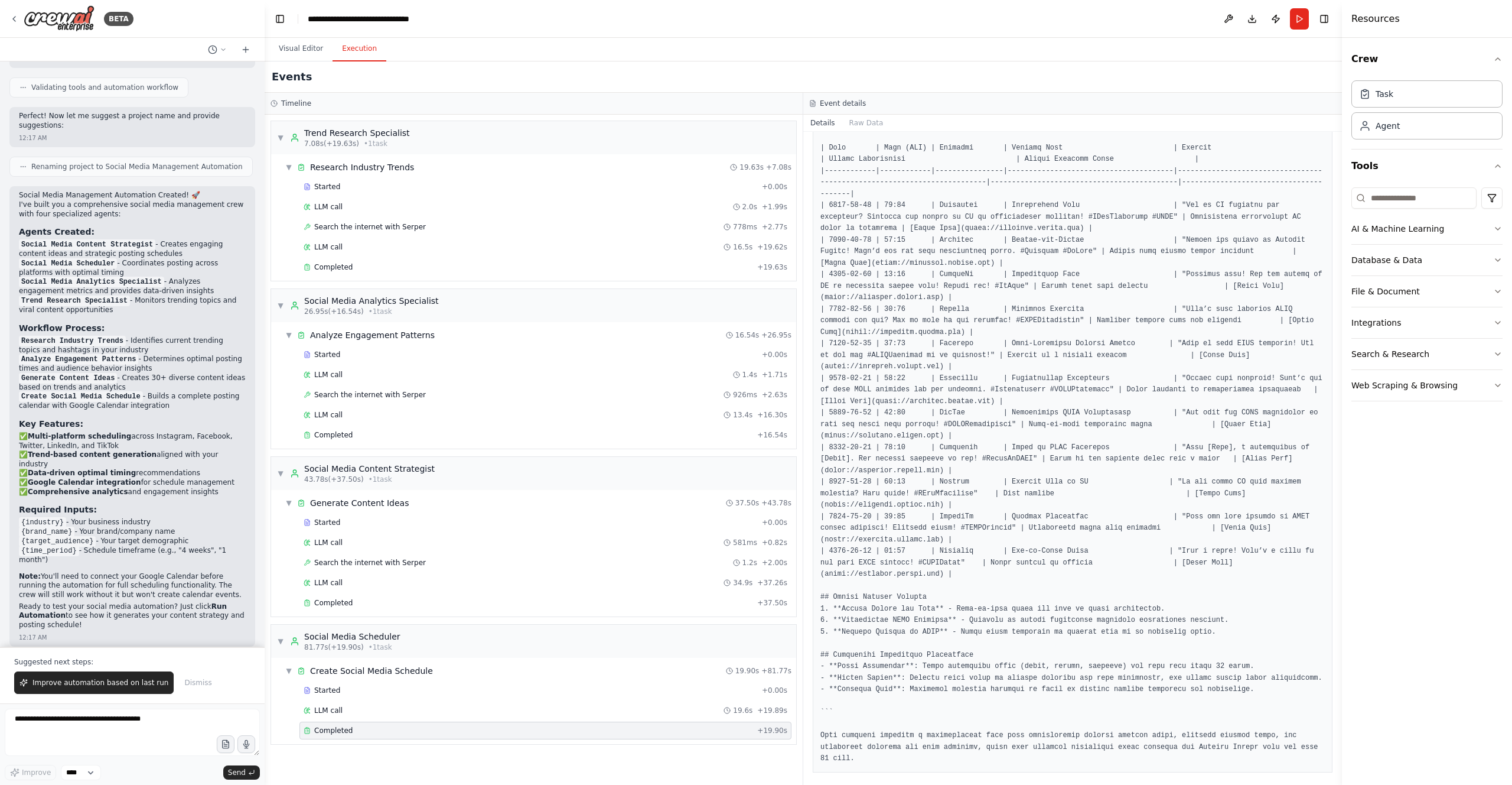
scroll to position [206, 0]
click at [761, 17] on button "Download" at bounding box center [1252, 19] width 19 height 21
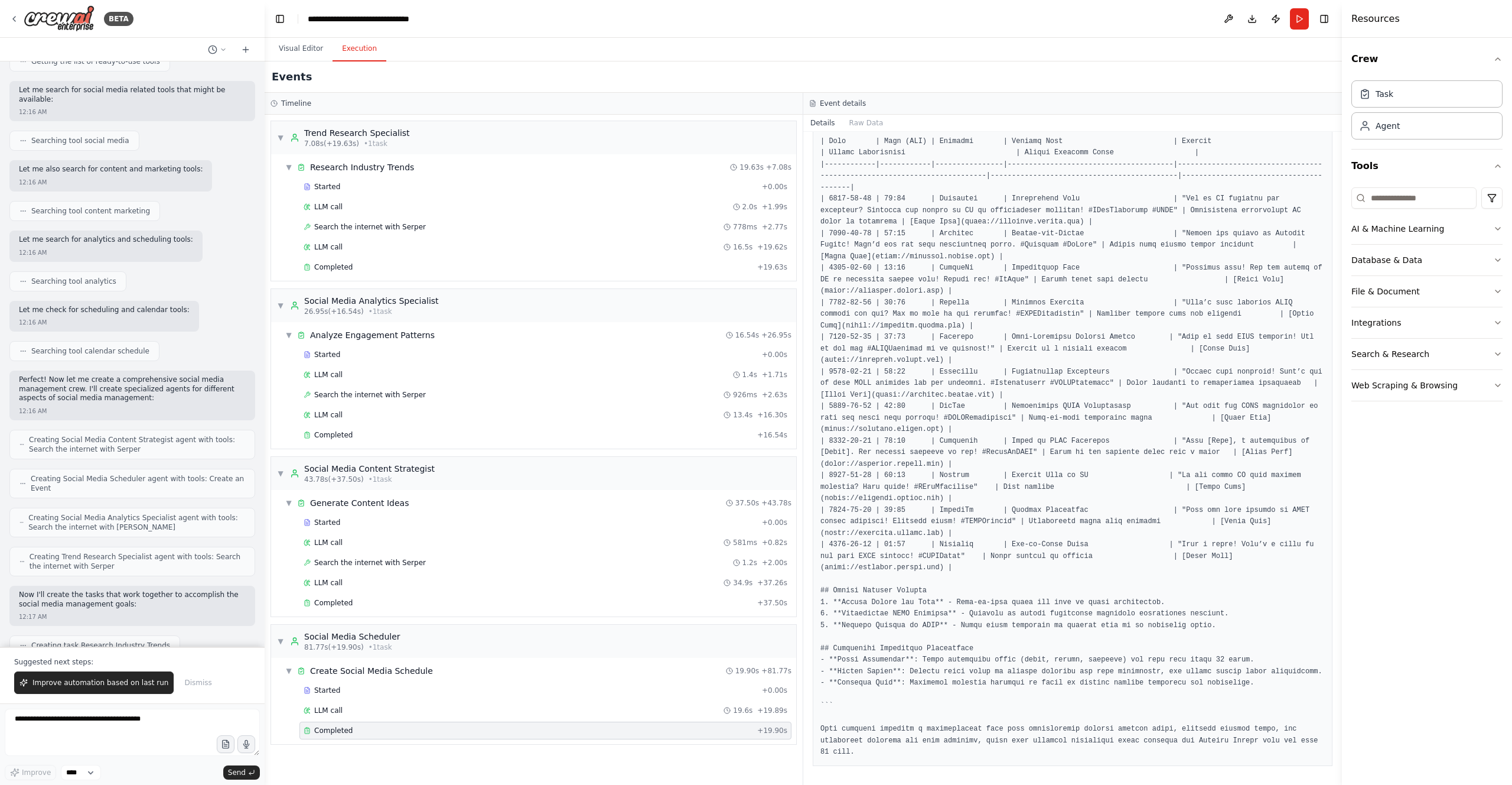
scroll to position [0, 0]
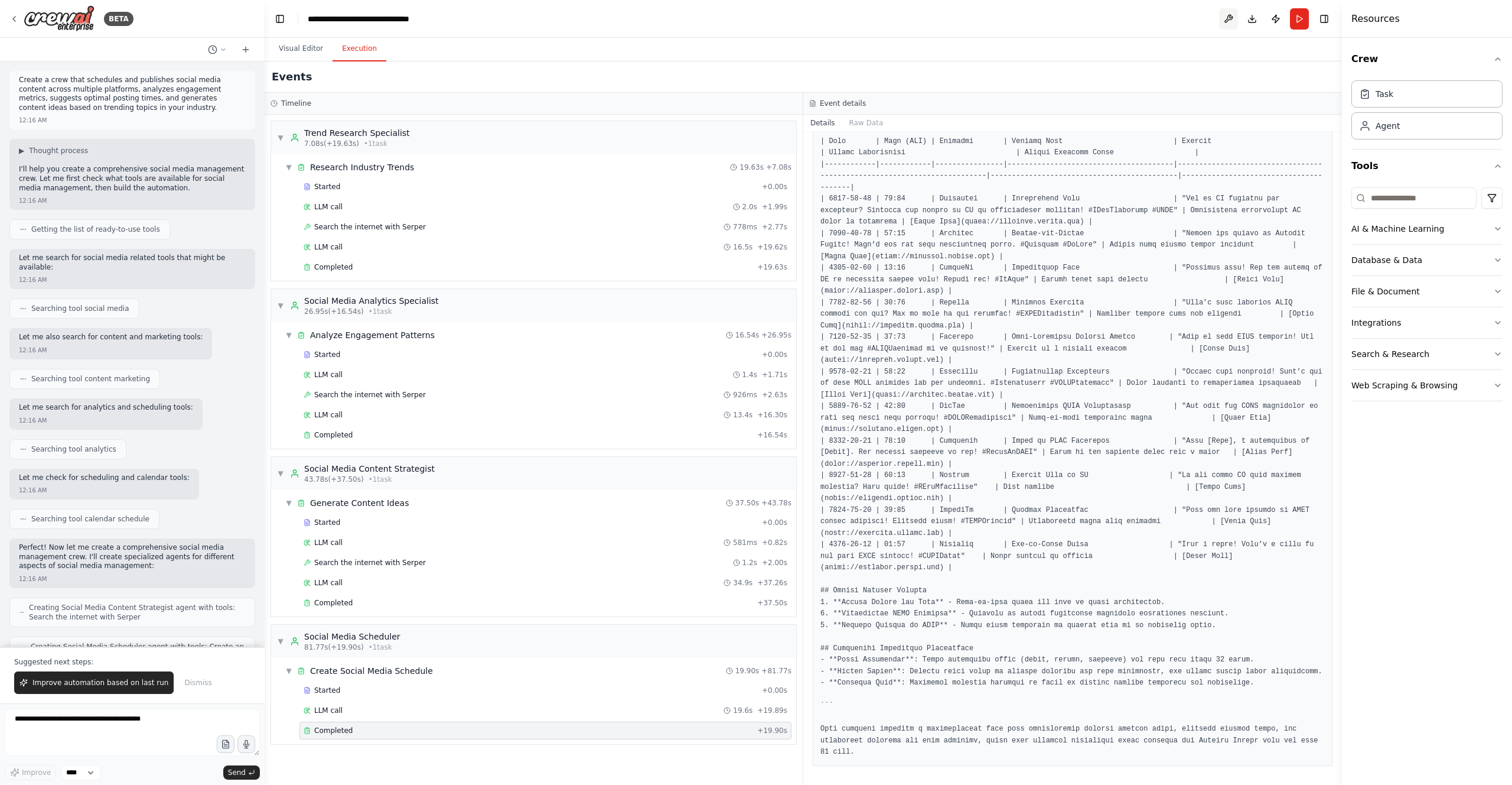
click at [761, 18] on button at bounding box center [1228, 19] width 19 height 21
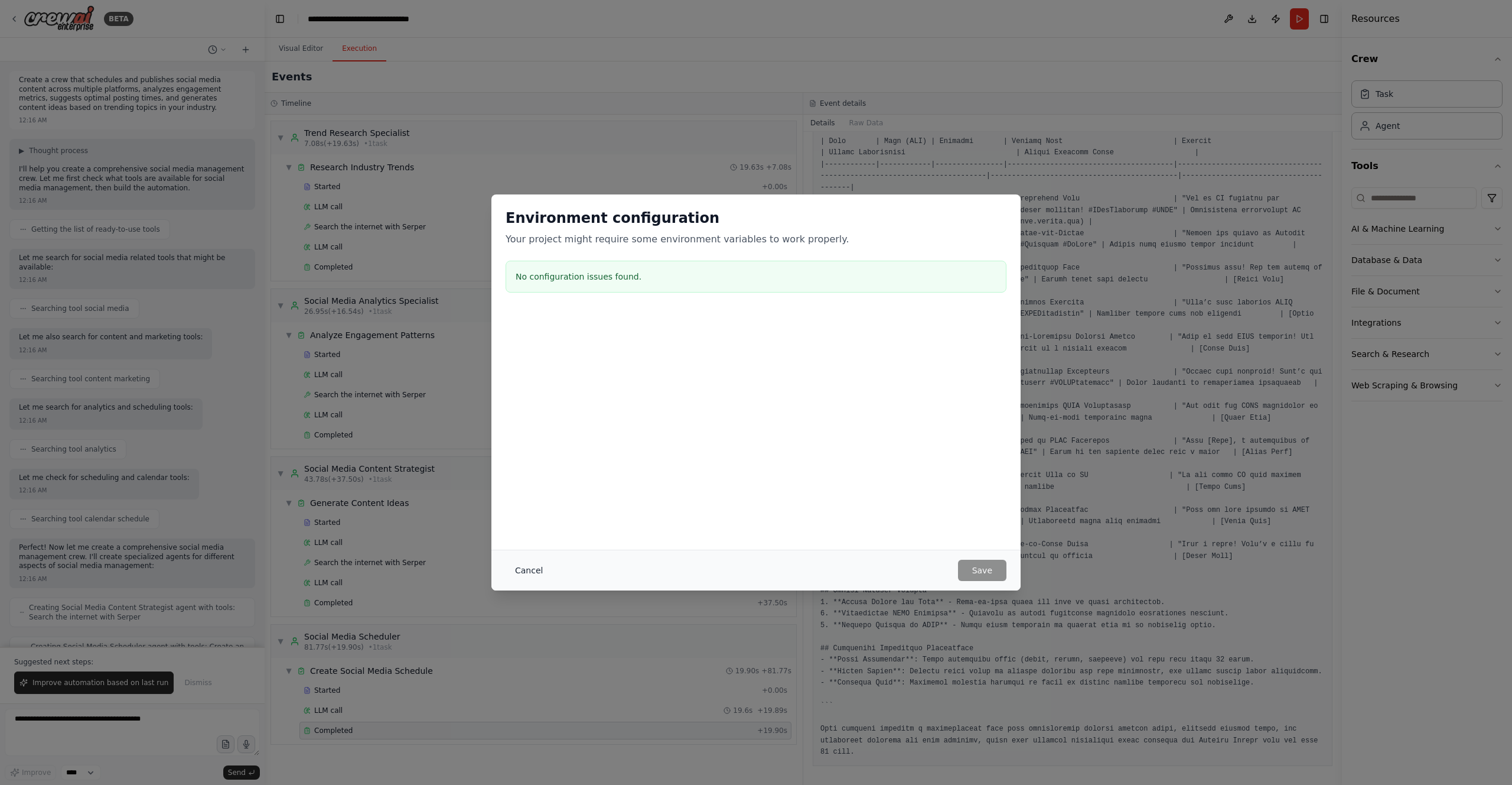
click at [528, 506] on button "Cancel" at bounding box center [529, 570] width 47 height 21
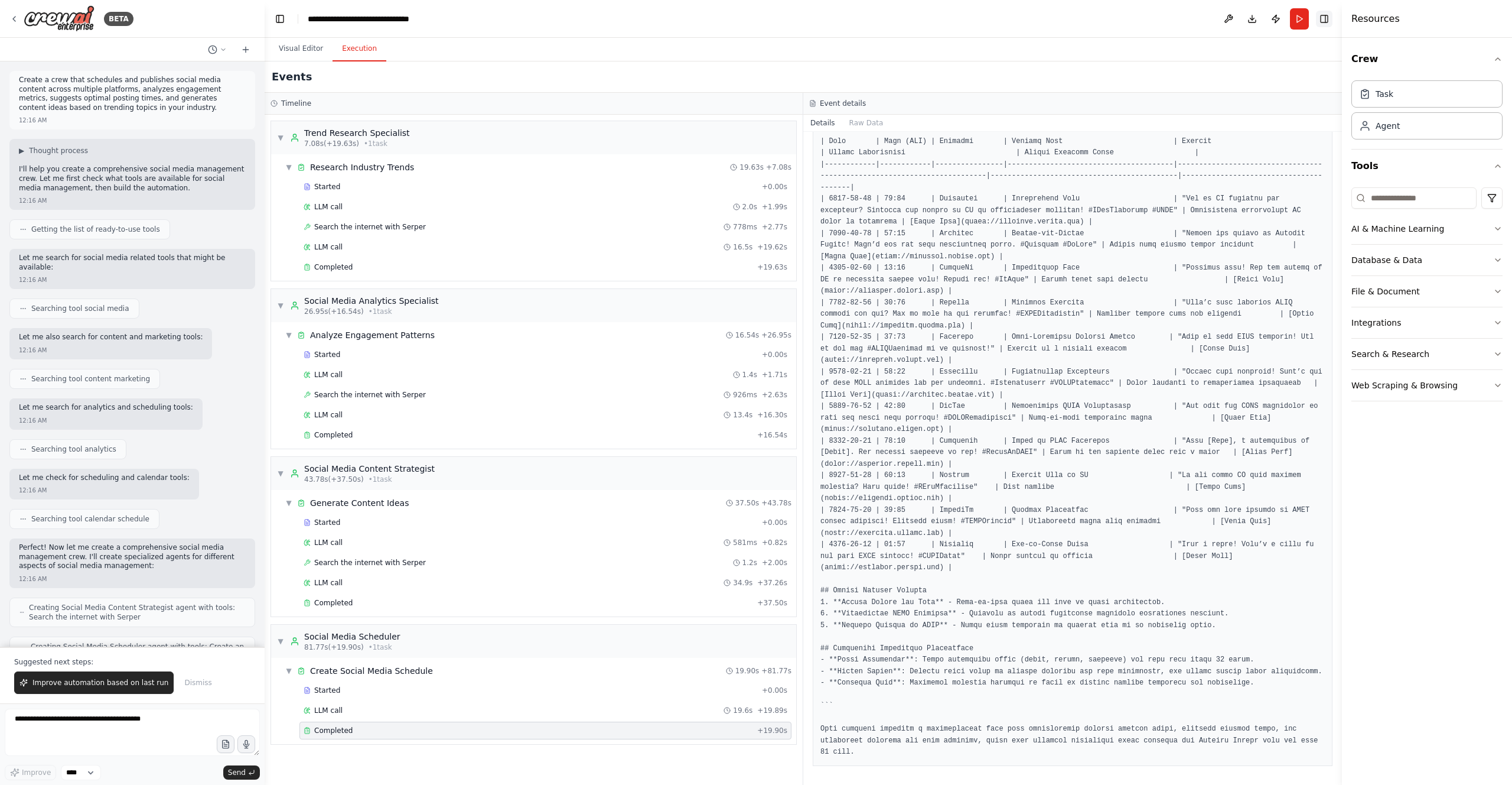
click at [761, 22] on button "Toggle Right Sidebar" at bounding box center [1324, 19] width 17 height 17
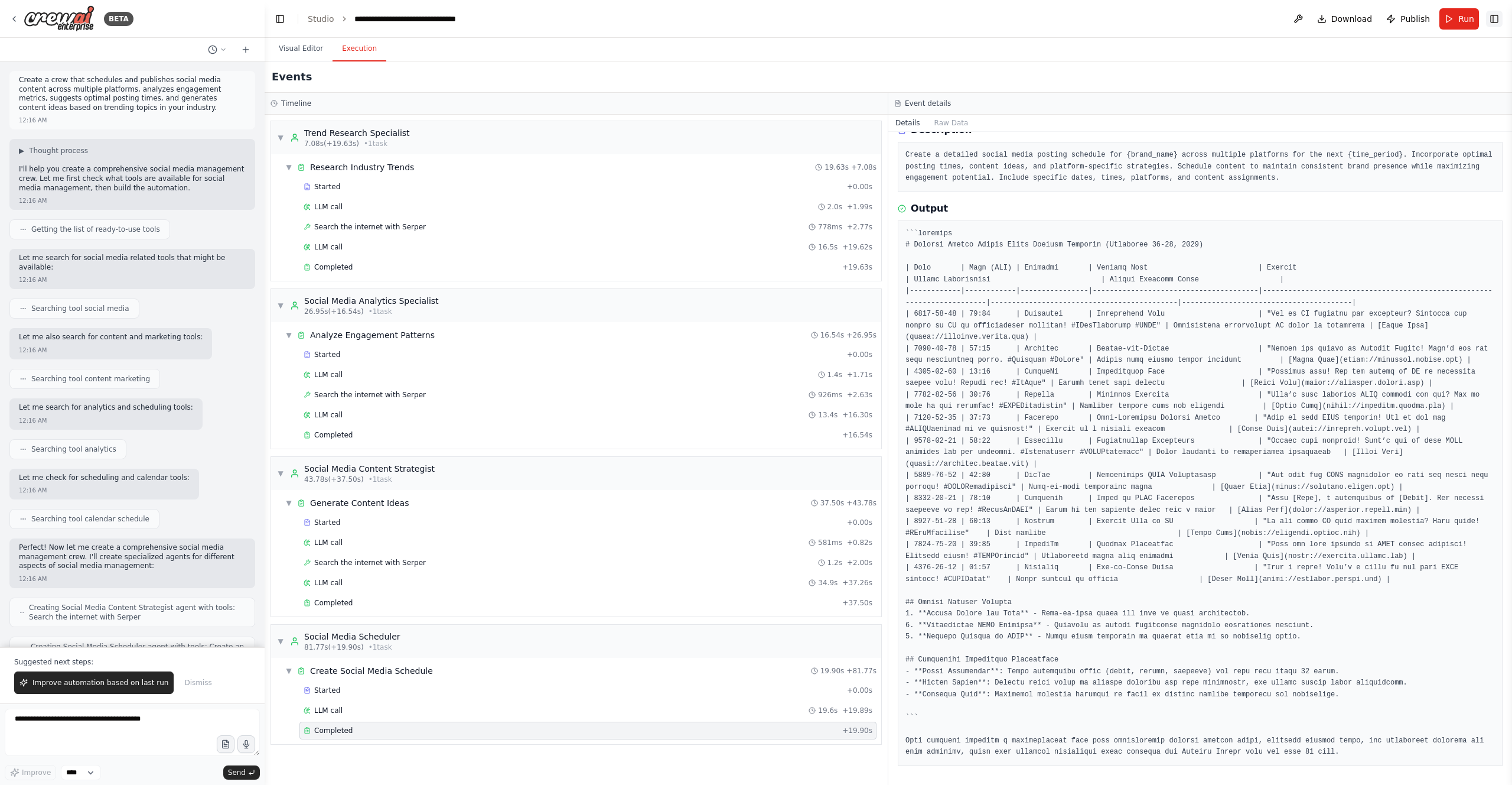
scroll to position [79, 0]
click at [761, 23] on button "Toggle Right Sidebar" at bounding box center [1494, 19] width 17 height 17
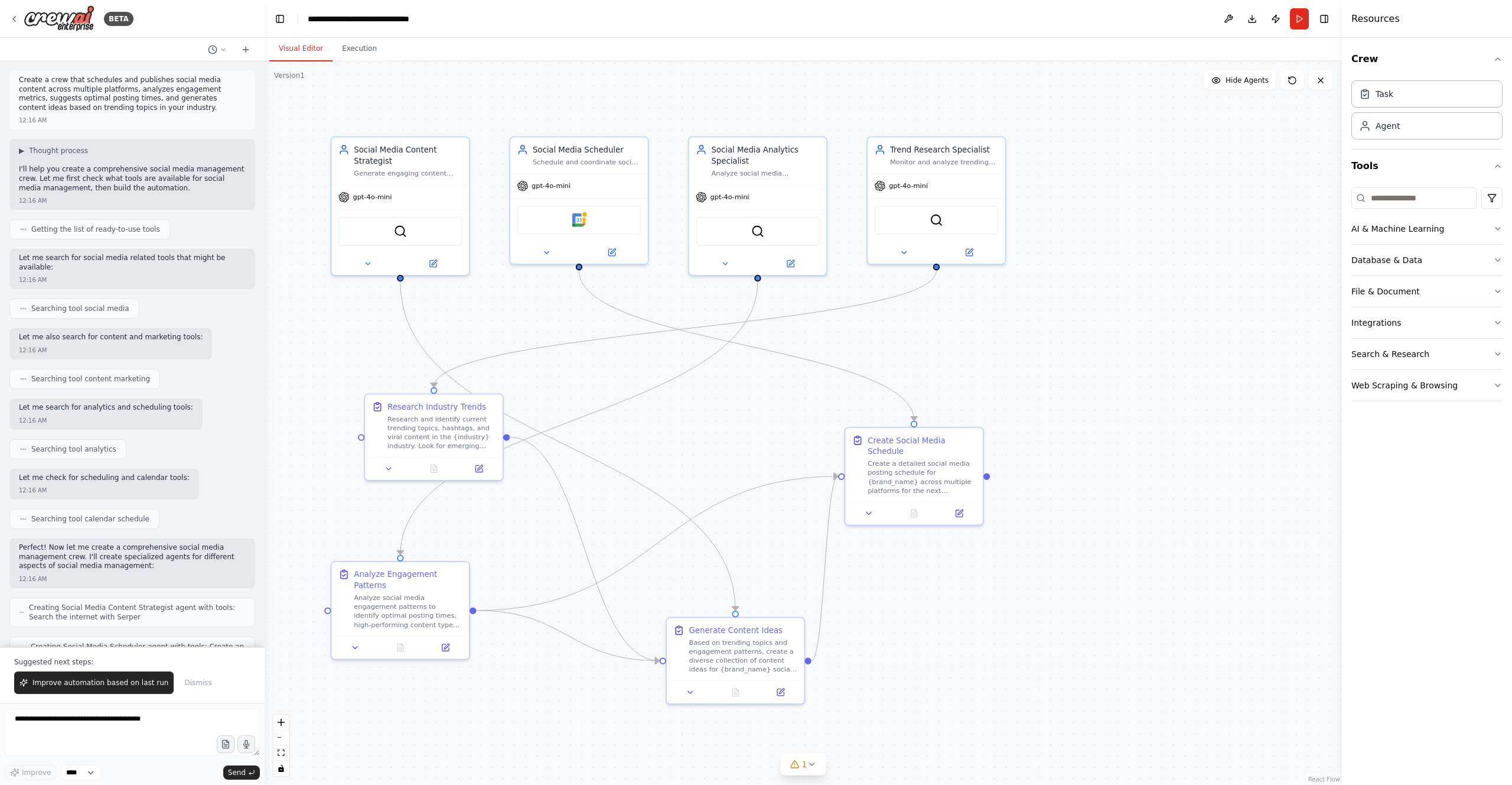
click at [297, 54] on button "Visual Editor" at bounding box center [301, 49] width 63 height 25
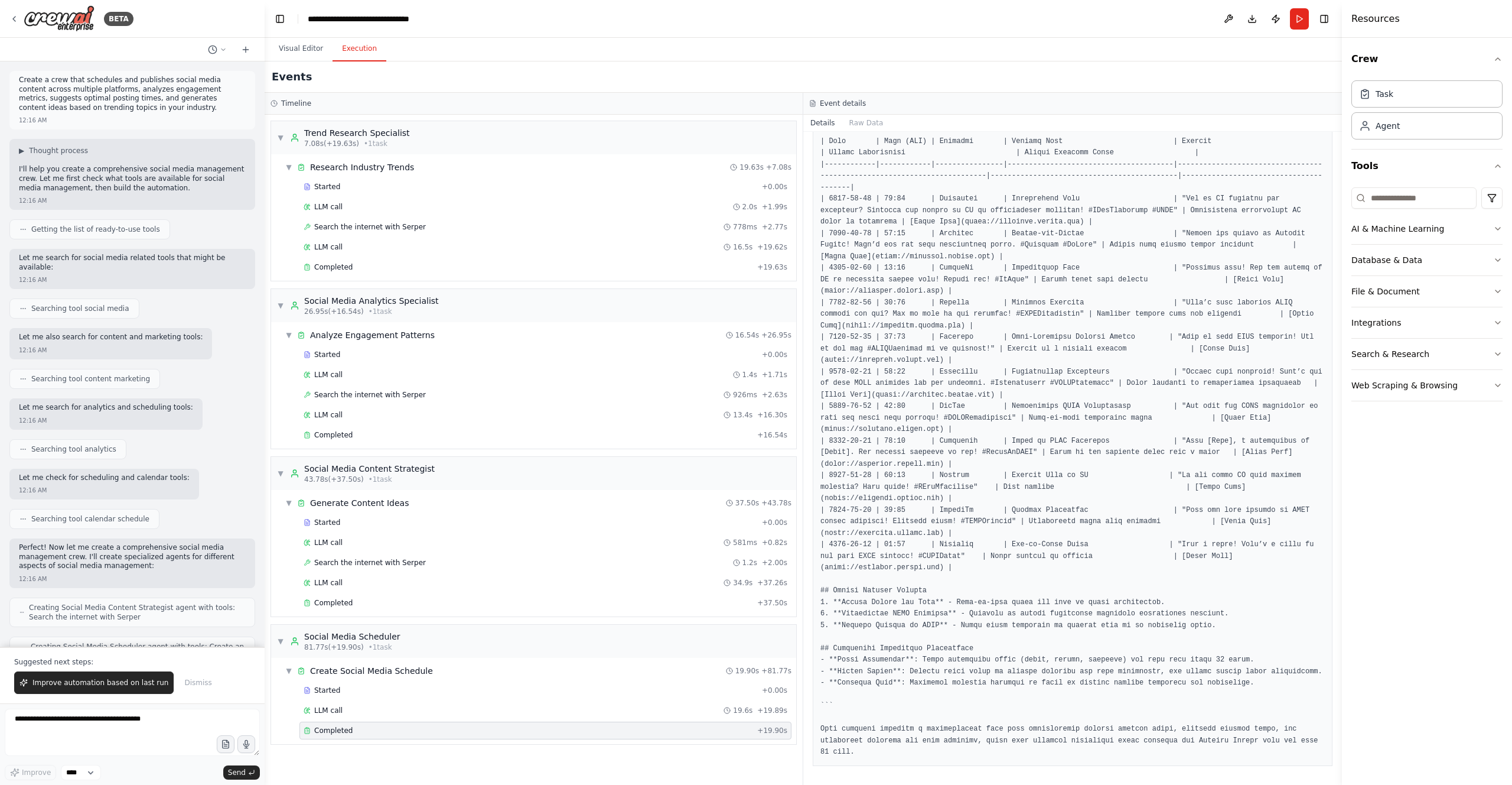
click at [358, 56] on button "Execution" at bounding box center [360, 49] width 54 height 25
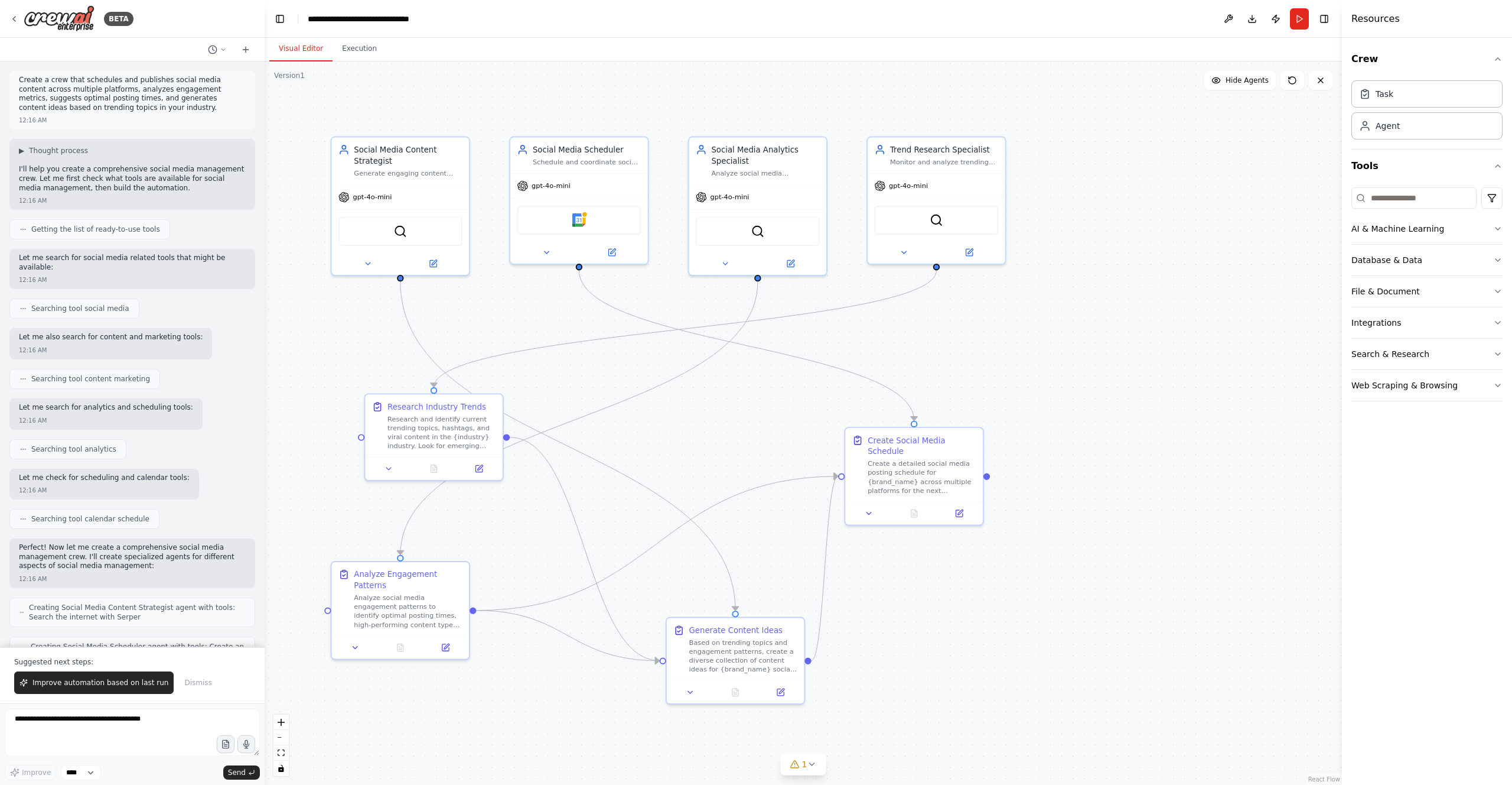
click at [313, 51] on button "Visual Editor" at bounding box center [301, 49] width 63 height 25
click at [753, 163] on div "Social Media Analytics Specialist" at bounding box center [765, 153] width 108 height 22
click at [761, 388] on div "Web Scraping & Browsing" at bounding box center [1404, 385] width 106 height 12
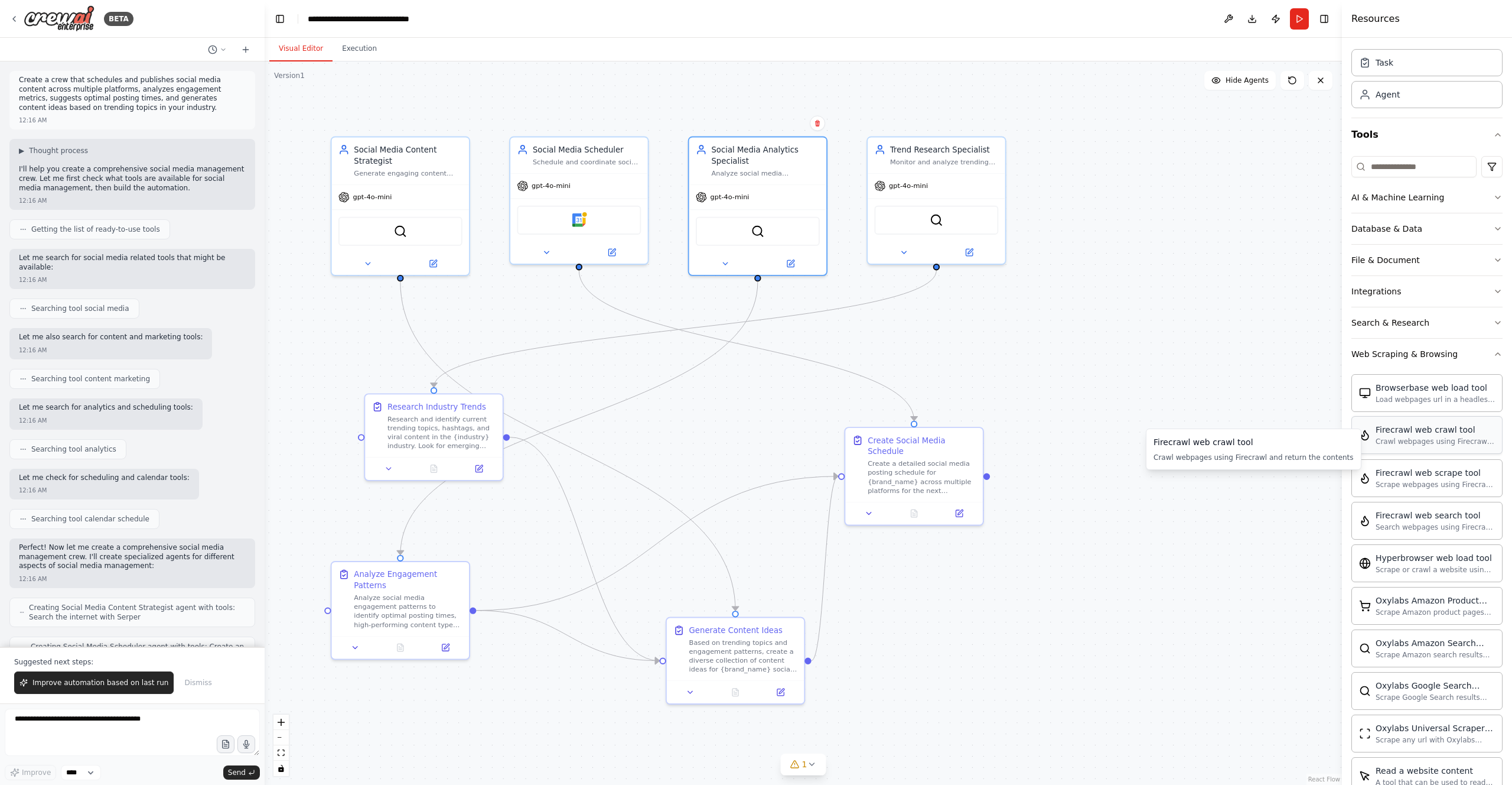
scroll to position [0, 0]
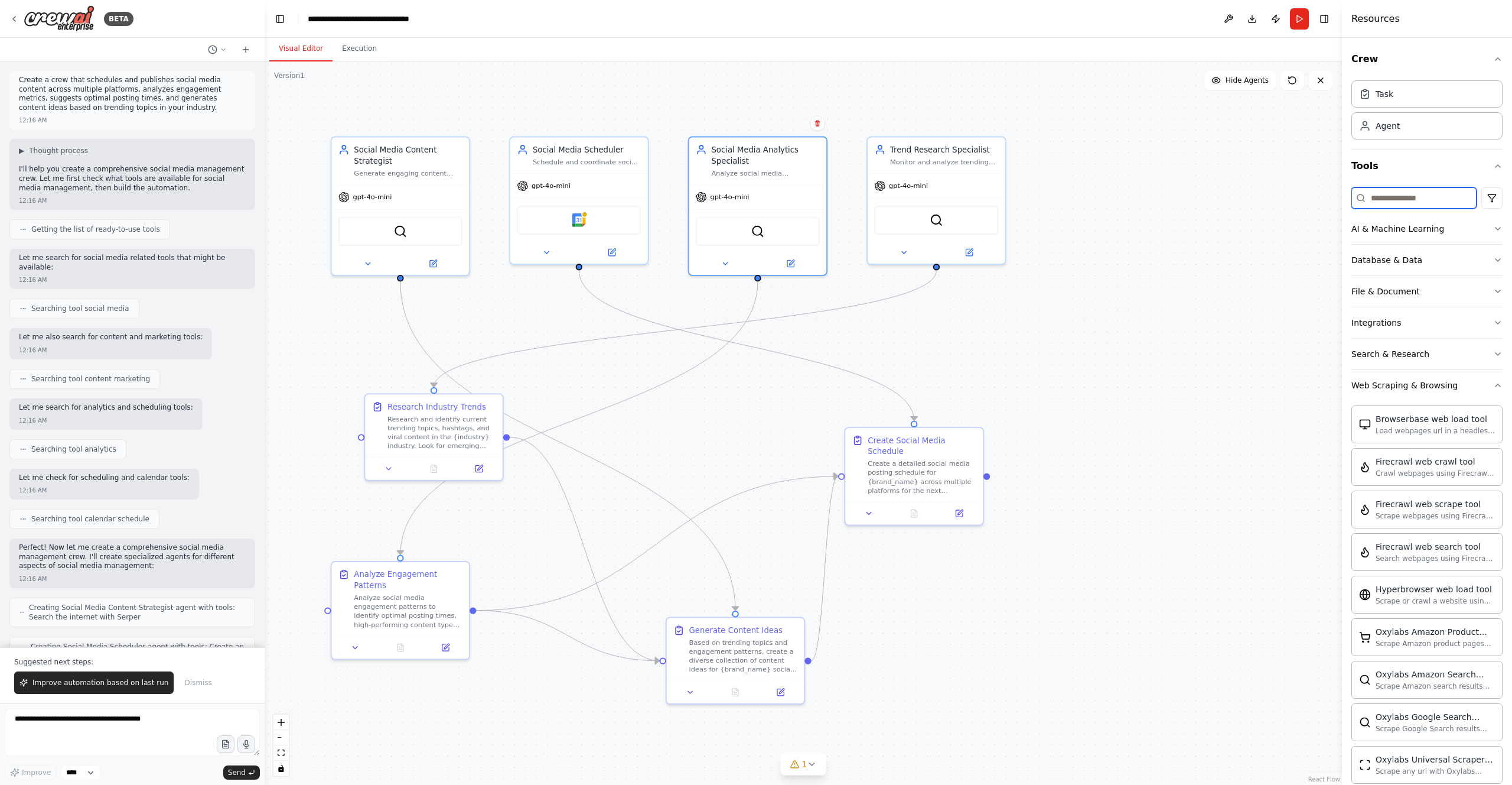
click at [761, 200] on input at bounding box center [1413, 198] width 125 height 21
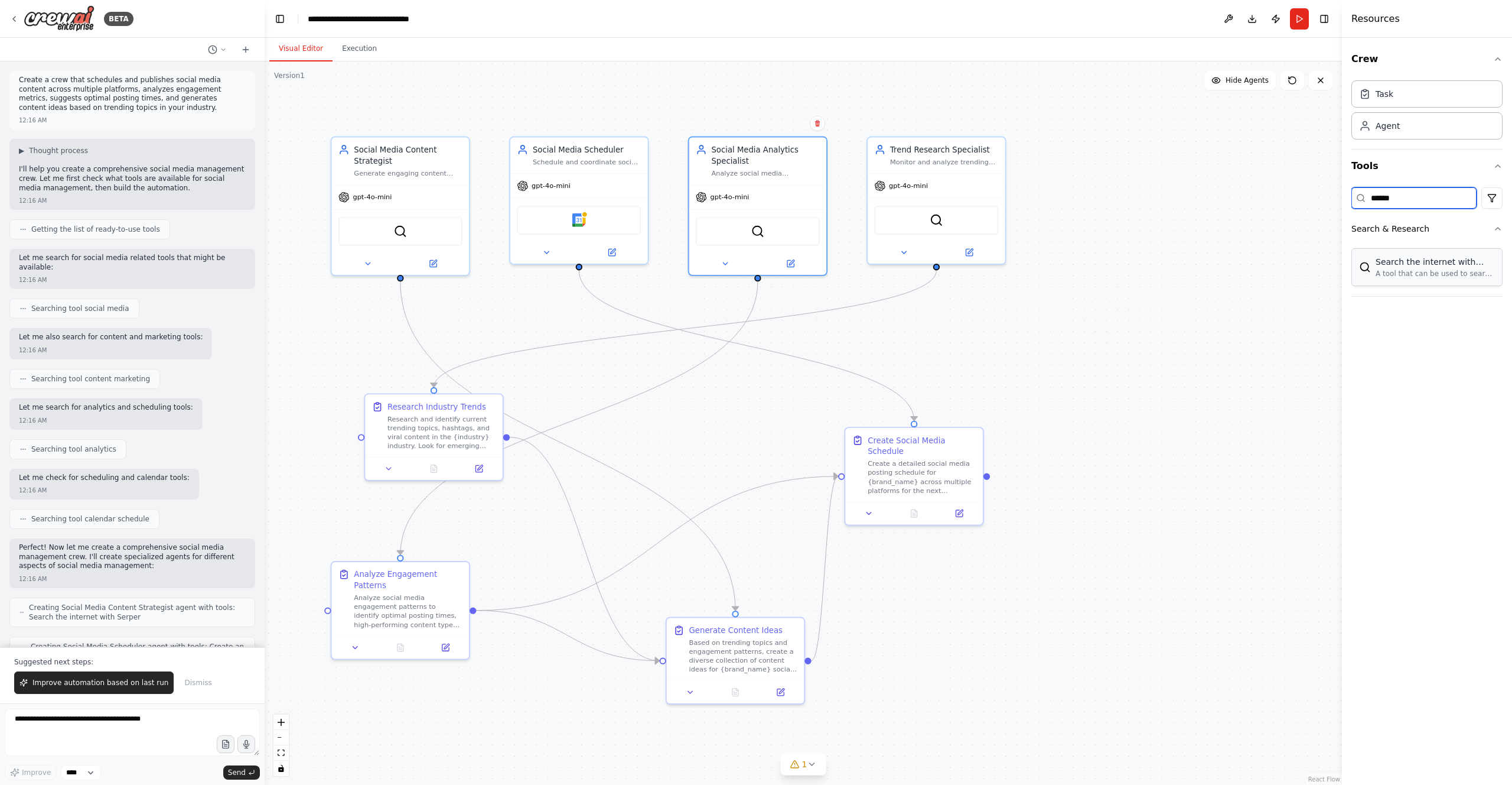
type input "******"
click at [761, 272] on div "A tool that can be used to search the internet with a search_query. Supports di…" at bounding box center [1435, 273] width 119 height 10
click at [761, 269] on div "A tool that can be used to search the internet with a search_query. Supports di…" at bounding box center [1435, 273] width 119 height 10
click at [761, 231] on icon "button" at bounding box center [1497, 228] width 10 height 10
click at [761, 229] on icon "button" at bounding box center [1497, 228] width 10 height 10
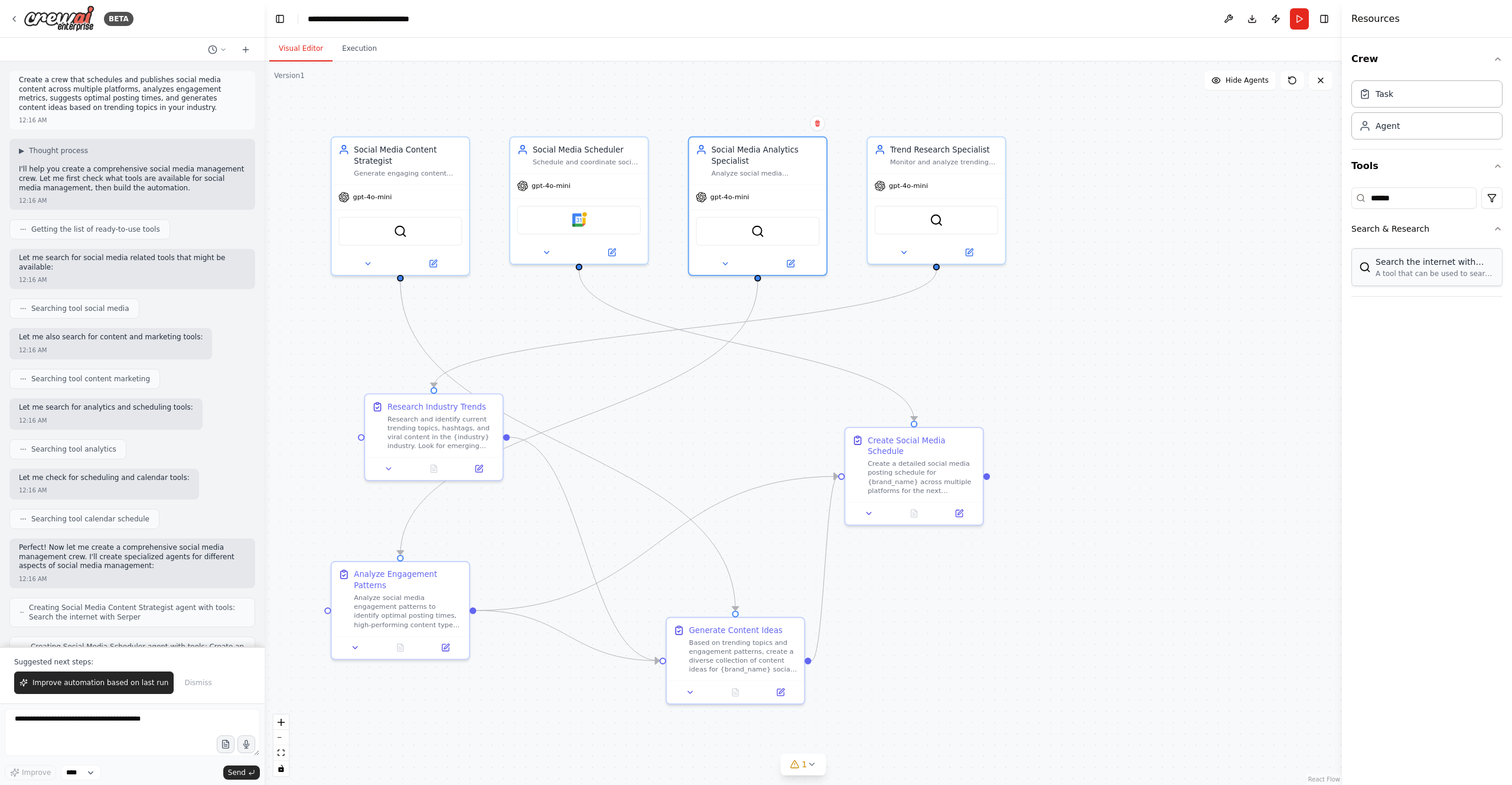
click at [761, 259] on div "Search the internet with Serper" at bounding box center [1435, 262] width 119 height 12
click at [761, 161] on div "Monitor and analyze trending topics, hashtags, and viral content in {industry} …" at bounding box center [944, 160] width 108 height 9
click at [761, 249] on icon at bounding box center [969, 250] width 9 height 9
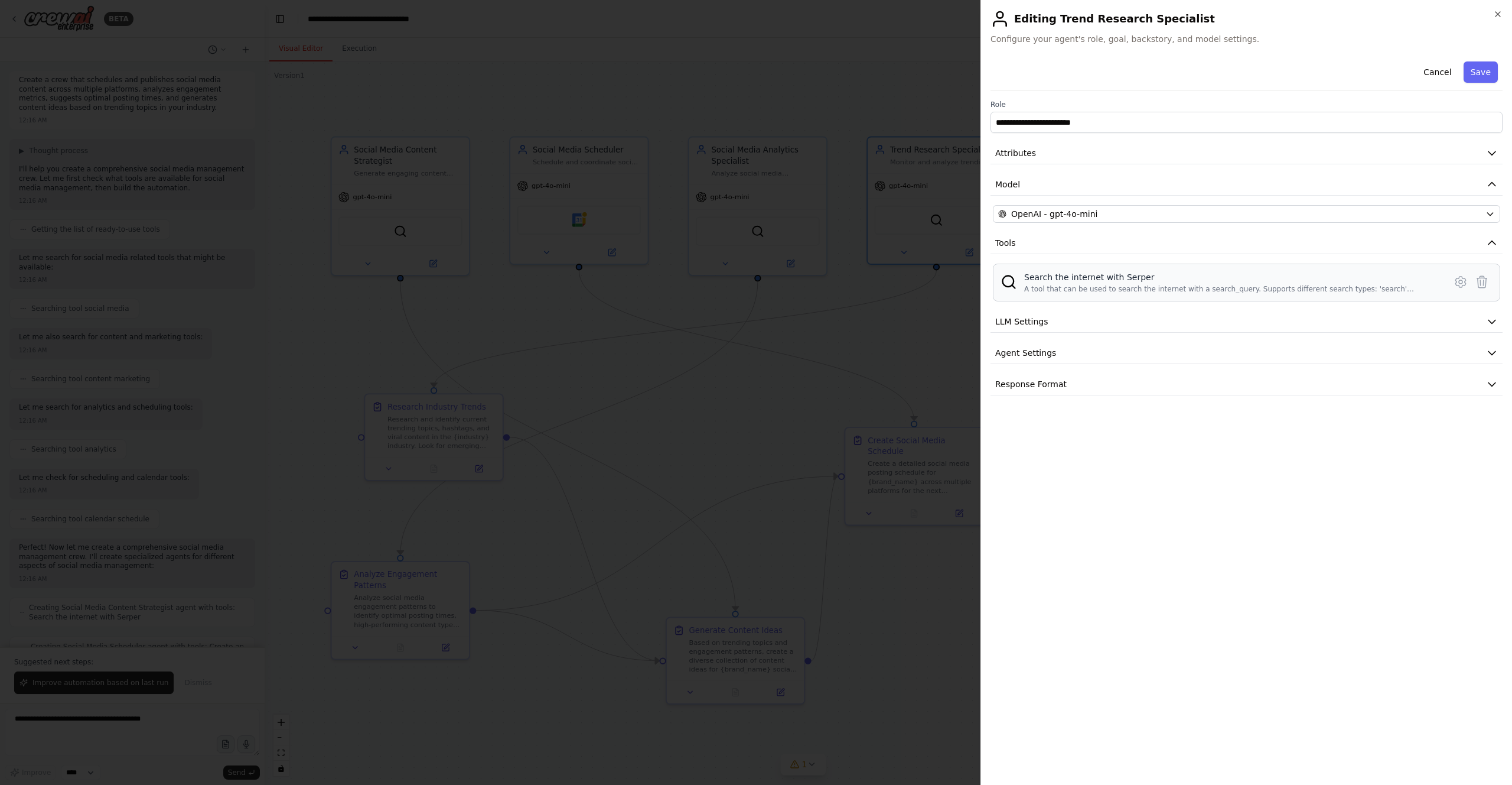
click at [761, 285] on div "A tool that can be used to search the internet with a search_query. Supports di…" at bounding box center [1231, 289] width 414 height 10
click at [761, 278] on icon at bounding box center [1461, 282] width 14 height 14
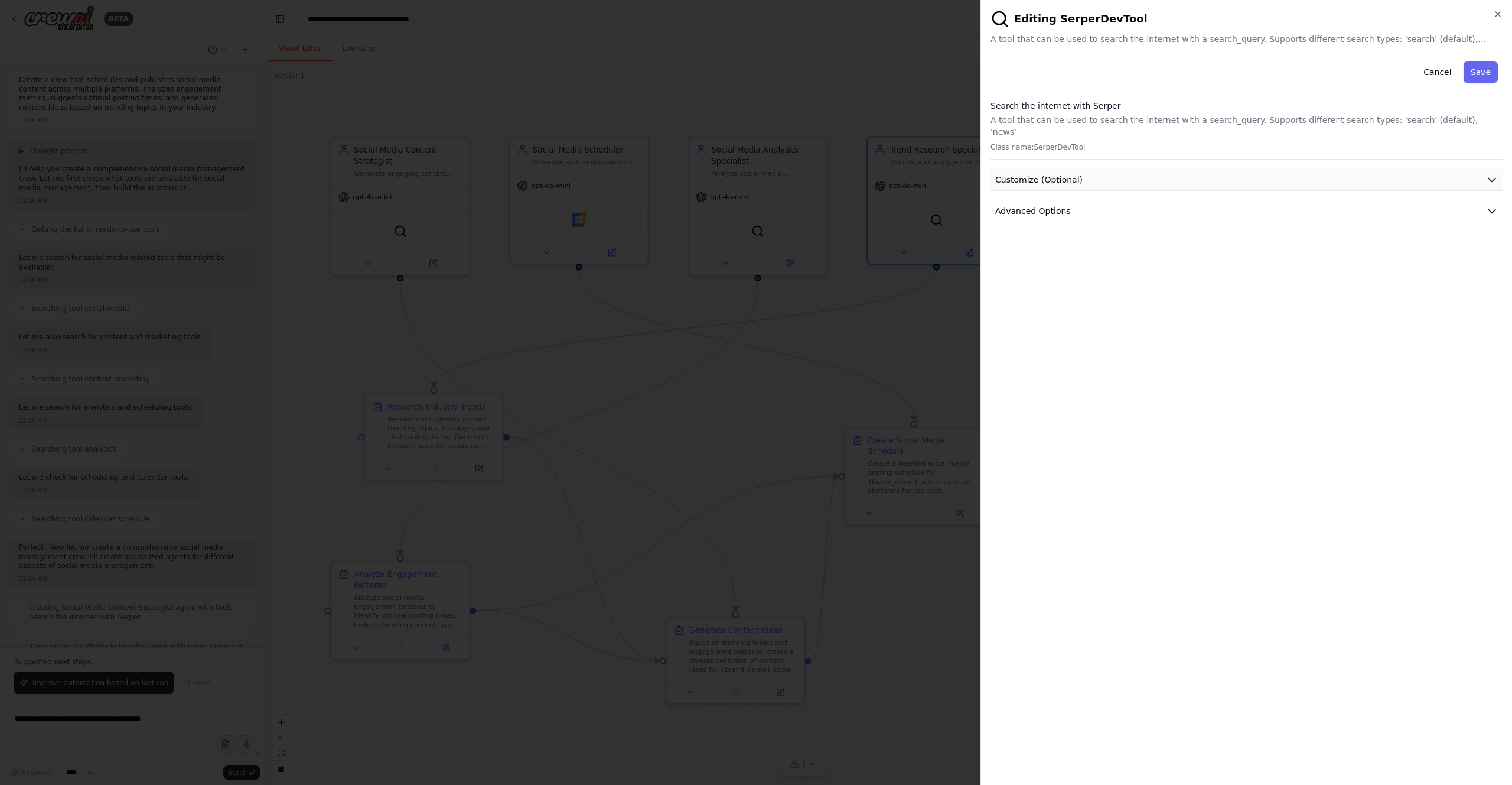
click at [761, 169] on button "Customize (Optional)" at bounding box center [1246, 180] width 512 height 22
click at [761, 475] on button "Advanced Options" at bounding box center [1246, 485] width 512 height 22
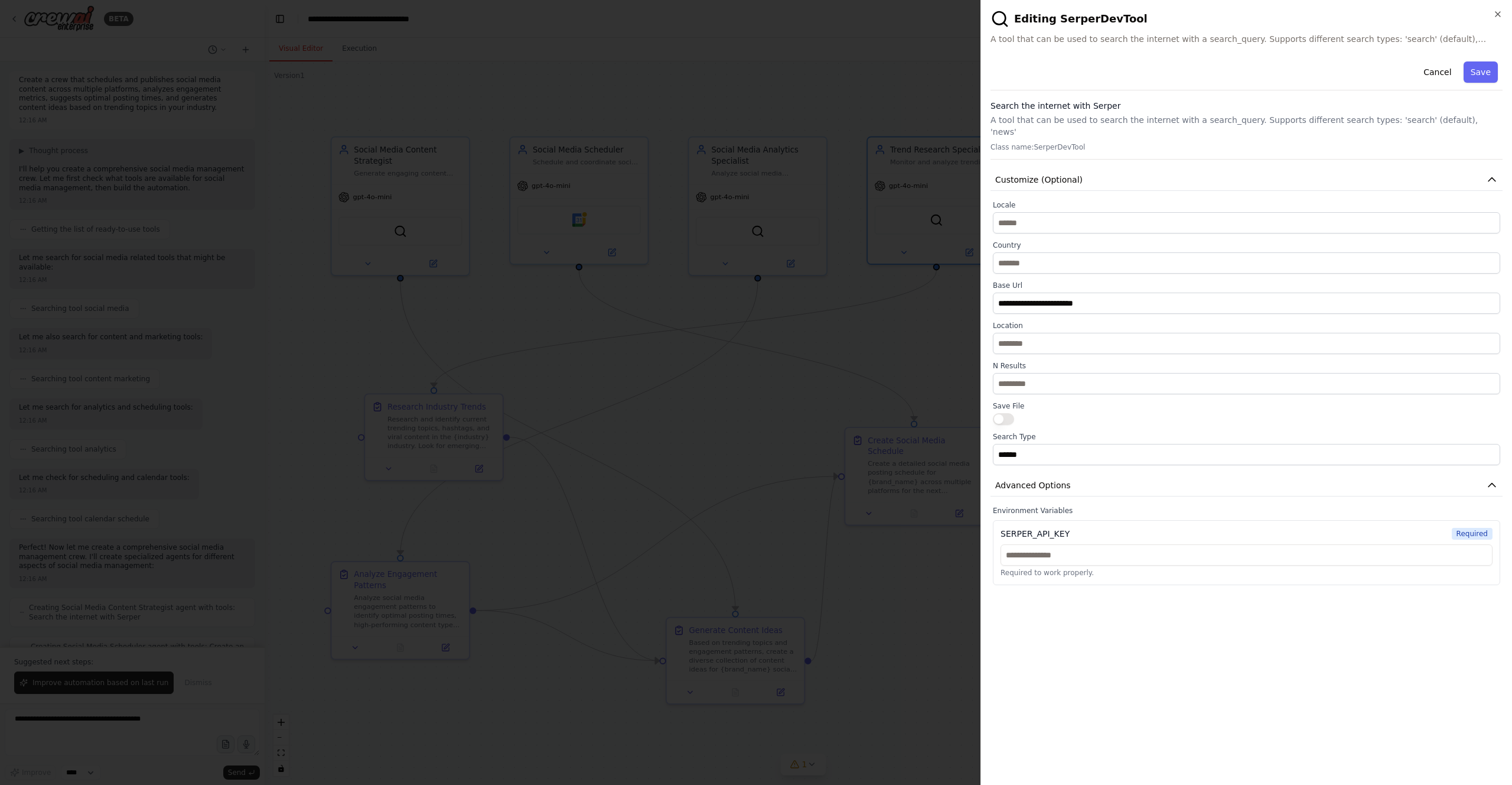
click at [761, 349] on div at bounding box center [756, 393] width 1512 height 785
